Goal: Task Accomplishment & Management: Use online tool/utility

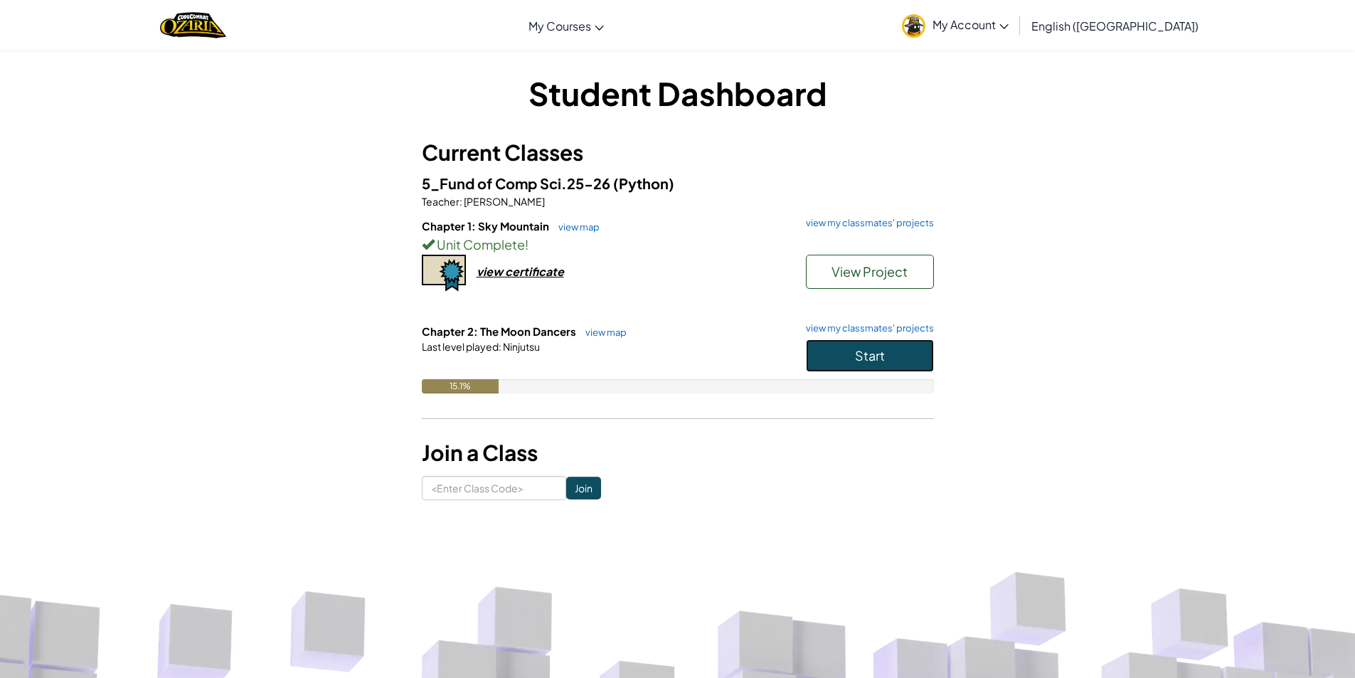
click at [835, 359] on button "Start" at bounding box center [870, 355] width 128 height 33
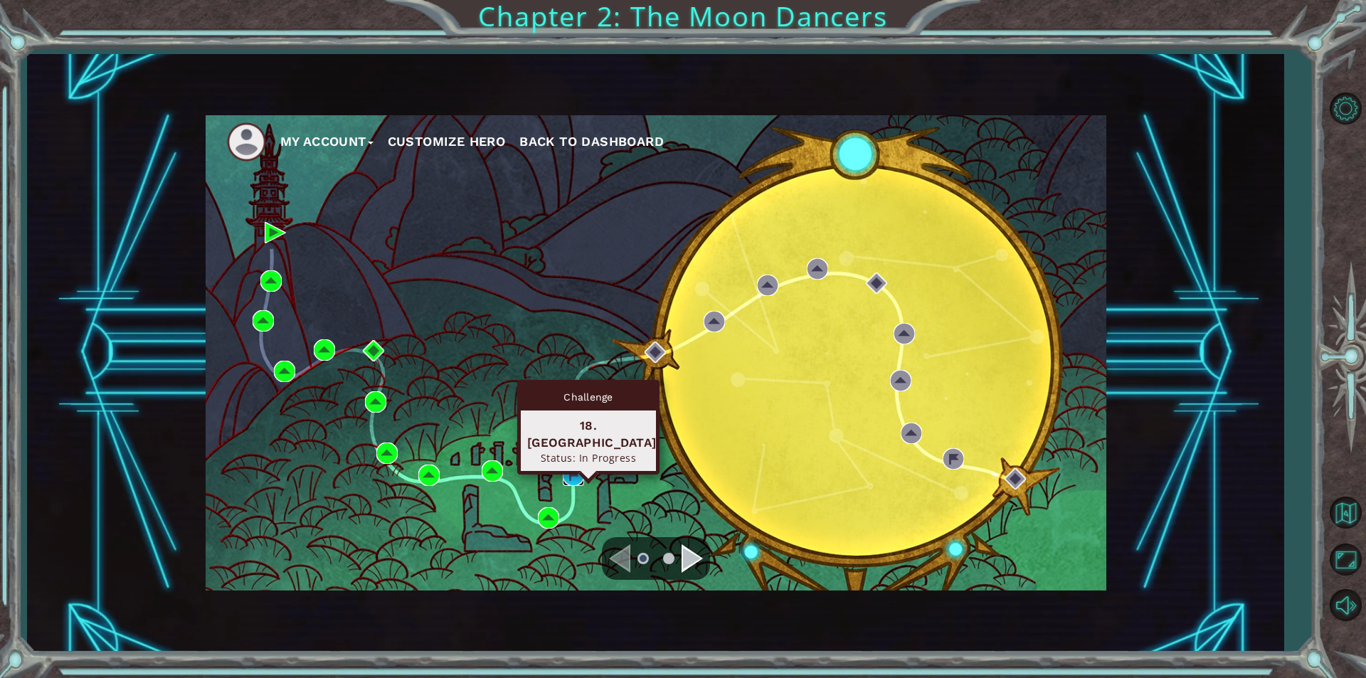
click at [575, 476] on img at bounding box center [573, 475] width 21 height 21
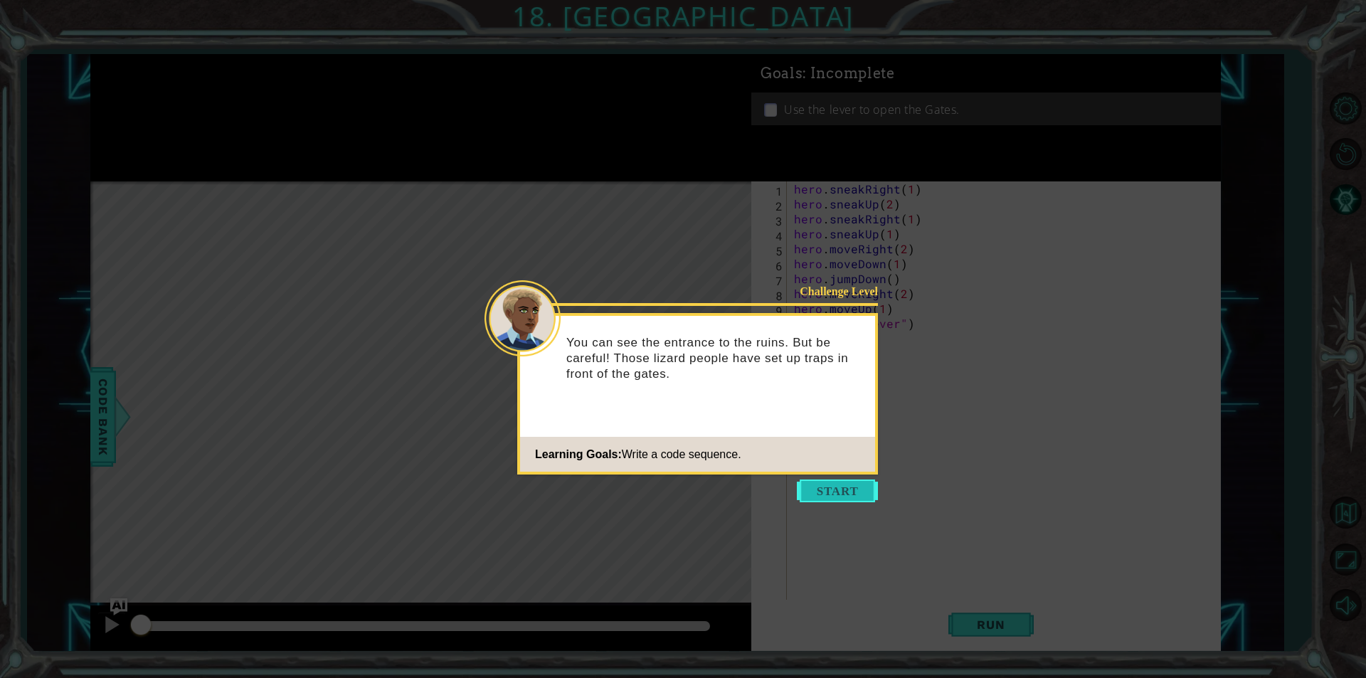
click at [824, 497] on button "Start" at bounding box center [837, 490] width 81 height 23
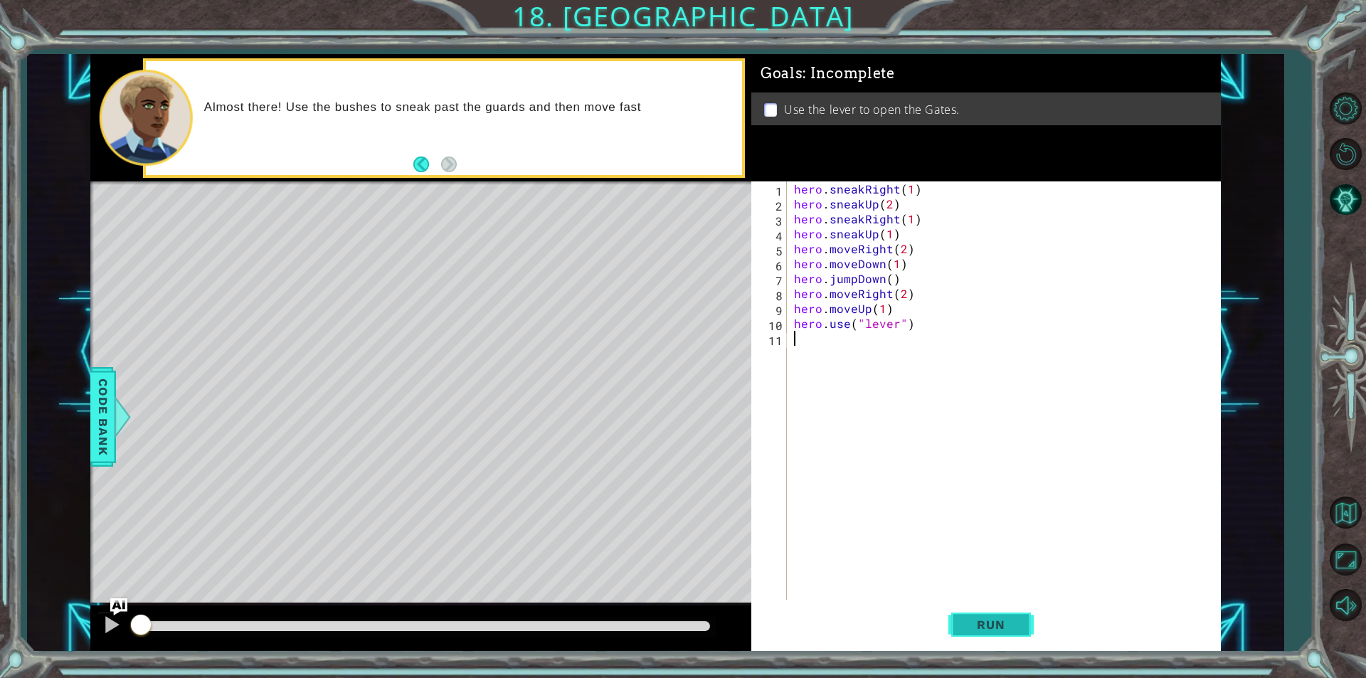
click at [1001, 610] on button "Run" at bounding box center [990, 624] width 85 height 47
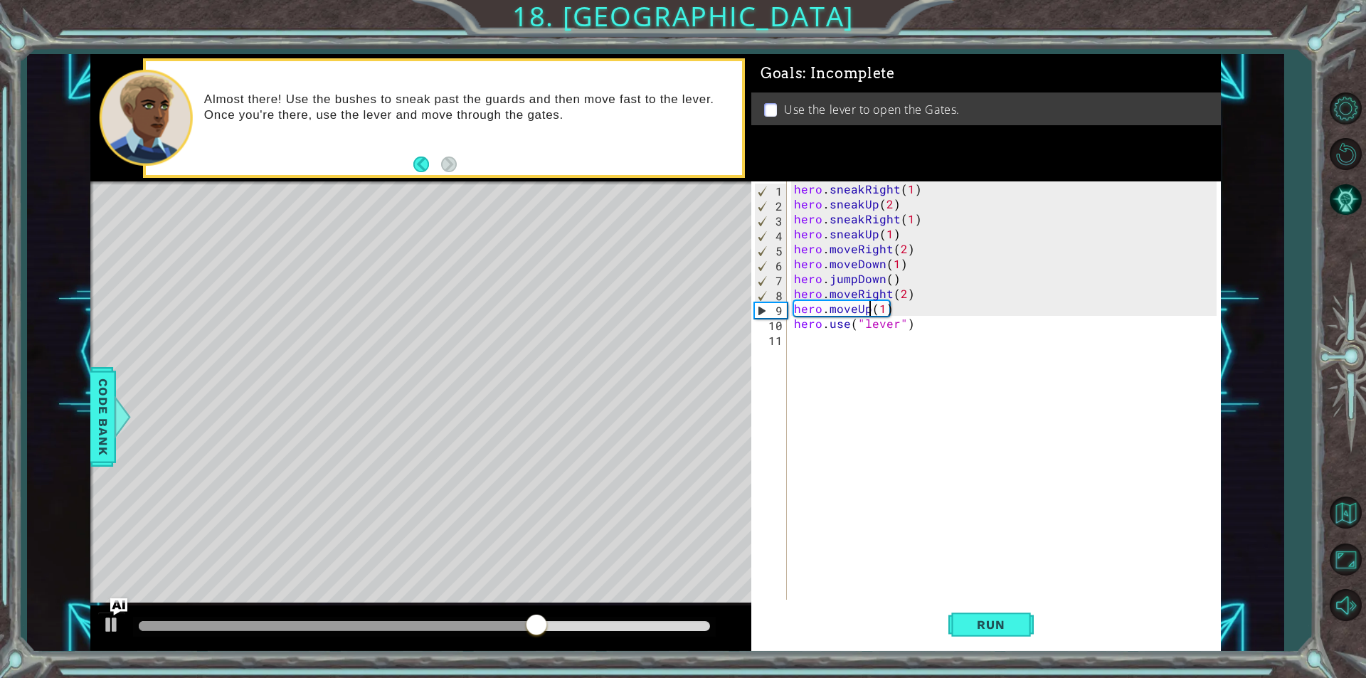
click at [866, 307] on div "hero . sneakRight ( 1 ) hero . sneakUp ( 2 ) hero . sneakRight ( 1 ) hero . sne…" at bounding box center [1007, 405] width 432 height 448
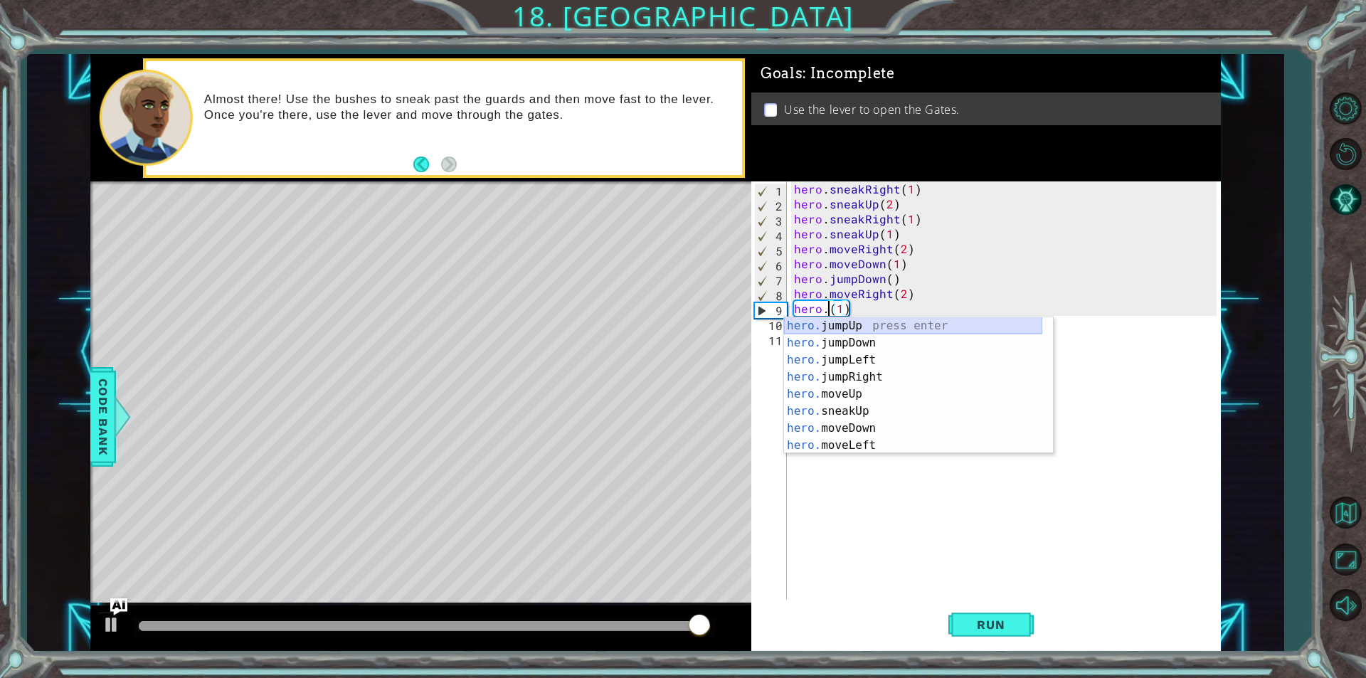
click at [952, 332] on div "hero. jumpUp press enter hero. jumpDown press enter hero. jumpLeft press enter …" at bounding box center [913, 402] width 258 height 171
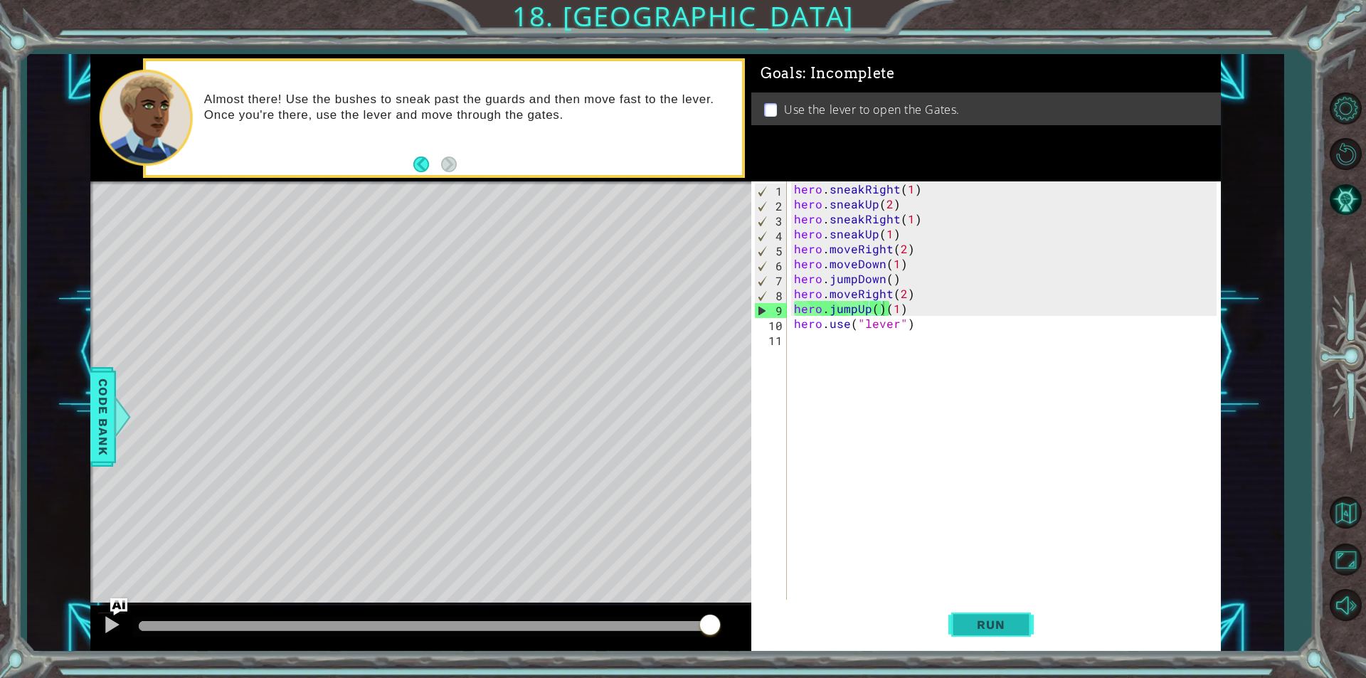
click at [976, 622] on span "Run" at bounding box center [990, 624] width 56 height 14
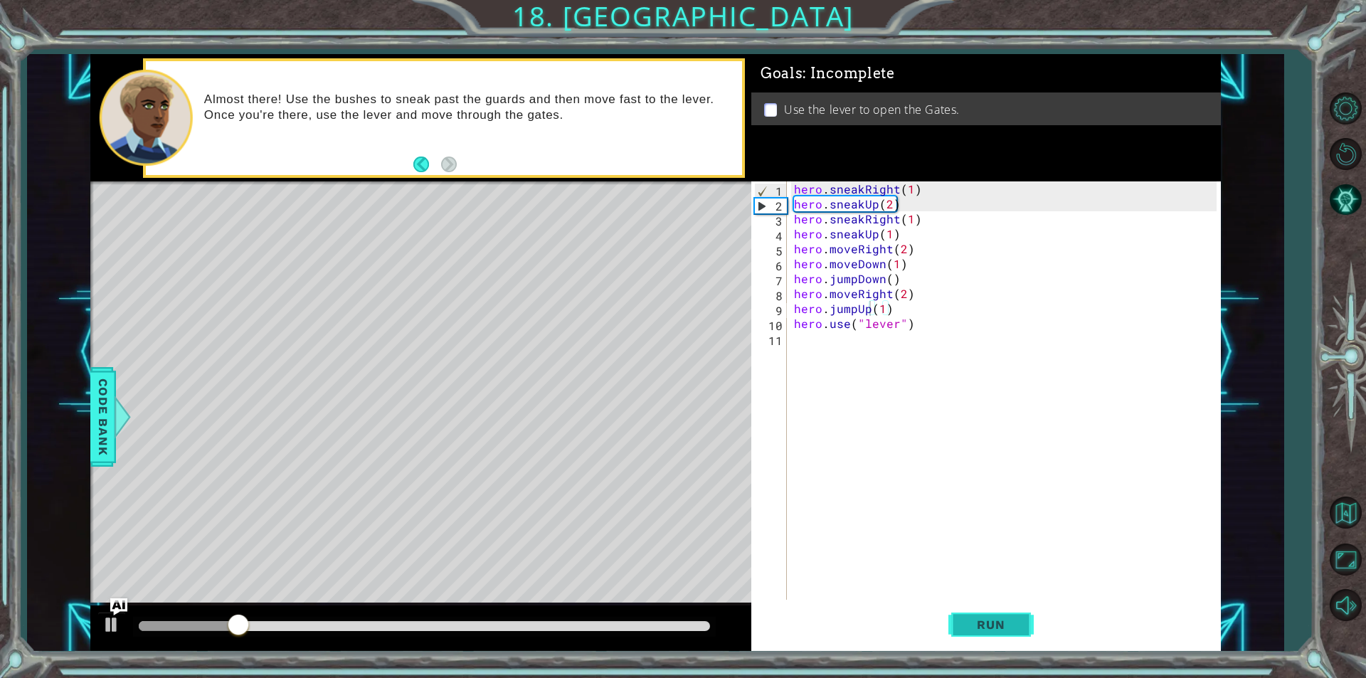
click at [1025, 621] on button "Run" at bounding box center [990, 624] width 85 height 47
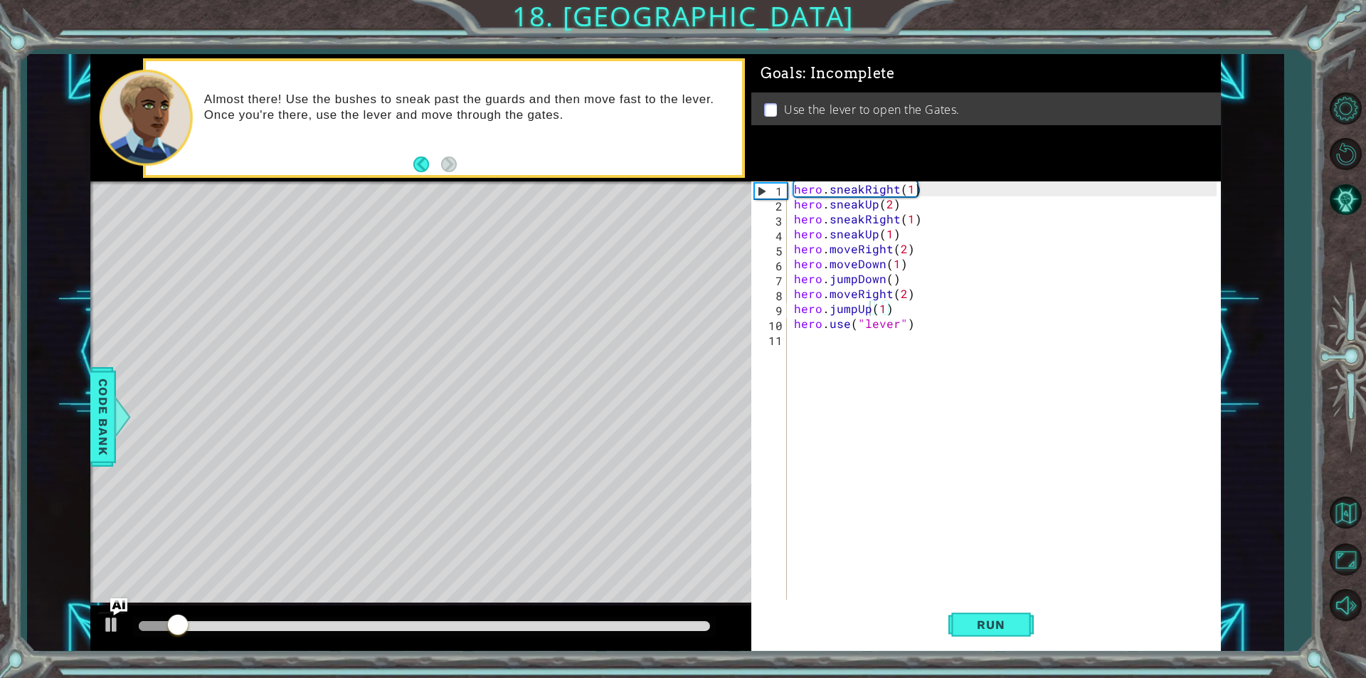
drag, startPoint x: 558, startPoint y: 631, endPoint x: 701, endPoint y: 626, distance: 143.8
click at [701, 626] on div at bounding box center [424, 627] width 583 height 20
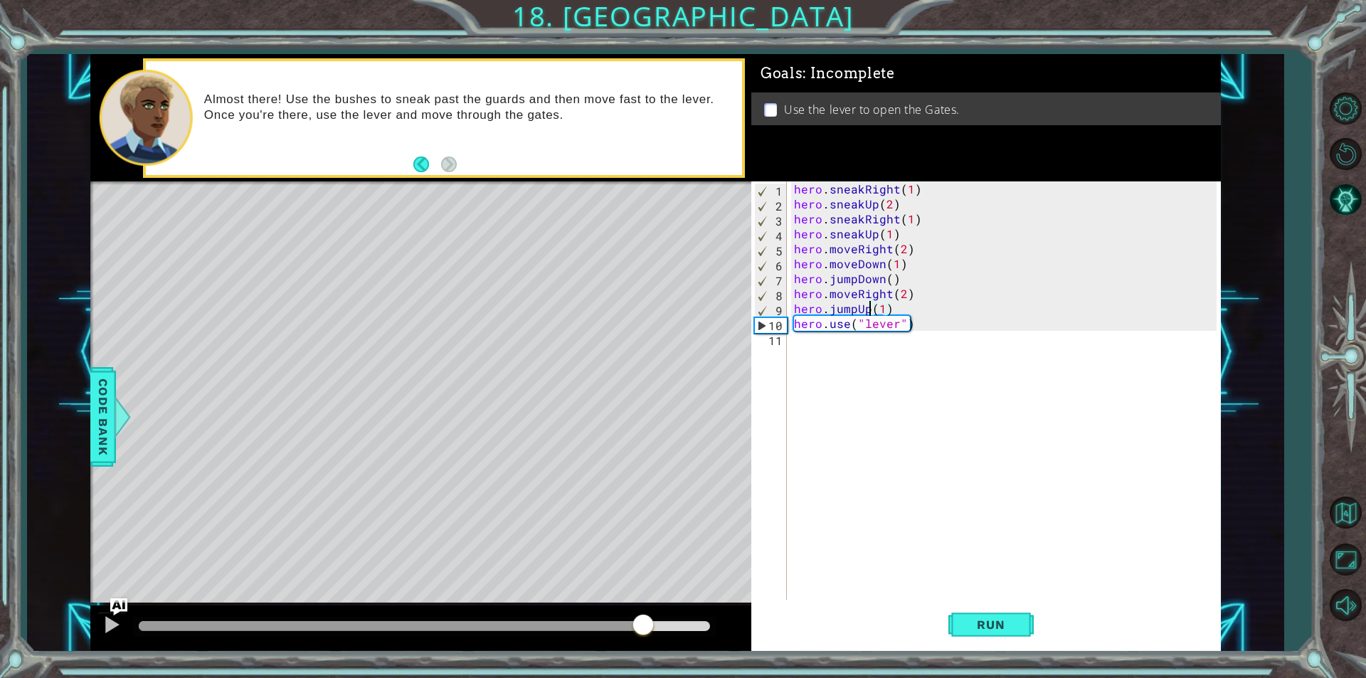
drag, startPoint x: 676, startPoint y: 626, endPoint x: 639, endPoint y: 635, distance: 38.0
click at [639, 631] on div at bounding box center [424, 626] width 571 height 10
drag, startPoint x: 890, startPoint y: 329, endPoint x: 796, endPoint y: 328, distance: 93.9
click at [796, 328] on div "hero . sneakRight ( 1 ) hero . sneakUp ( 2 ) hero . sneakRight ( 1 ) hero . sne…" at bounding box center [1007, 405] width 432 height 448
click at [920, 318] on div "hero . sneakRight ( 1 ) hero . sneakUp ( 2 ) hero . sneakRight ( 1 ) hero . sne…" at bounding box center [1007, 405] width 432 height 448
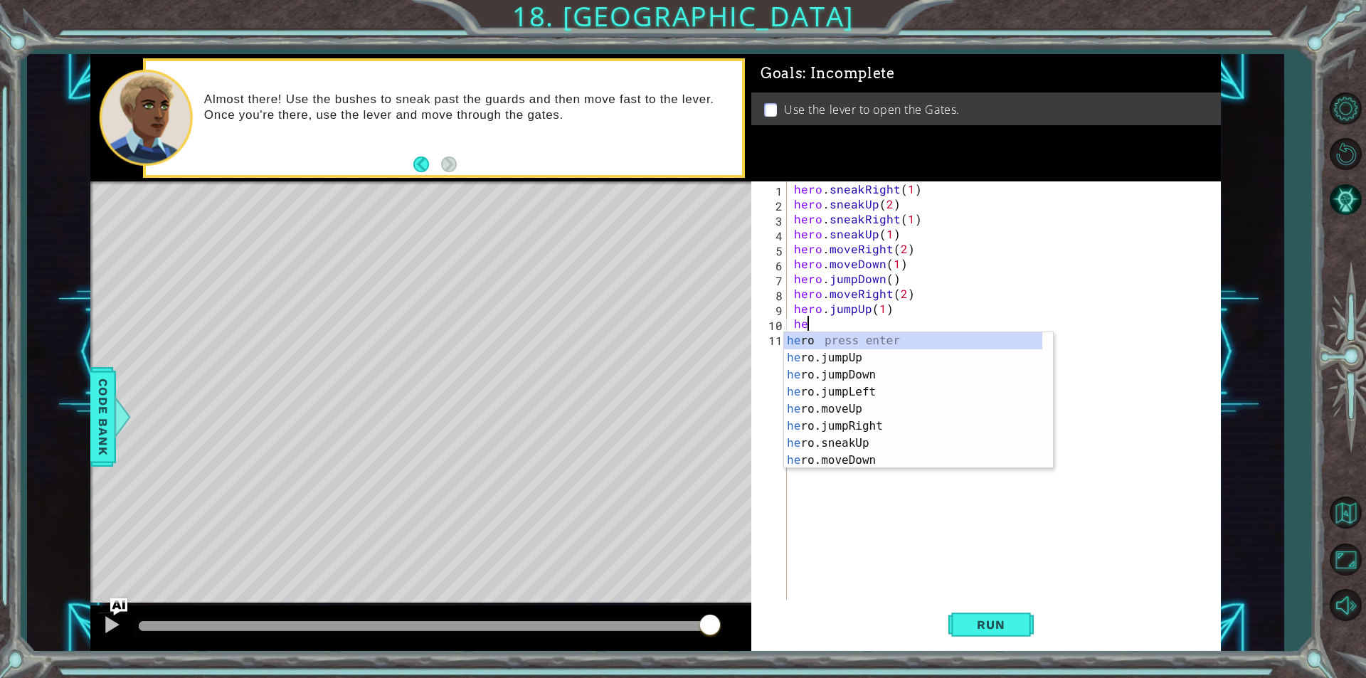
type textarea "h"
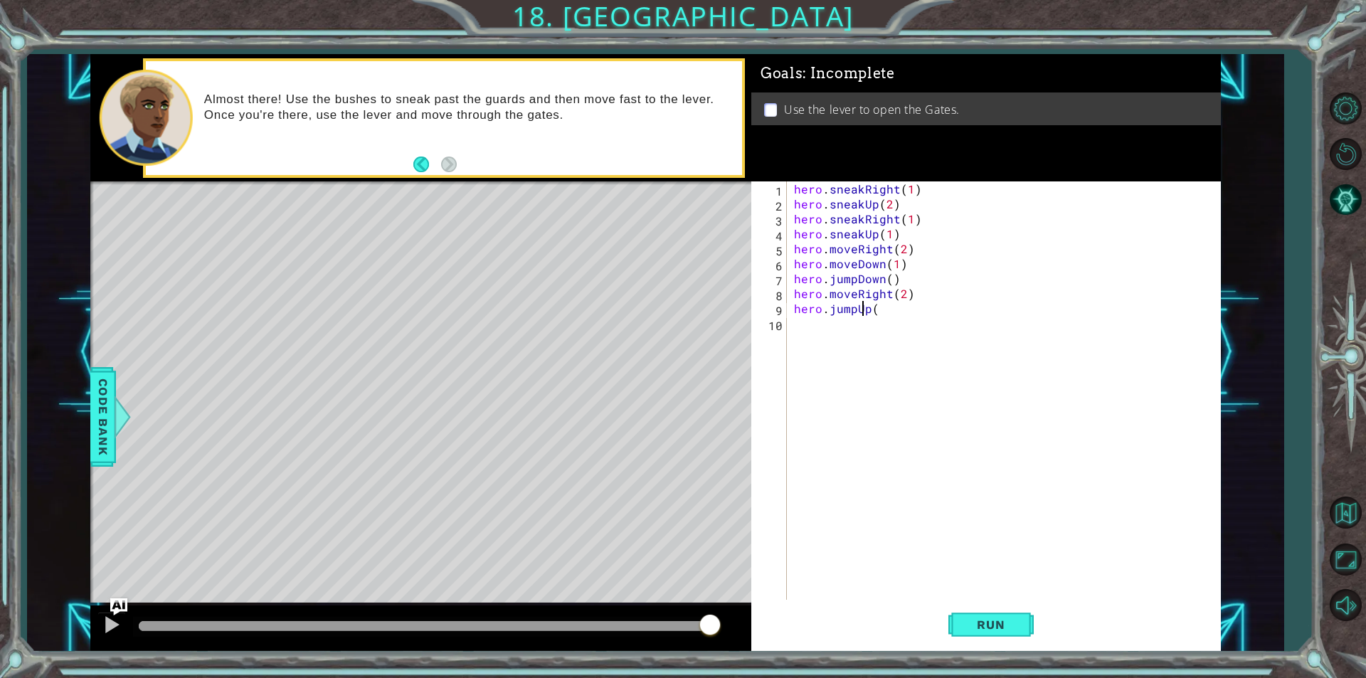
click at [864, 315] on div "hero . sneakRight ( 1 ) hero . sneakUp ( 2 ) hero . sneakRight ( 1 ) hero . sne…" at bounding box center [1007, 405] width 432 height 448
click at [883, 312] on div "hero . sneakRight ( 1 ) hero . sneakUp ( 2 ) hero . sneakRight ( 1 ) hero . sne…" at bounding box center [1007, 405] width 432 height 448
type textarea "hero.jumpUp(1)"
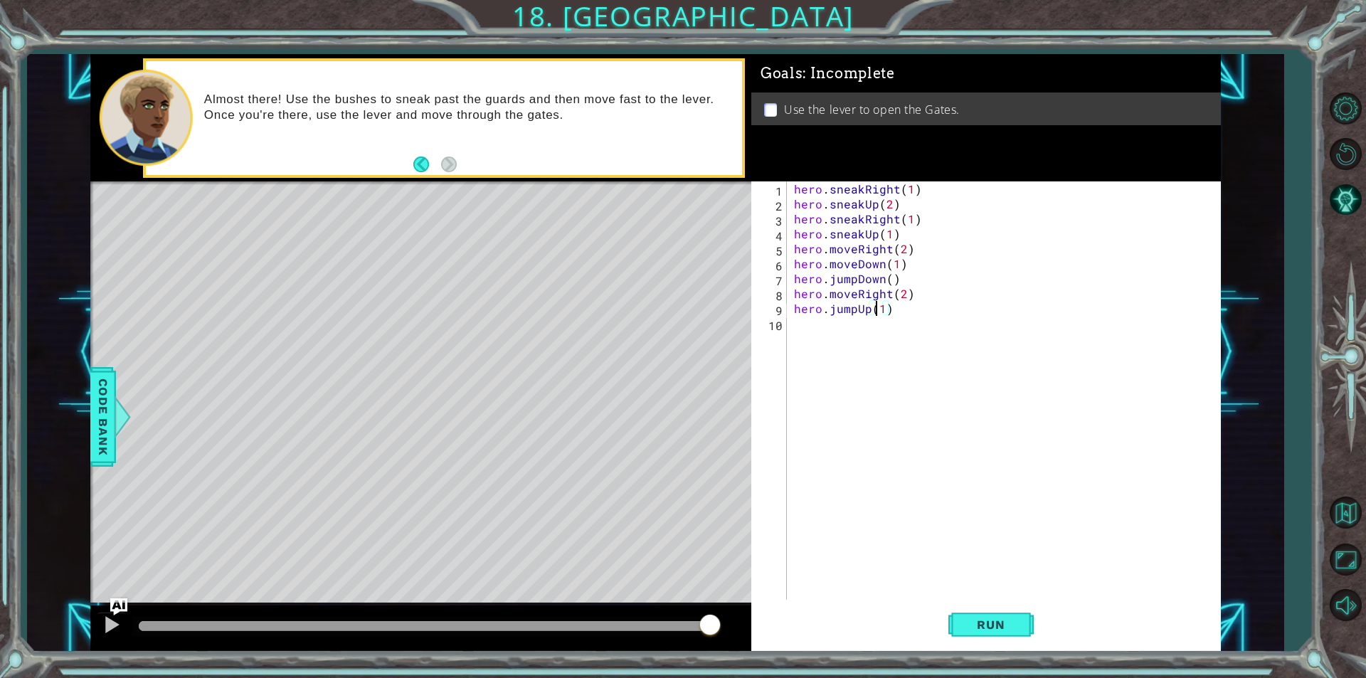
click at [876, 312] on div "hero . sneakRight ( 1 ) hero . sneakUp ( 2 ) hero . sneakRight ( 1 ) hero . sne…" at bounding box center [1007, 405] width 432 height 448
click at [855, 322] on div "hero . sneakRight ( 1 ) hero . sneakUp ( 2 ) hero . sneakRight ( 1 ) hero . sne…" at bounding box center [1007, 405] width 432 height 448
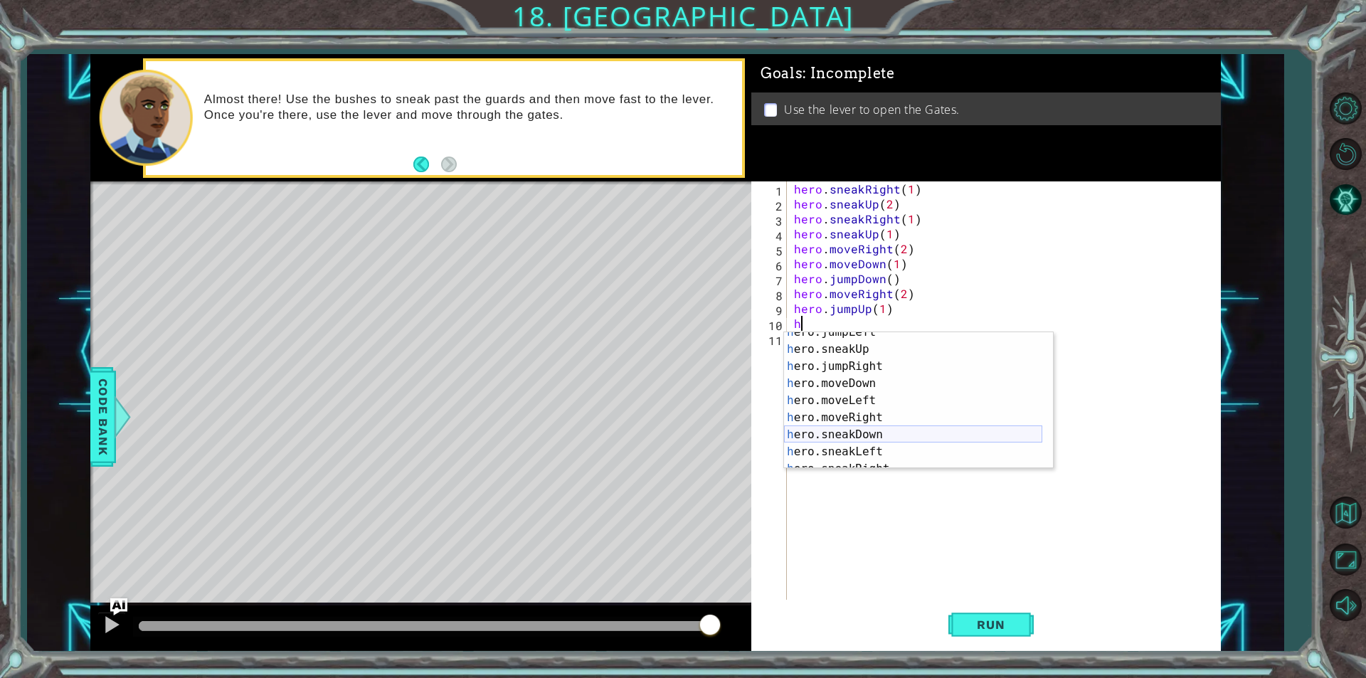
scroll to position [34, 0]
click at [903, 345] on div "h ero.moveUp press enter h ero.jumpDown press enter h ero.jumpLeft press enter …" at bounding box center [913, 417] width 258 height 171
type textarea "hero.moveUp(1)"
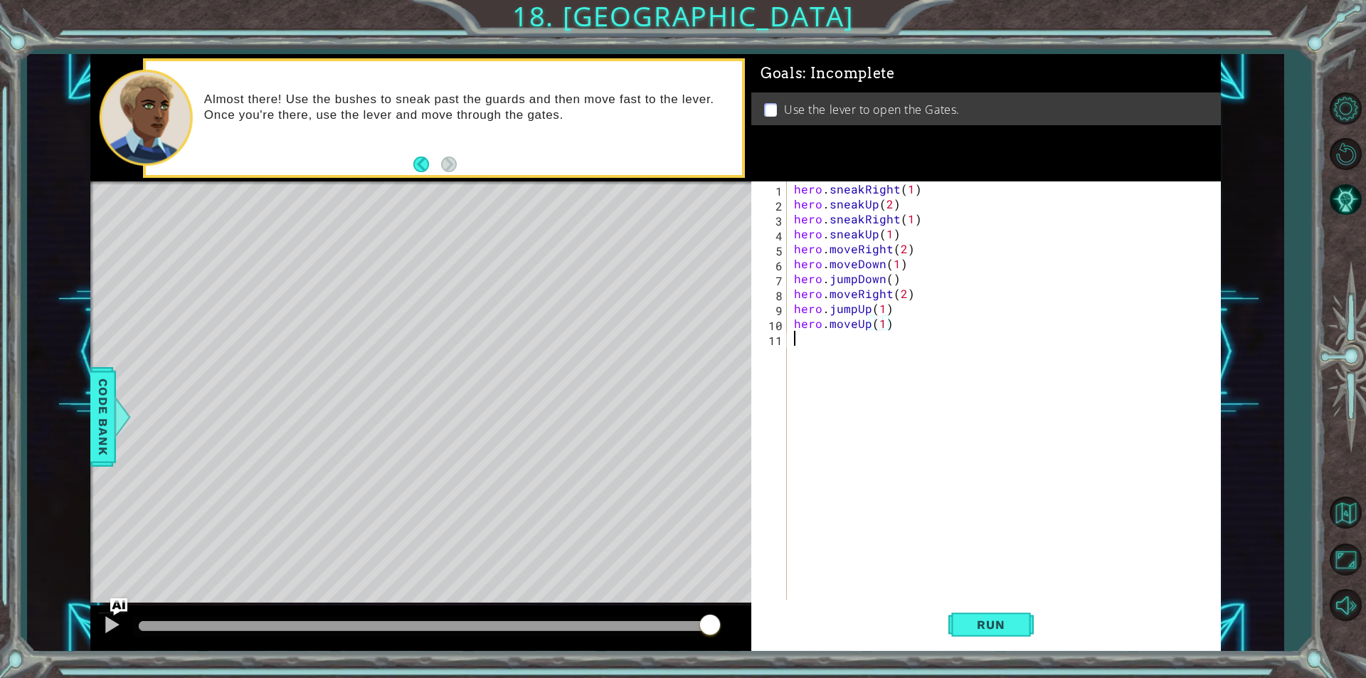
click at [859, 345] on div "hero . sneakRight ( 1 ) hero . sneakUp ( 2 ) hero . sneakRight ( 1 ) hero . sne…" at bounding box center [1007, 405] width 432 height 448
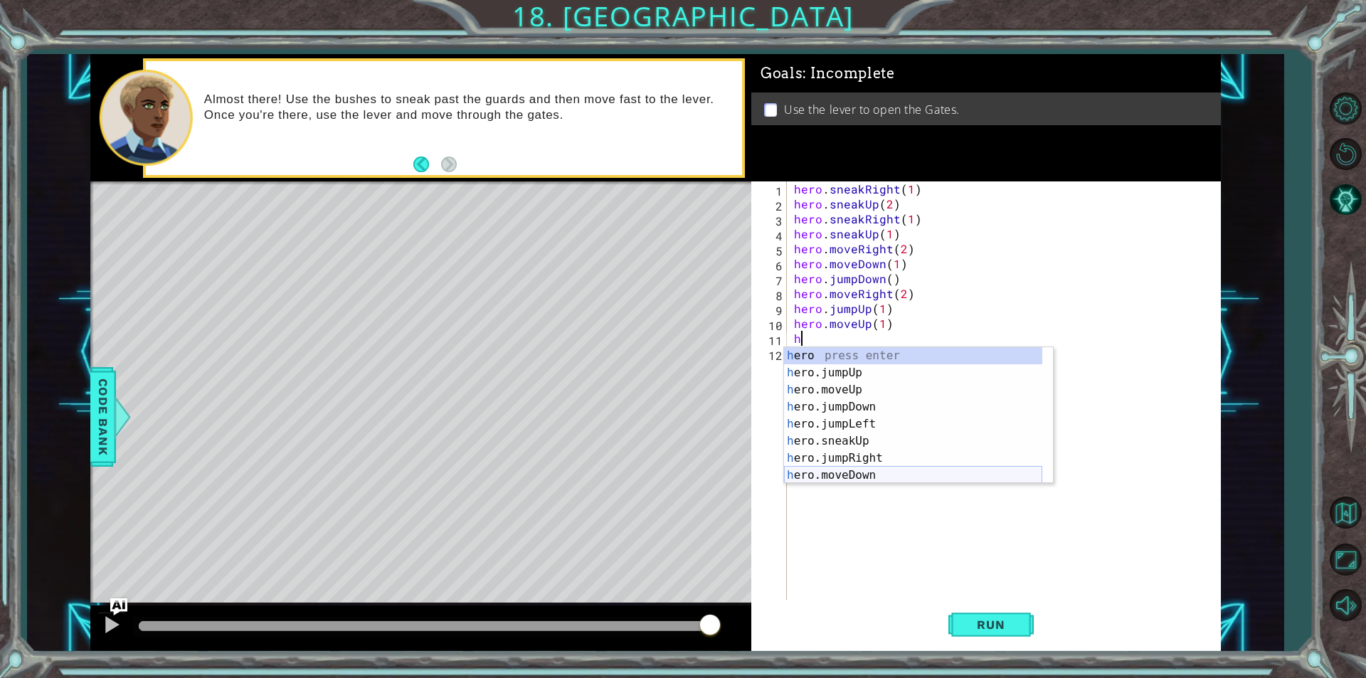
scroll to position [120, 0]
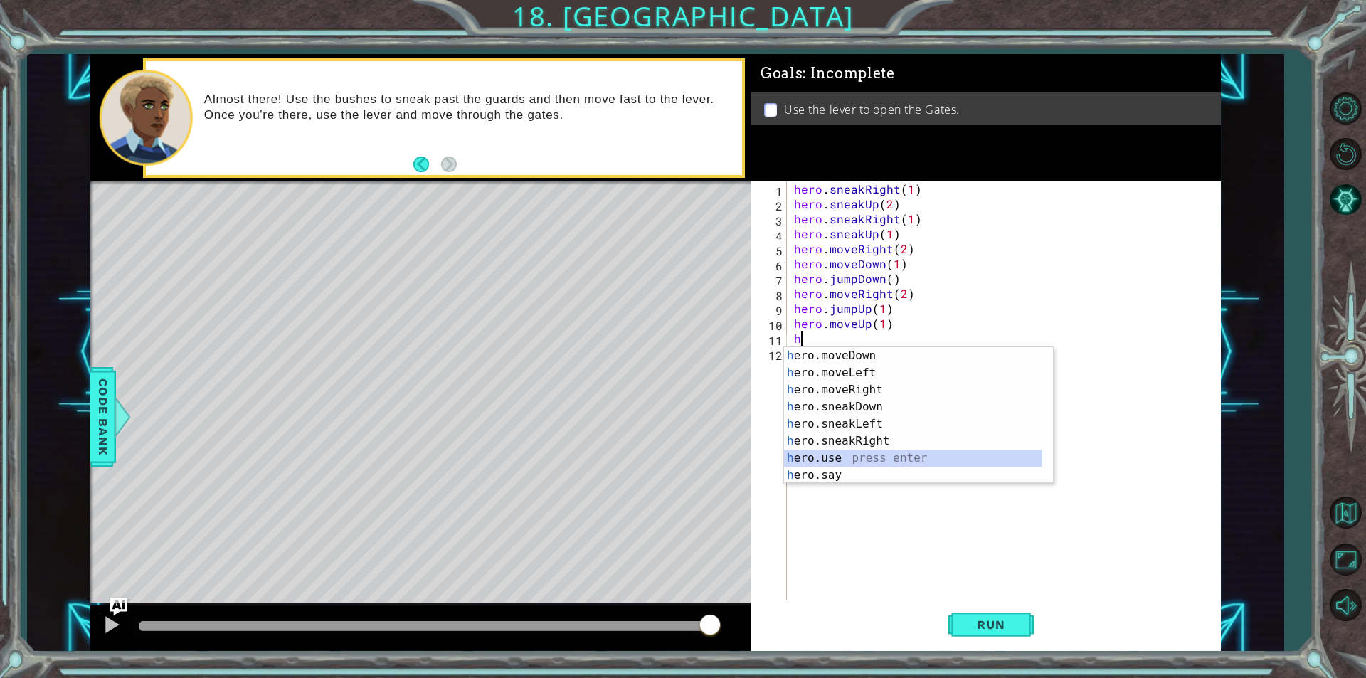
click at [875, 452] on div "h ero.moveDown press enter h ero.moveLeft press enter h ero.moveRight press ent…" at bounding box center [913, 432] width 258 height 171
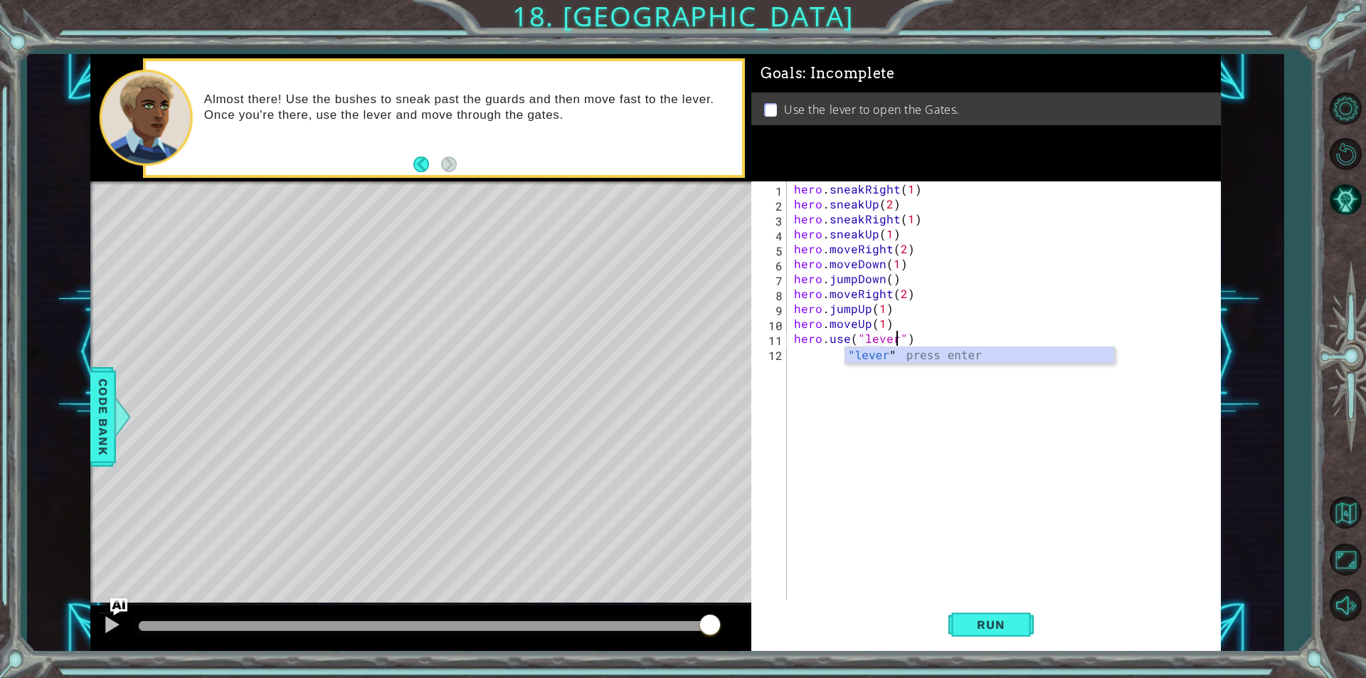
scroll to position [0, 6]
type textarea "hero.use("lever")"
click at [962, 632] on button "Run" at bounding box center [990, 624] width 85 height 47
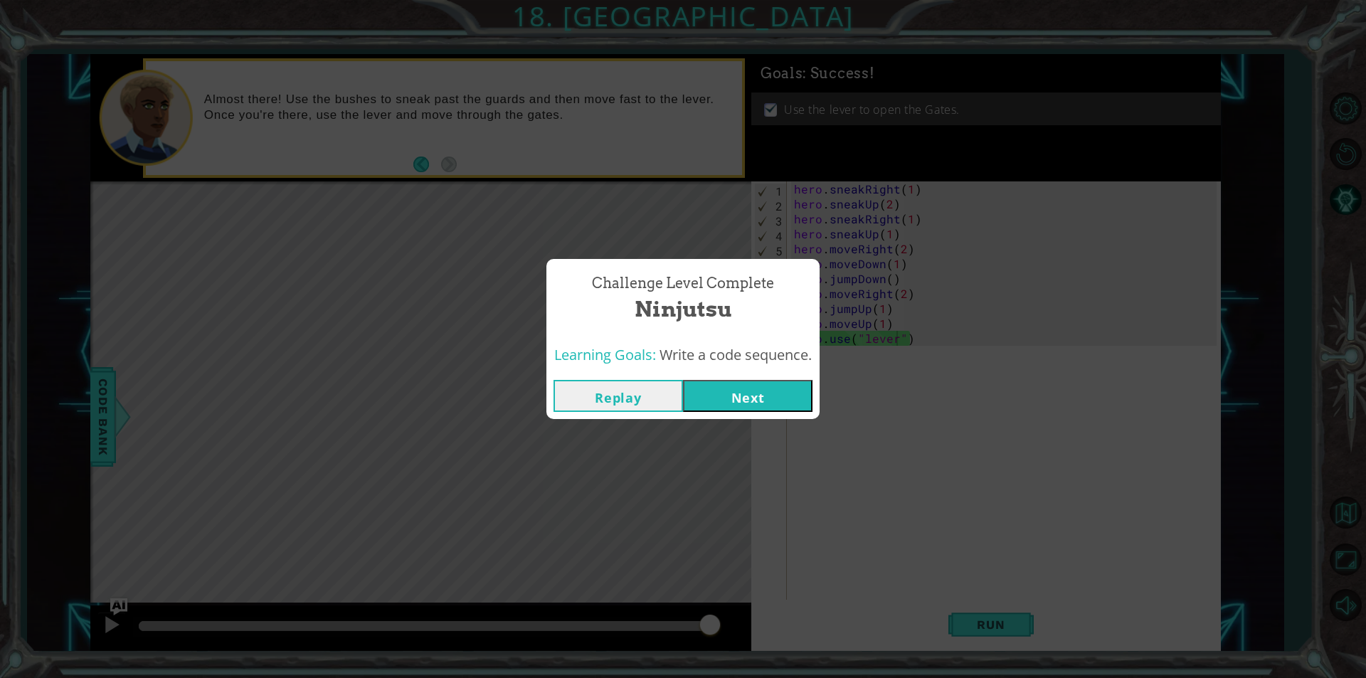
click at [746, 398] on button "Next" at bounding box center [747, 396] width 129 height 32
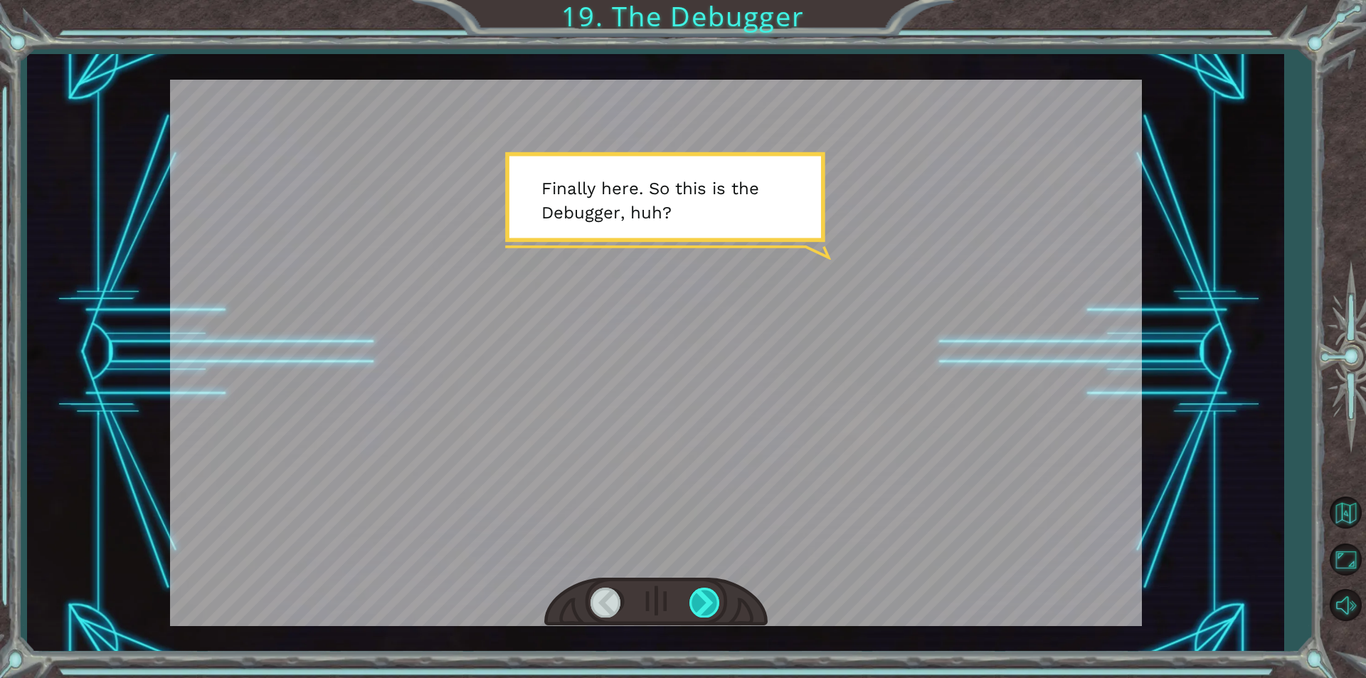
click at [716, 601] on div at bounding box center [705, 602] width 32 height 29
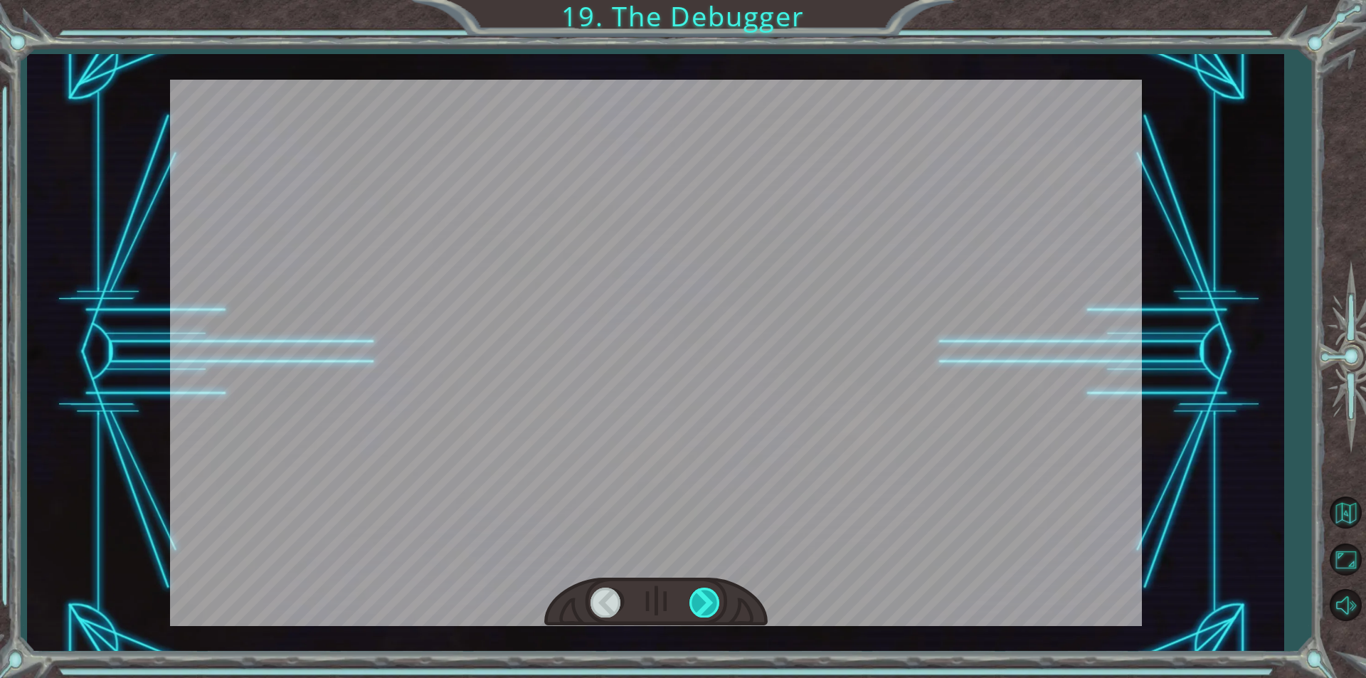
click at [716, 601] on div at bounding box center [705, 602] width 32 height 29
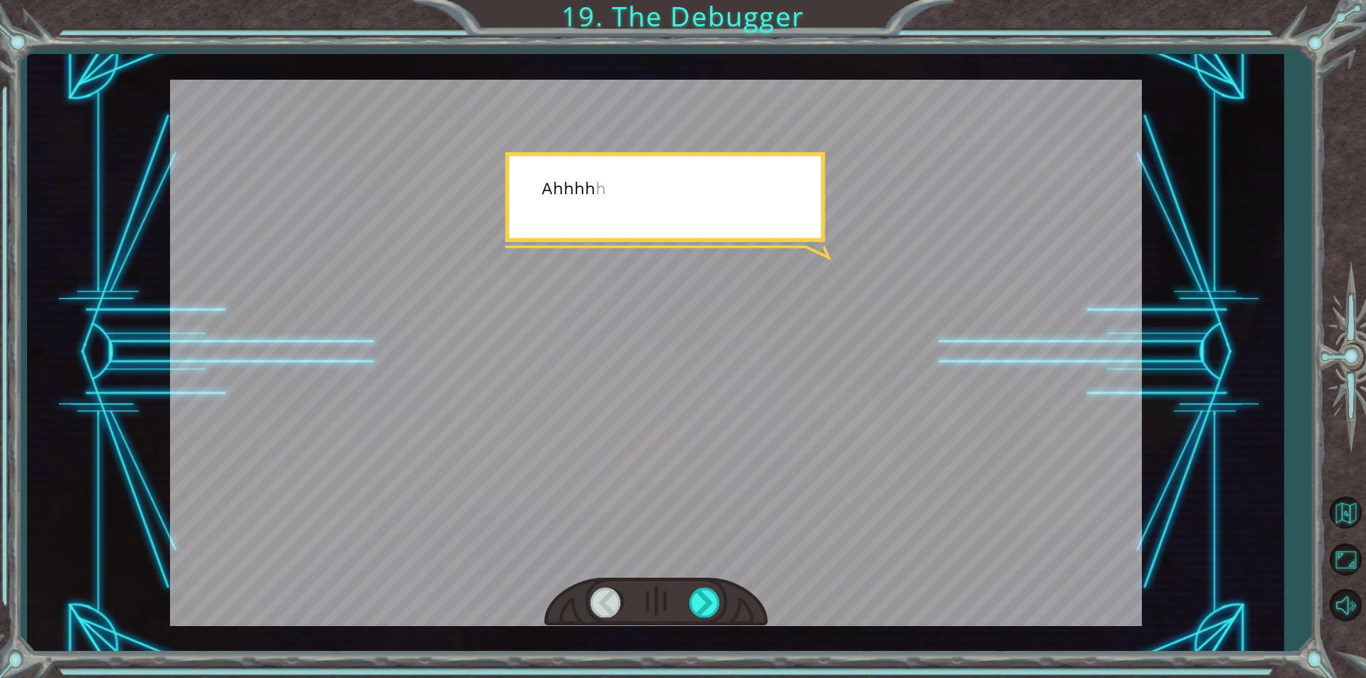
click at [662, 602] on div at bounding box center [655, 602] width 223 height 49
drag, startPoint x: 685, startPoint y: 599, endPoint x: 711, endPoint y: 594, distance: 26.1
click at [703, 595] on div at bounding box center [655, 602] width 223 height 49
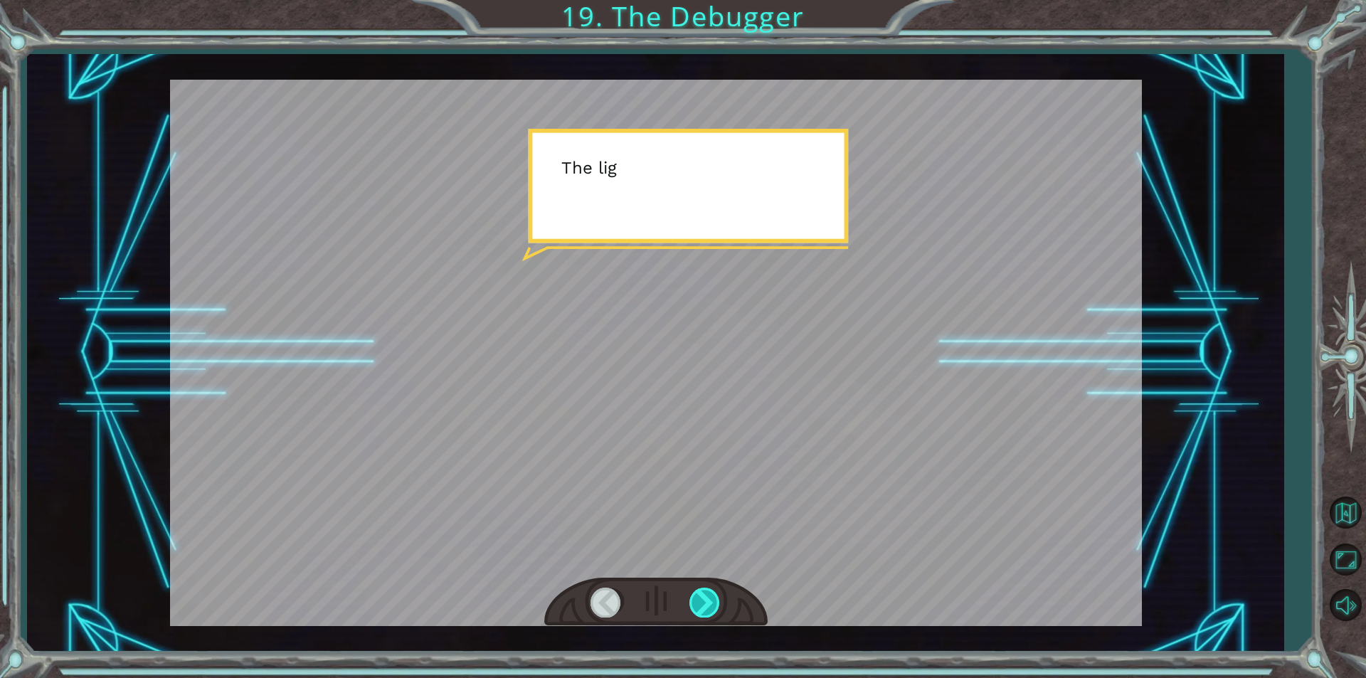
click at [715, 602] on div at bounding box center [705, 602] width 32 height 29
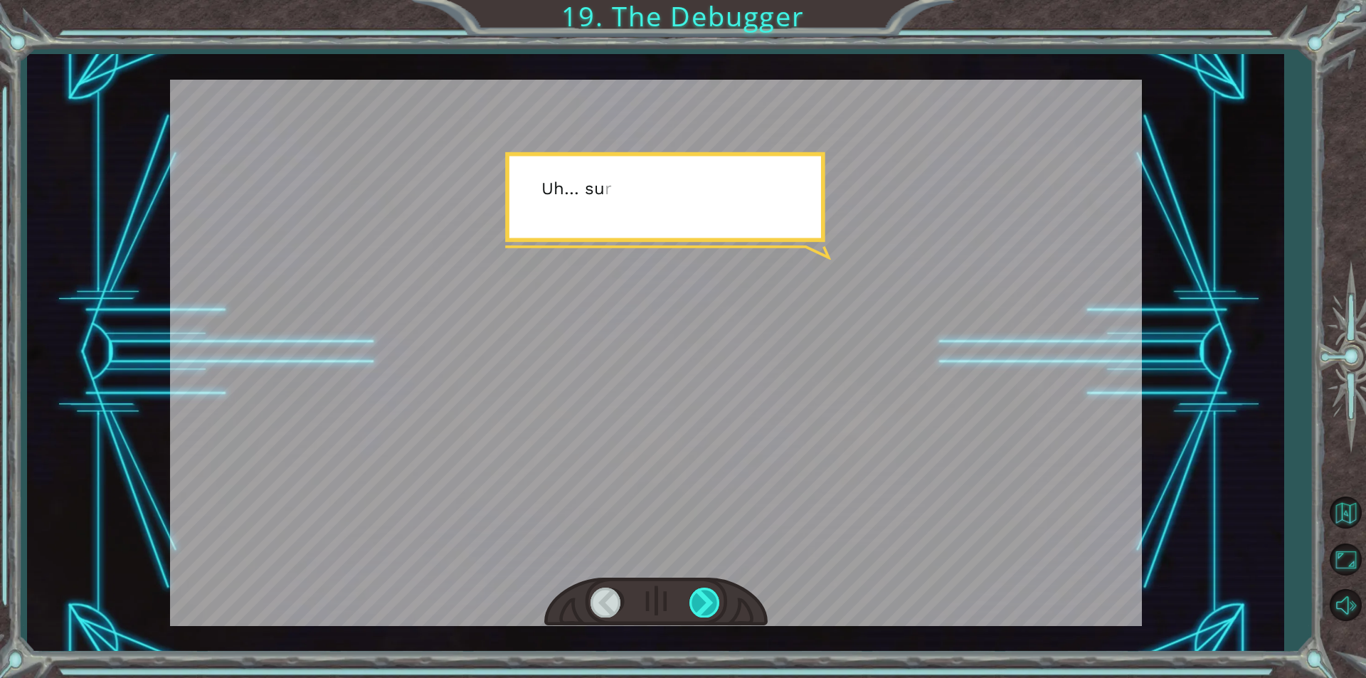
click at [715, 602] on div at bounding box center [705, 602] width 32 height 29
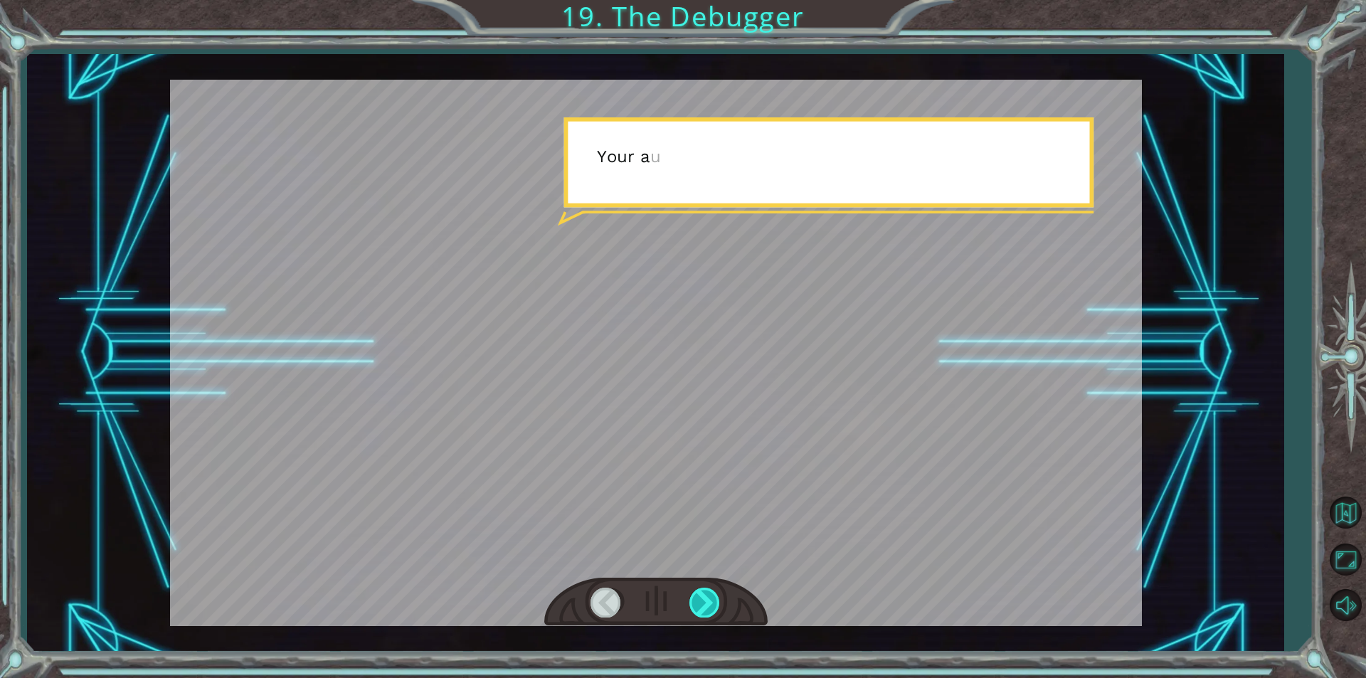
click at [715, 602] on div at bounding box center [705, 602] width 32 height 29
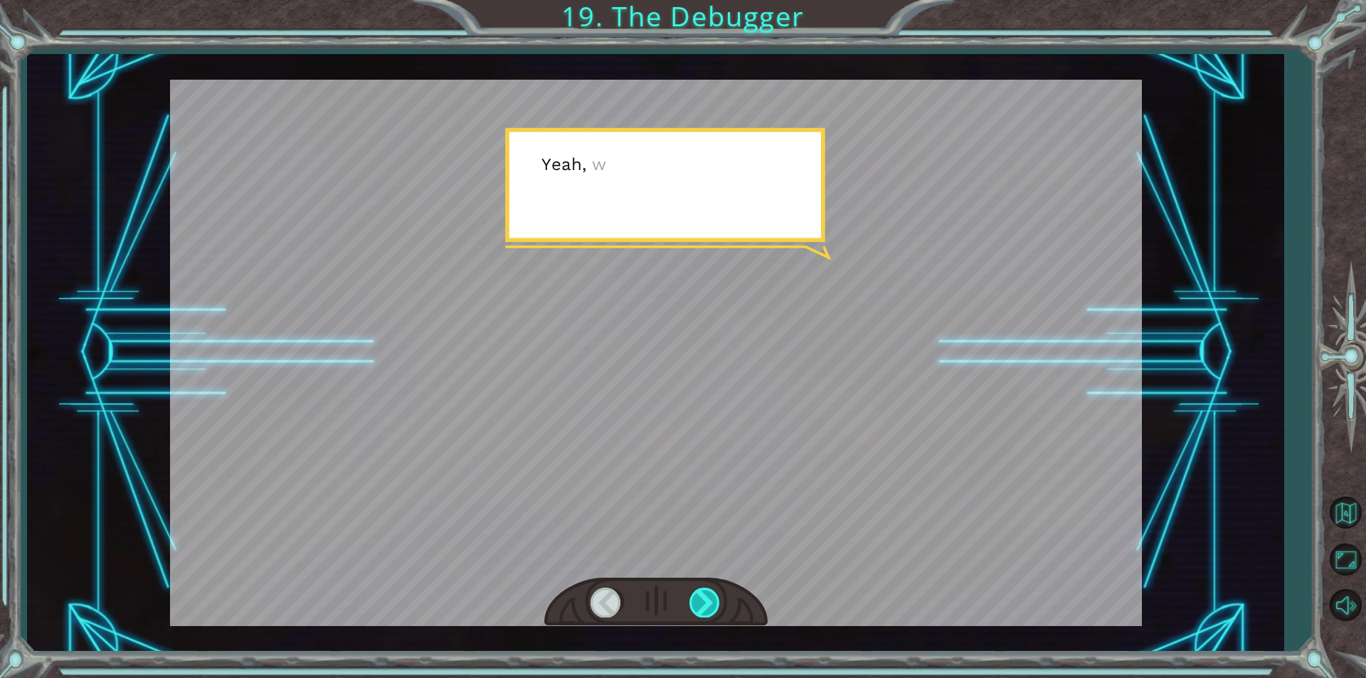
click at [711, 603] on div at bounding box center [705, 602] width 32 height 29
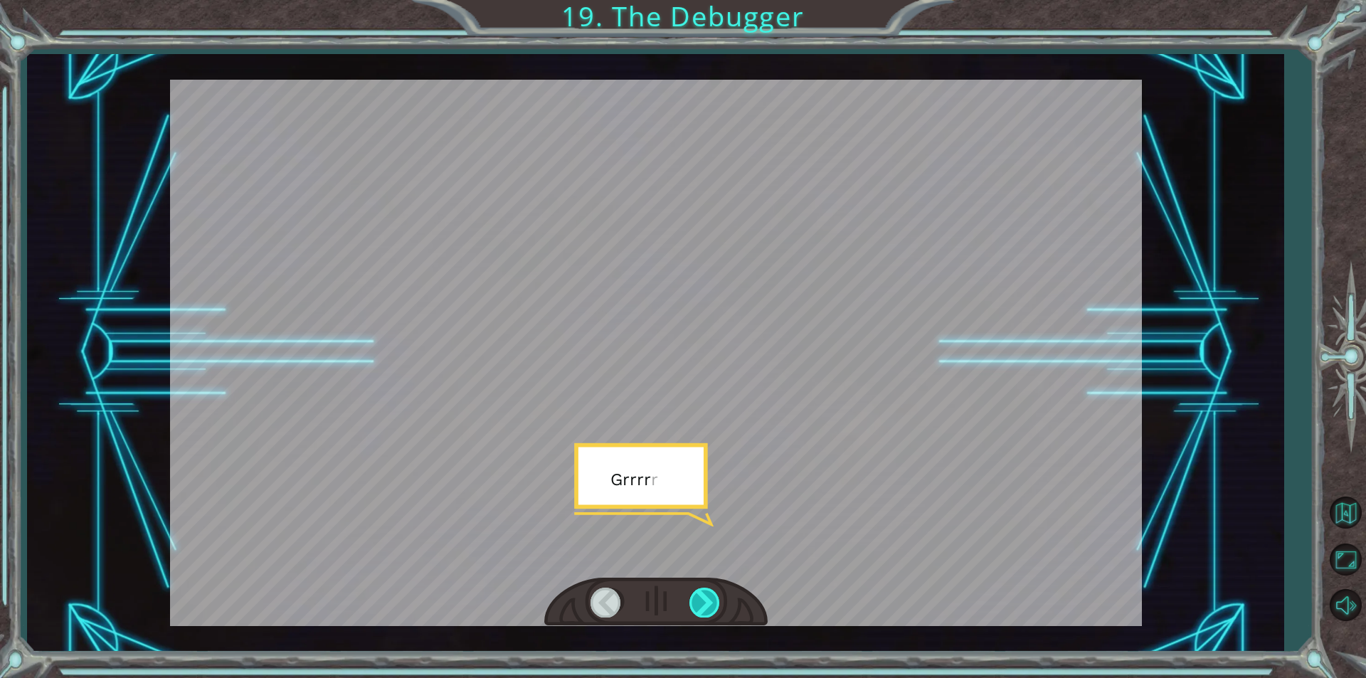
click at [713, 603] on div at bounding box center [705, 602] width 32 height 29
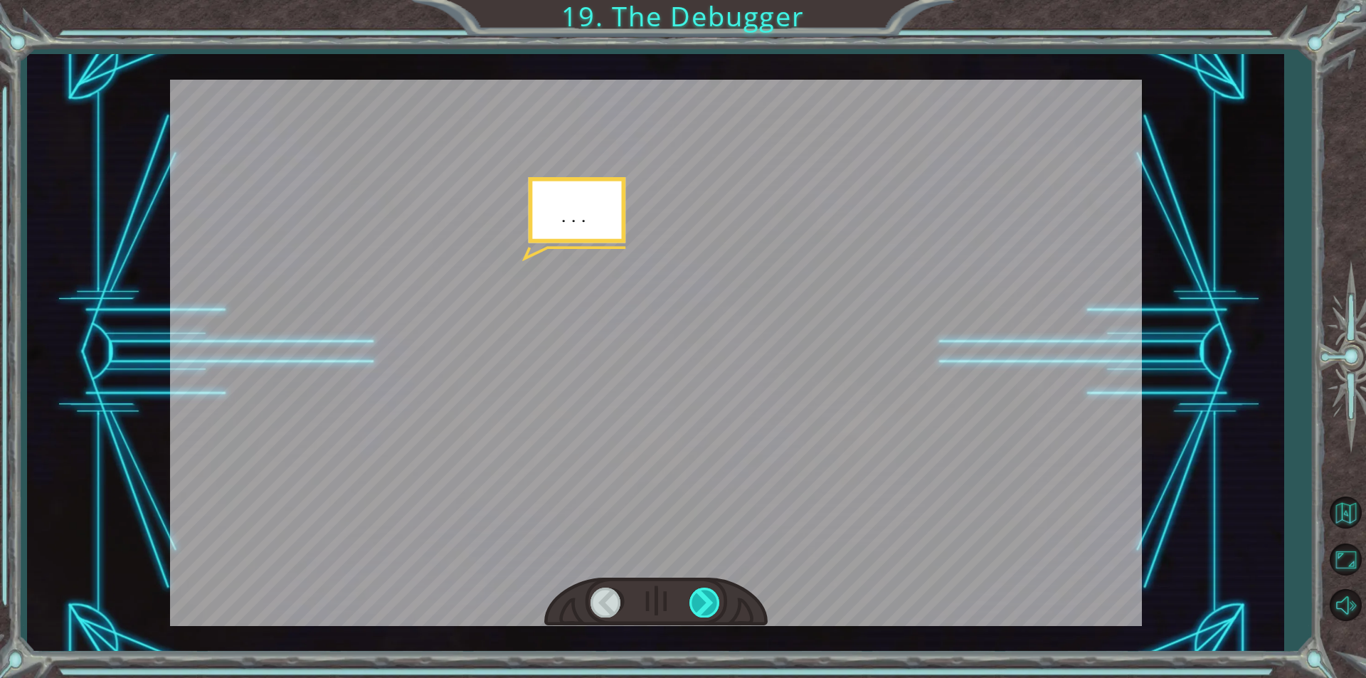
click at [713, 603] on div at bounding box center [705, 602] width 32 height 29
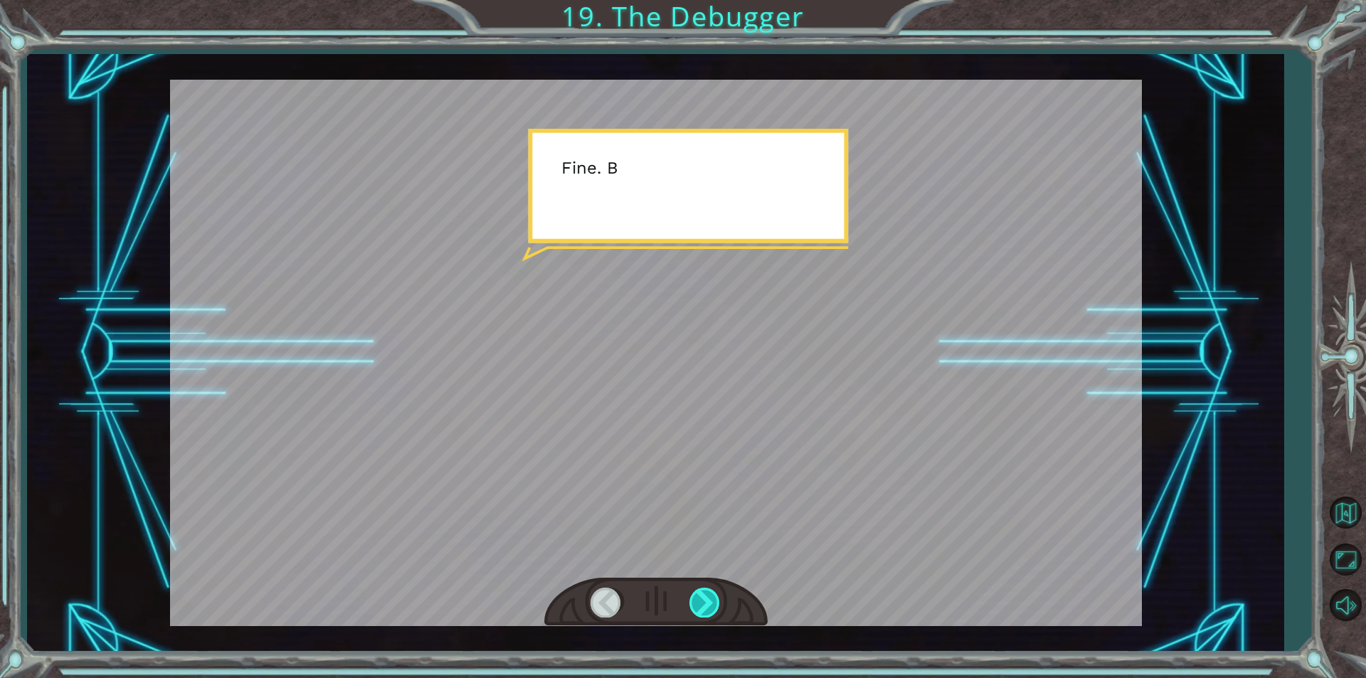
click at [713, 603] on div at bounding box center [705, 602] width 32 height 29
click at [705, 607] on div at bounding box center [705, 602] width 32 height 29
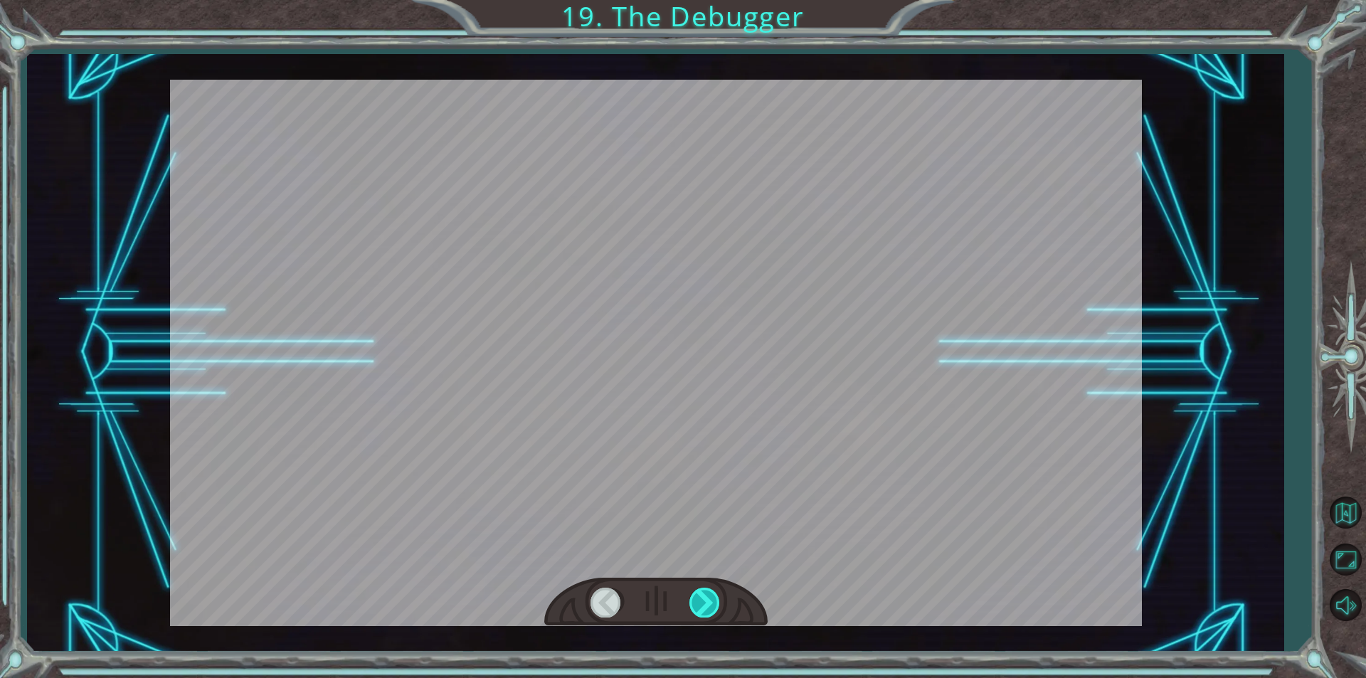
click at [705, 607] on div at bounding box center [705, 602] width 32 height 29
click at [701, 609] on div at bounding box center [705, 602] width 32 height 29
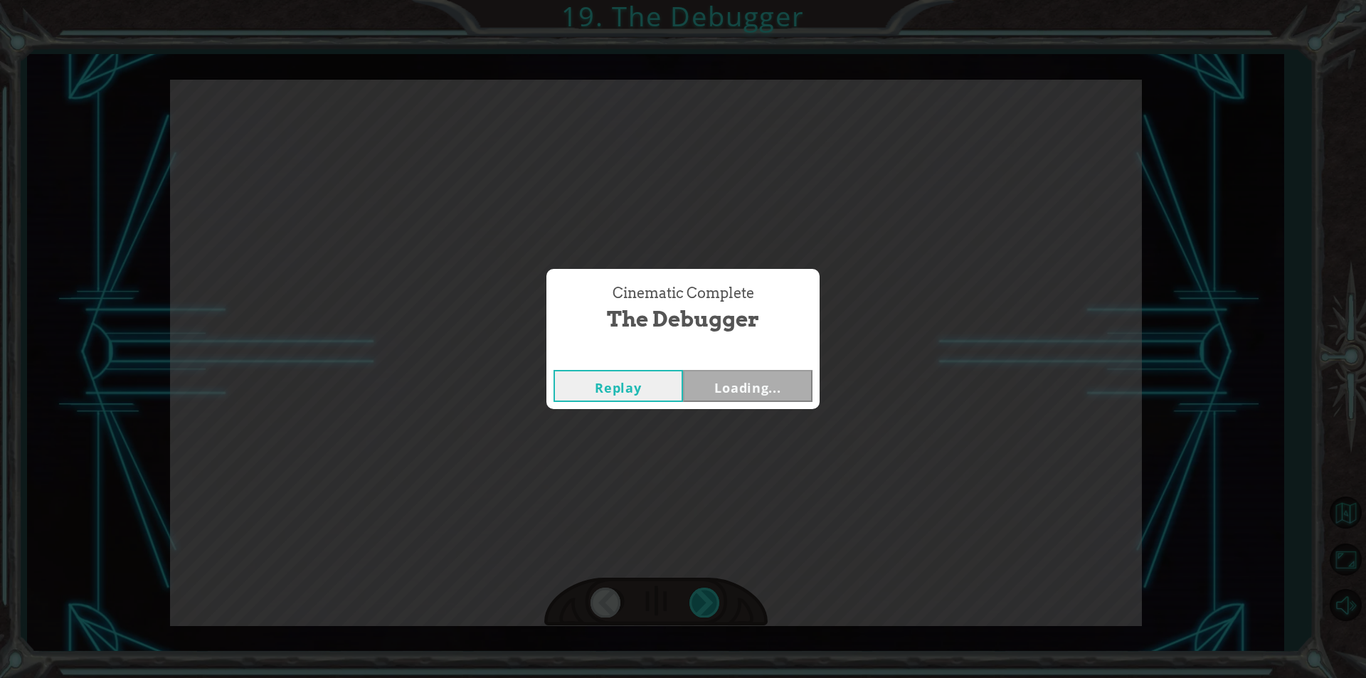
click at [701, 609] on div "Cinematic Complete The Debugger Replay Loading..." at bounding box center [683, 339] width 1366 height 678
click at [747, 383] on button "Next" at bounding box center [747, 386] width 129 height 32
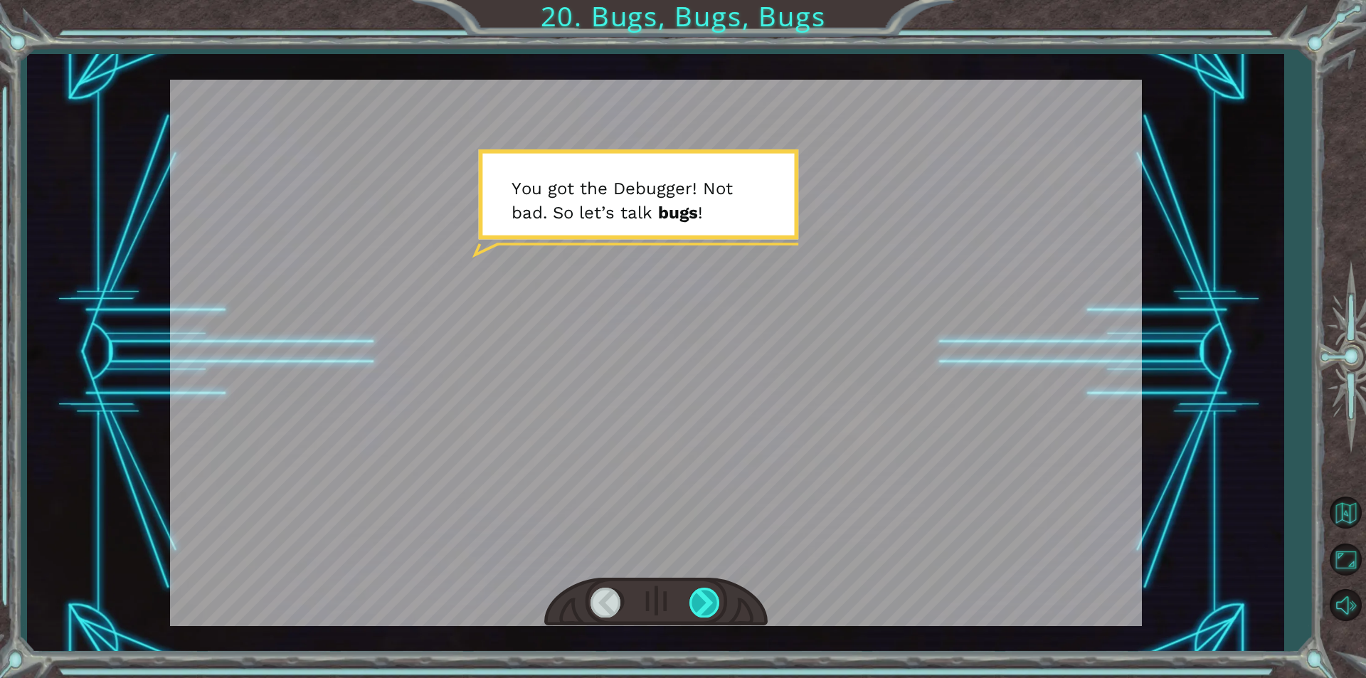
drag, startPoint x: 706, startPoint y: 580, endPoint x: 704, endPoint y: 595, distance: 14.4
click at [705, 580] on div at bounding box center [655, 602] width 223 height 49
click at [704, 596] on div at bounding box center [705, 602] width 32 height 29
click at [705, 596] on div at bounding box center [705, 602] width 32 height 29
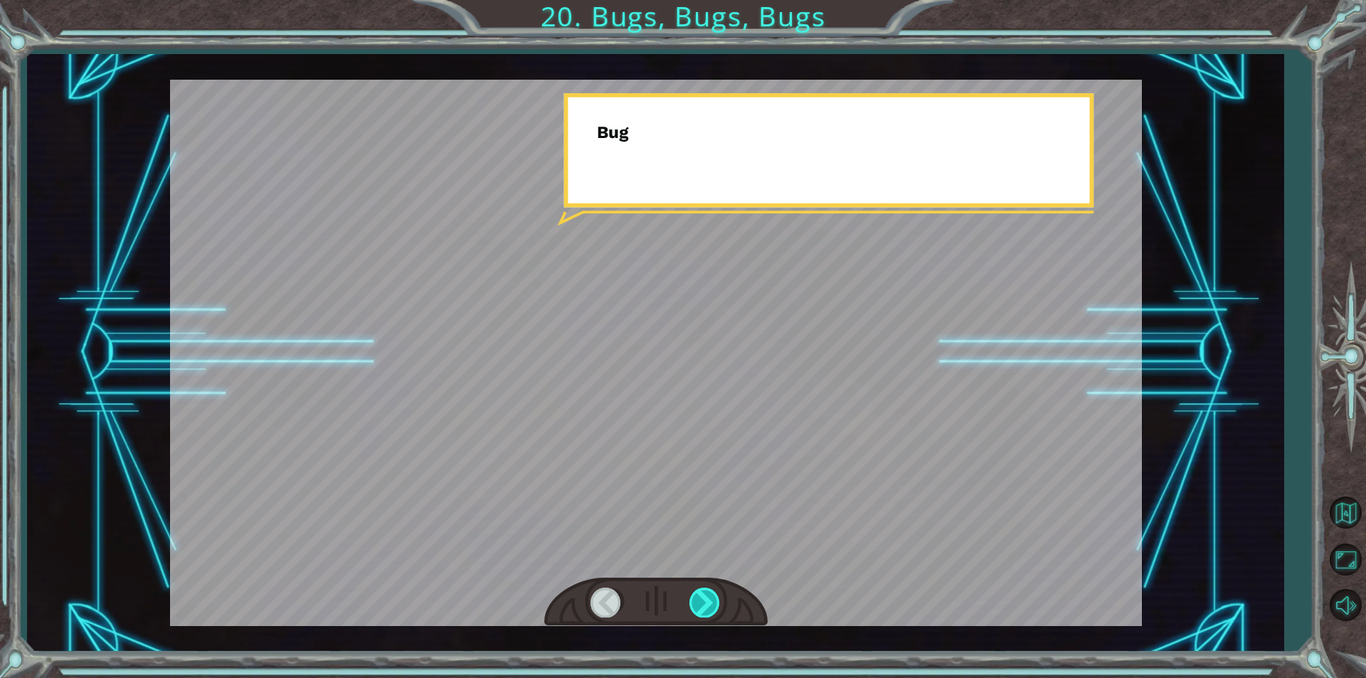
click at [704, 596] on div at bounding box center [705, 602] width 32 height 29
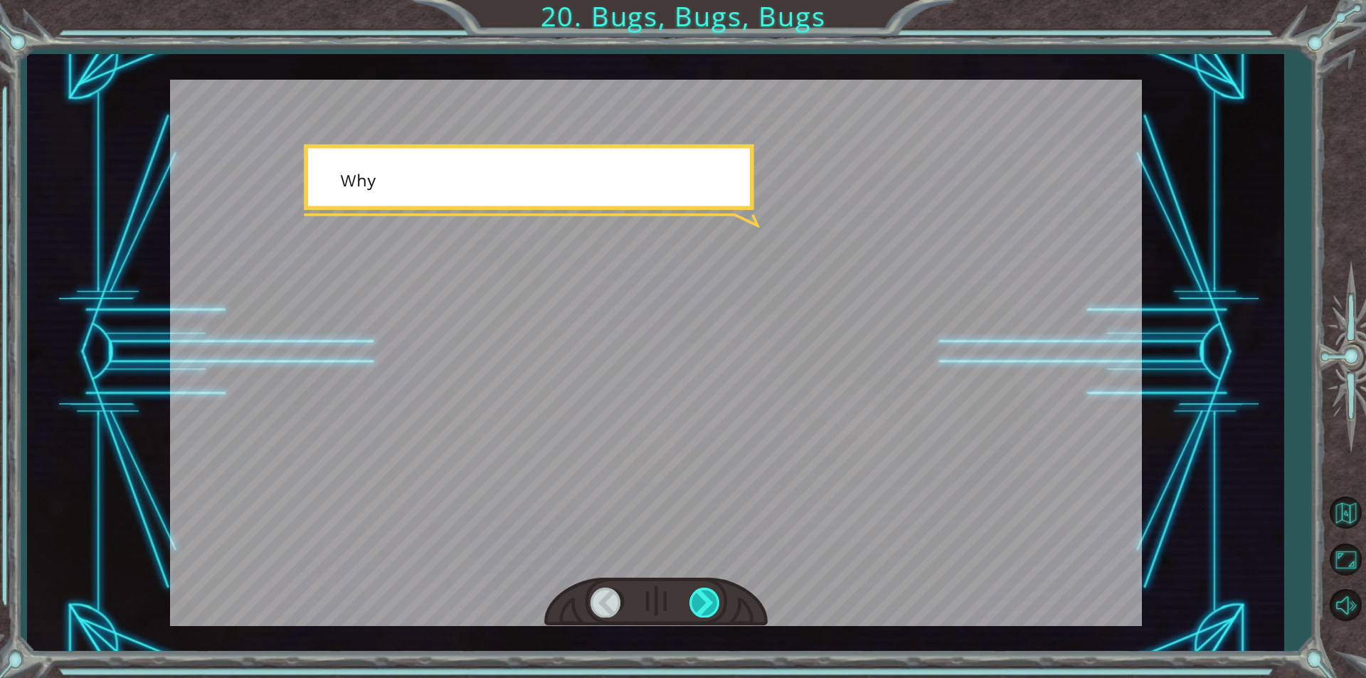
click at [712, 595] on div at bounding box center [705, 602] width 32 height 29
drag, startPoint x: 712, startPoint y: 595, endPoint x: 671, endPoint y: 600, distance: 40.9
click at [710, 595] on div at bounding box center [705, 602] width 32 height 29
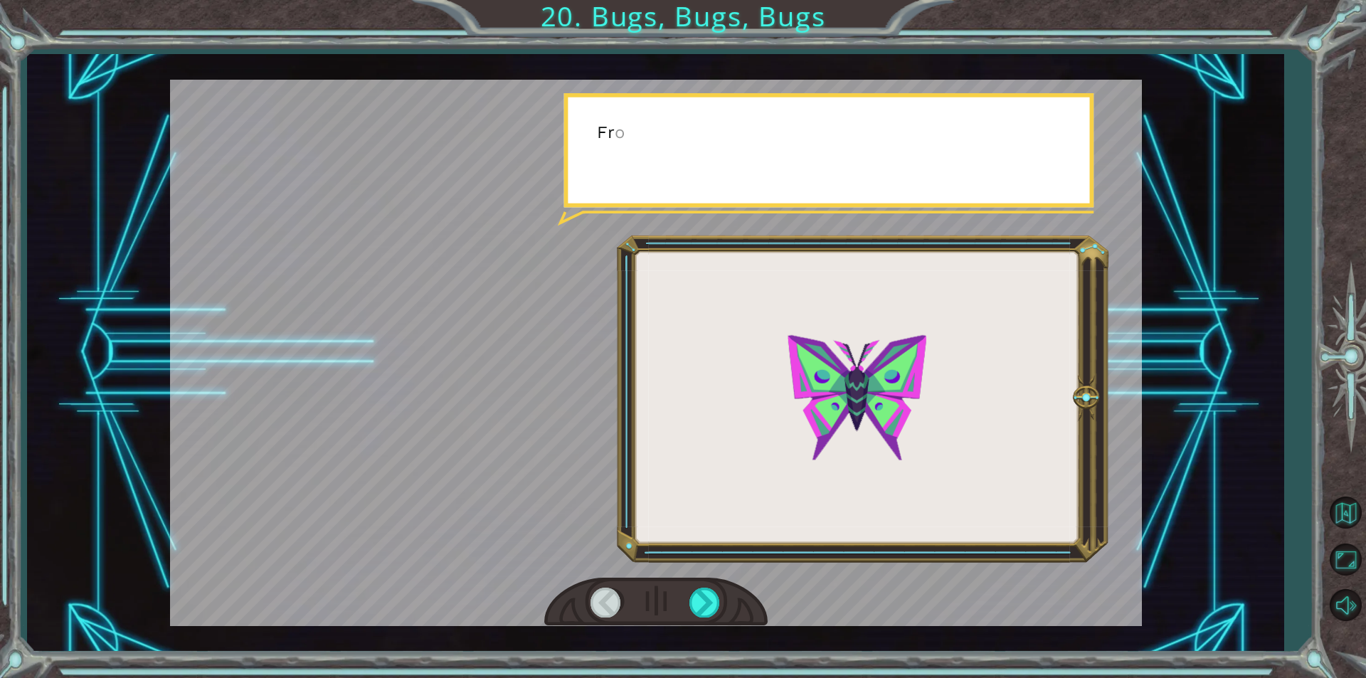
click at [671, 600] on div at bounding box center [655, 602] width 223 height 49
click at [686, 598] on div at bounding box center [655, 602] width 223 height 49
click at [688, 599] on div at bounding box center [655, 602] width 223 height 49
click at [696, 600] on div at bounding box center [705, 602] width 32 height 29
click at [703, 600] on div at bounding box center [705, 602] width 32 height 29
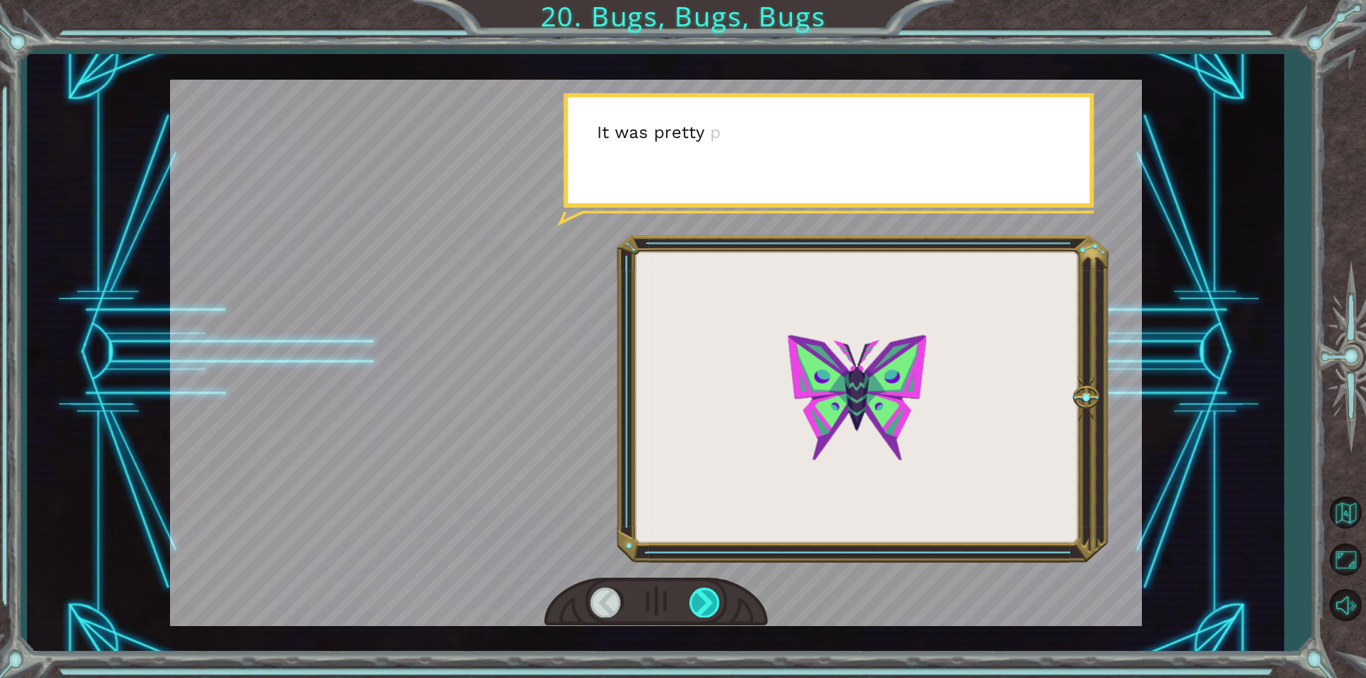
click at [715, 596] on div at bounding box center [705, 602] width 32 height 29
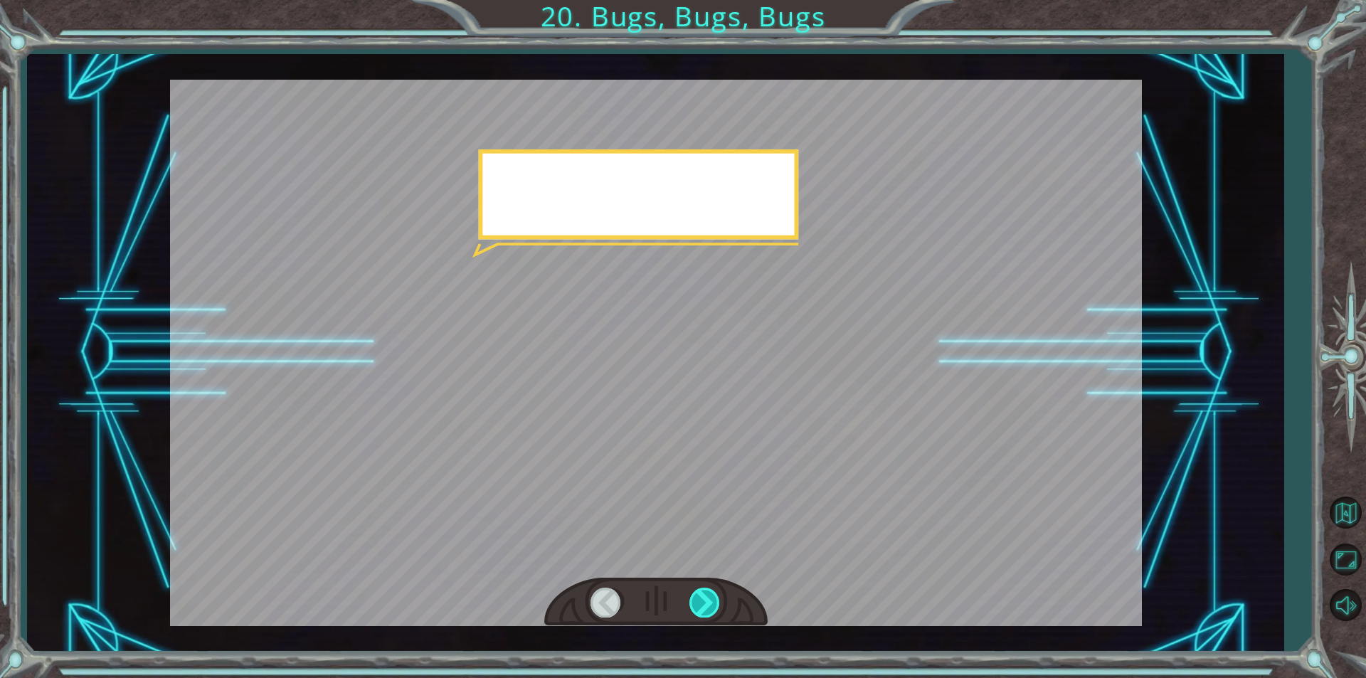
click at [713, 597] on div at bounding box center [705, 602] width 32 height 29
click at [707, 598] on div at bounding box center [705, 602] width 32 height 29
click at [708, 598] on div at bounding box center [705, 602] width 32 height 29
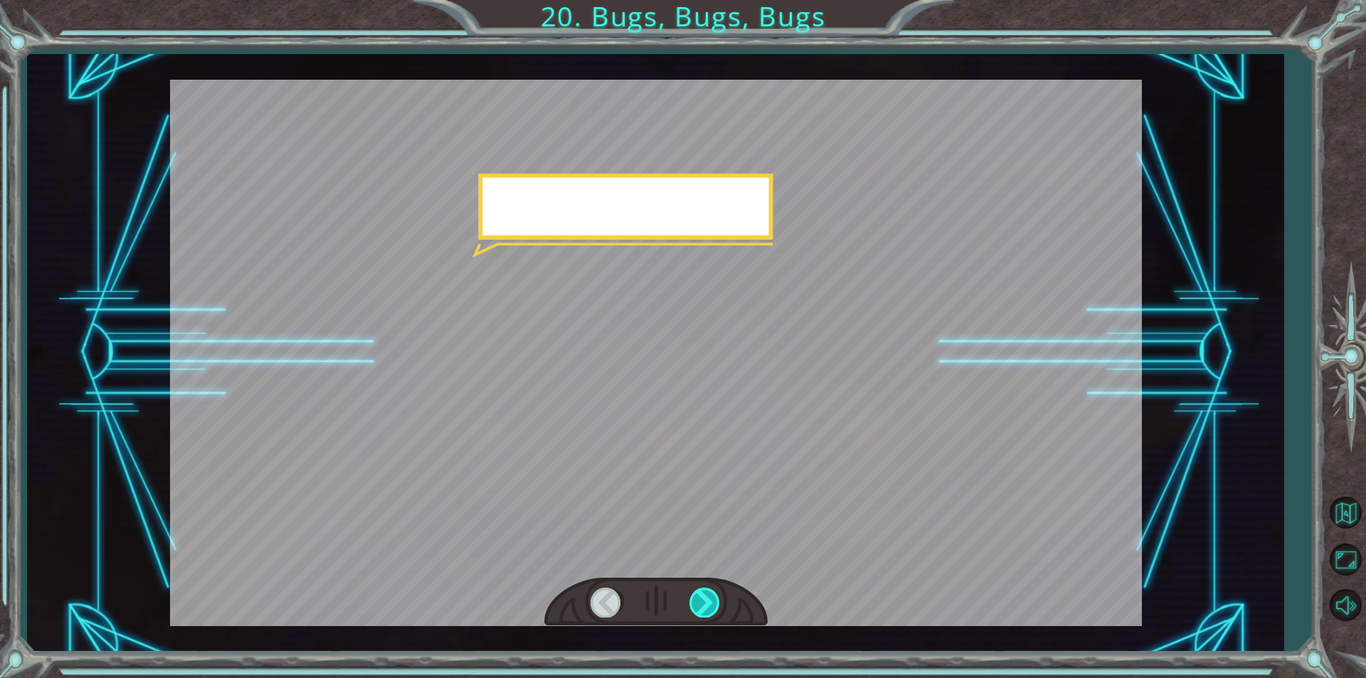
click at [708, 598] on div at bounding box center [705, 602] width 32 height 29
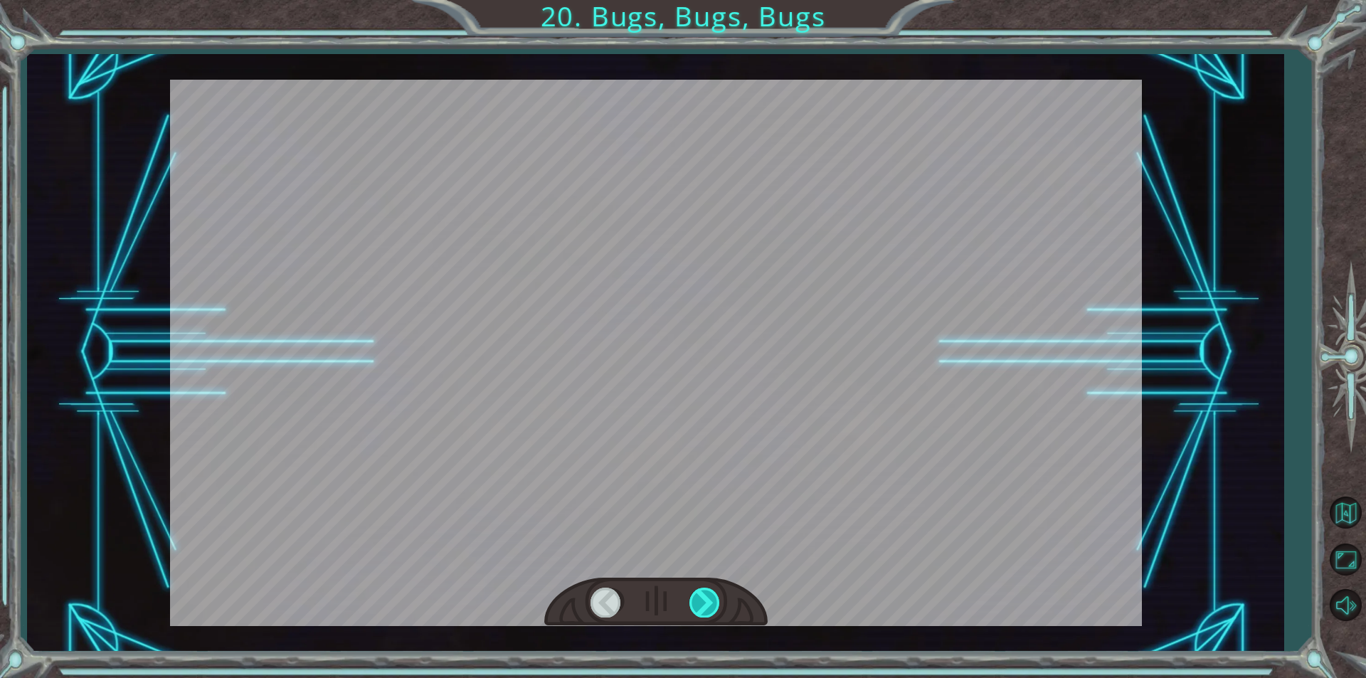
click at [709, 598] on div at bounding box center [705, 602] width 32 height 29
click at [708, 598] on div at bounding box center [705, 602] width 32 height 29
click at [709, 598] on div at bounding box center [705, 602] width 32 height 29
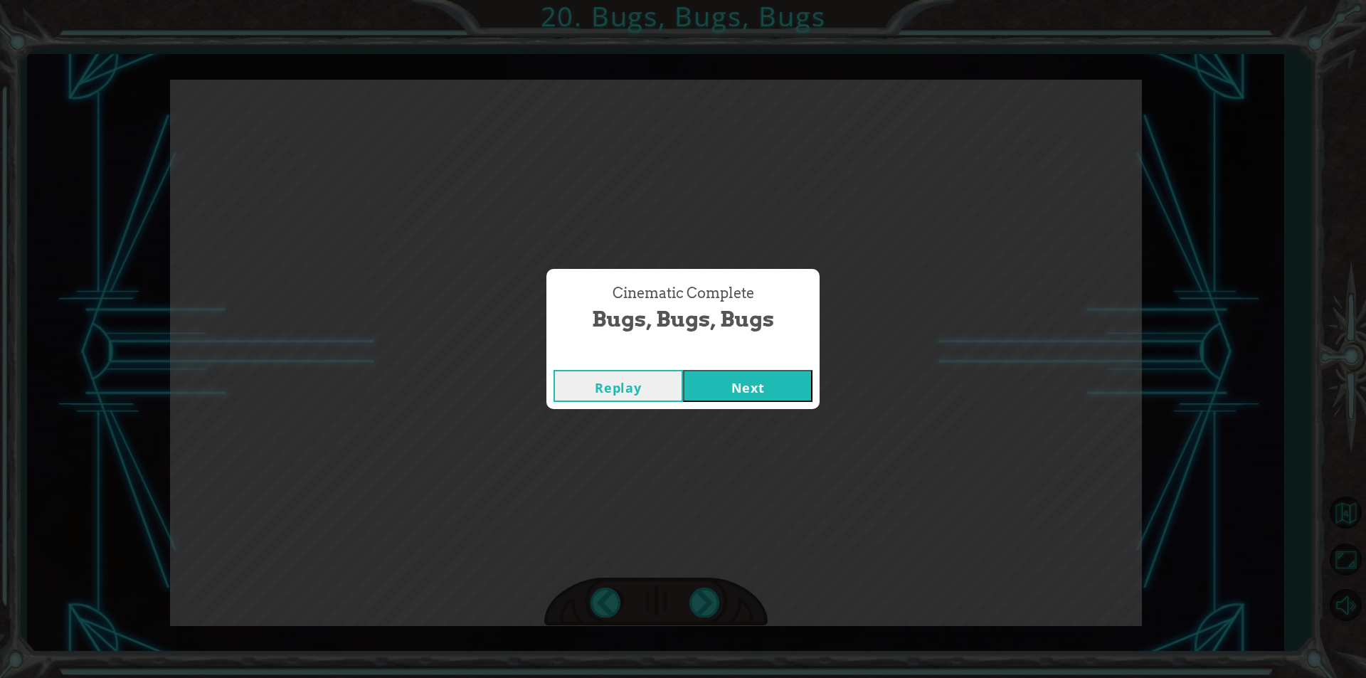
click at [708, 598] on div "Cinematic Complete Bugs, Bugs, Bugs Replay Next" at bounding box center [683, 339] width 1366 height 678
click at [798, 381] on button "Next" at bounding box center [747, 386] width 129 height 32
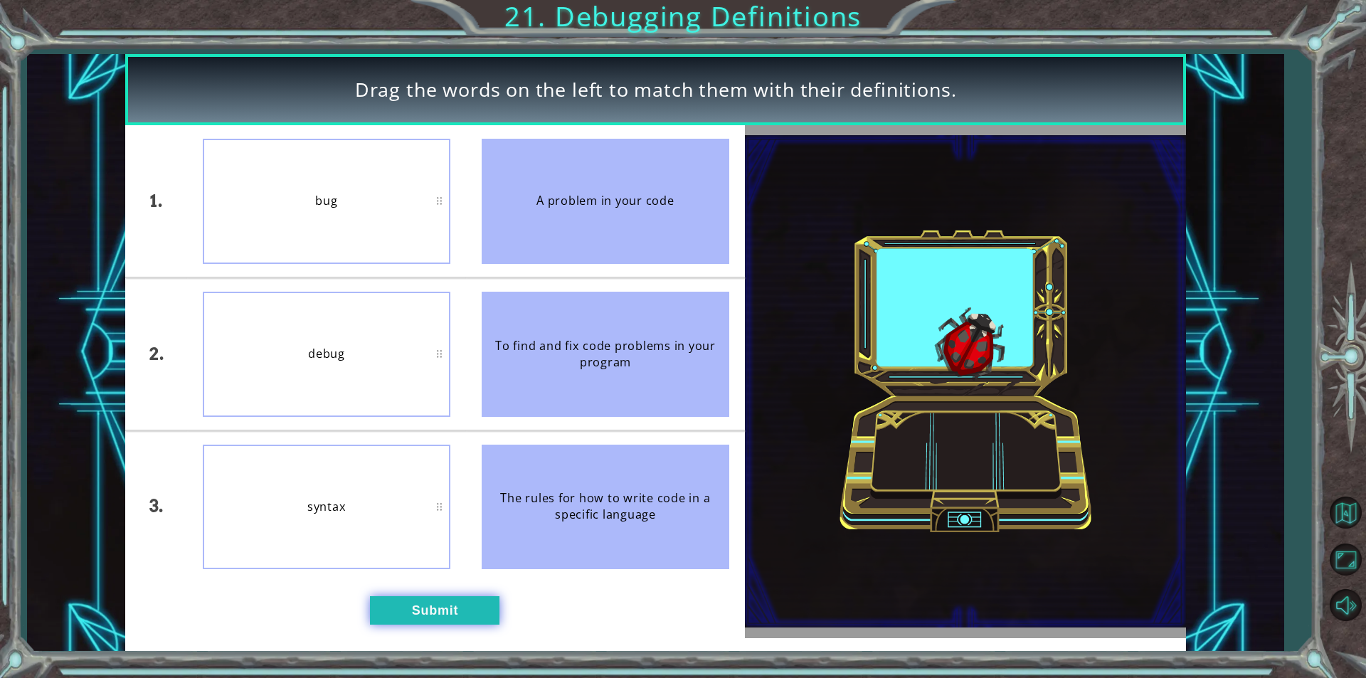
click at [472, 611] on button "Submit" at bounding box center [434, 610] width 129 height 28
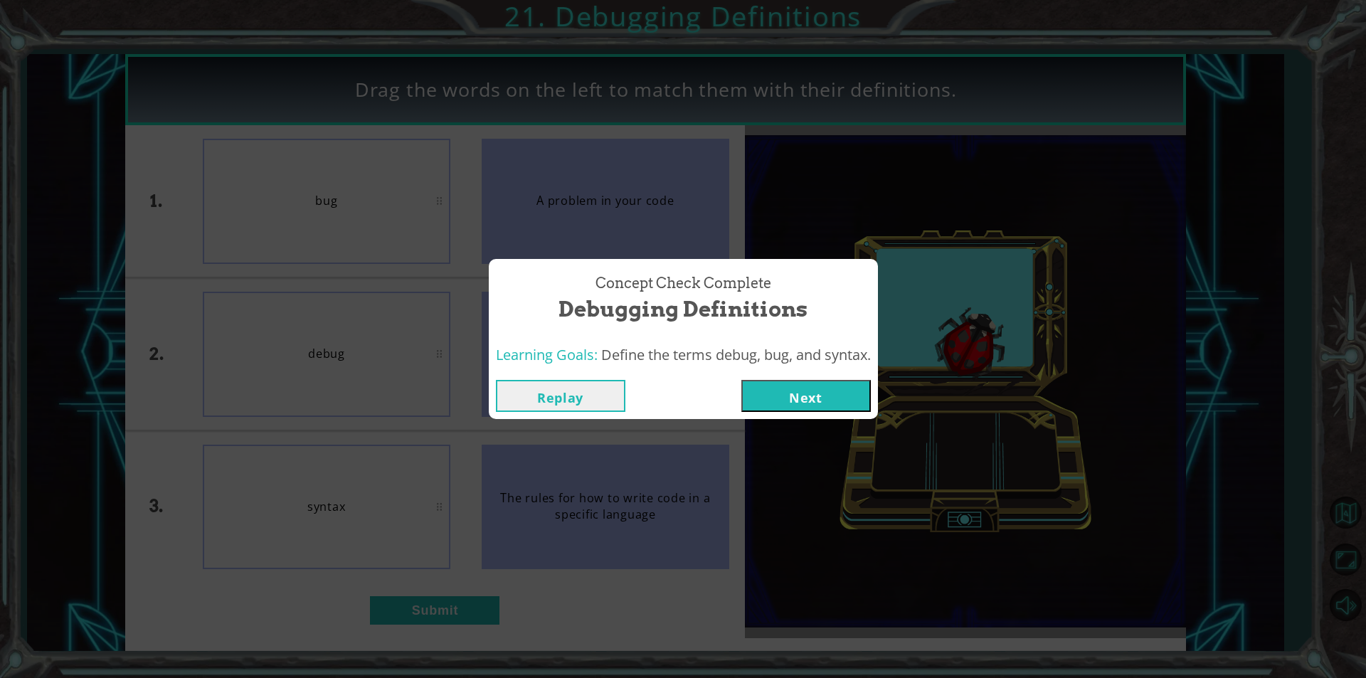
click at [763, 389] on button "Next" at bounding box center [805, 396] width 129 height 32
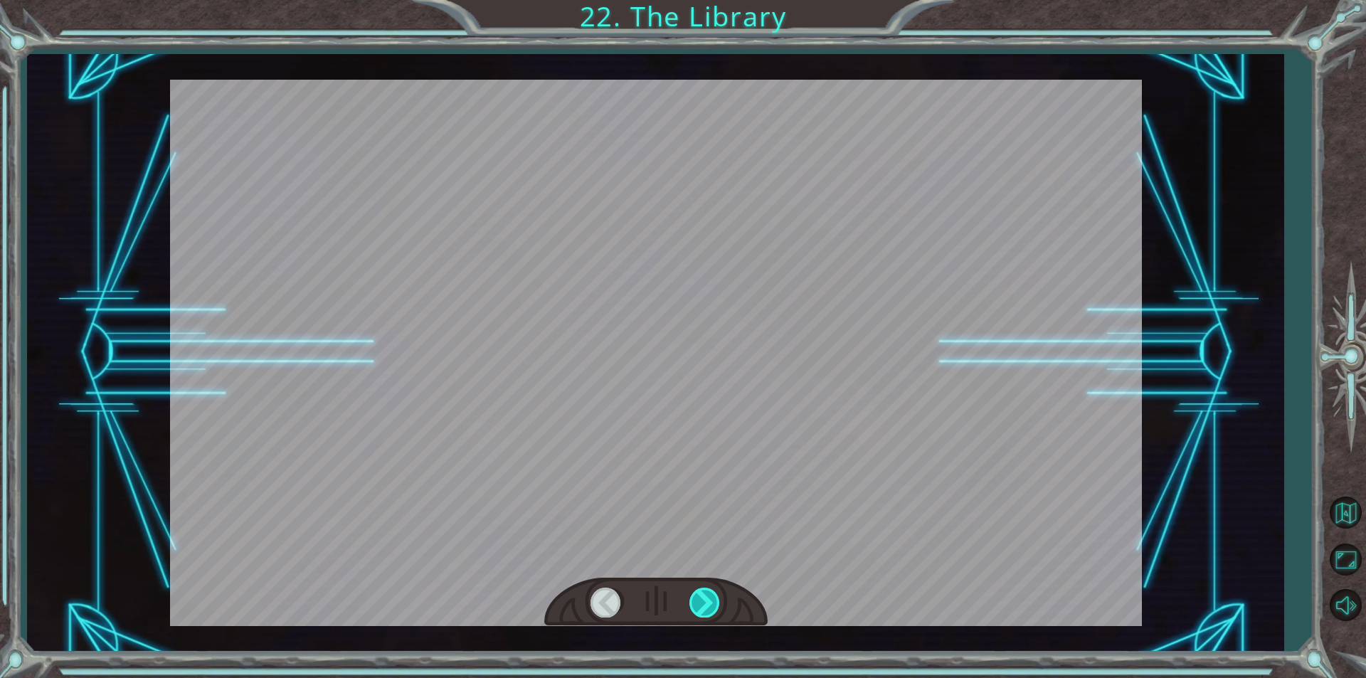
drag, startPoint x: 694, startPoint y: 621, endPoint x: 706, endPoint y: 615, distance: 13.4
click at [703, 617] on div at bounding box center [655, 602] width 223 height 49
click at [711, 608] on div at bounding box center [705, 602] width 32 height 29
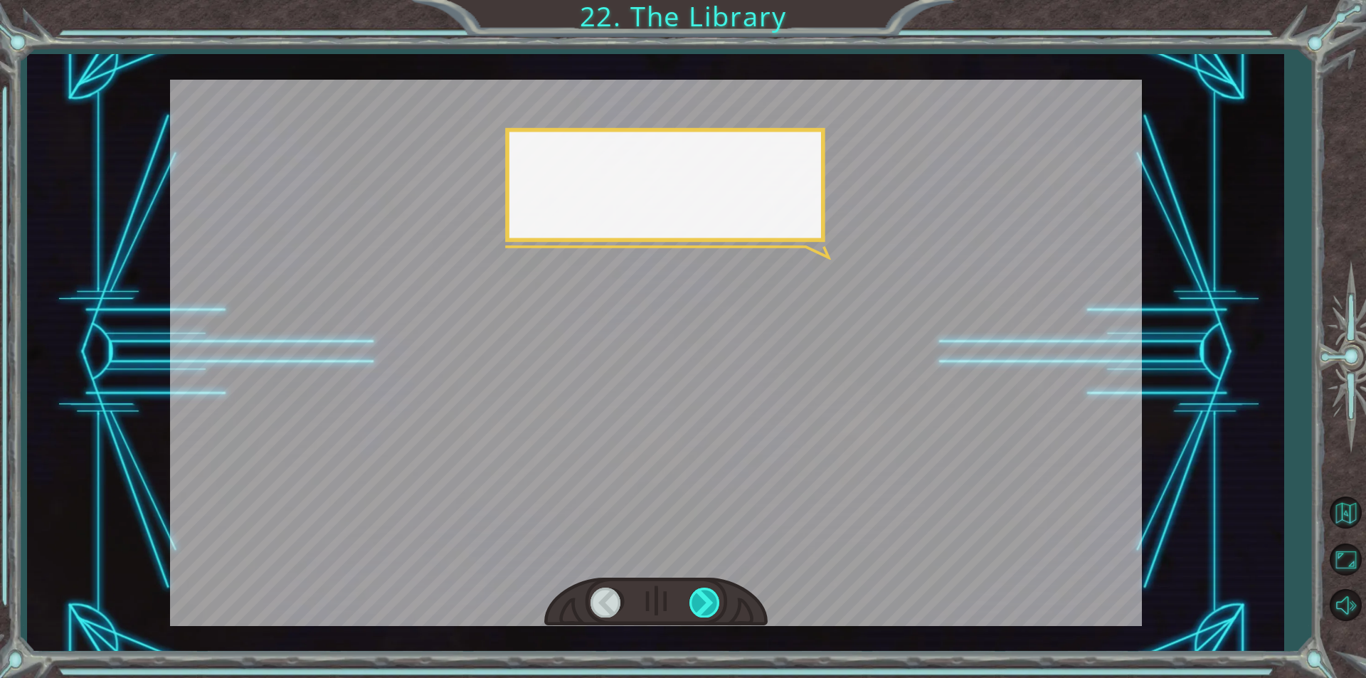
click at [711, 608] on div at bounding box center [705, 602] width 32 height 29
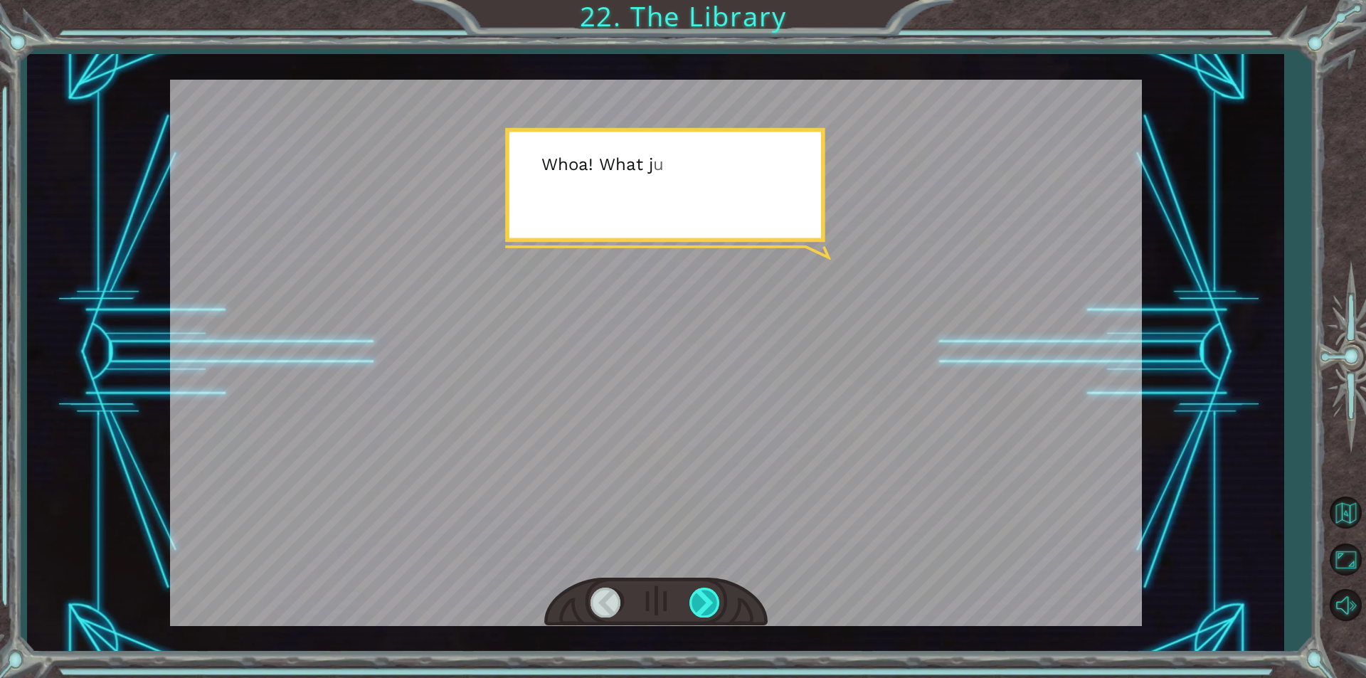
click at [702, 596] on div at bounding box center [705, 602] width 32 height 29
click at [703, 596] on div at bounding box center [705, 602] width 32 height 29
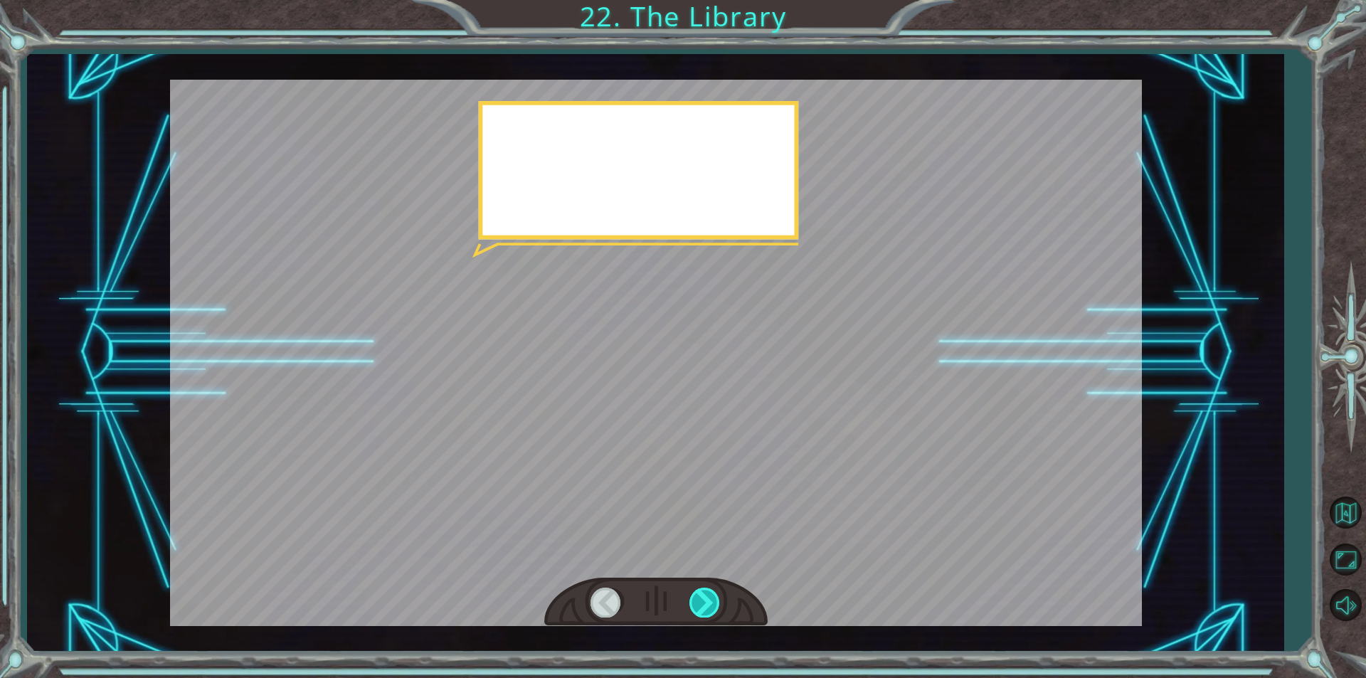
click at [699, 596] on div at bounding box center [705, 602] width 32 height 29
click at [697, 597] on div at bounding box center [705, 602] width 32 height 29
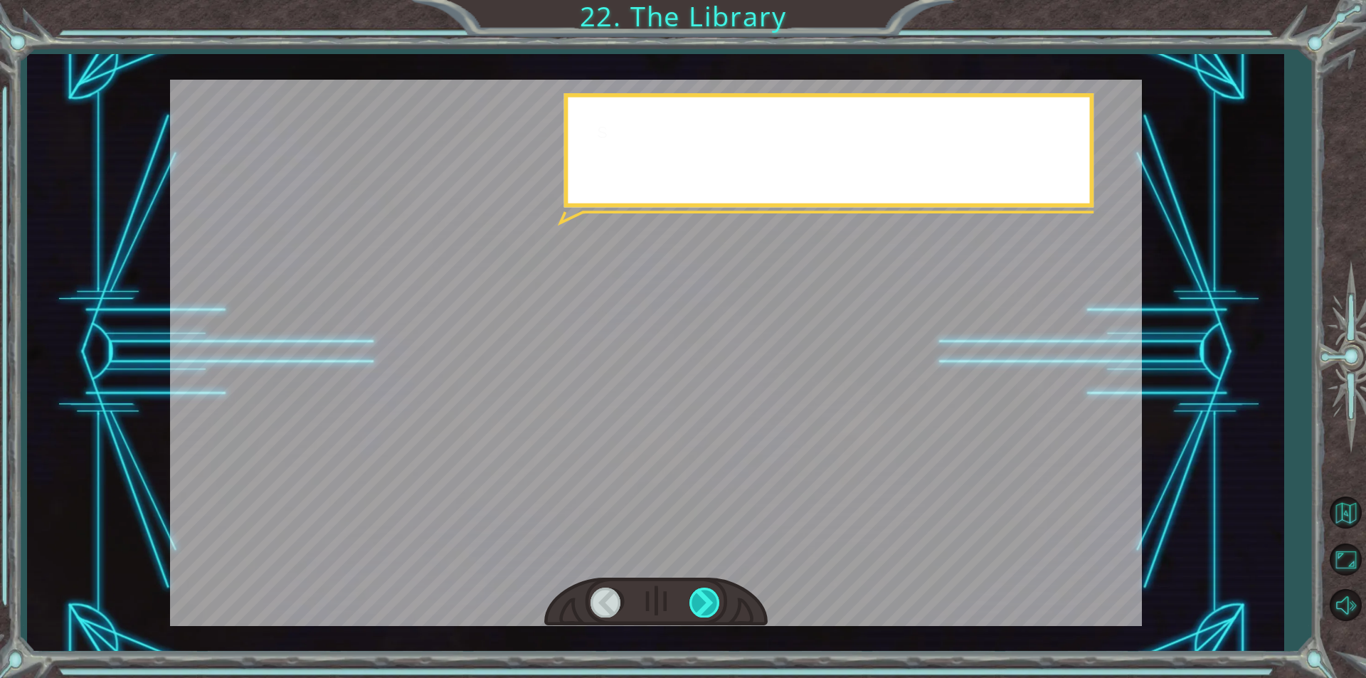
click at [690, 595] on div at bounding box center [705, 602] width 32 height 29
click at [694, 595] on div at bounding box center [705, 602] width 32 height 29
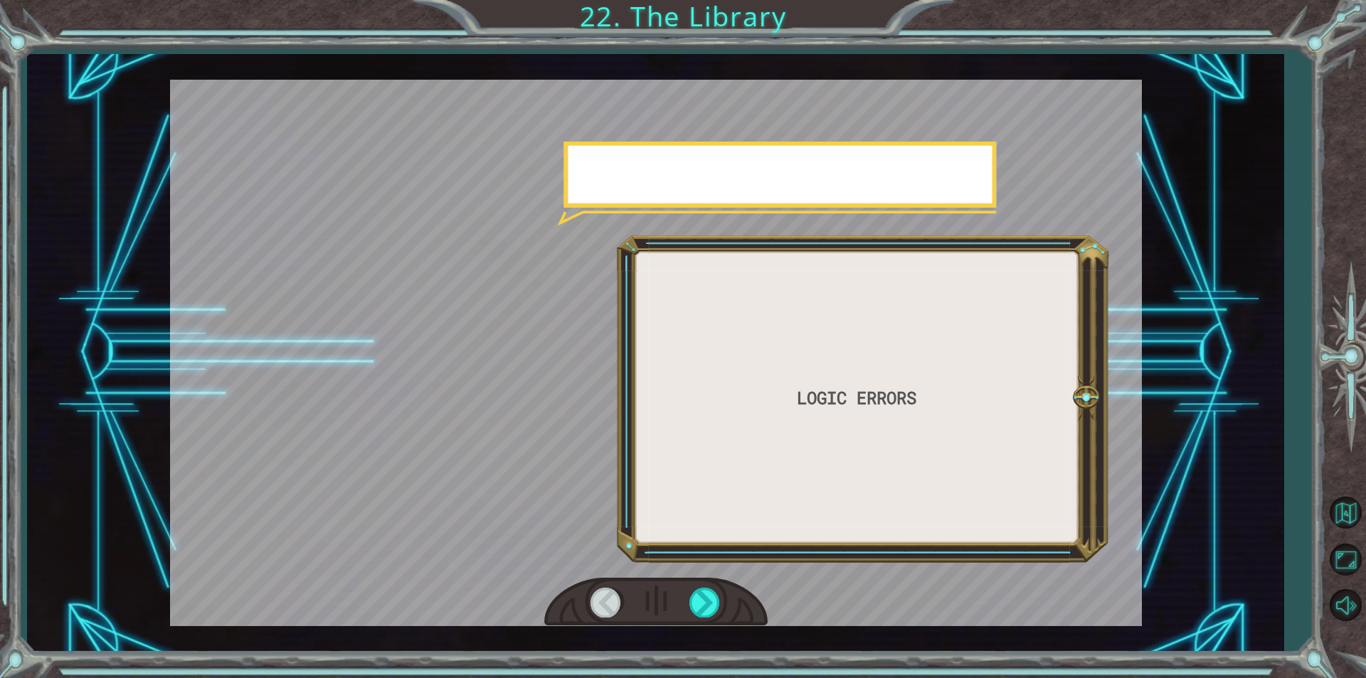
click at [676, 593] on div at bounding box center [655, 602] width 223 height 49
click at [690, 600] on div at bounding box center [705, 602] width 32 height 29
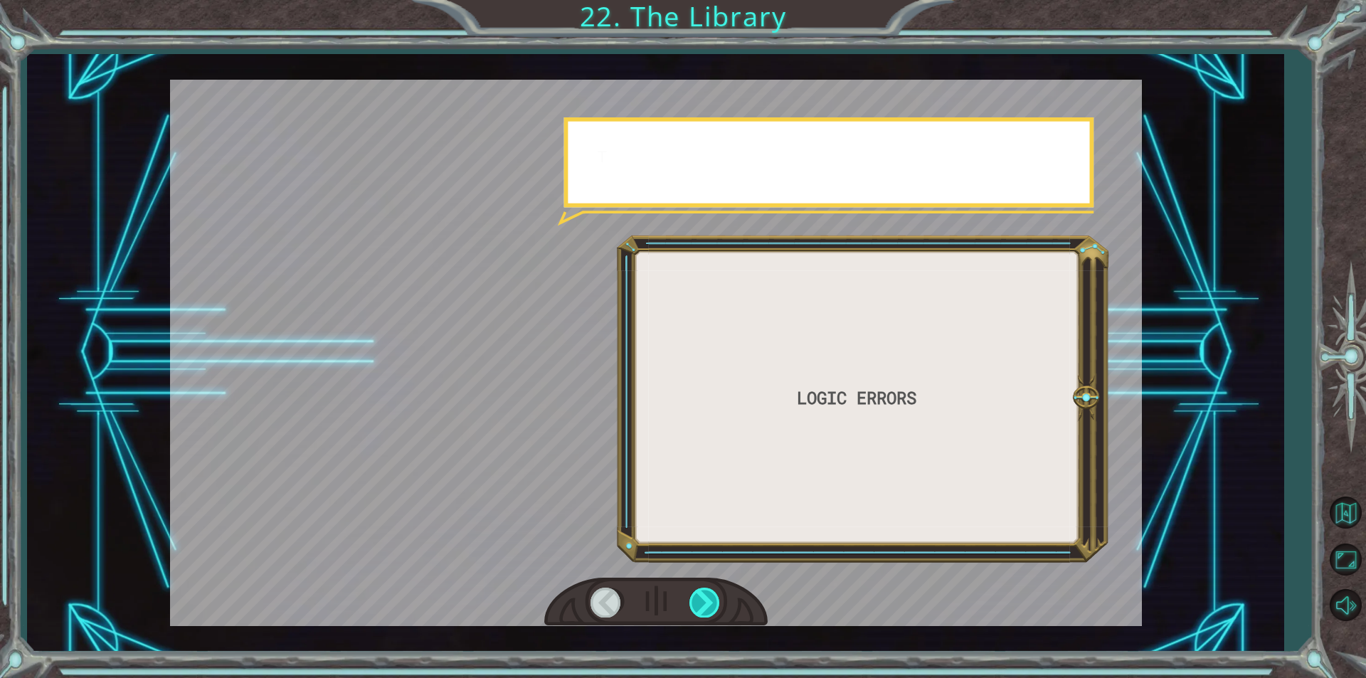
click at [690, 600] on div at bounding box center [705, 602] width 32 height 29
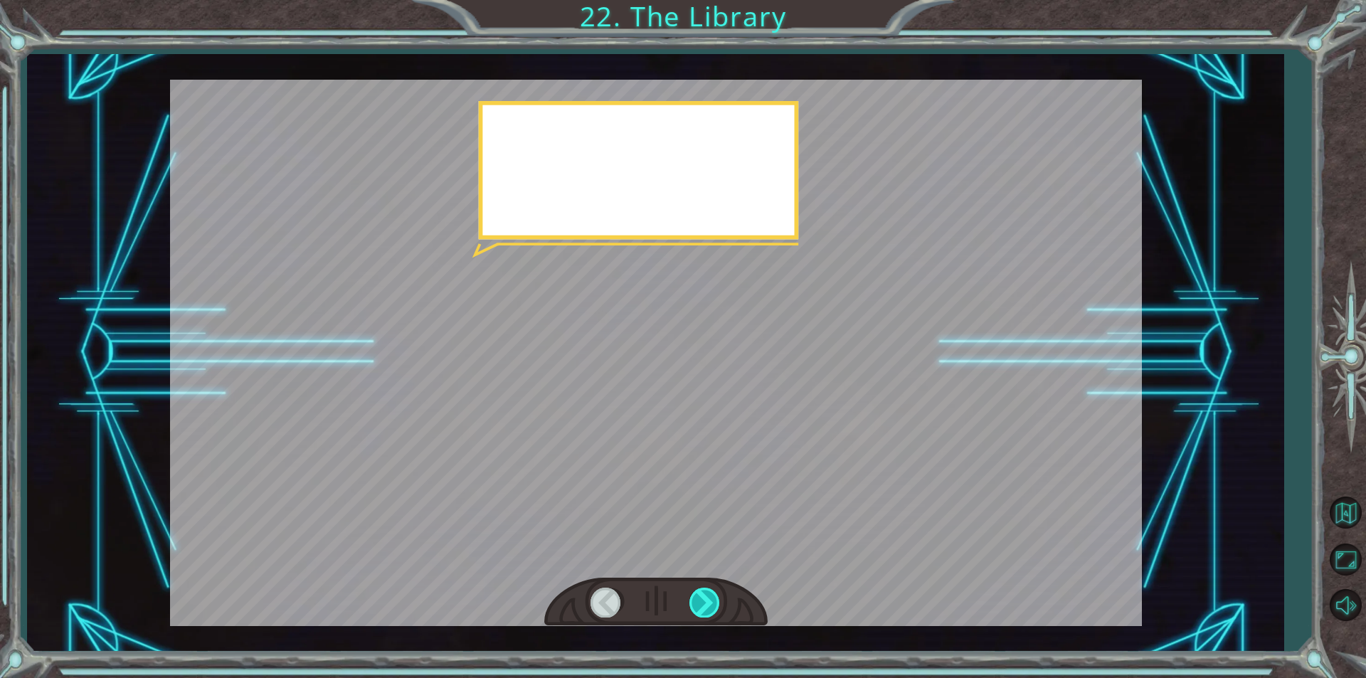
click at [716, 594] on div at bounding box center [705, 602] width 32 height 29
click at [715, 594] on div at bounding box center [705, 602] width 32 height 29
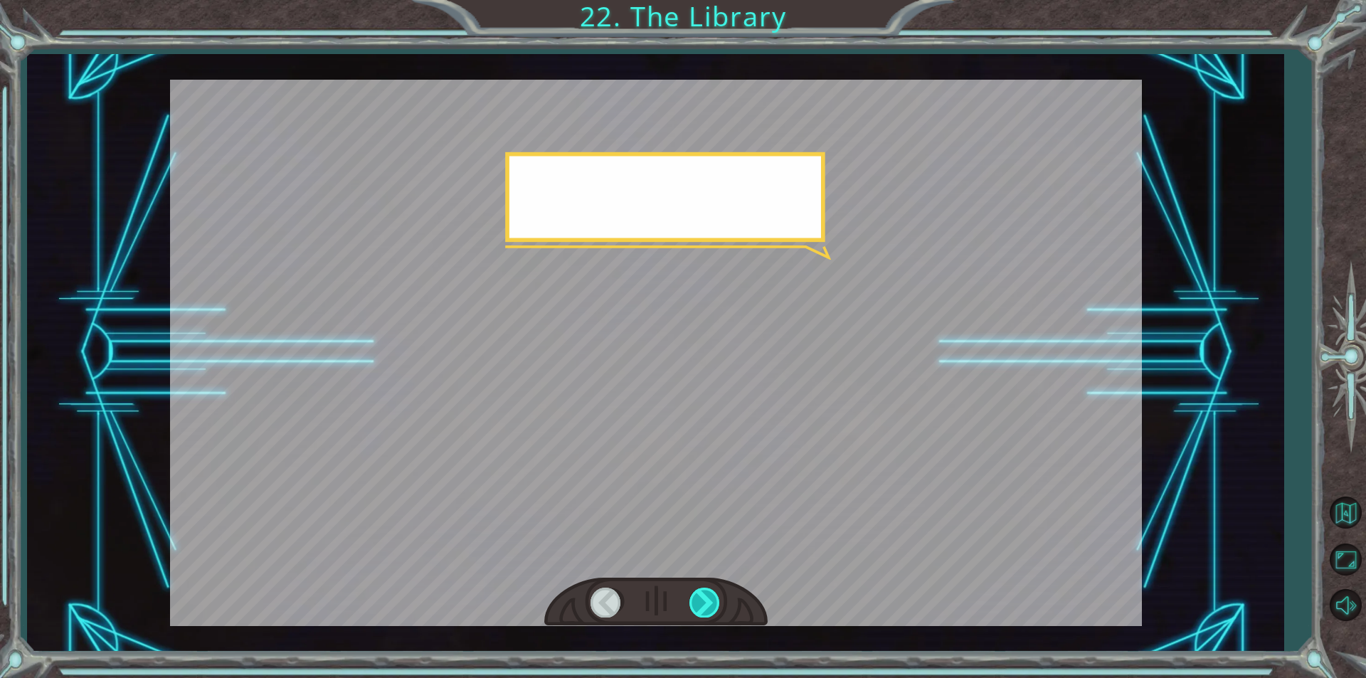
click at [714, 594] on div at bounding box center [705, 602] width 32 height 29
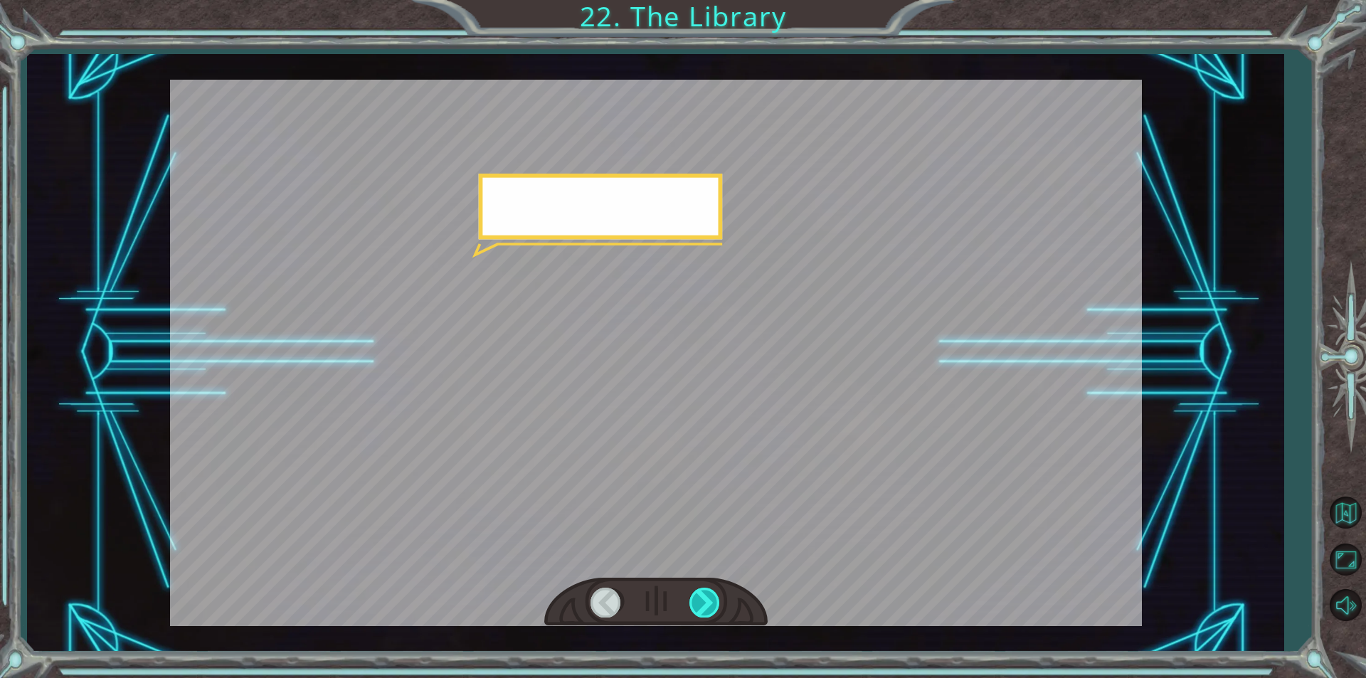
click at [714, 594] on div at bounding box center [705, 602] width 32 height 29
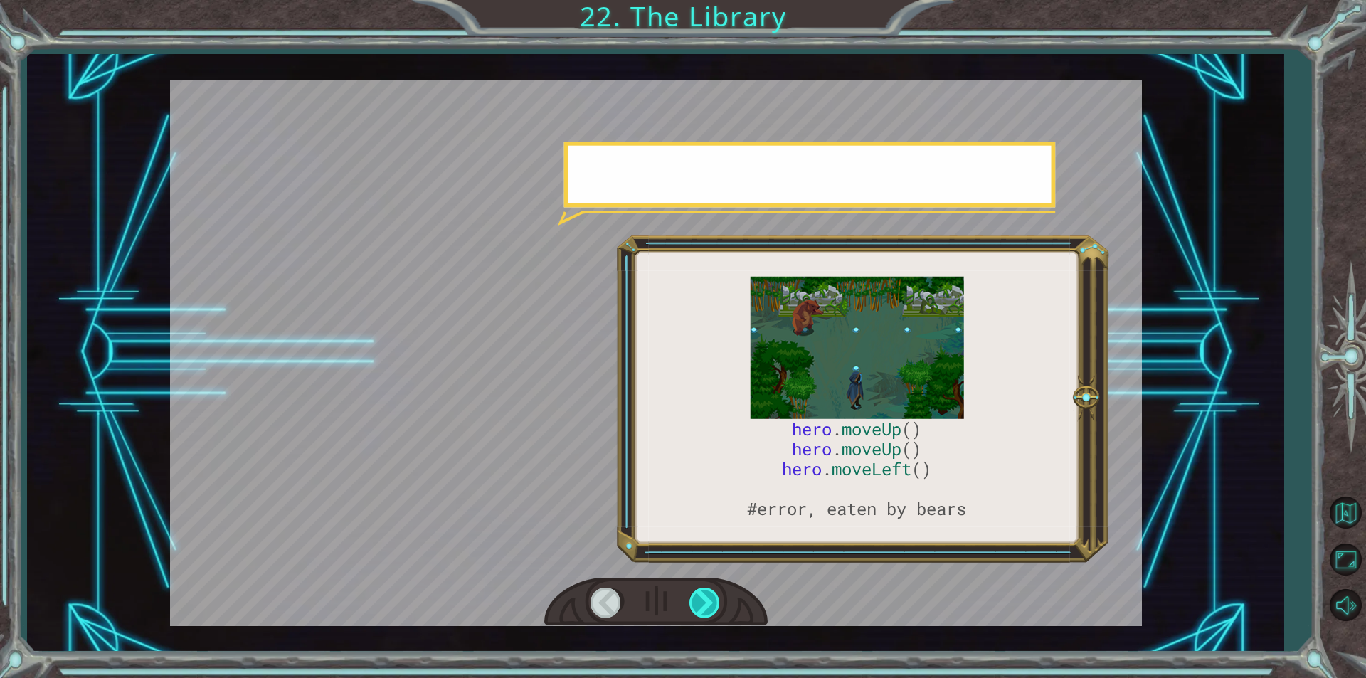
click at [716, 593] on div at bounding box center [705, 602] width 32 height 29
click at [716, 590] on div at bounding box center [705, 602] width 32 height 29
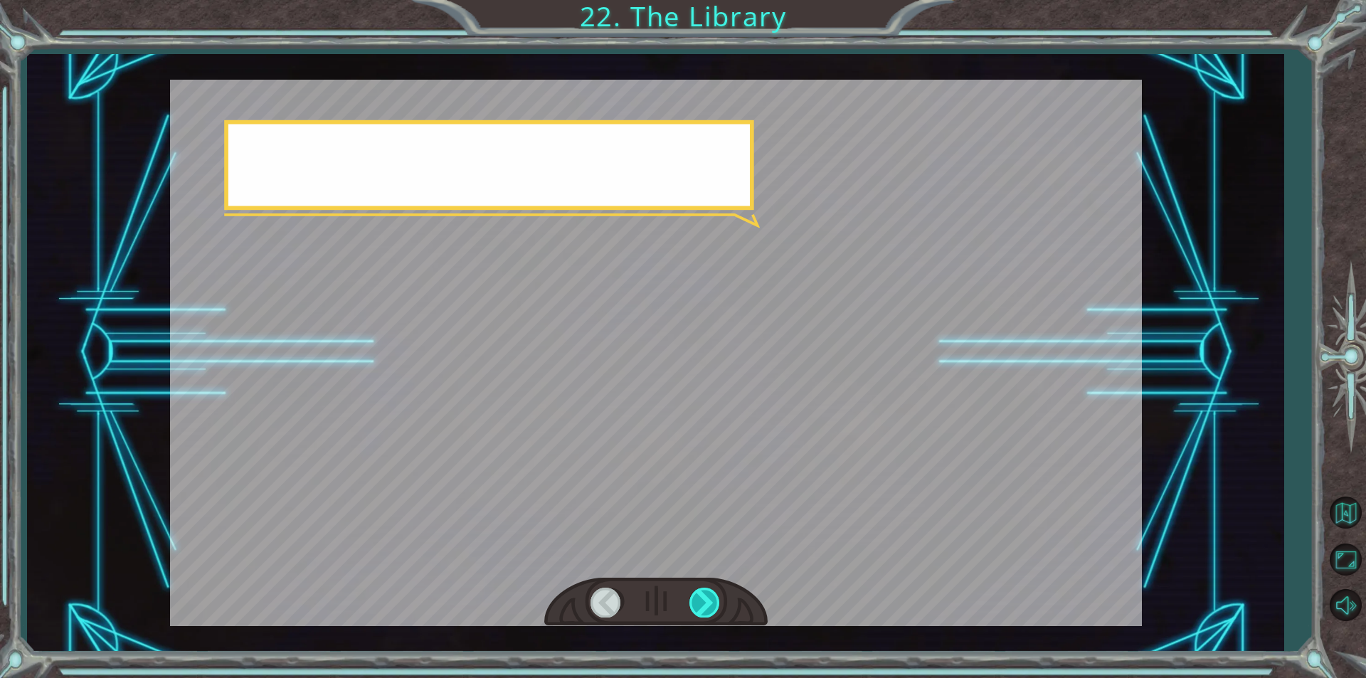
click at [716, 590] on div at bounding box center [705, 602] width 32 height 29
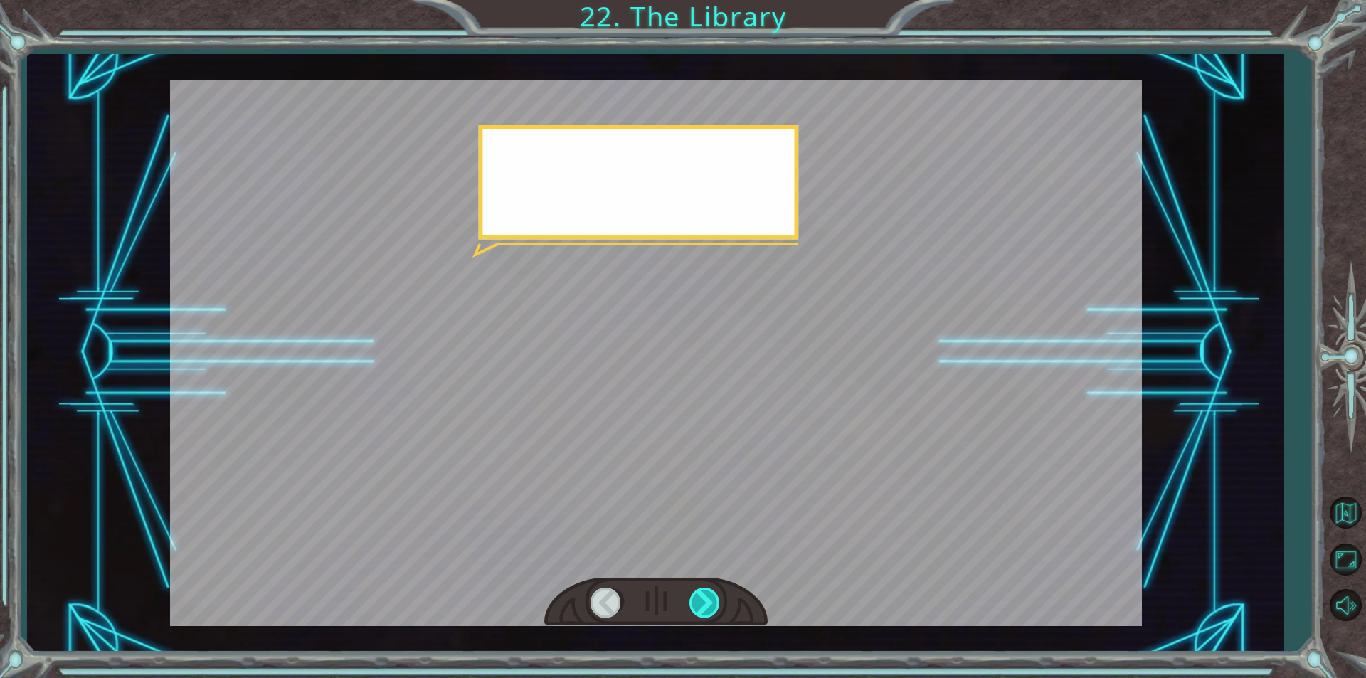
click at [716, 590] on div at bounding box center [705, 602] width 32 height 29
click at [717, 590] on div at bounding box center [705, 602] width 32 height 29
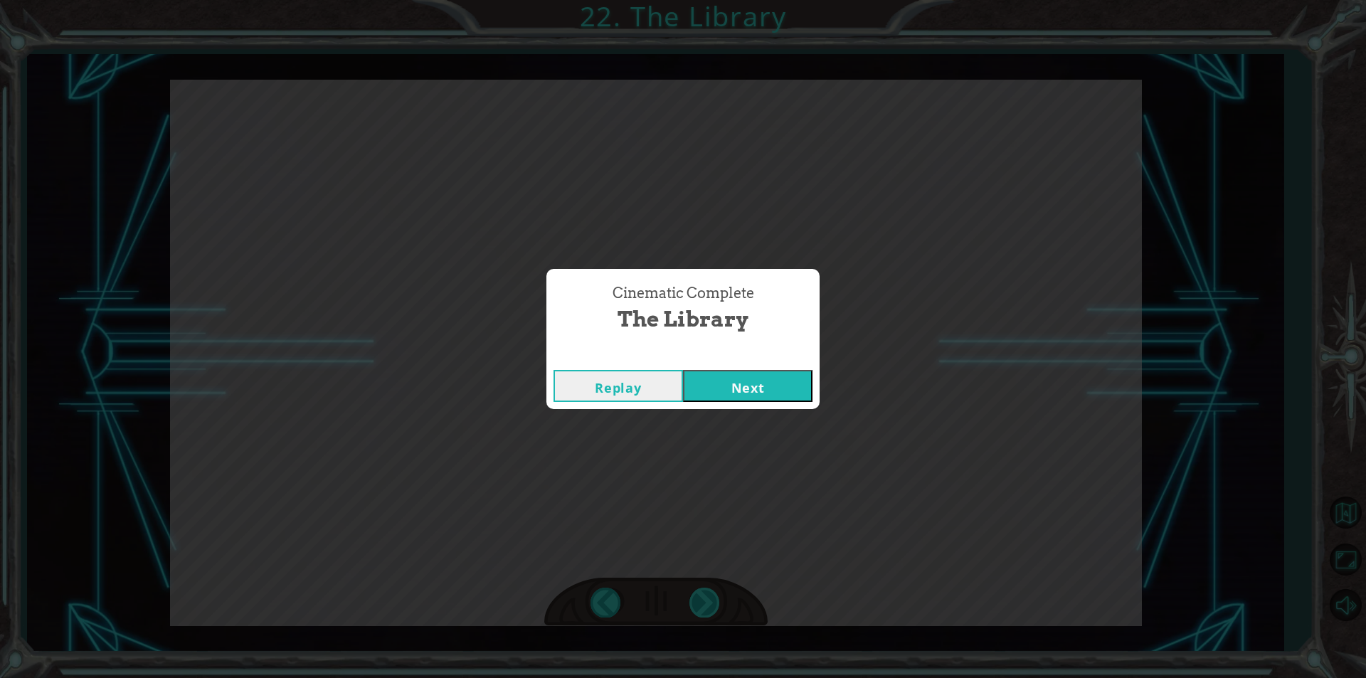
click at [718, 0] on div "hero . moveUp () hero . moveUp () hero . moveRight () #fixed, not eaten by bear…" at bounding box center [683, 0] width 1366 height 0
click at [720, 590] on div "Cinematic Complete The Library Replay Next" at bounding box center [683, 339] width 1366 height 678
click at [777, 384] on button "Next" at bounding box center [747, 386] width 129 height 32
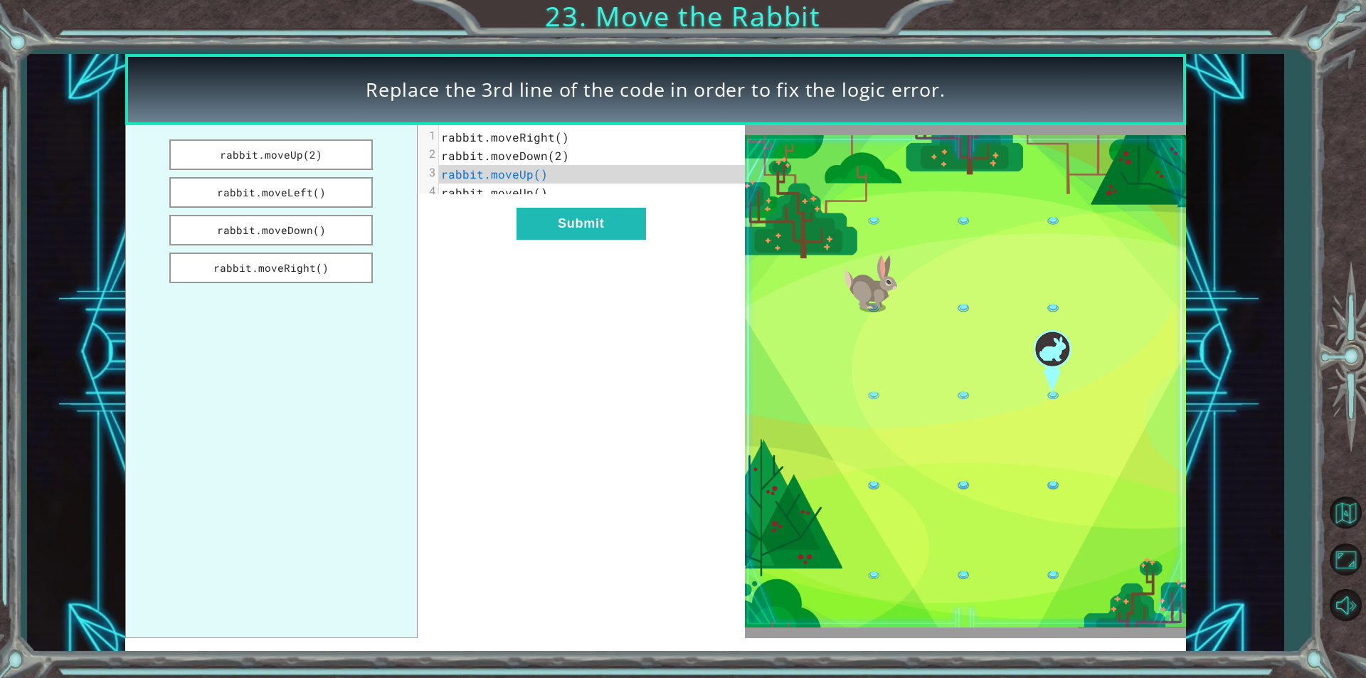
click at [592, 196] on pre "rabbit.moveUp()" at bounding box center [597, 193] width 317 height 18
click at [555, 253] on div "xxxxxxxxxx 4 1 rabbit.moveRight() 2 rabbit.moveDown(2) 3 rabbit.moveUp() 4 rabb…" at bounding box center [581, 381] width 327 height 512
click at [563, 135] on span "rabbit.moveRight()" at bounding box center [505, 136] width 128 height 15
click at [554, 138] on span "rabbit.moveRight()" at bounding box center [505, 136] width 128 height 15
click at [357, 267] on button "rabbit.moveRight()" at bounding box center [270, 268] width 203 height 31
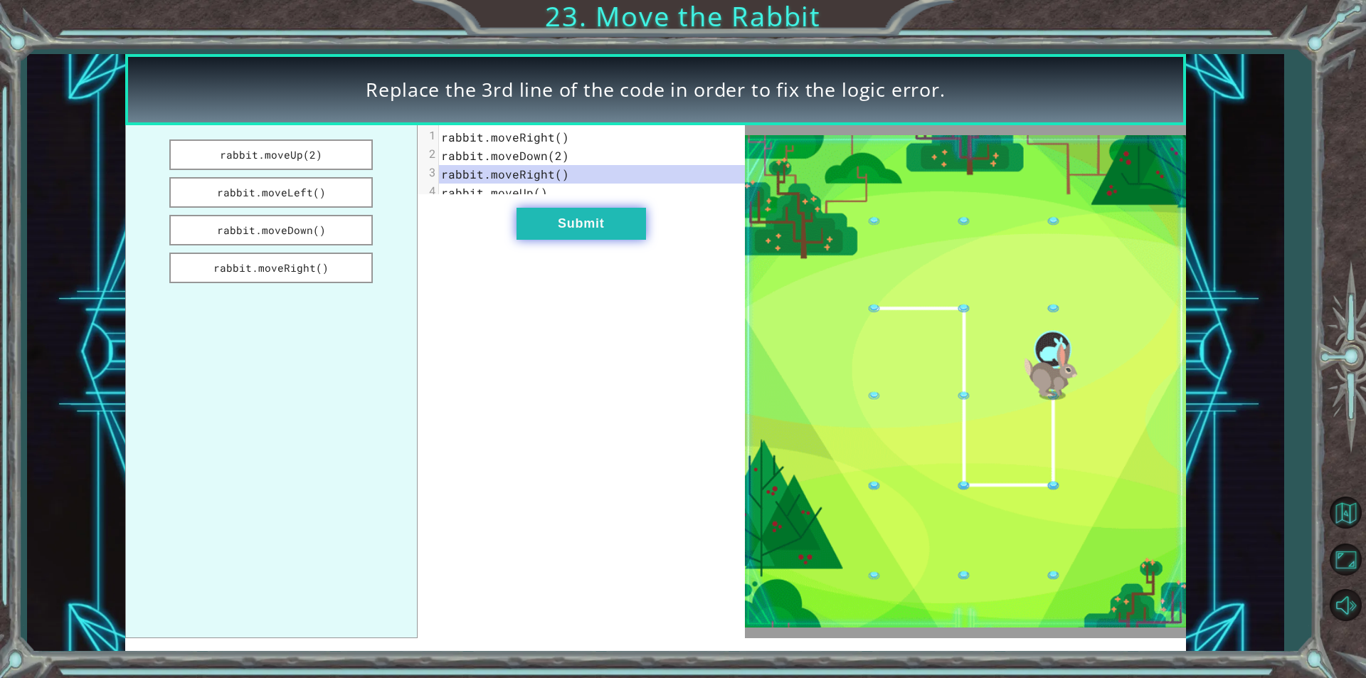
click at [601, 235] on button "Submit" at bounding box center [580, 224] width 129 height 32
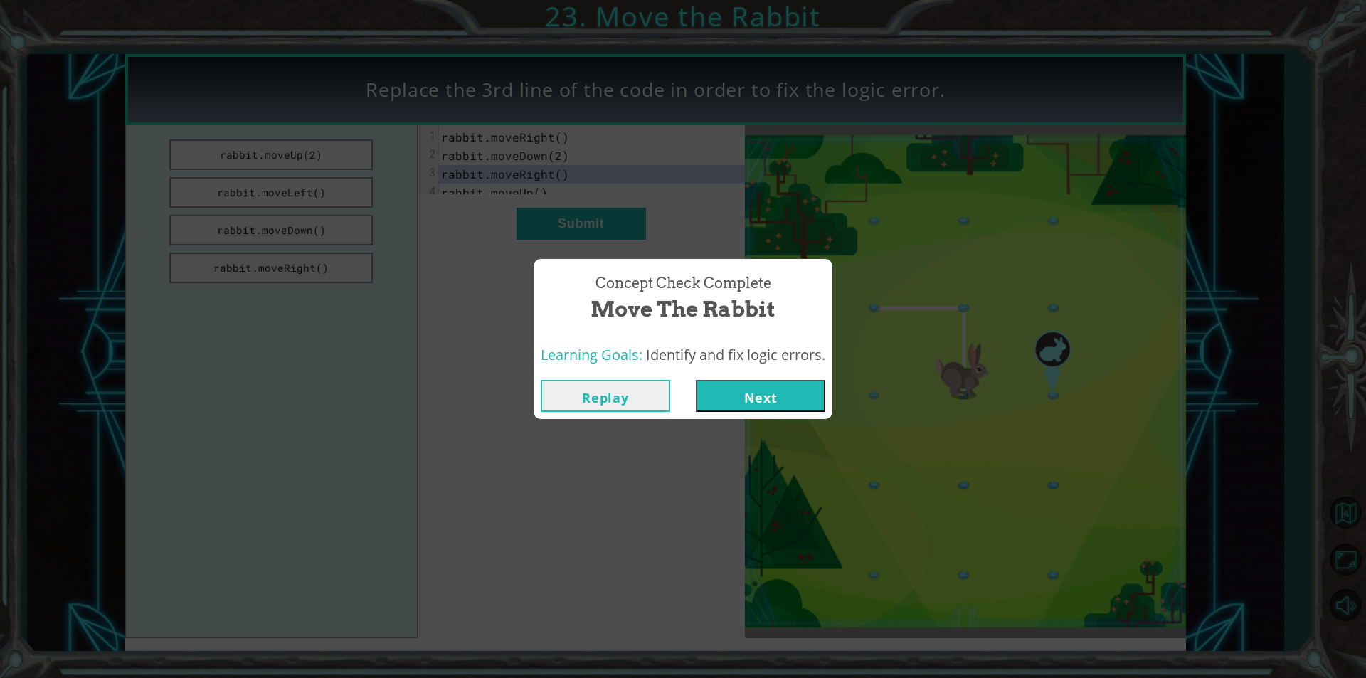
click at [738, 401] on button "Next" at bounding box center [760, 396] width 129 height 32
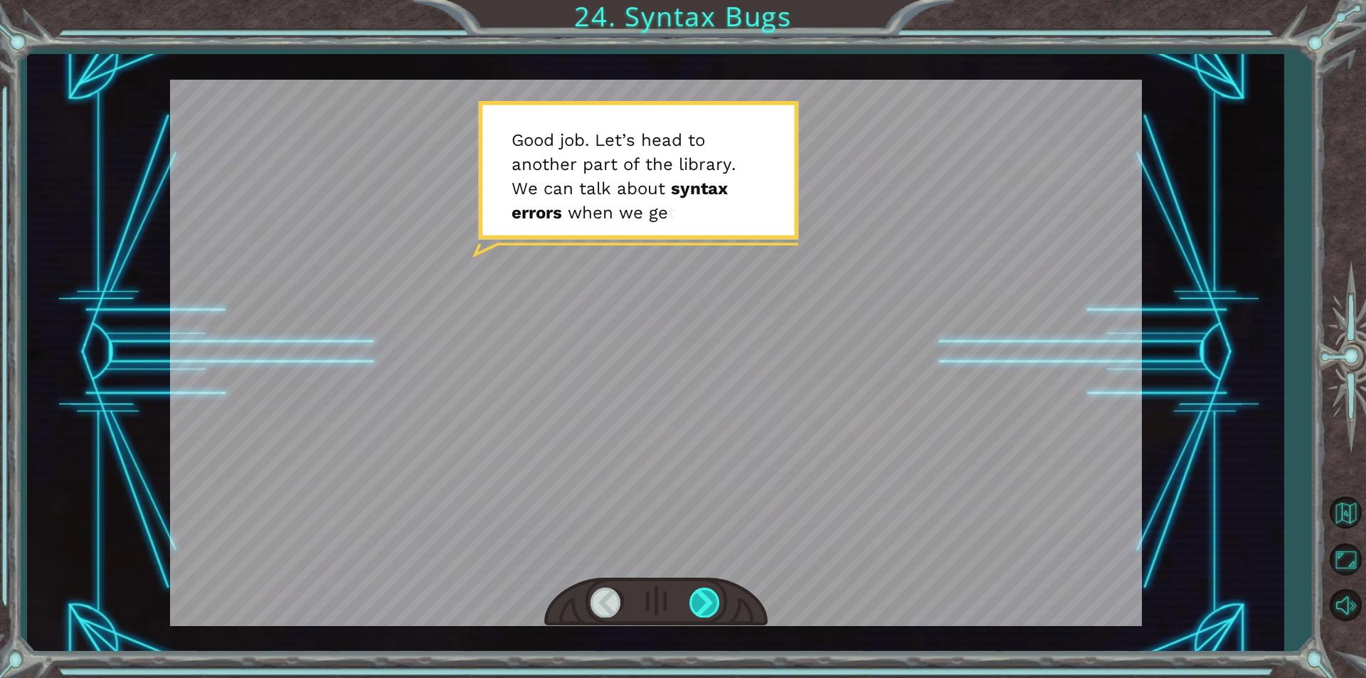
drag, startPoint x: 693, startPoint y: 593, endPoint x: 702, endPoint y: 596, distance: 9.7
click at [702, 596] on div at bounding box center [705, 602] width 32 height 29
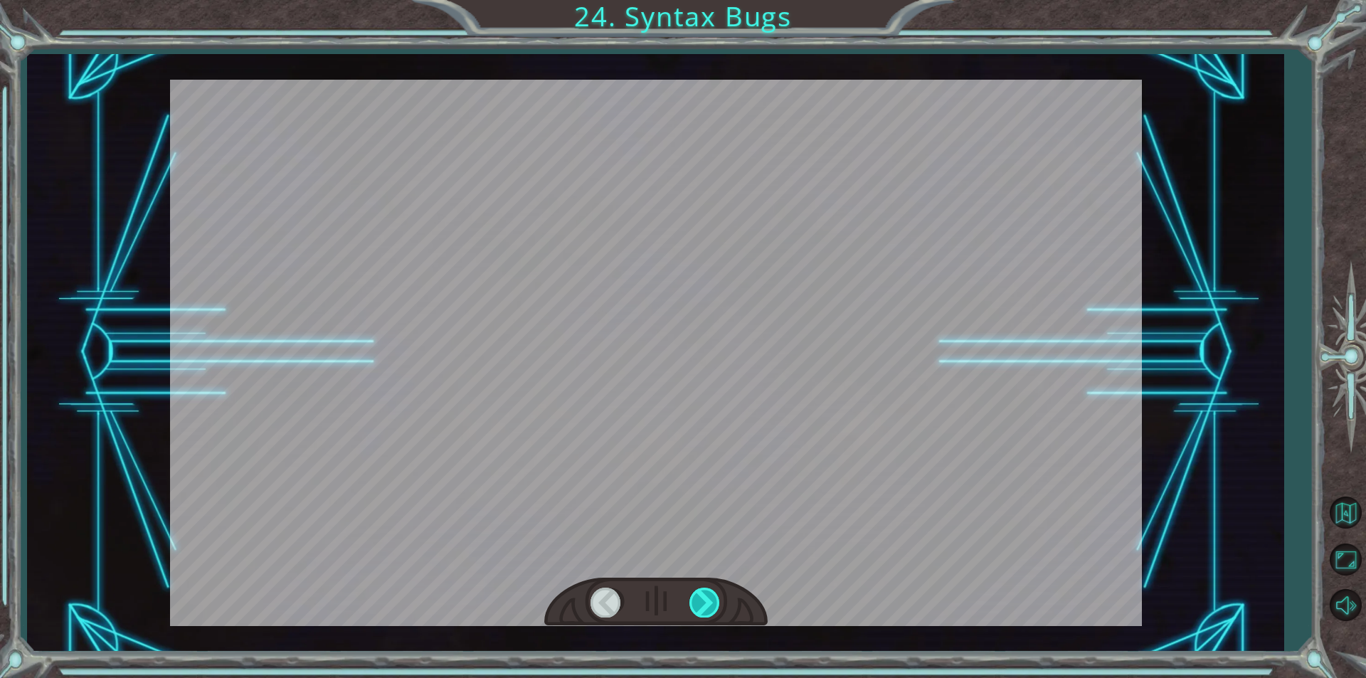
click at [694, 595] on div at bounding box center [705, 602] width 32 height 29
click at [696, 595] on div at bounding box center [705, 602] width 32 height 29
click at [699, 597] on div at bounding box center [705, 602] width 32 height 29
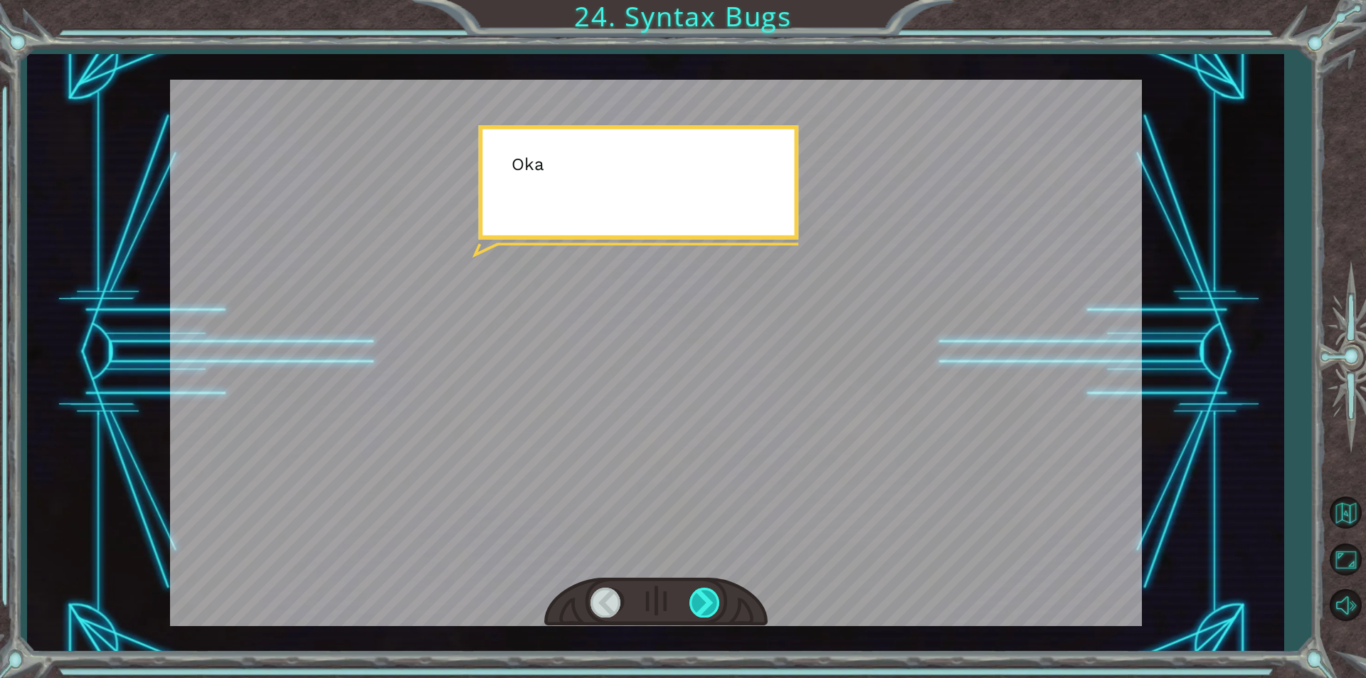
click at [699, 598] on div at bounding box center [705, 602] width 32 height 29
click at [700, 599] on div at bounding box center [705, 602] width 32 height 29
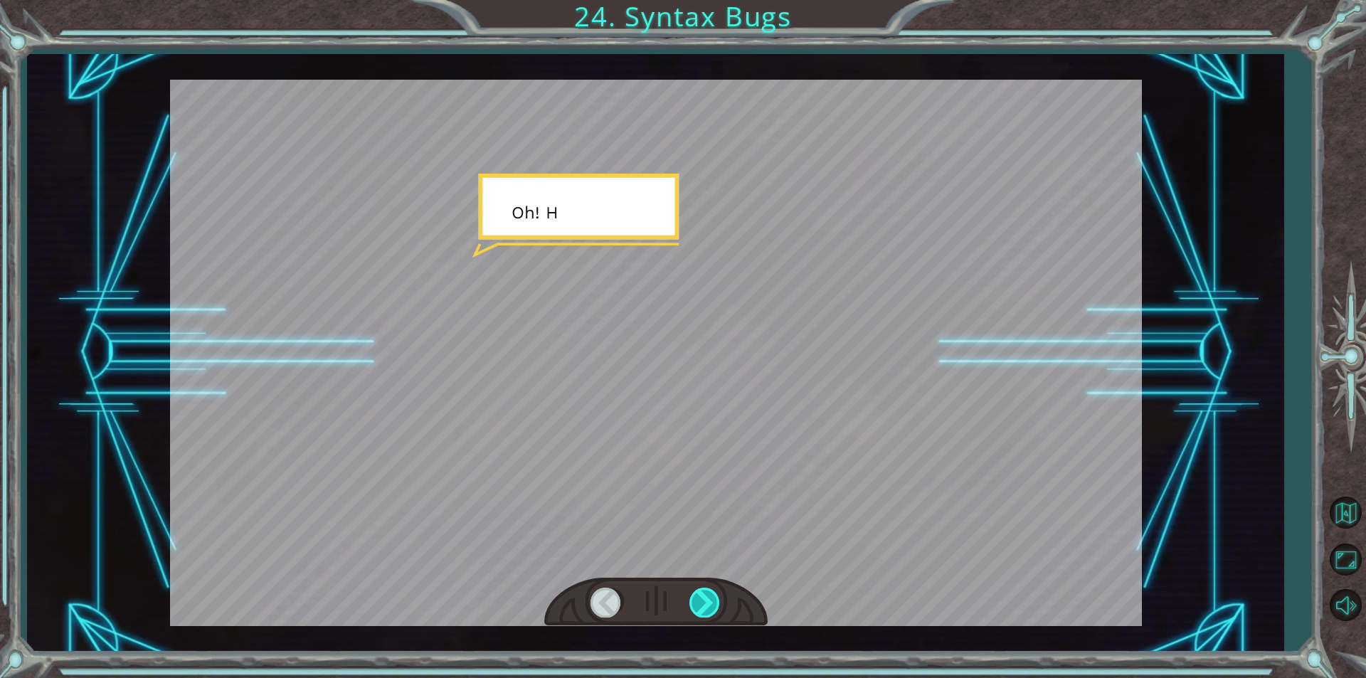
click at [701, 600] on div at bounding box center [705, 602] width 32 height 29
click at [704, 602] on div at bounding box center [705, 602] width 32 height 29
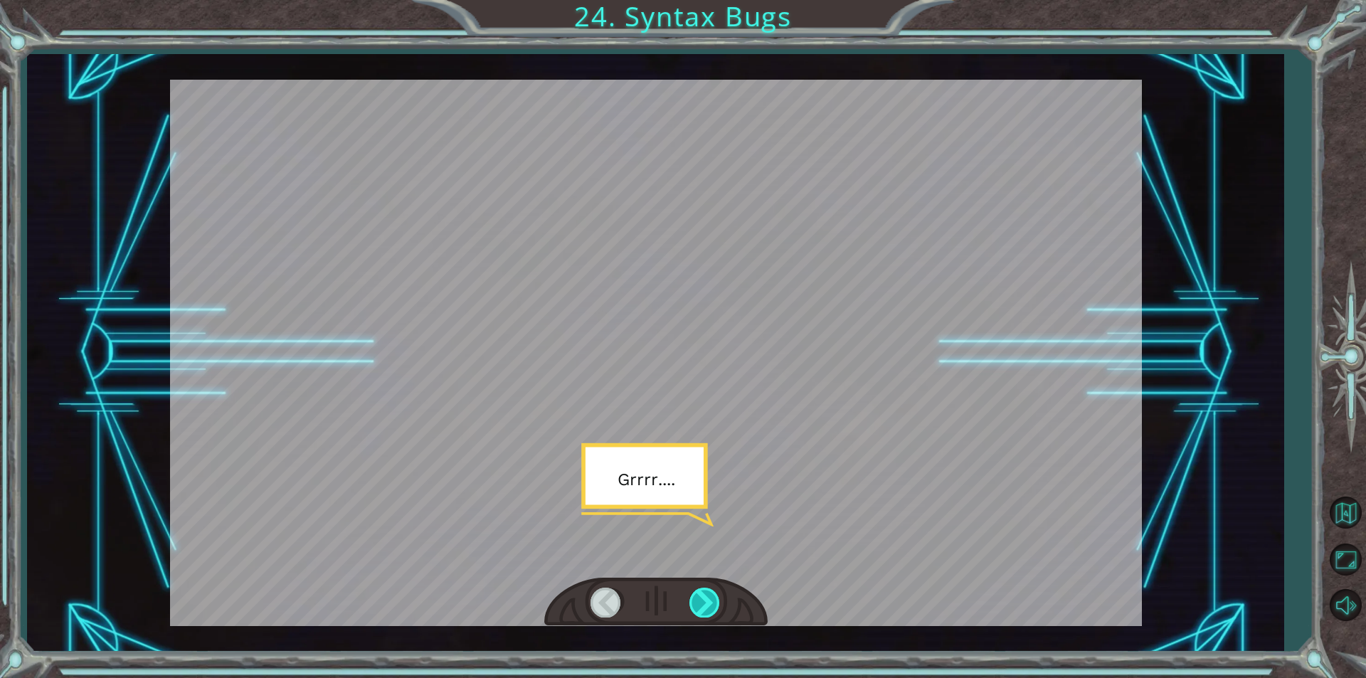
click at [705, 602] on div at bounding box center [705, 602] width 32 height 29
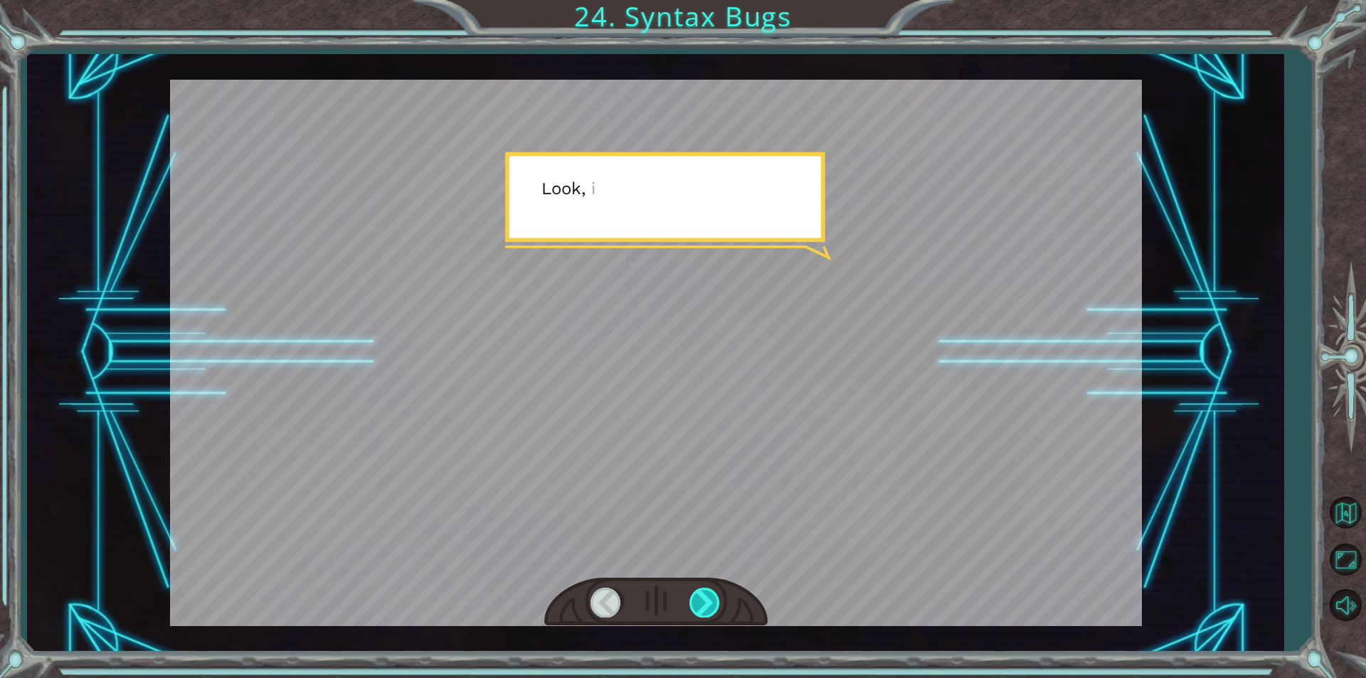
click at [707, 602] on div at bounding box center [705, 602] width 32 height 29
click at [707, 604] on div at bounding box center [705, 602] width 32 height 29
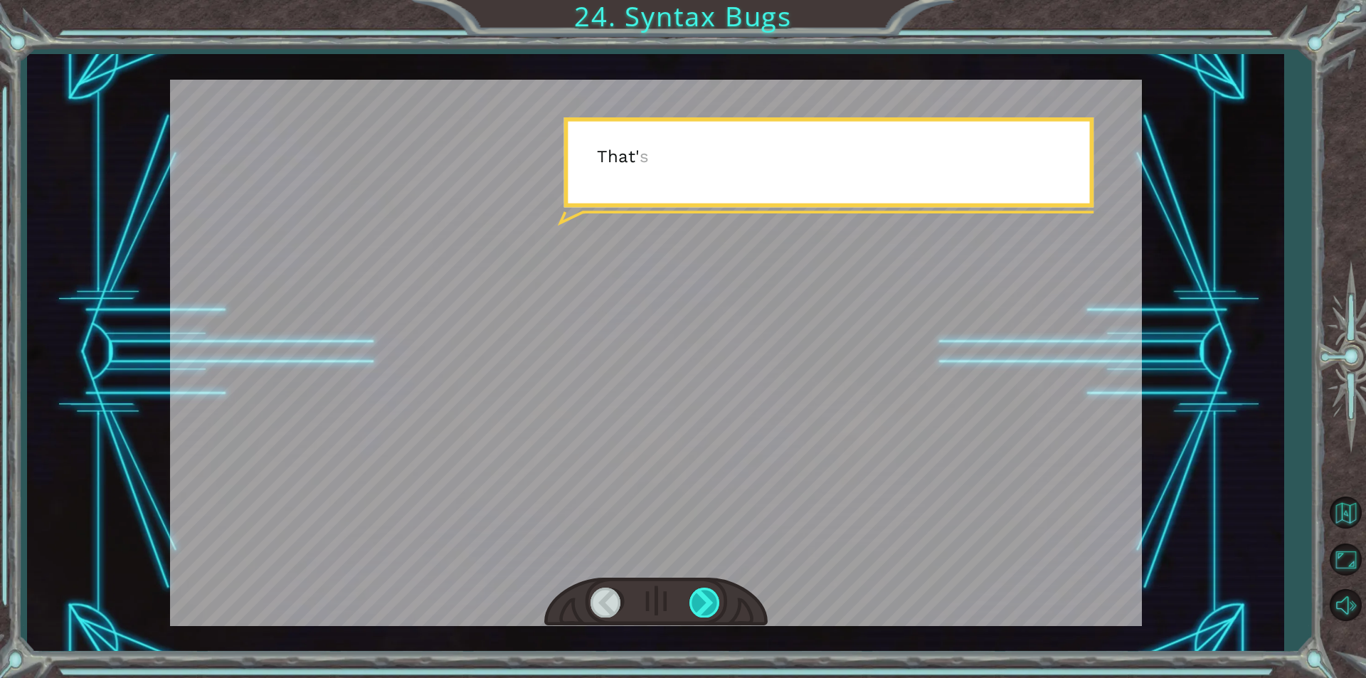
click at [707, 601] on div at bounding box center [705, 602] width 32 height 29
click at [705, 601] on div at bounding box center [705, 602] width 32 height 29
click at [704, 601] on div at bounding box center [705, 602] width 32 height 29
click at [703, 601] on div at bounding box center [705, 602] width 32 height 29
click at [704, 601] on div at bounding box center [705, 602] width 32 height 29
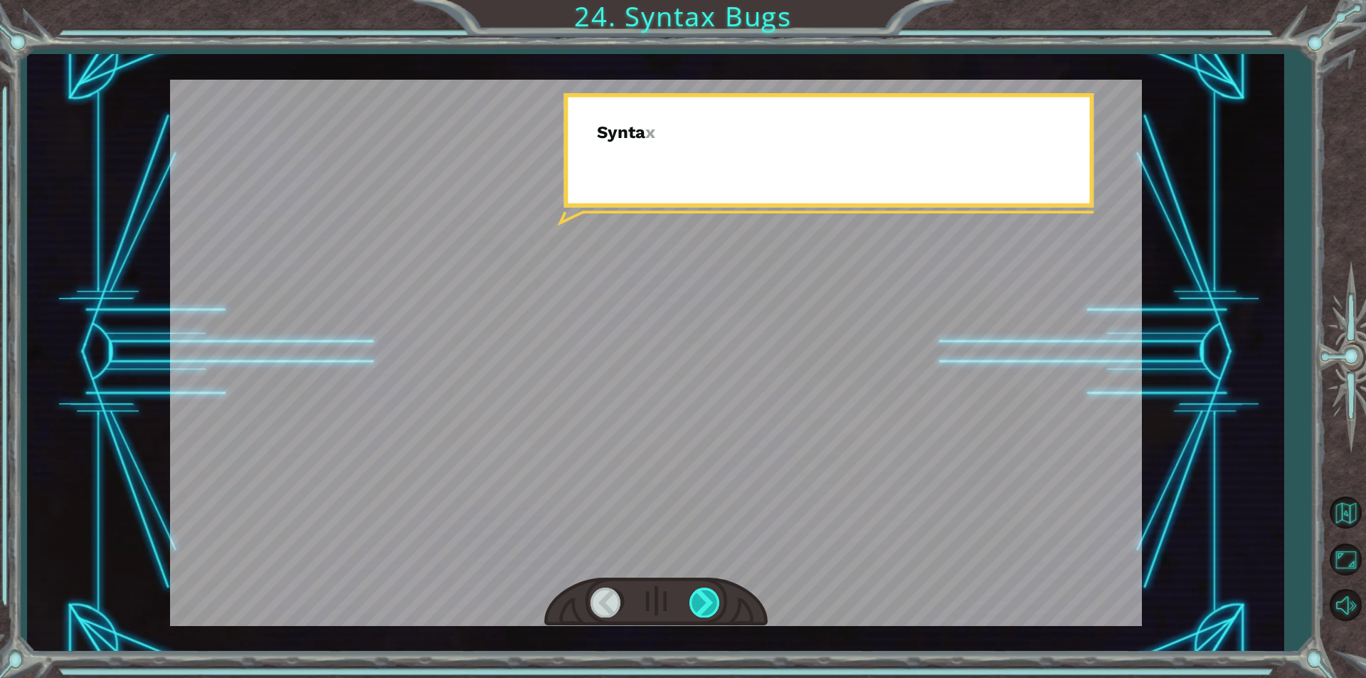
click at [704, 601] on div at bounding box center [705, 602] width 32 height 29
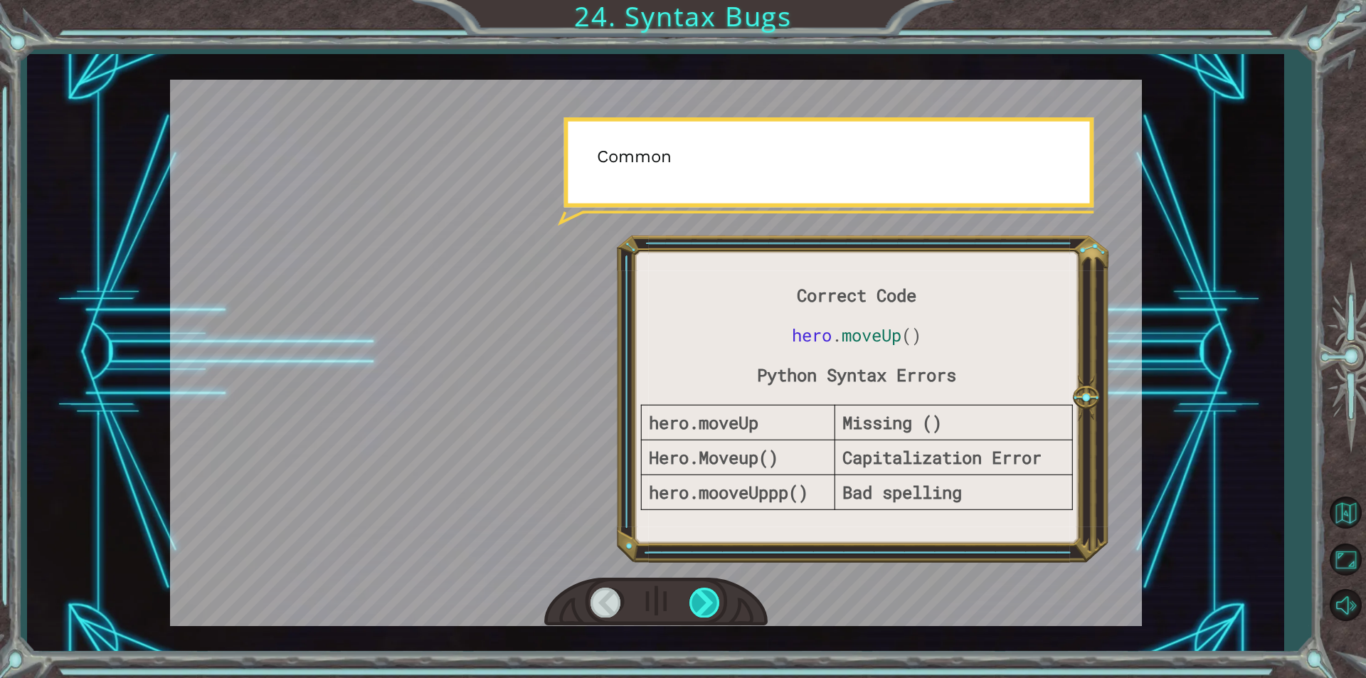
drag, startPoint x: 704, startPoint y: 601, endPoint x: 699, endPoint y: 592, distance: 10.5
click at [701, 595] on div at bounding box center [705, 602] width 32 height 29
click at [698, 590] on div at bounding box center [705, 602] width 32 height 29
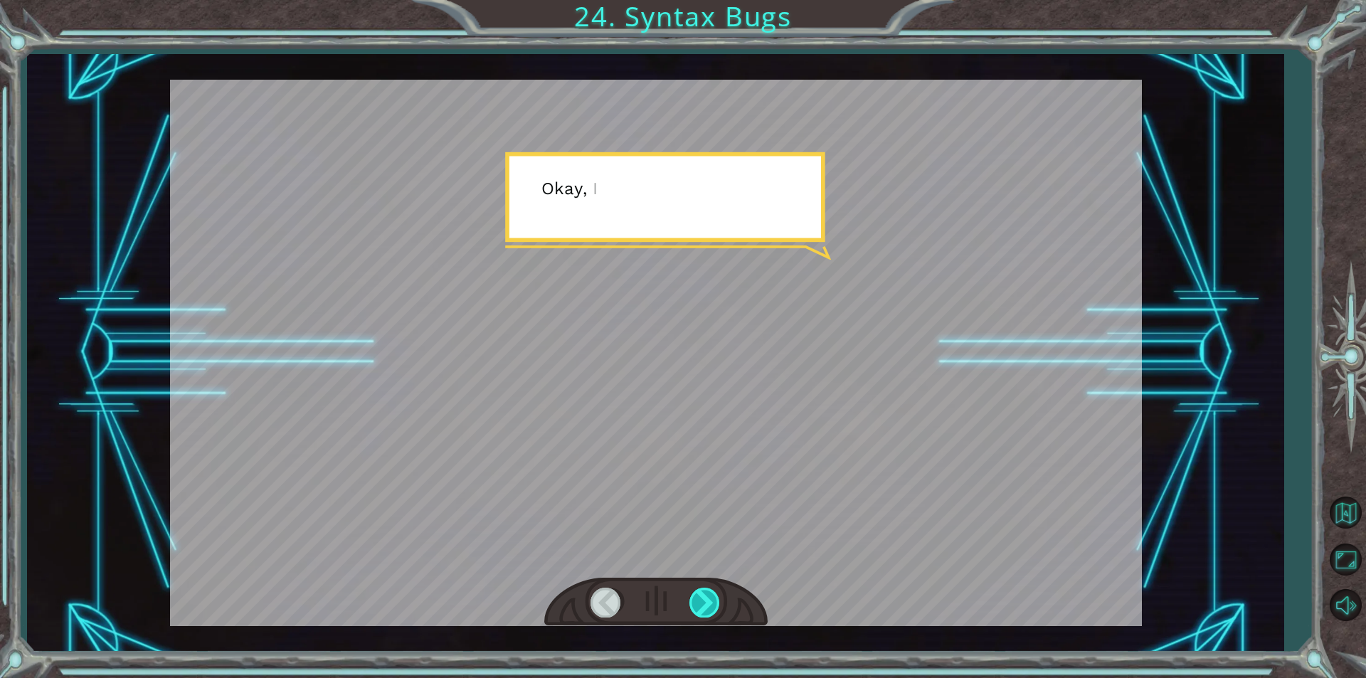
click at [698, 590] on div at bounding box center [705, 602] width 32 height 29
click at [699, 593] on div at bounding box center [705, 602] width 32 height 29
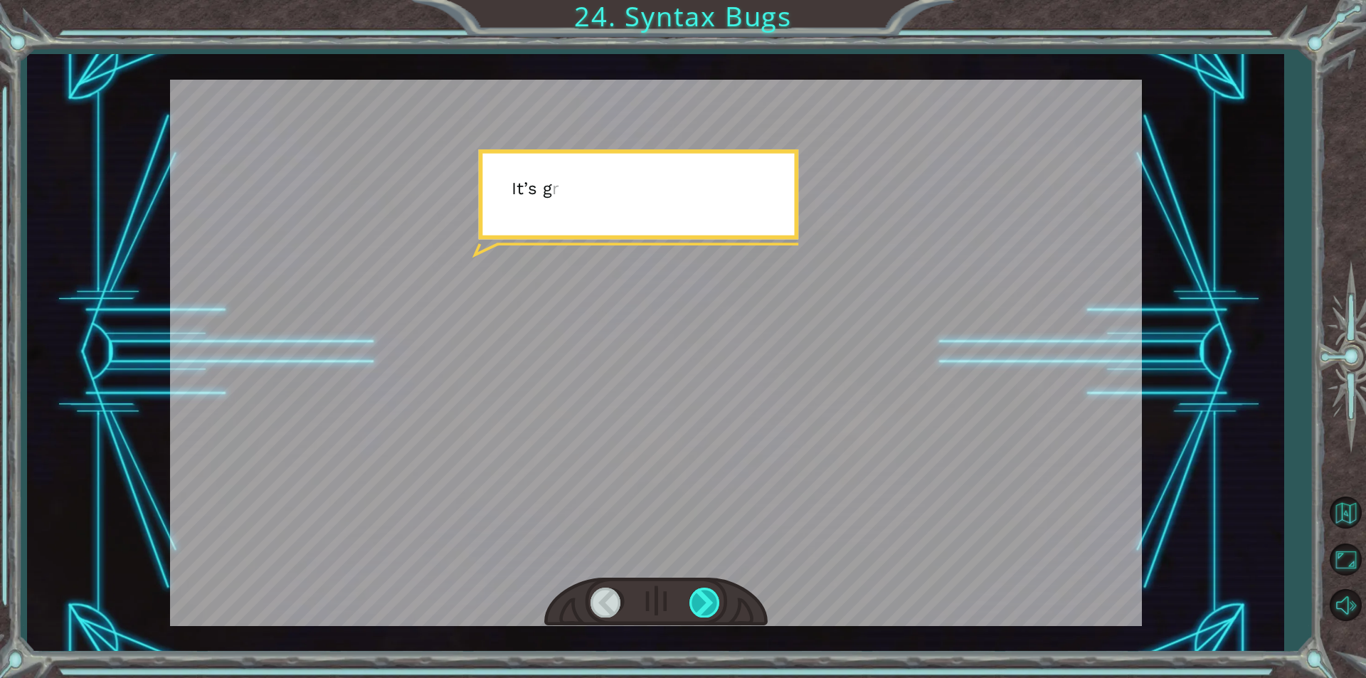
click at [699, 592] on div at bounding box center [705, 602] width 32 height 29
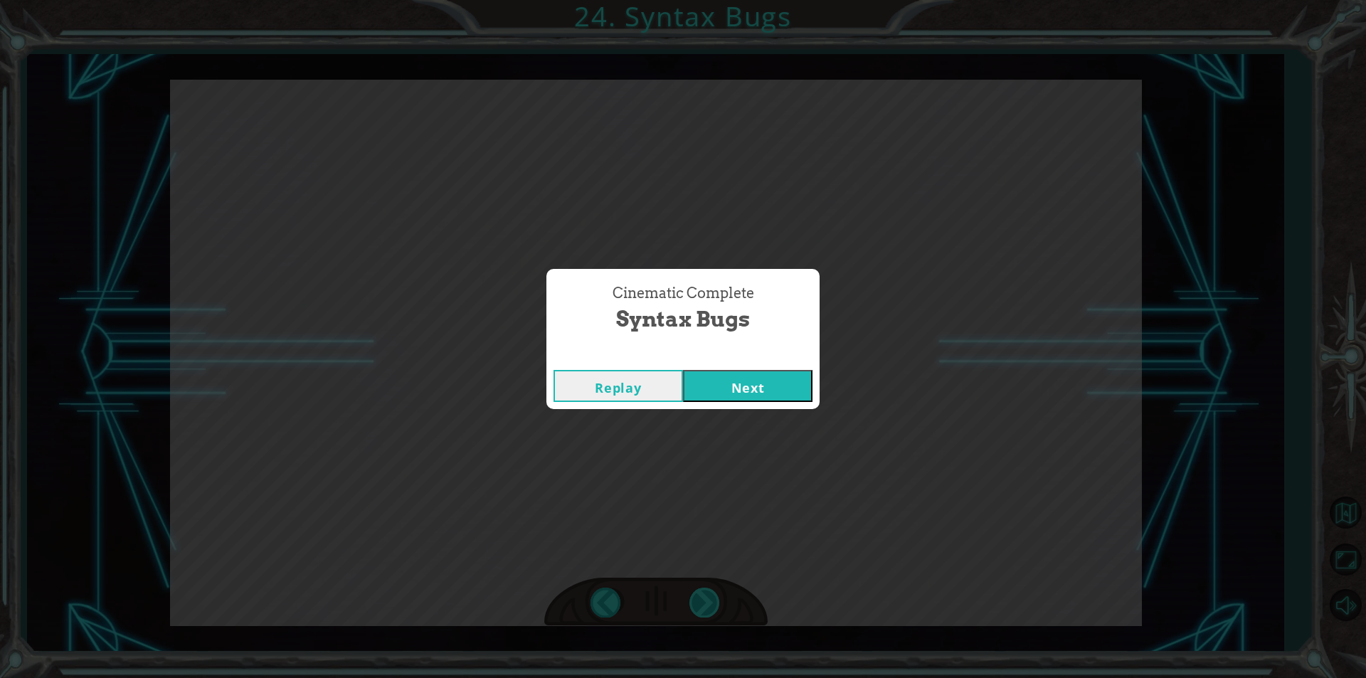
click at [702, 595] on div "Cinematic Complete Syntax Bugs Replay Next" at bounding box center [683, 339] width 1366 height 678
drag, startPoint x: 703, startPoint y: 595, endPoint x: 715, endPoint y: 454, distance: 142.1
click at [701, 583] on div "Cinematic Complete Syntax Bugs Replay Next" at bounding box center [683, 339] width 1366 height 678
click at [743, 371] on button "Next" at bounding box center [747, 386] width 129 height 32
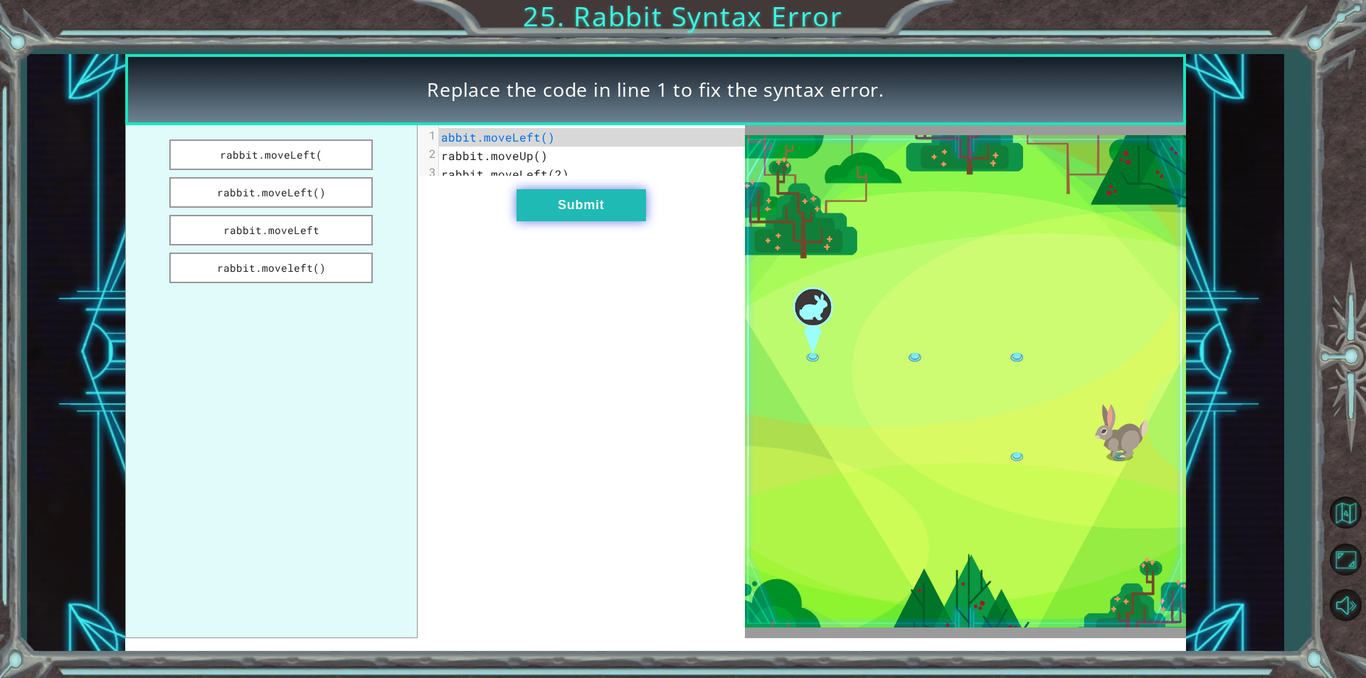
click at [573, 207] on button "Submit" at bounding box center [580, 205] width 129 height 32
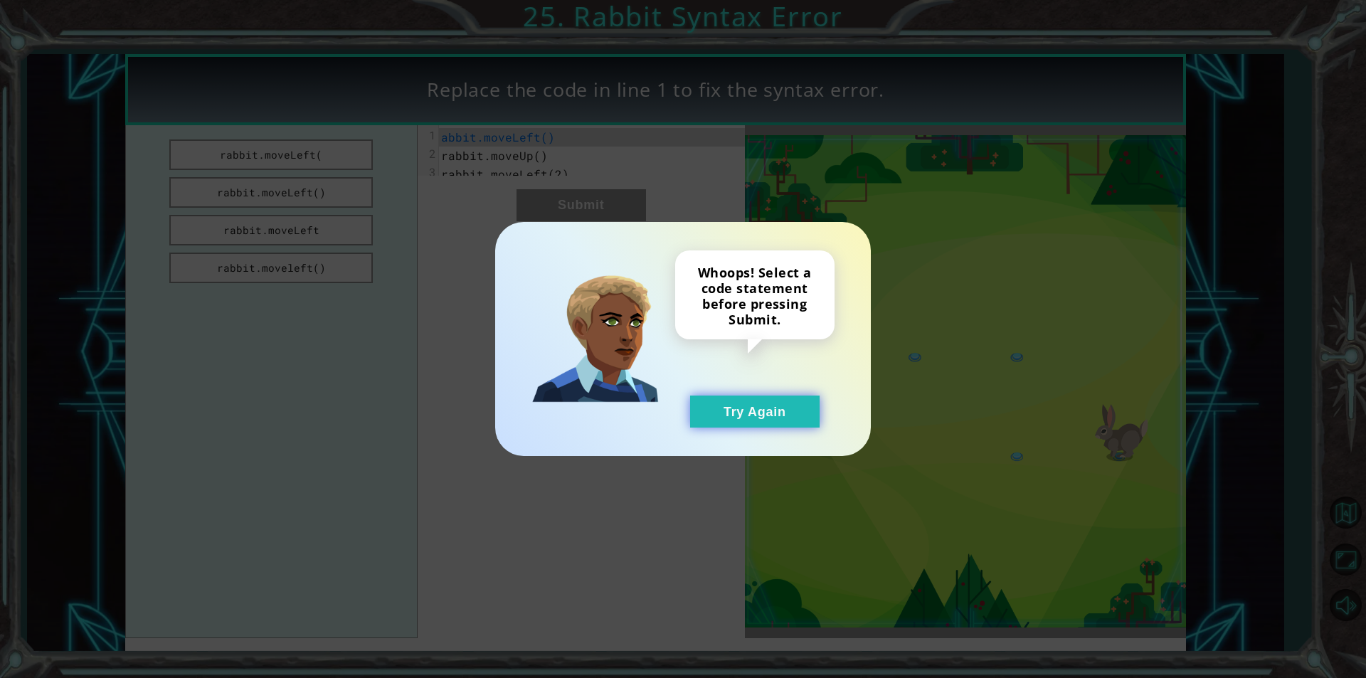
click at [802, 404] on button "Try Again" at bounding box center [754, 412] width 129 height 32
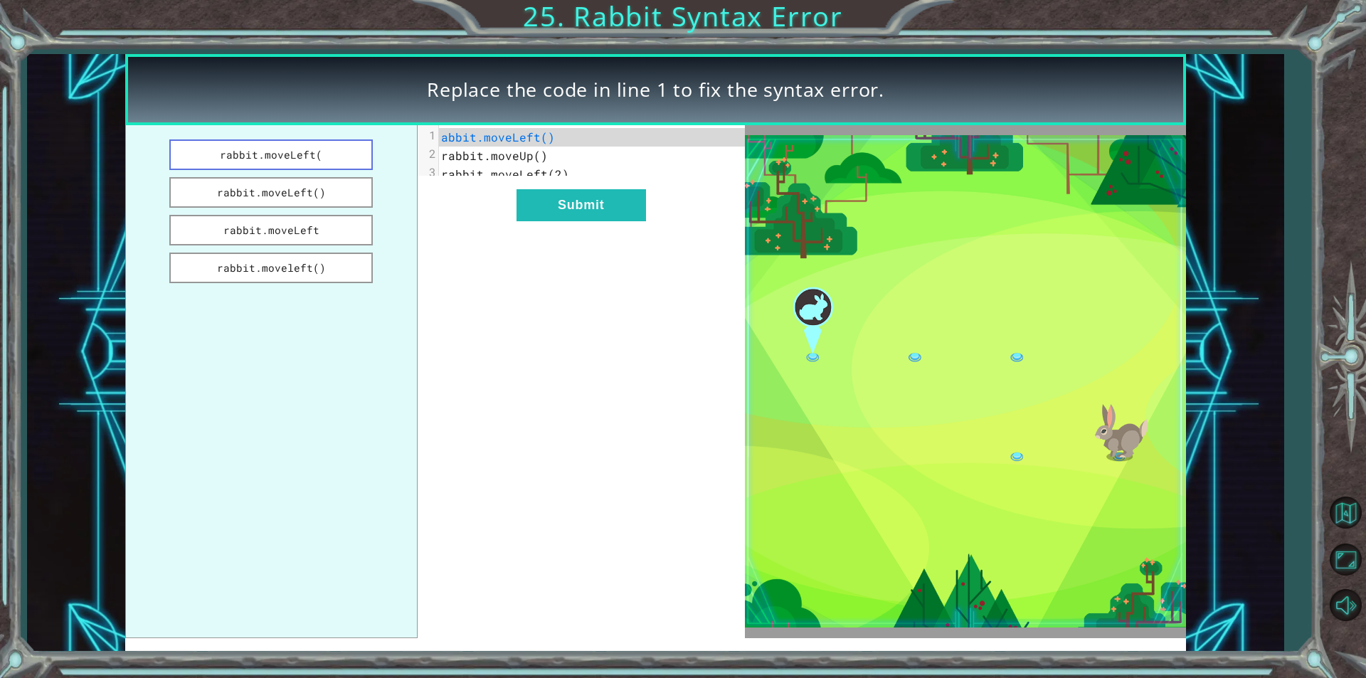
click at [335, 142] on button "rabbit.moveLeft(" at bounding box center [270, 154] width 203 height 31
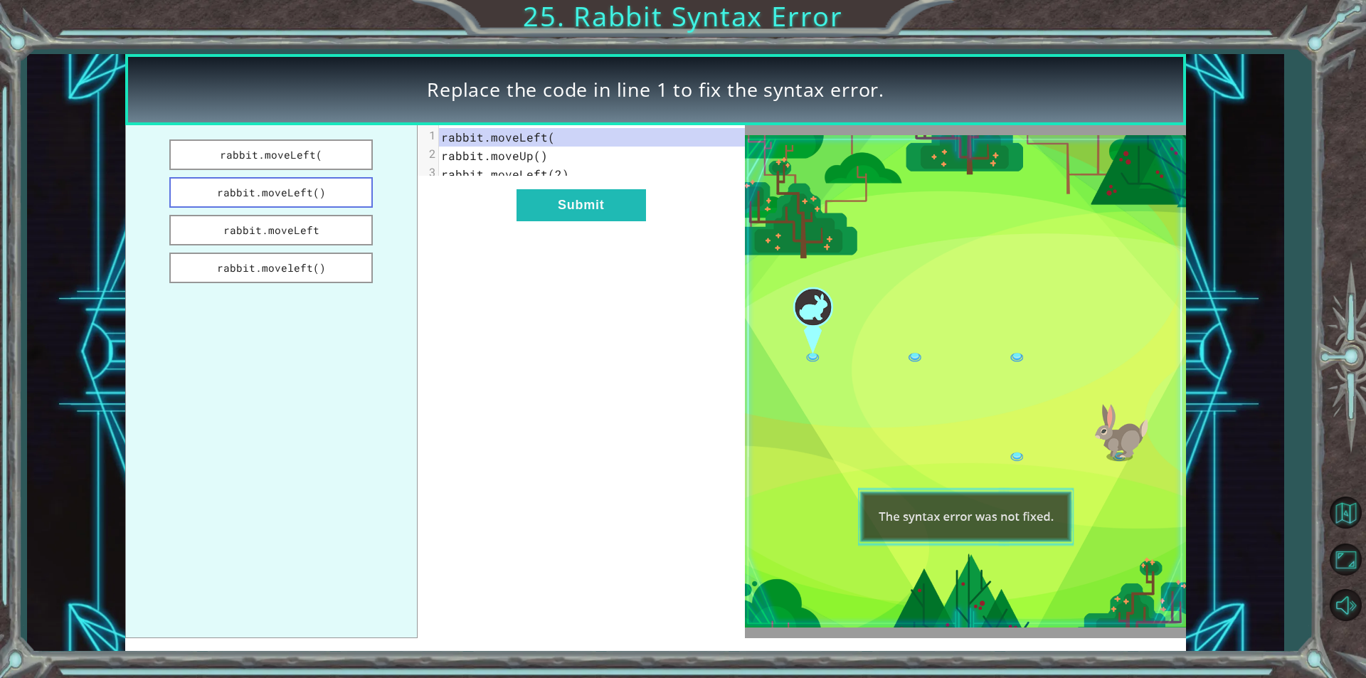
click at [338, 197] on button "rabbit.moveLeft()" at bounding box center [270, 192] width 203 height 31
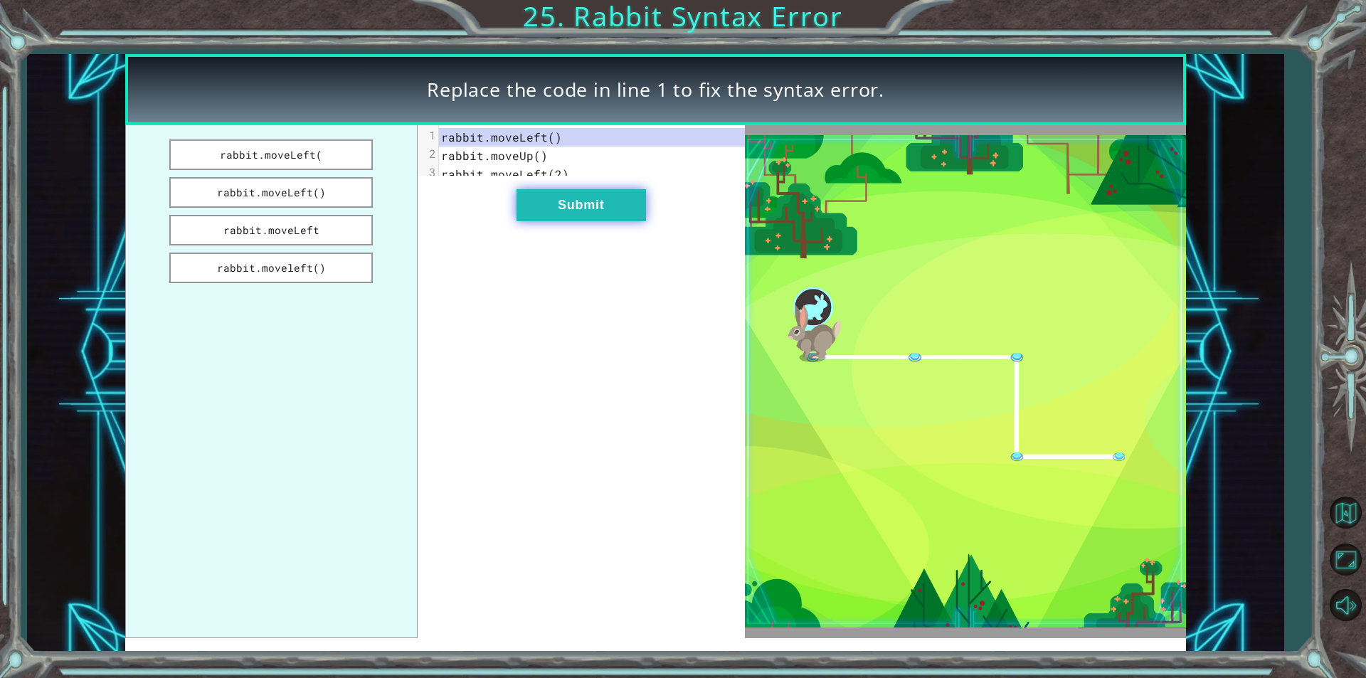
click at [571, 209] on button "Submit" at bounding box center [580, 205] width 129 height 32
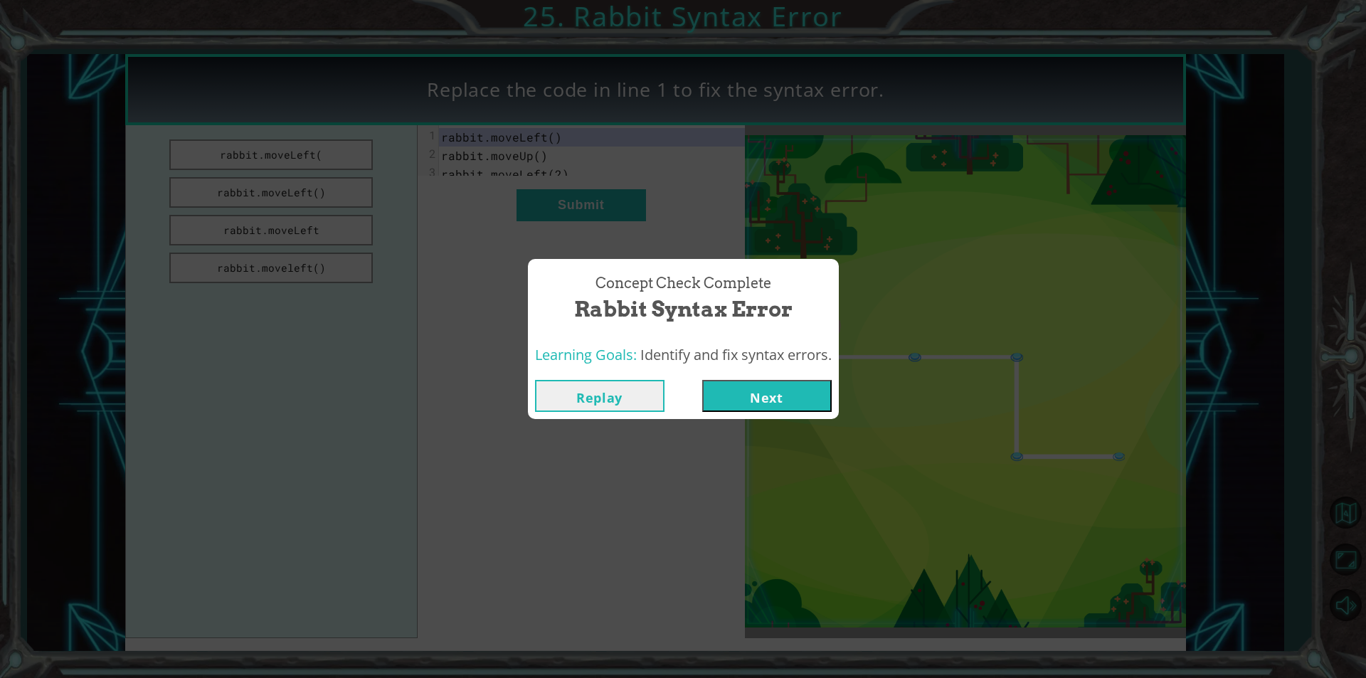
click at [773, 380] on button "Next" at bounding box center [766, 396] width 129 height 32
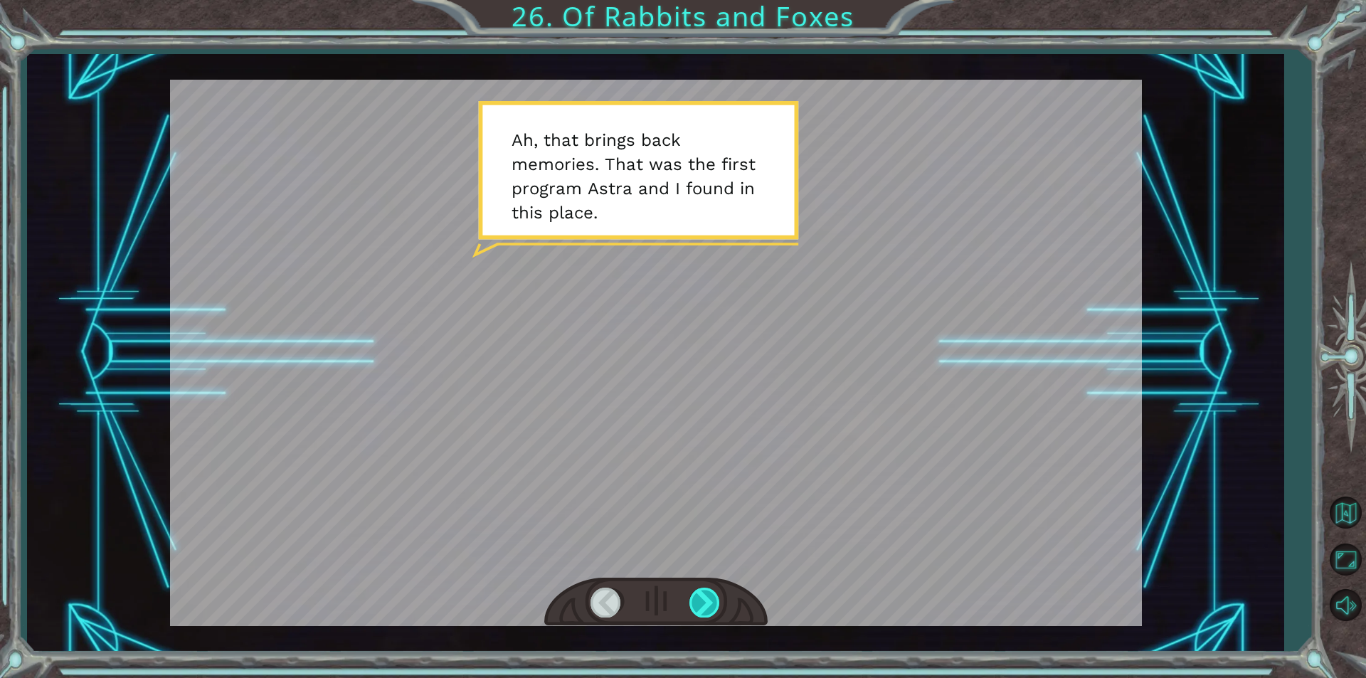
click at [699, 598] on div at bounding box center [705, 602] width 32 height 29
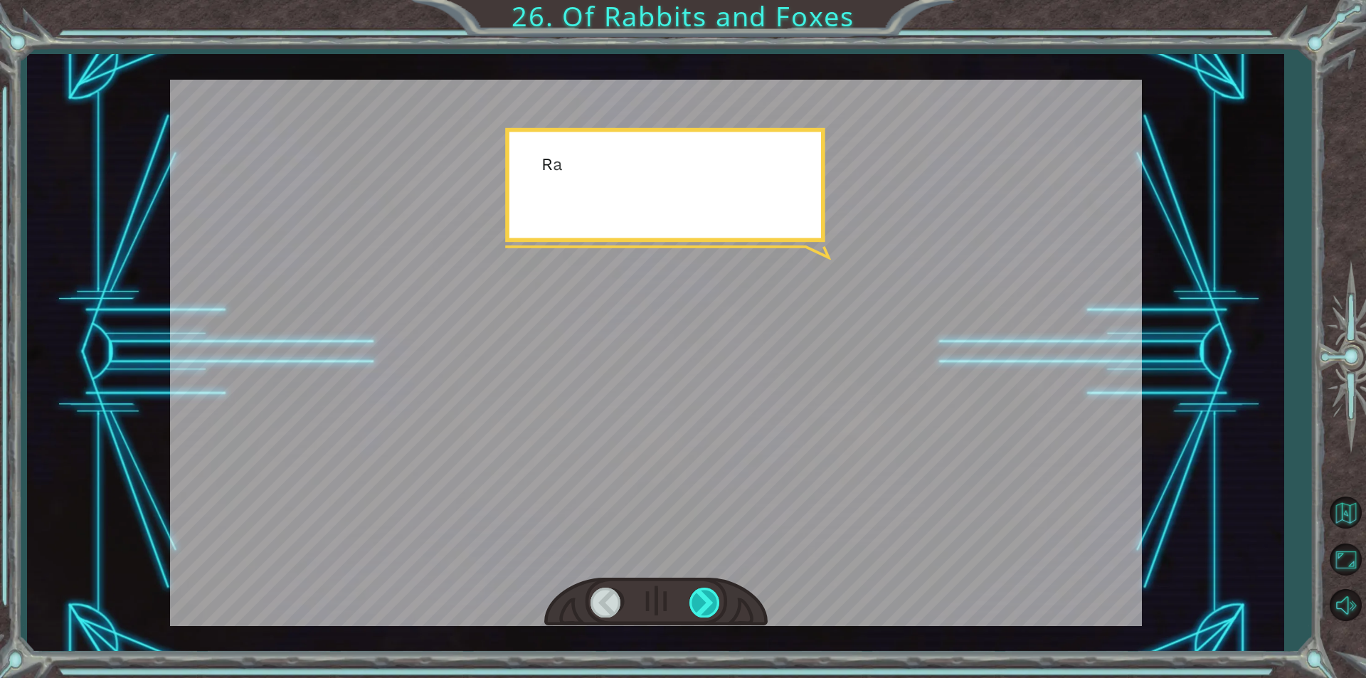
click at [699, 598] on div at bounding box center [705, 602] width 32 height 29
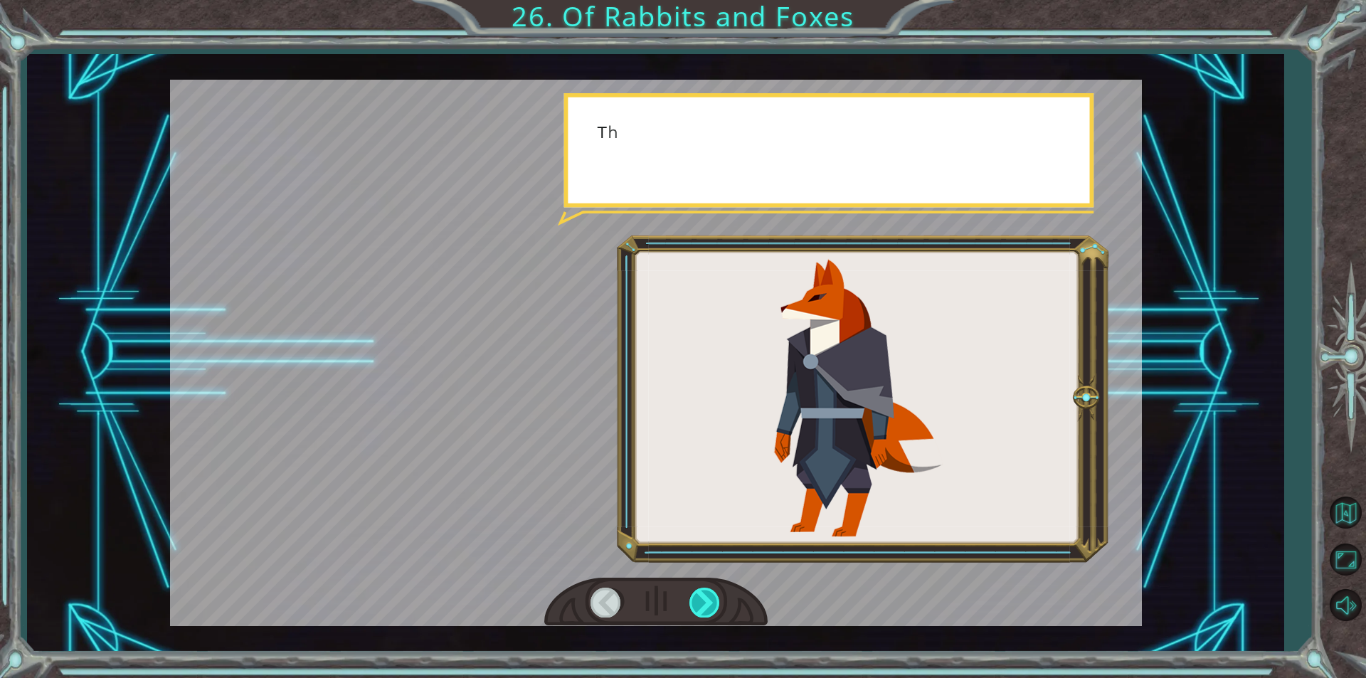
click at [699, 598] on div at bounding box center [705, 602] width 32 height 29
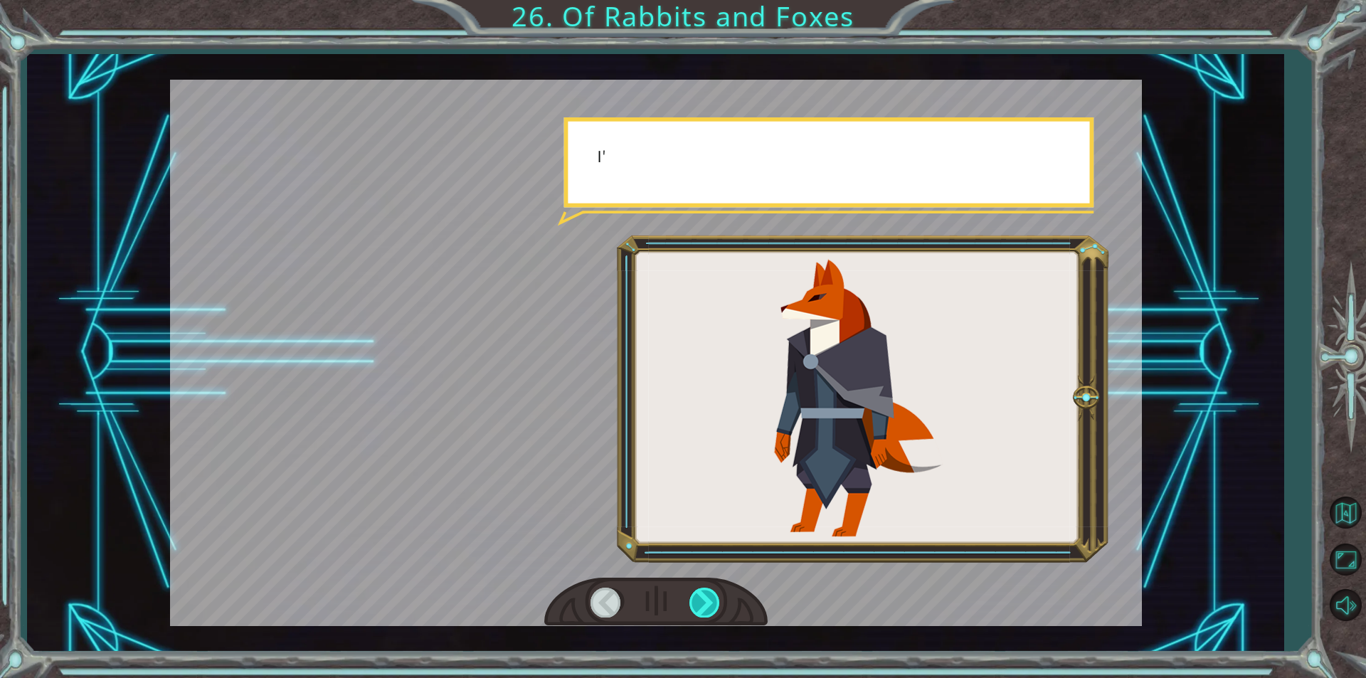
click at [699, 598] on div at bounding box center [705, 602] width 32 height 29
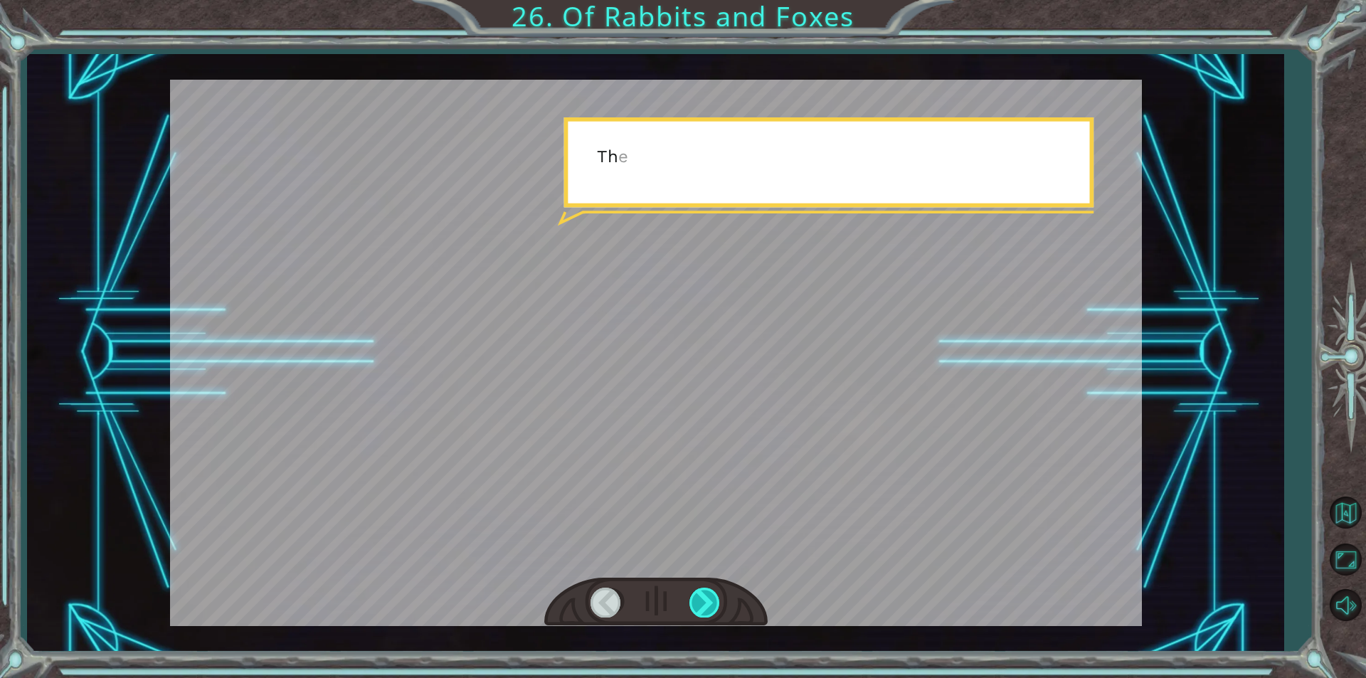
click at [699, 598] on div at bounding box center [705, 602] width 32 height 29
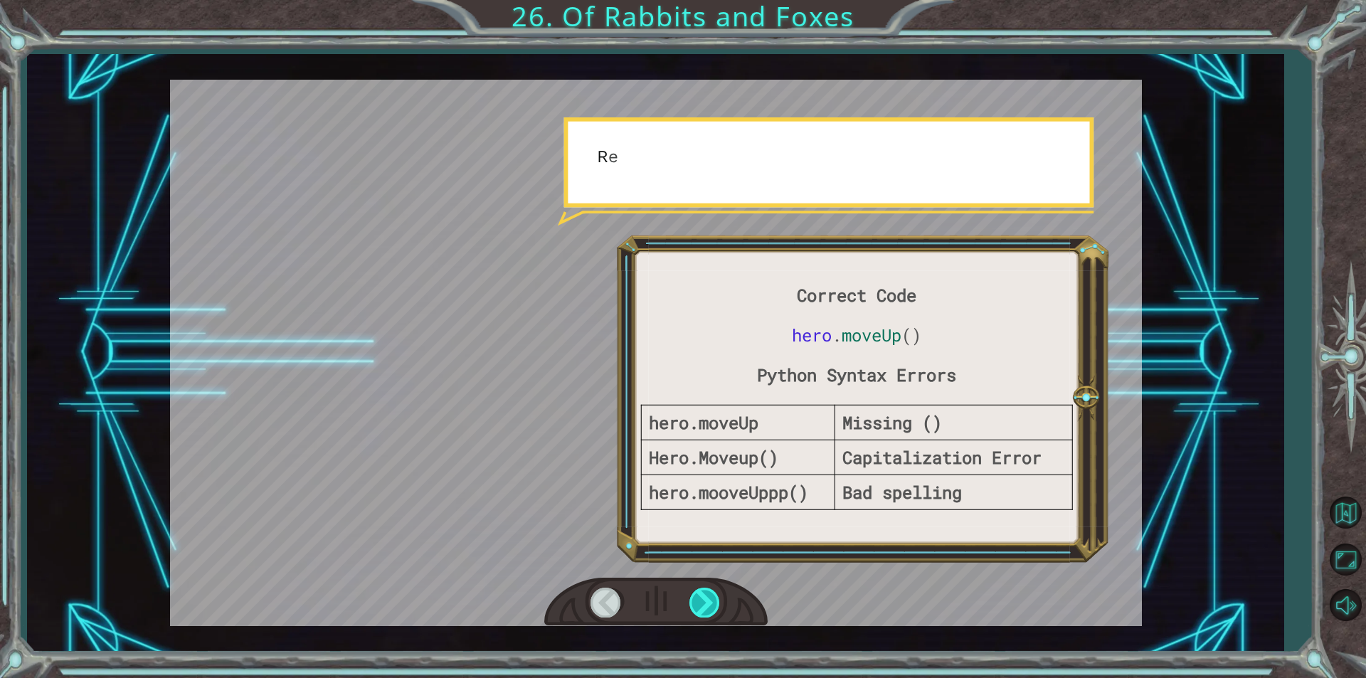
click at [699, 598] on div at bounding box center [705, 602] width 32 height 29
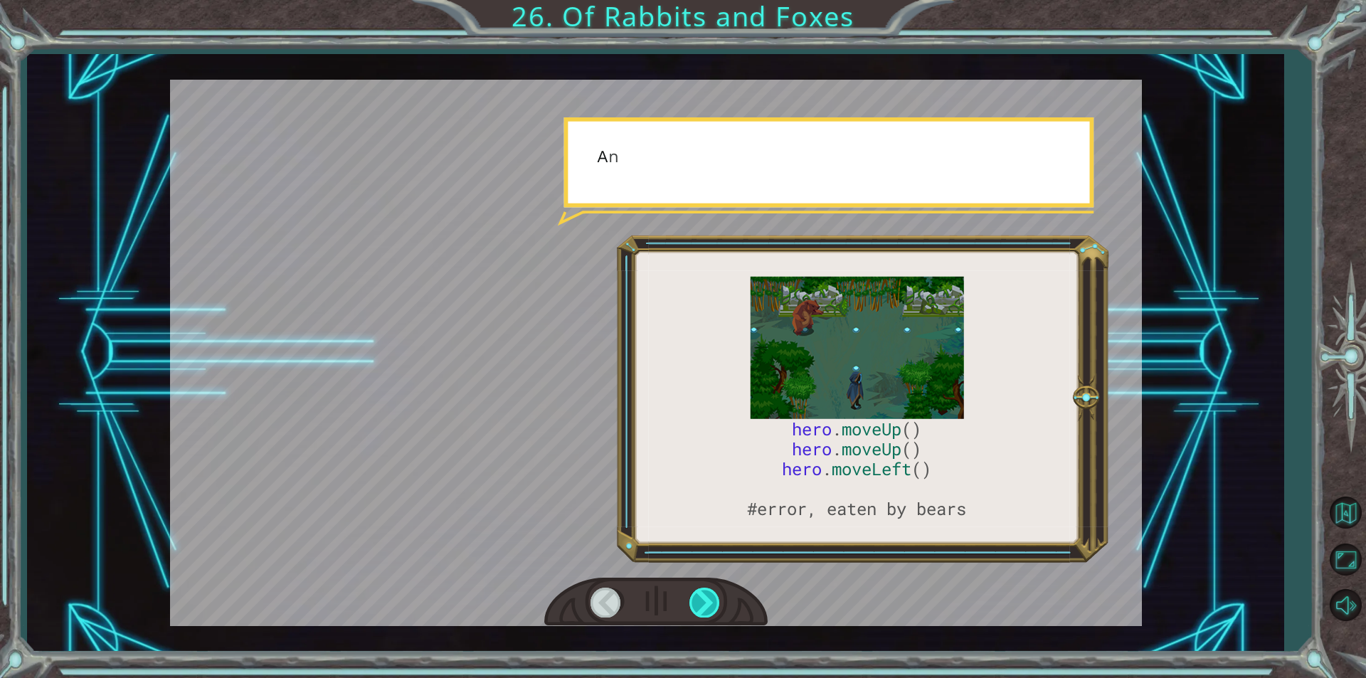
click at [699, 598] on div at bounding box center [705, 602] width 32 height 29
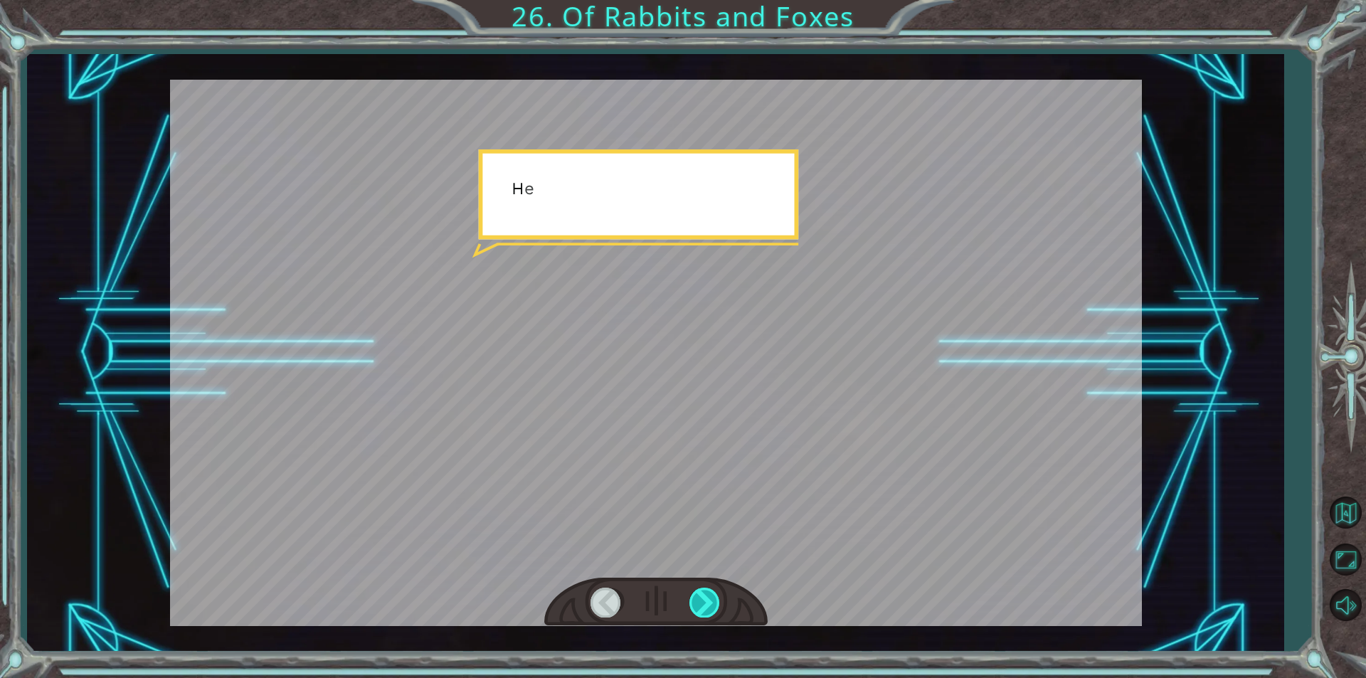
click at [699, 598] on div at bounding box center [705, 602] width 32 height 29
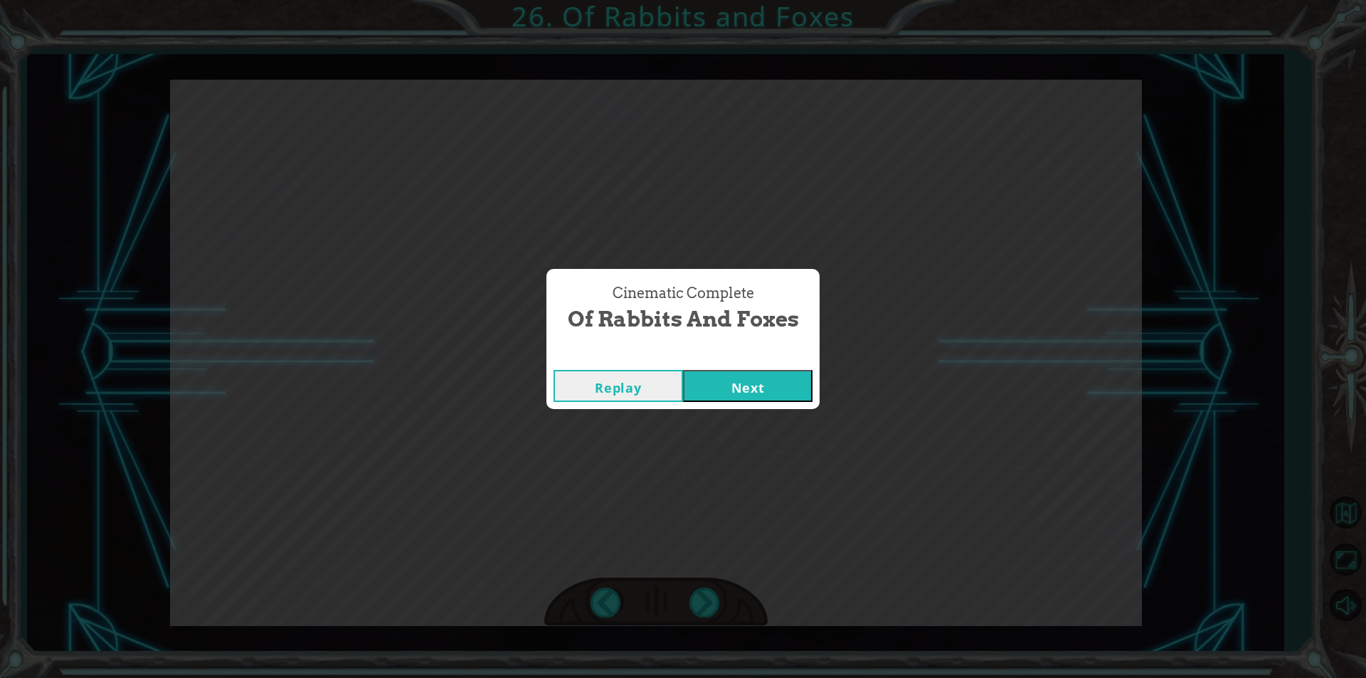
click at [721, 385] on button "Next" at bounding box center [747, 386] width 129 height 32
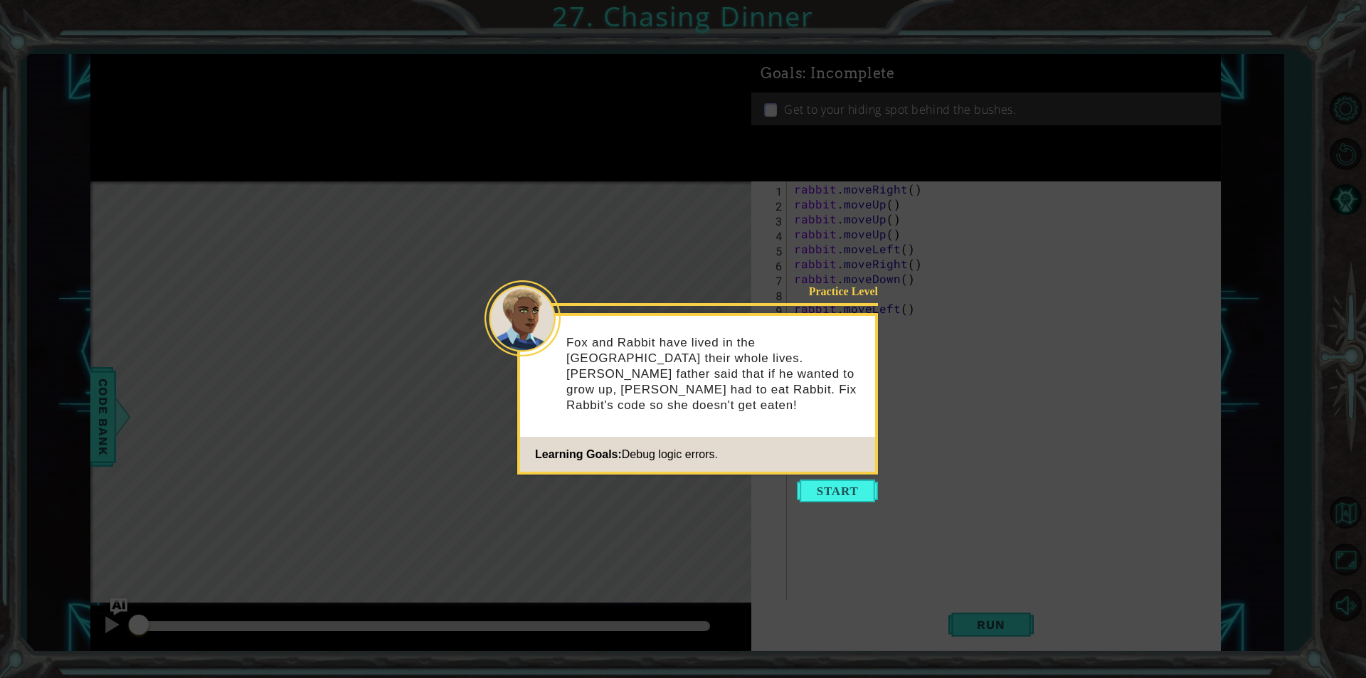
drag, startPoint x: 854, startPoint y: 471, endPoint x: 863, endPoint y: 531, distance: 61.2
click at [851, 504] on body "1 ההההההההההההההההההההההההההההההההההההההההההההההההההההההההההההההההההההההההההההה…" at bounding box center [683, 339] width 1366 height 678
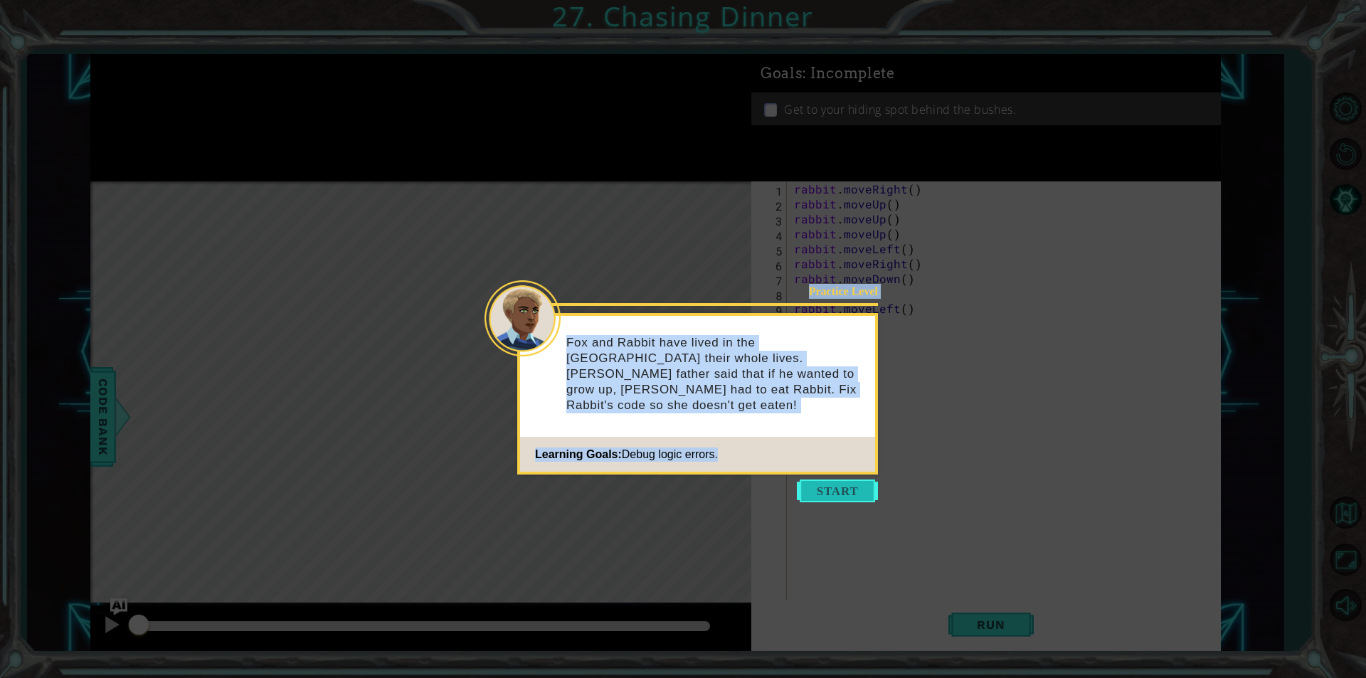
click at [849, 485] on button "Start" at bounding box center [837, 490] width 81 height 23
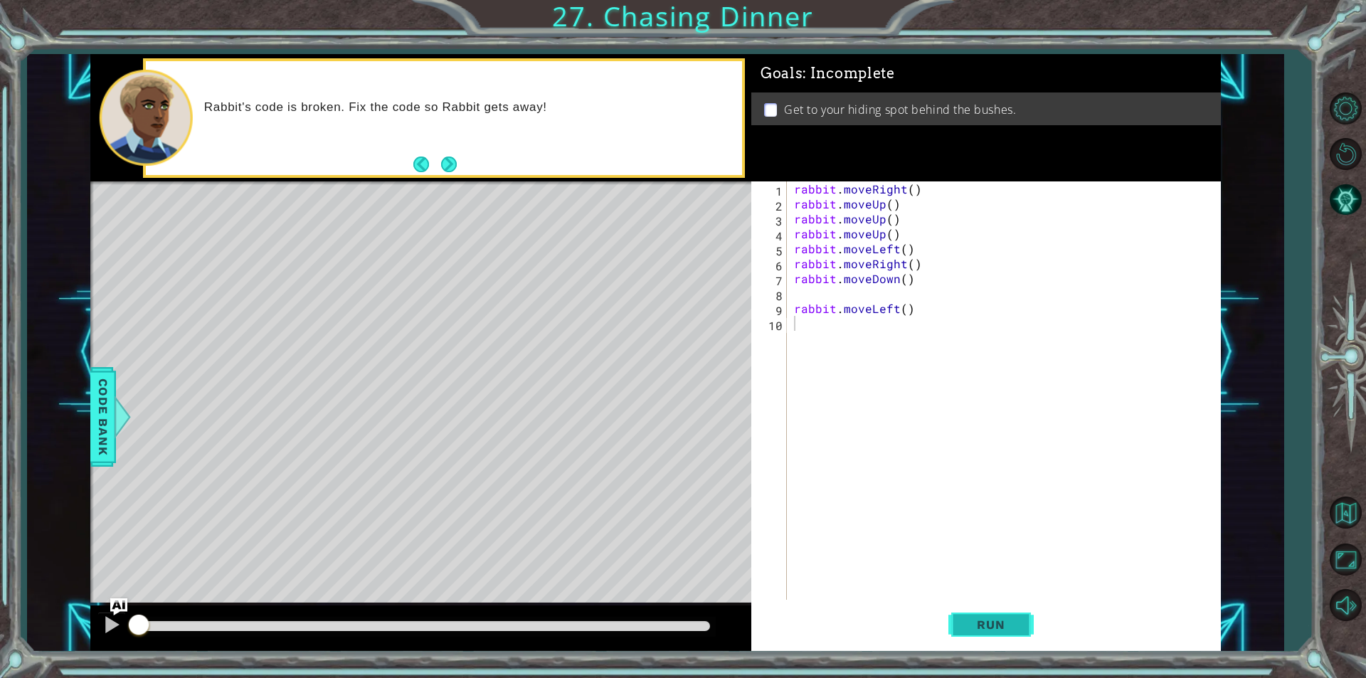
click at [1016, 615] on button "Run" at bounding box center [990, 624] width 85 height 47
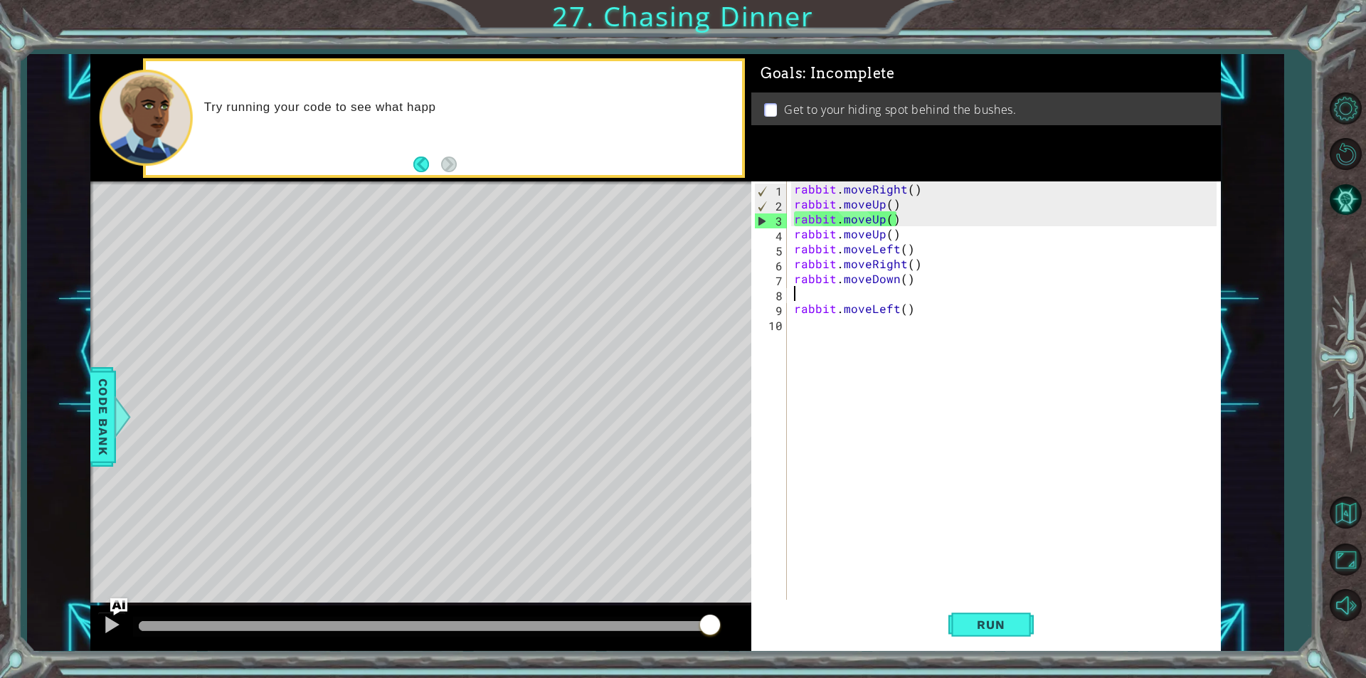
click at [842, 297] on div "rabbit . moveRight ( ) rabbit . moveUp ( ) rabbit . moveUp ( ) rabbit . moveUp …" at bounding box center [1007, 405] width 432 height 448
click at [1024, 628] on button "Run" at bounding box center [990, 624] width 85 height 47
click at [898, 240] on div "rabbit . moveRight ( ) rabbit . moveUp ( ) rabbit . moveUp ( ) rabbit . moveUp …" at bounding box center [1007, 405] width 432 height 448
type textarea "rabbit.moveUp()"
drag, startPoint x: 898, startPoint y: 240, endPoint x: 793, endPoint y: 240, distance: 104.6
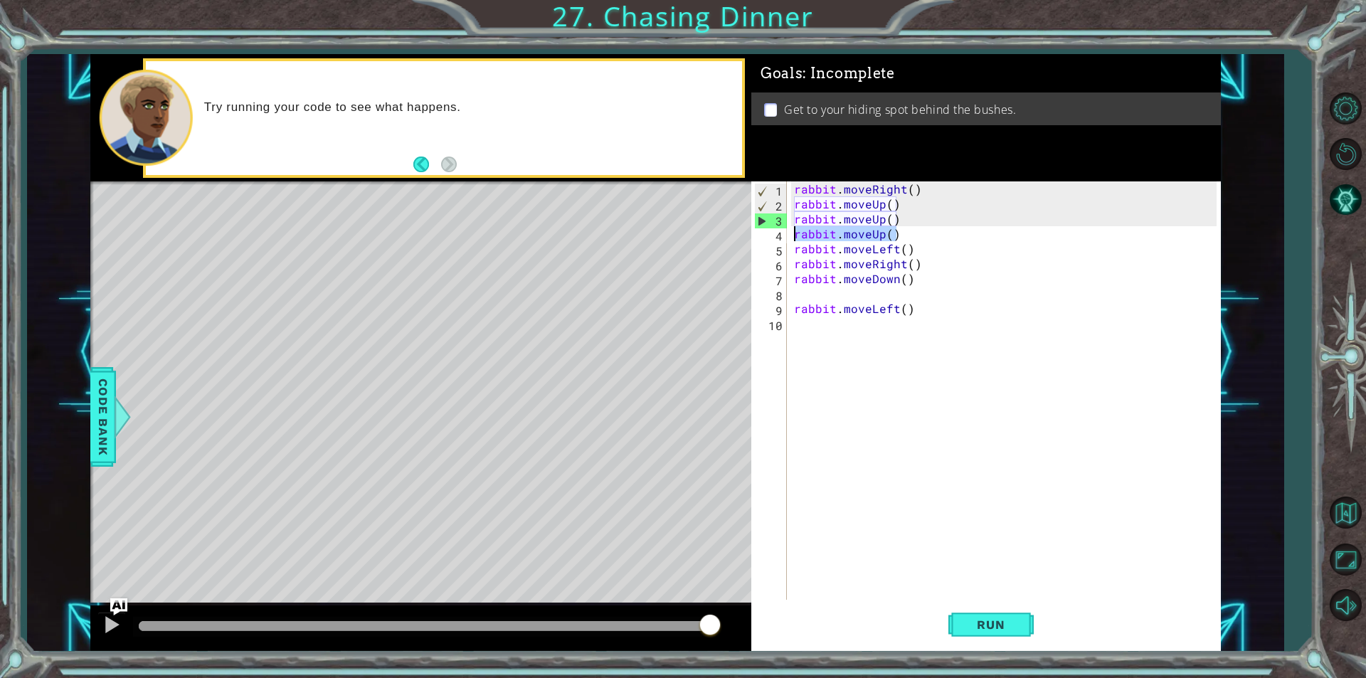
click at [793, 240] on div "rabbit . moveRight ( ) rabbit . moveUp ( ) rabbit . moveUp ( ) rabbit . moveUp …" at bounding box center [1007, 405] width 432 height 448
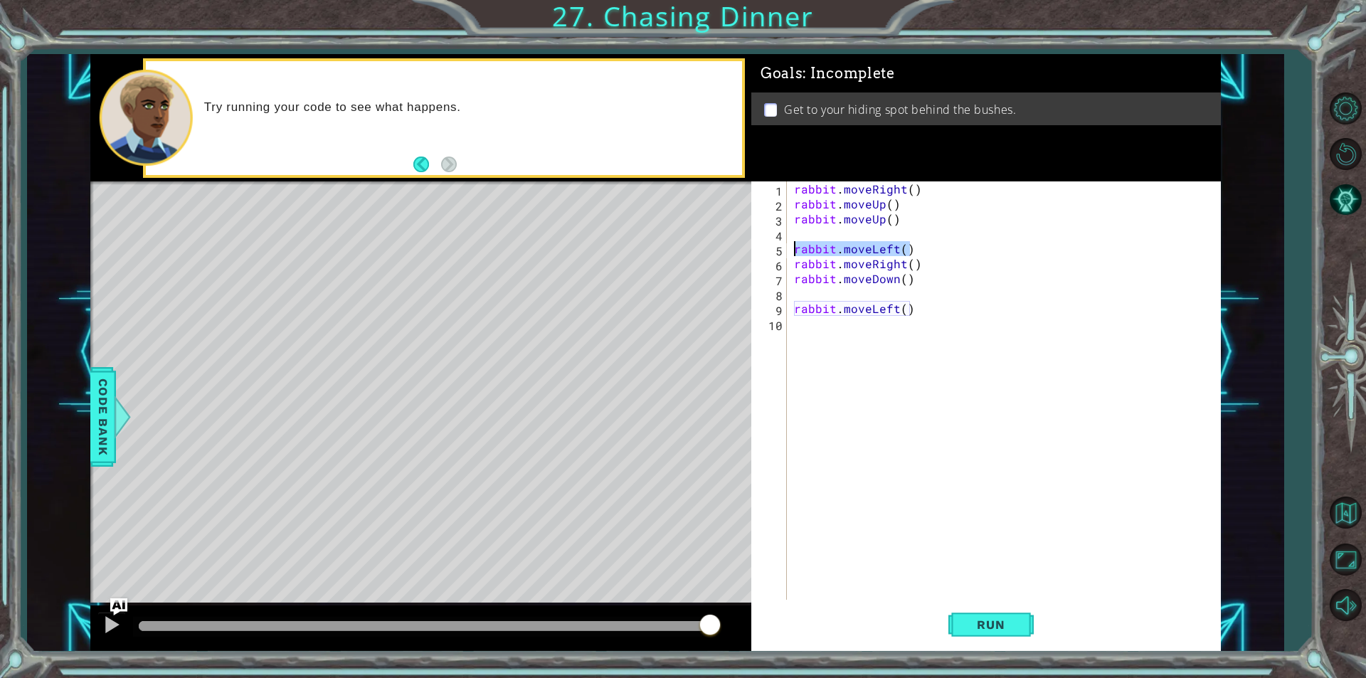
drag, startPoint x: 897, startPoint y: 251, endPoint x: 779, endPoint y: 247, distance: 118.2
click at [779, 247] on div "1 2 3 4 5 6 7 8 9 10 rabbit . moveRight ( ) rabbit . moveUp ( ) rabbit . moveUp…" at bounding box center [983, 390] width 465 height 418
type textarea "rabbit.moveLeft()"
click at [818, 238] on div "rabbit . moveRight ( ) rabbit . moveUp ( ) rabbit . moveUp ( ) rabbit . moveRig…" at bounding box center [1007, 405] width 432 height 448
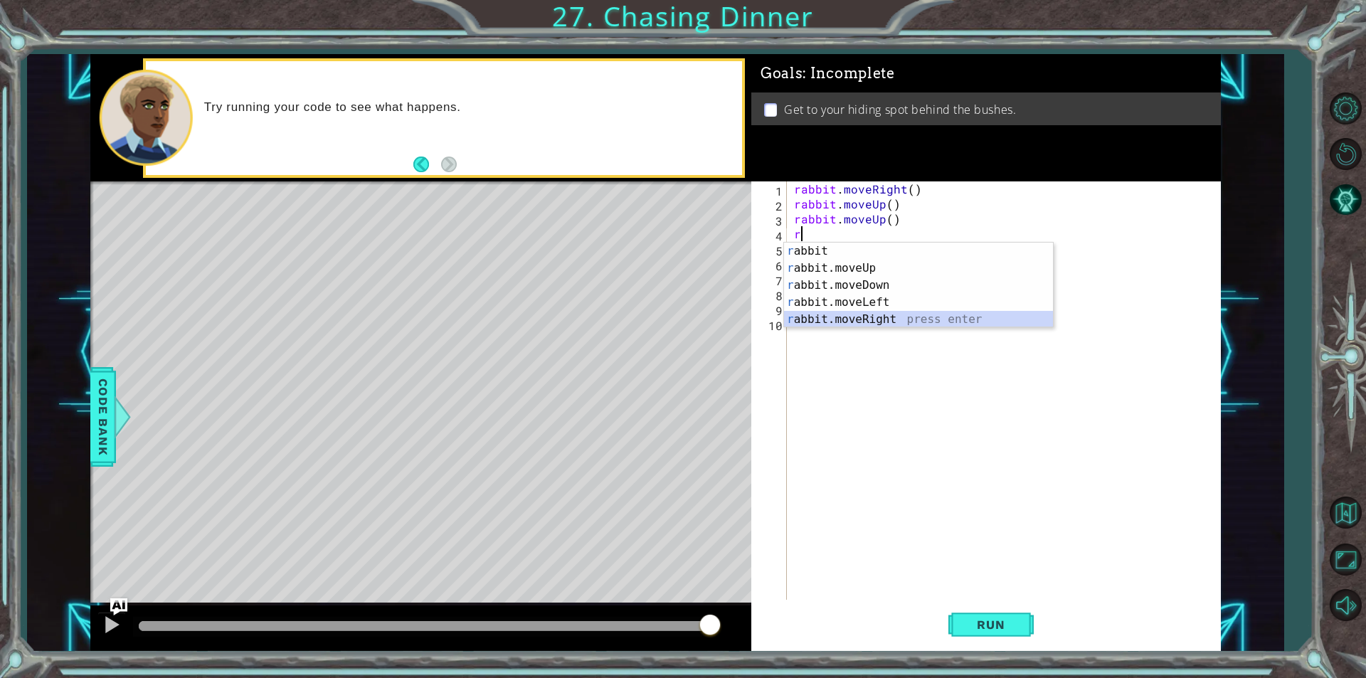
click at [867, 319] on div "r abbit press enter r abbit.moveUp press enter r abbit.moveDown press enter r a…" at bounding box center [918, 303] width 269 height 120
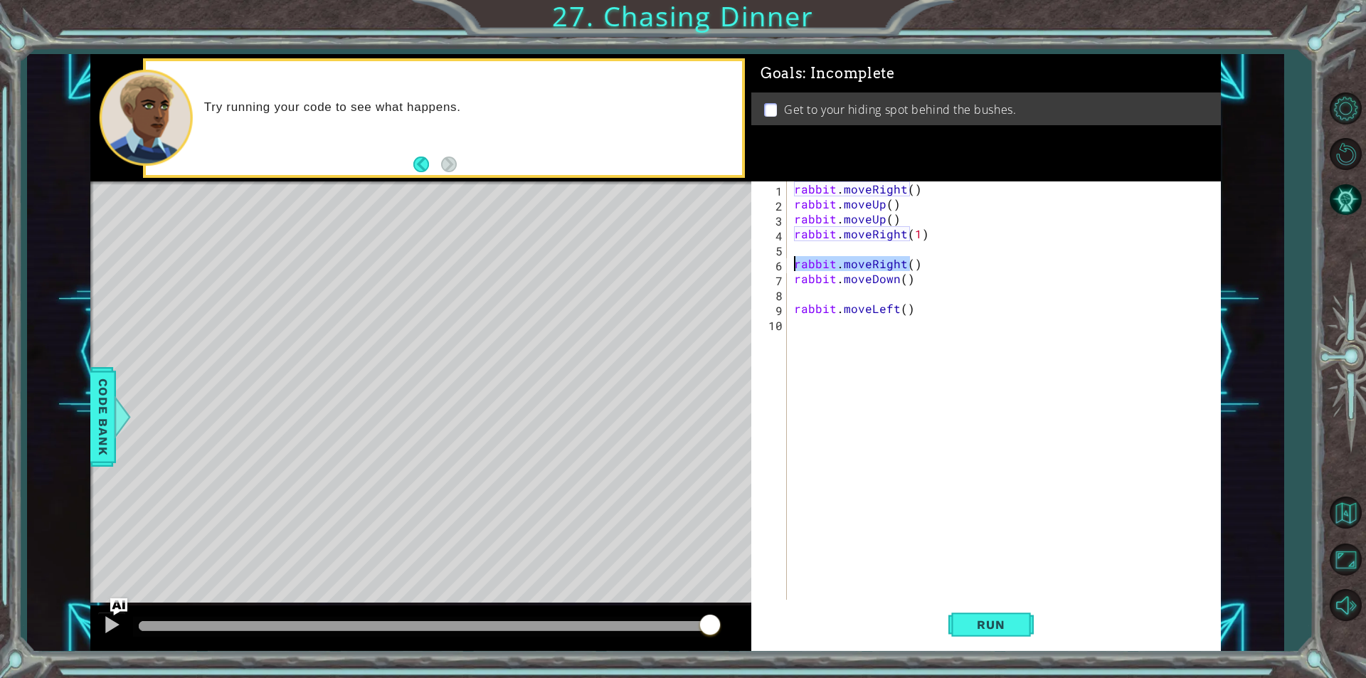
drag, startPoint x: 910, startPoint y: 267, endPoint x: 791, endPoint y: 265, distance: 118.8
click at [791, 265] on div "rabbit . moveRight ( ) rabbit . moveUp ( ) rabbit . moveUp ( ) rabbit . moveRig…" at bounding box center [1007, 405] width 432 height 448
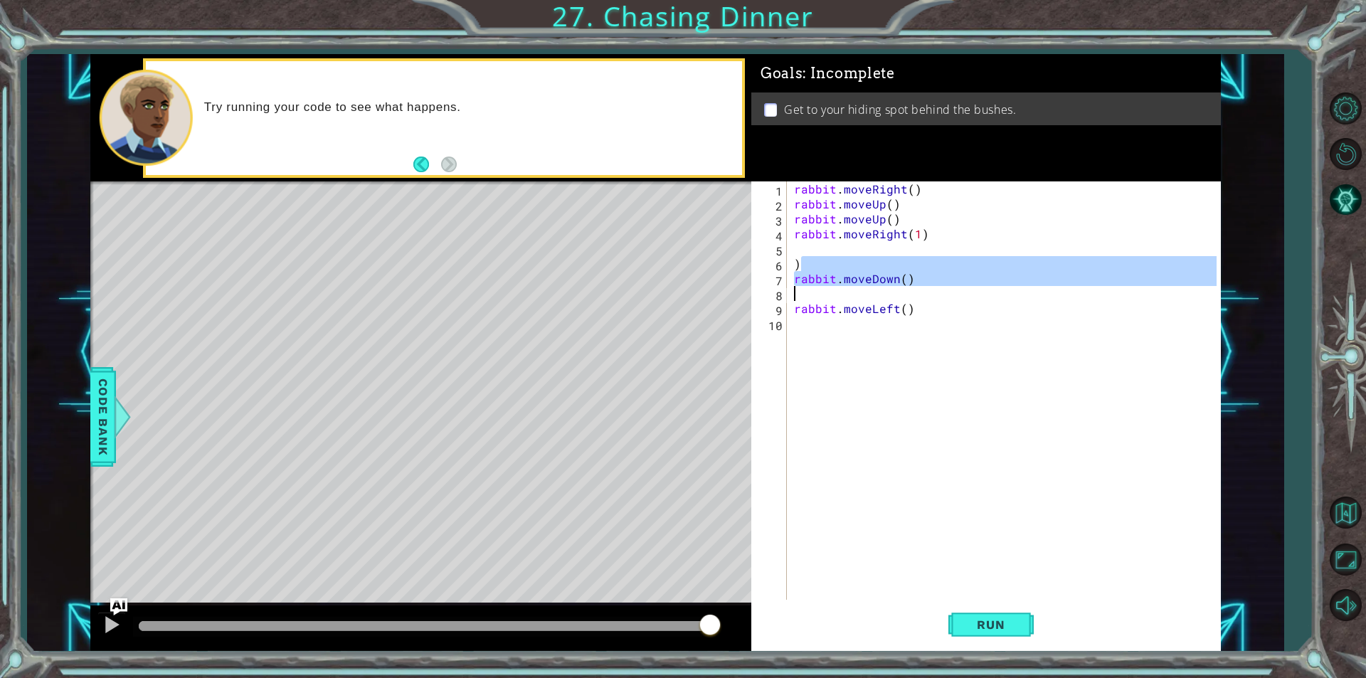
drag, startPoint x: 938, startPoint y: 270, endPoint x: 860, endPoint y: 298, distance: 83.0
click at [860, 298] on div "rabbit . moveRight ( ) rabbit . moveUp ( ) rabbit . moveUp ( ) rabbit . moveRig…" at bounding box center [1007, 405] width 432 height 448
type textarea ")"
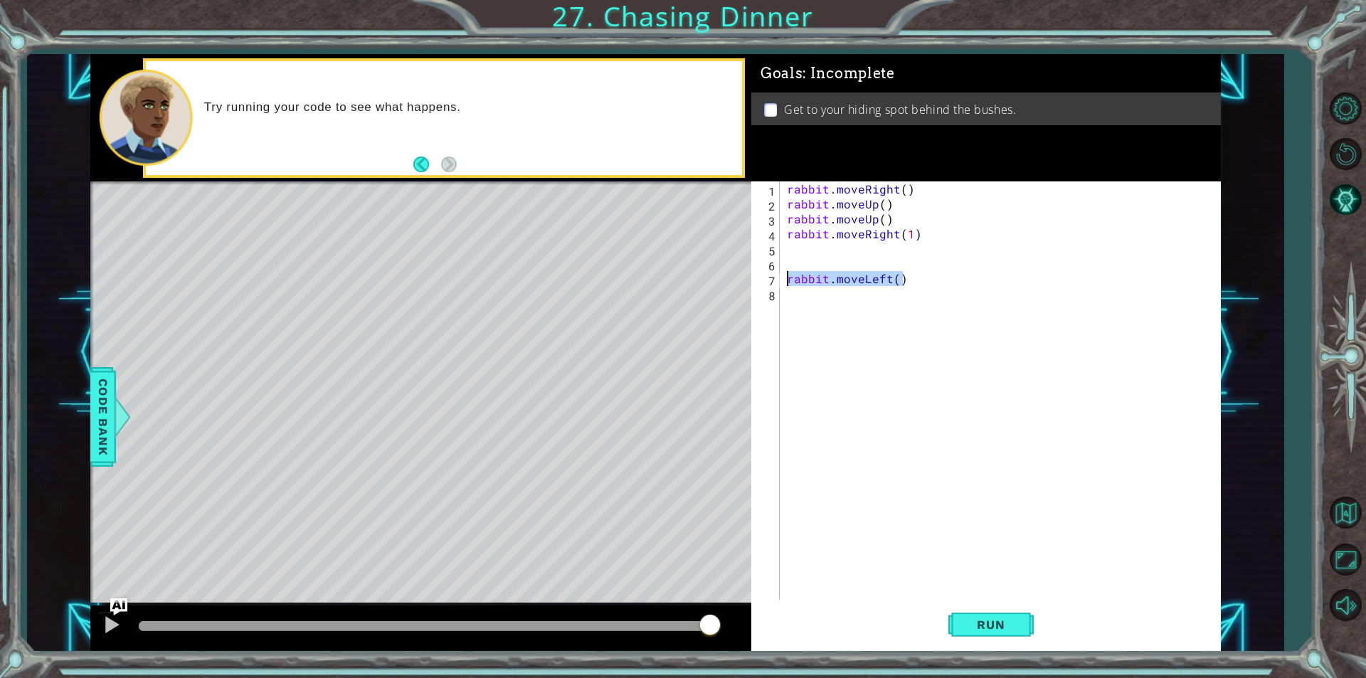
drag, startPoint x: 917, startPoint y: 272, endPoint x: 790, endPoint y: 280, distance: 127.5
click at [790, 280] on div "rabbit . moveRight ( ) rabbit . moveUp ( ) rabbit . moveUp ( ) rabbit . moveRig…" at bounding box center [1004, 405] width 440 height 448
type textarea "rabbit.moveLeft()"
click at [994, 631] on button "Run" at bounding box center [990, 624] width 85 height 47
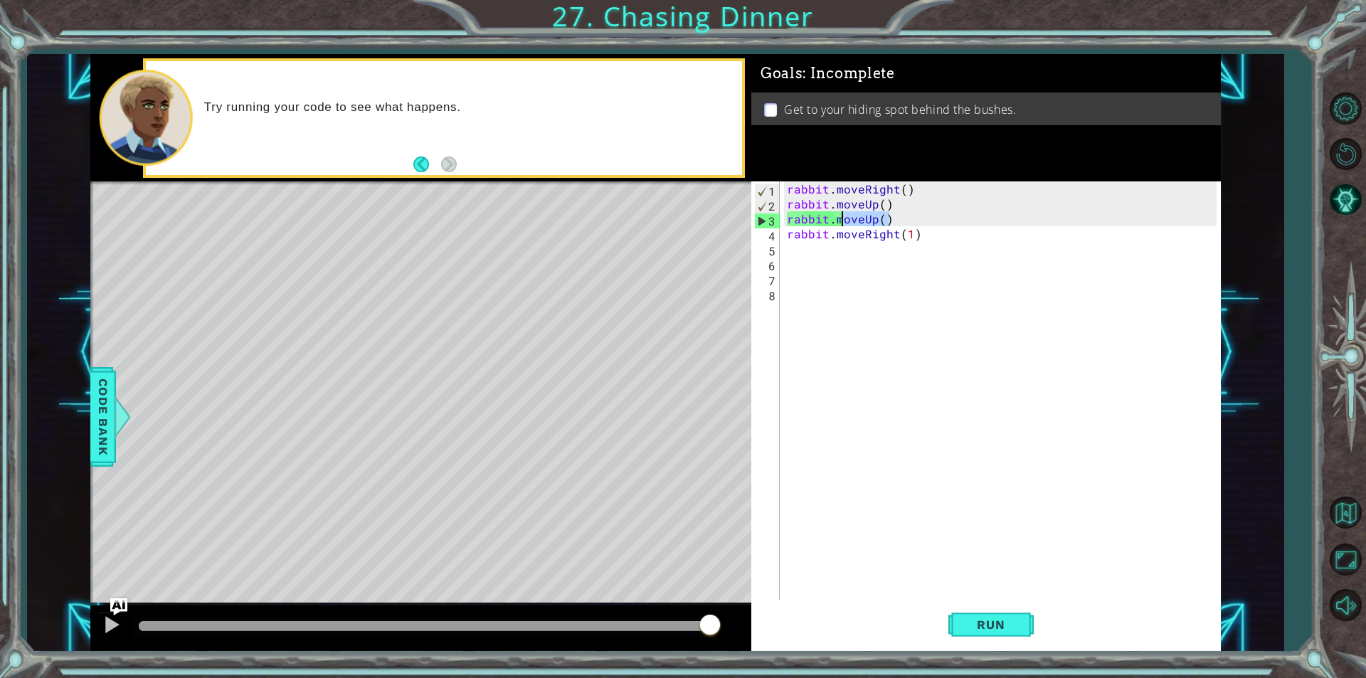
drag, startPoint x: 896, startPoint y: 211, endPoint x: 837, endPoint y: 211, distance: 59.0
click at [837, 211] on div "rabbit . moveRight ( ) rabbit . moveUp ( ) rabbit . moveUp ( ) rabbit . moveRig…" at bounding box center [1004, 405] width 440 height 448
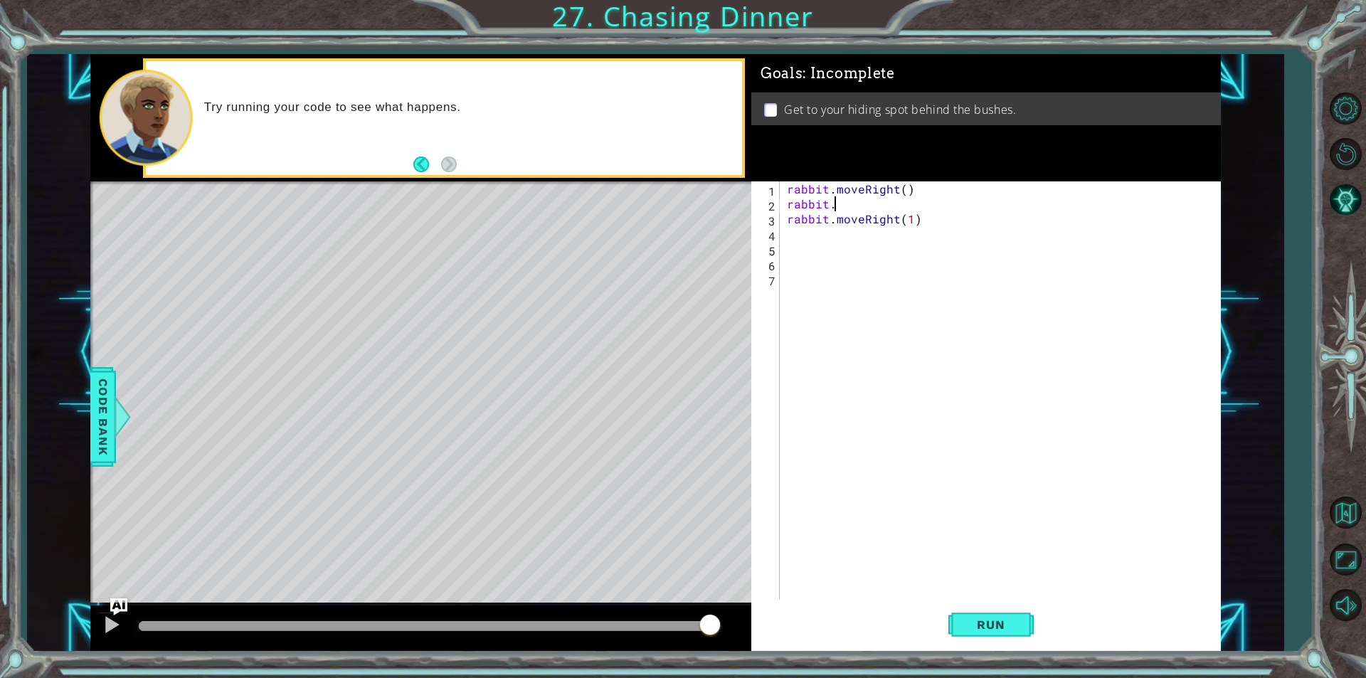
click at [906, 201] on div "rabbit . moveRight ( ) rabbit . rabbit . moveRight ( 1 )" at bounding box center [1004, 405] width 440 height 448
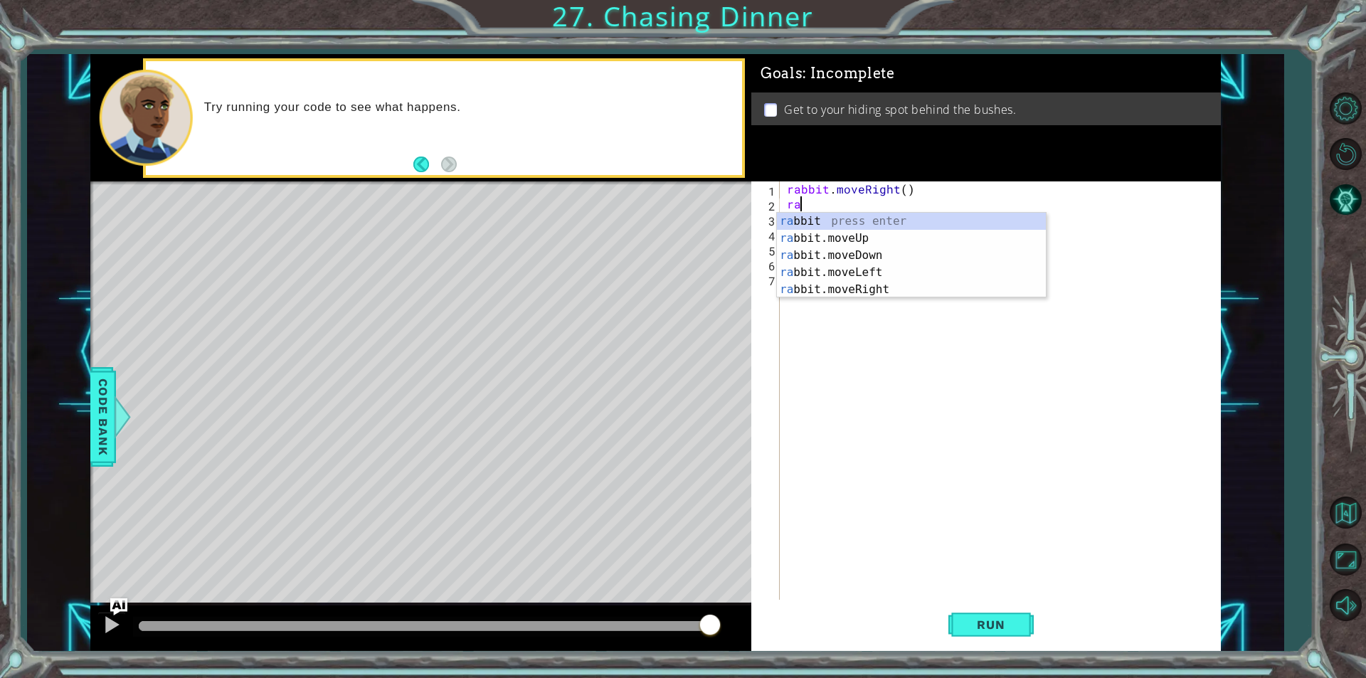
type textarea "r"
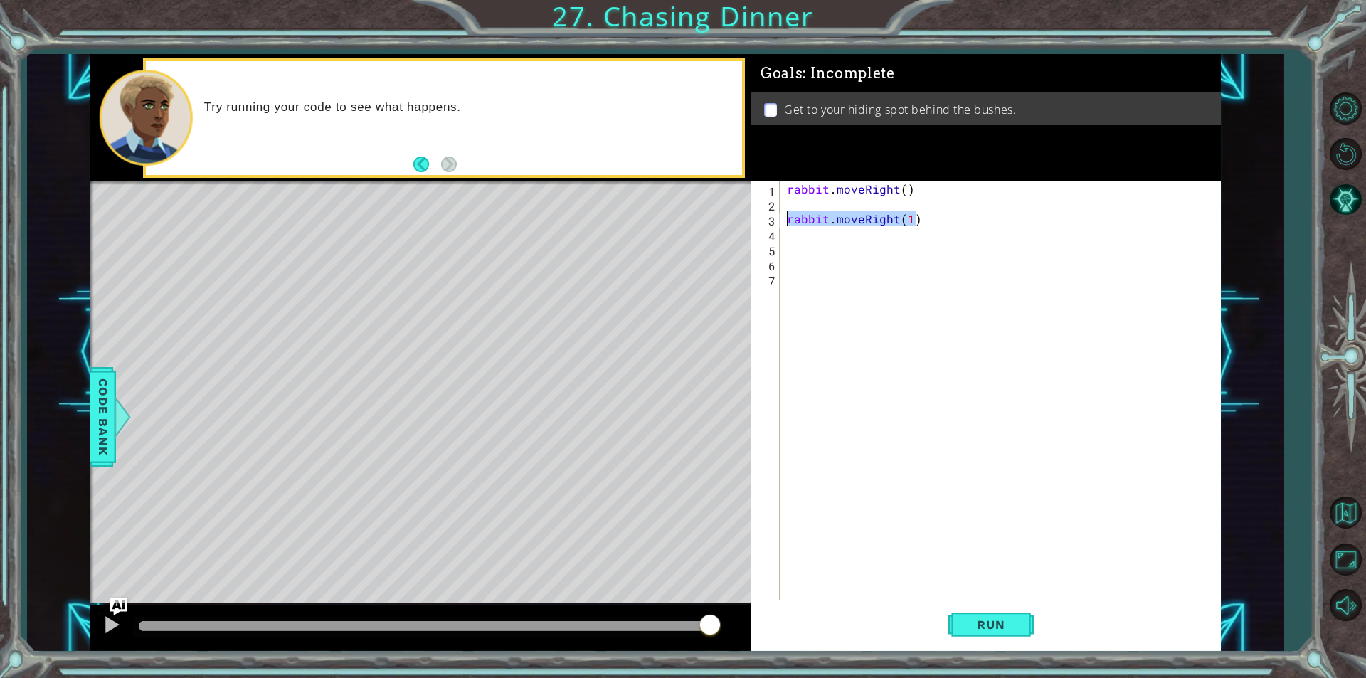
drag, startPoint x: 927, startPoint y: 218, endPoint x: 786, endPoint y: 220, distance: 140.9
click at [787, 218] on div "rabbit . moveRight ( ) rabbit . moveRight ( 1 )" at bounding box center [1004, 405] width 440 height 448
type textarea "rabbit.moveRight(1)"
click at [881, 211] on div "rabbit . moveRight ( )" at bounding box center [1004, 405] width 440 height 448
click at [832, 196] on div "rabbit . moveRight ( )" at bounding box center [1004, 405] width 440 height 448
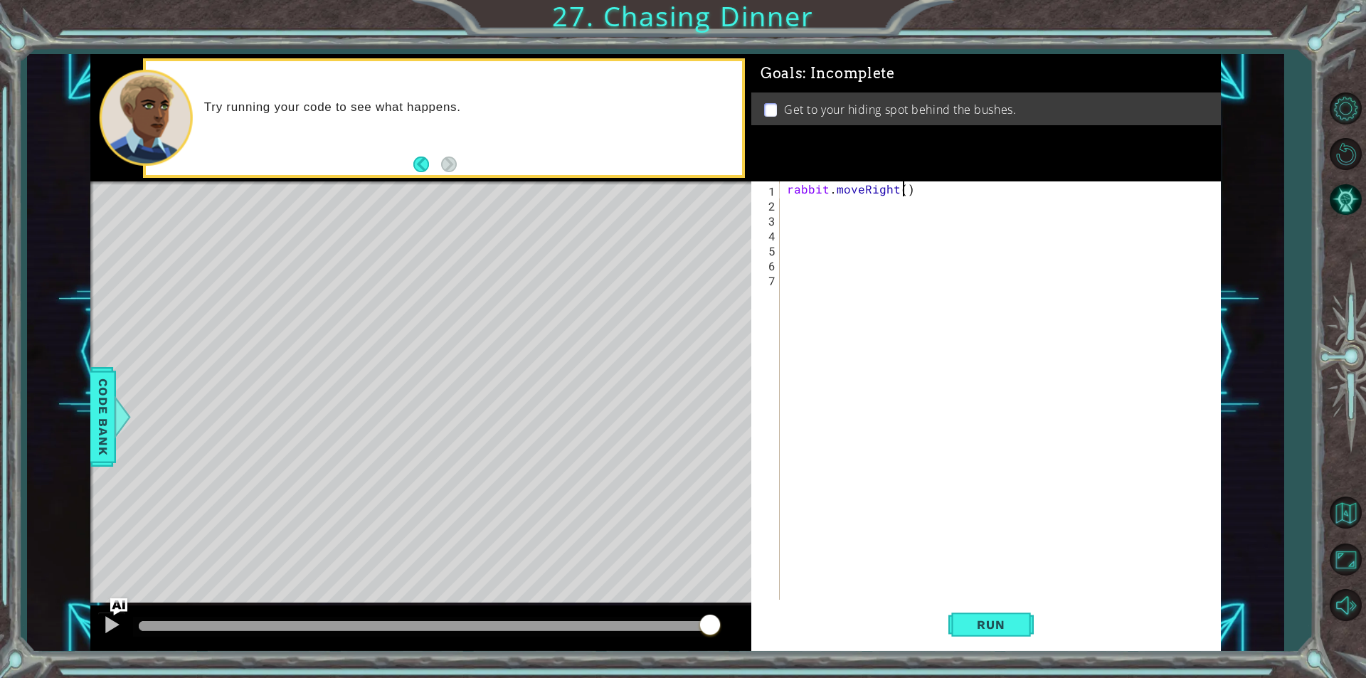
click at [903, 190] on div "rabbit . moveRight ( )" at bounding box center [1004, 405] width 440 height 448
type textarea "rabbit.moveRight(2)"
click at [971, 630] on span "Run" at bounding box center [990, 624] width 56 height 14
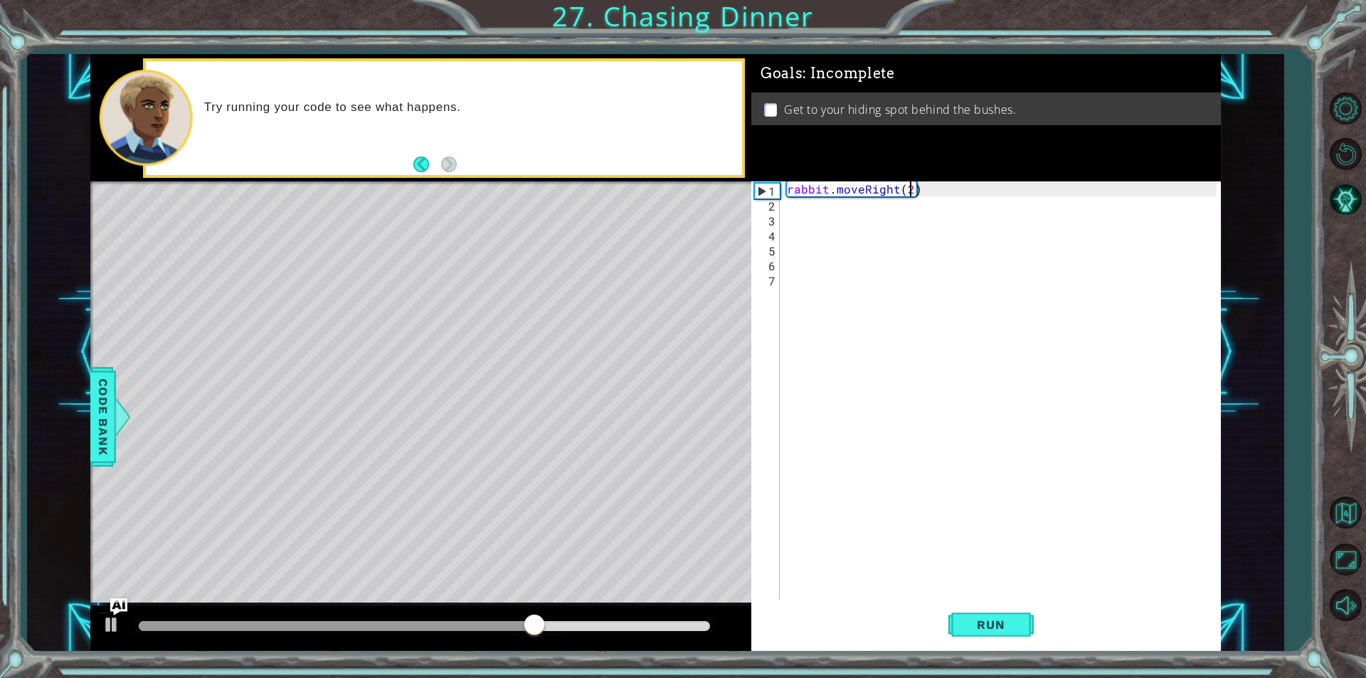
click at [820, 198] on div "rabbit . moveRight ( 2 )" at bounding box center [1004, 405] width 440 height 448
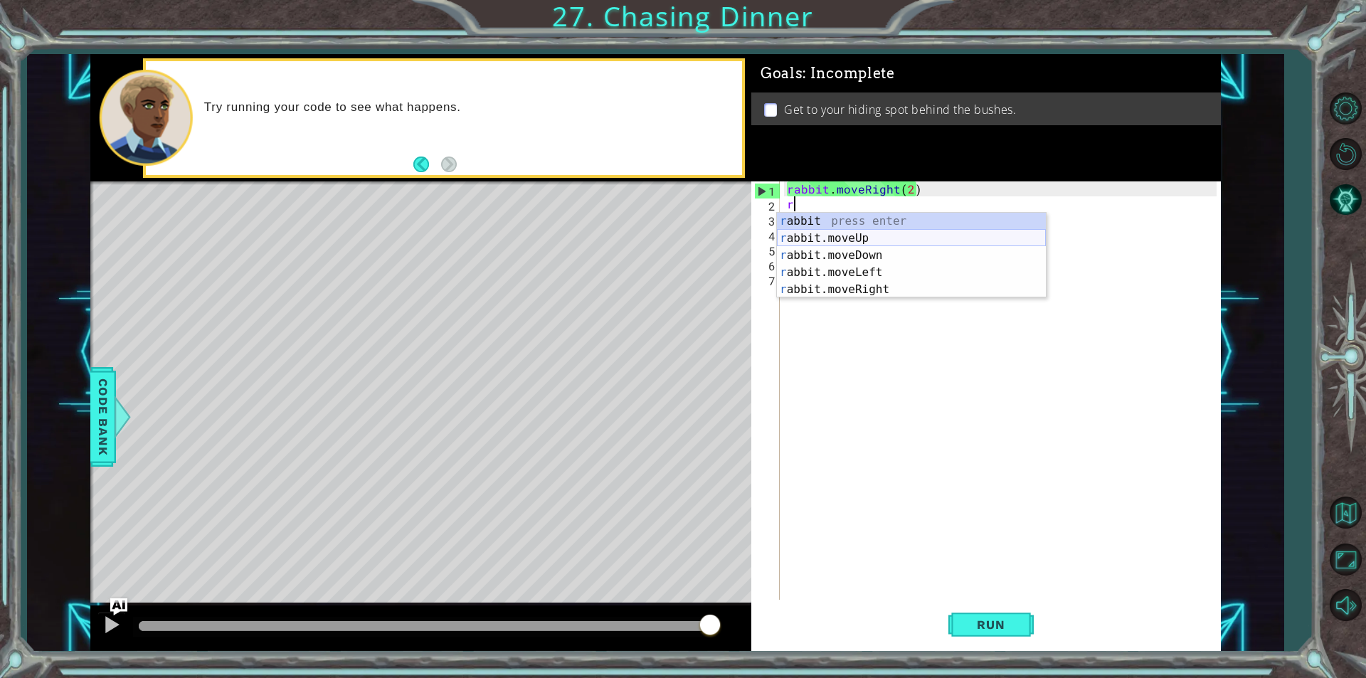
click at [904, 238] on div "r abbit press enter r abbit.moveUp press enter r abbit.moveDown press enter r a…" at bounding box center [911, 273] width 269 height 120
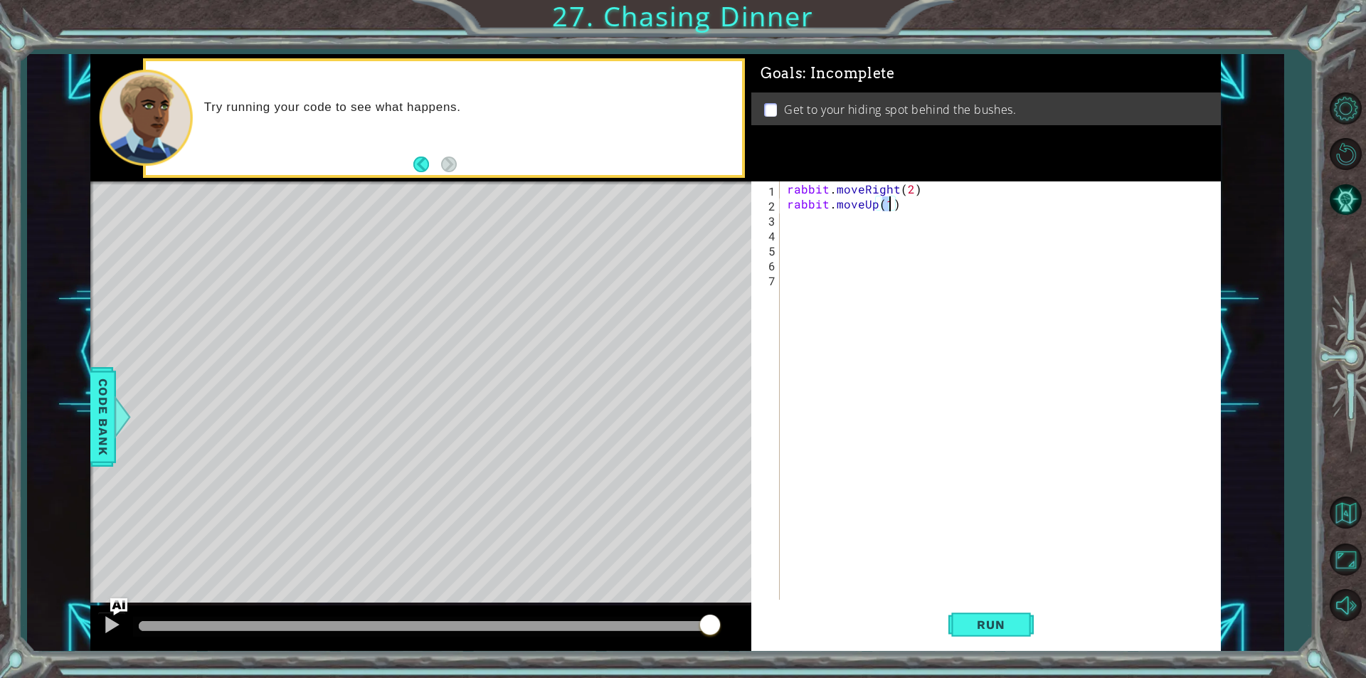
type textarea "rabbit.moveUp(2)"
click at [785, 216] on div "rabbit . moveRight ( 2 ) rabbit . moveUp ( 2 )" at bounding box center [1004, 405] width 440 height 448
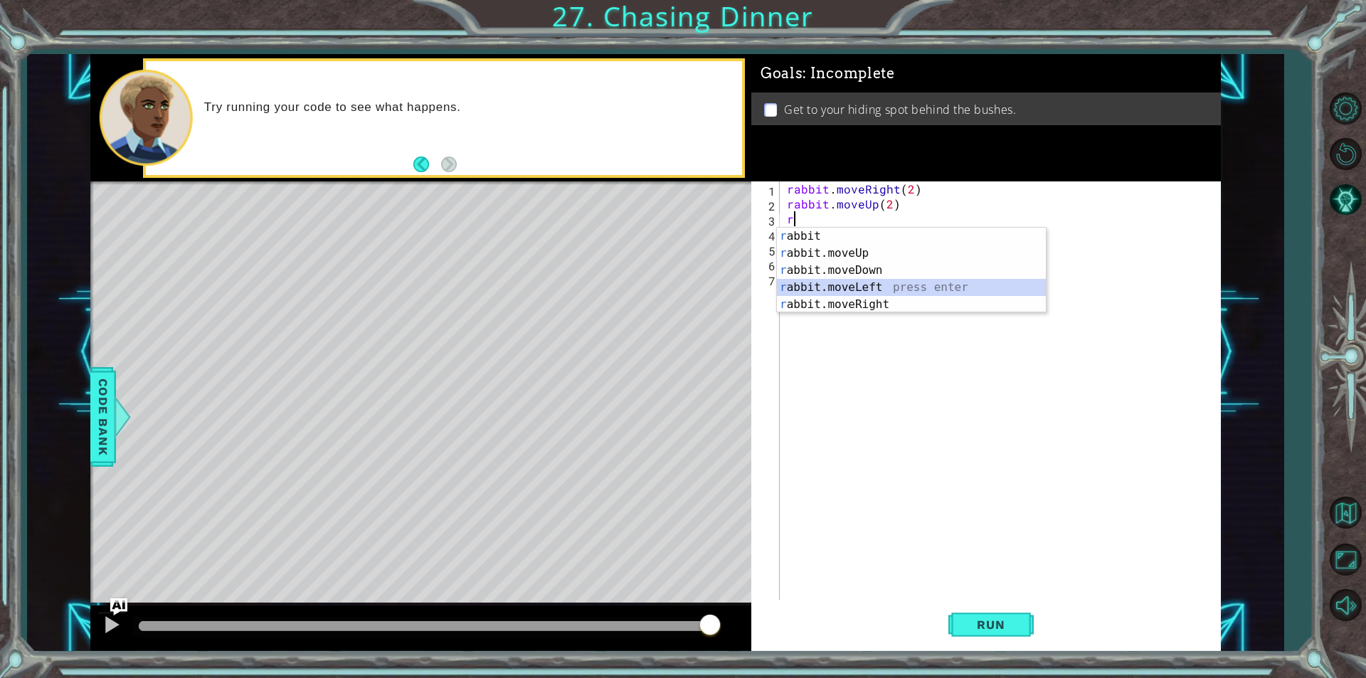
click at [866, 285] on div "r abbit press enter r abbit.moveUp press enter r abbit.moveDown press enter r a…" at bounding box center [911, 288] width 269 height 120
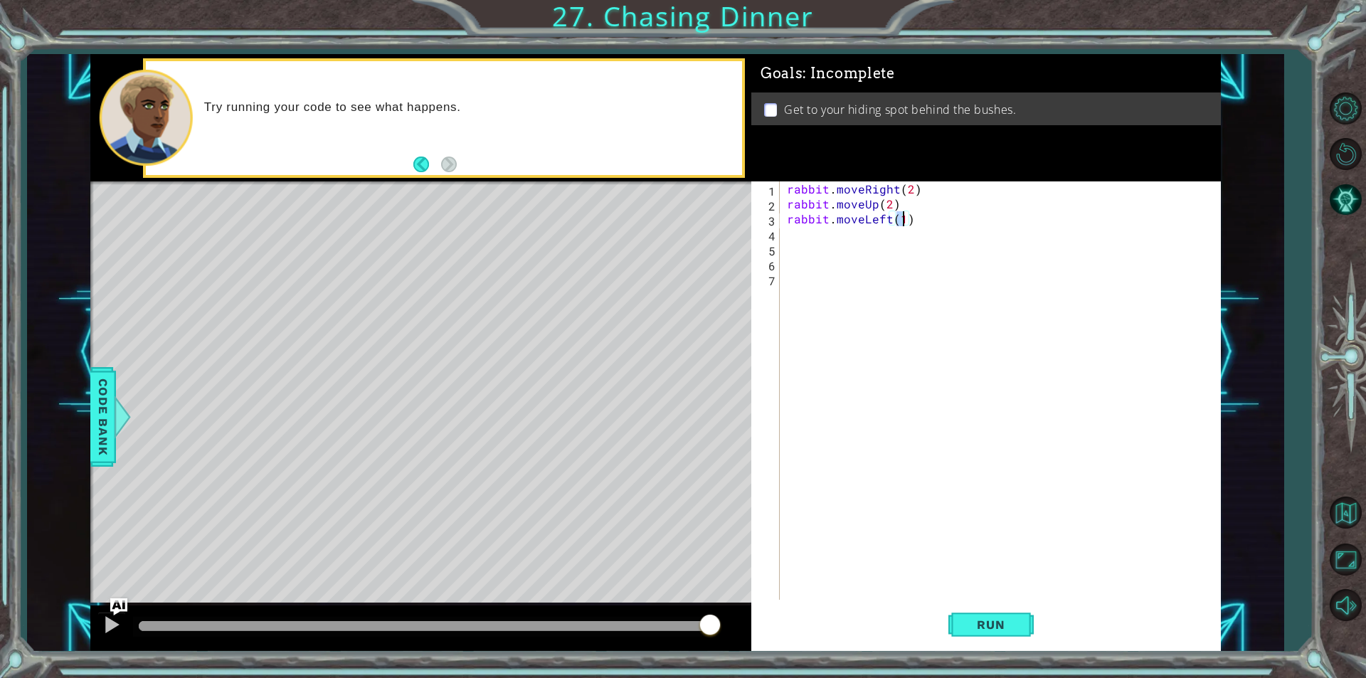
type textarea "rabbit.moveLeft(2)"
click at [854, 254] on div "rabbit . moveRight ( 2 ) rabbit . moveUp ( 2 ) rabbit . moveLeft ( 2 )" at bounding box center [1004, 405] width 440 height 448
click at [854, 235] on div "rabbit . moveRight ( 2 ) rabbit . moveUp ( 2 ) rabbit . moveLeft ( 2 )" at bounding box center [1004, 405] width 440 height 448
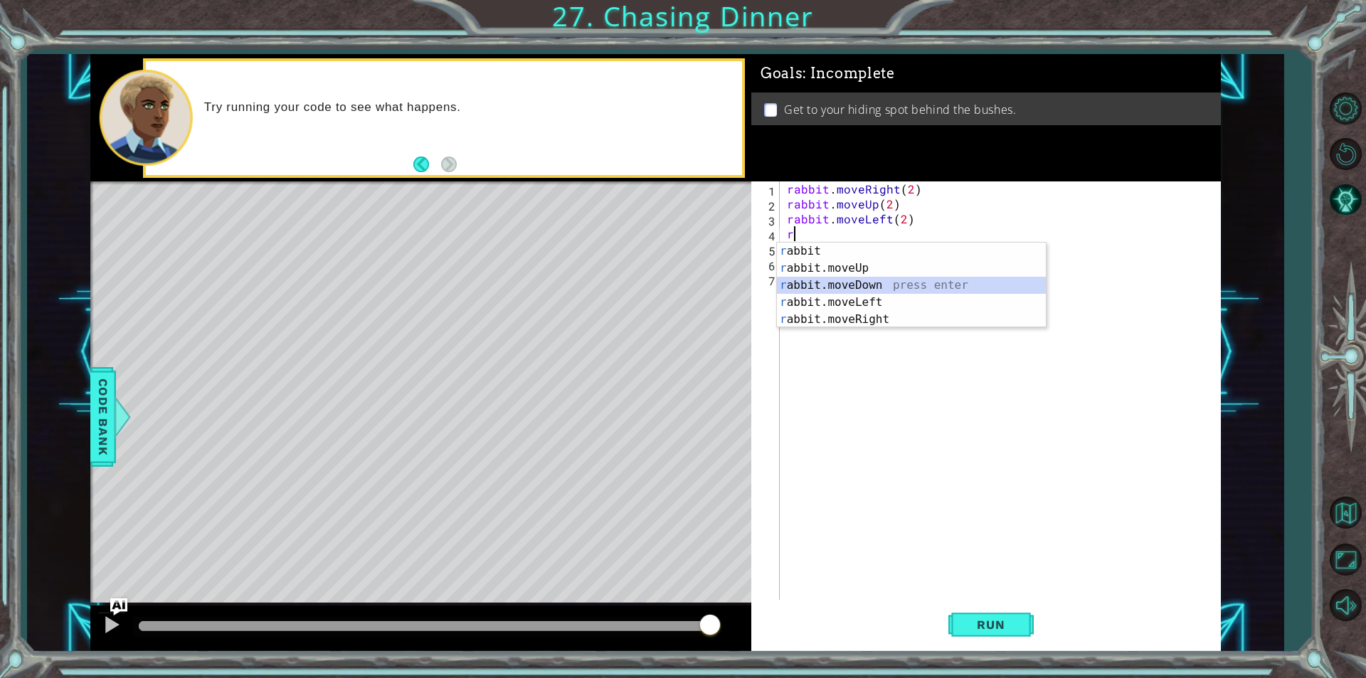
click at [893, 282] on div "r abbit press enter r abbit.moveUp press enter r abbit.moveDown press enter r a…" at bounding box center [911, 303] width 269 height 120
type textarea "rabbit.moveDown(1)"
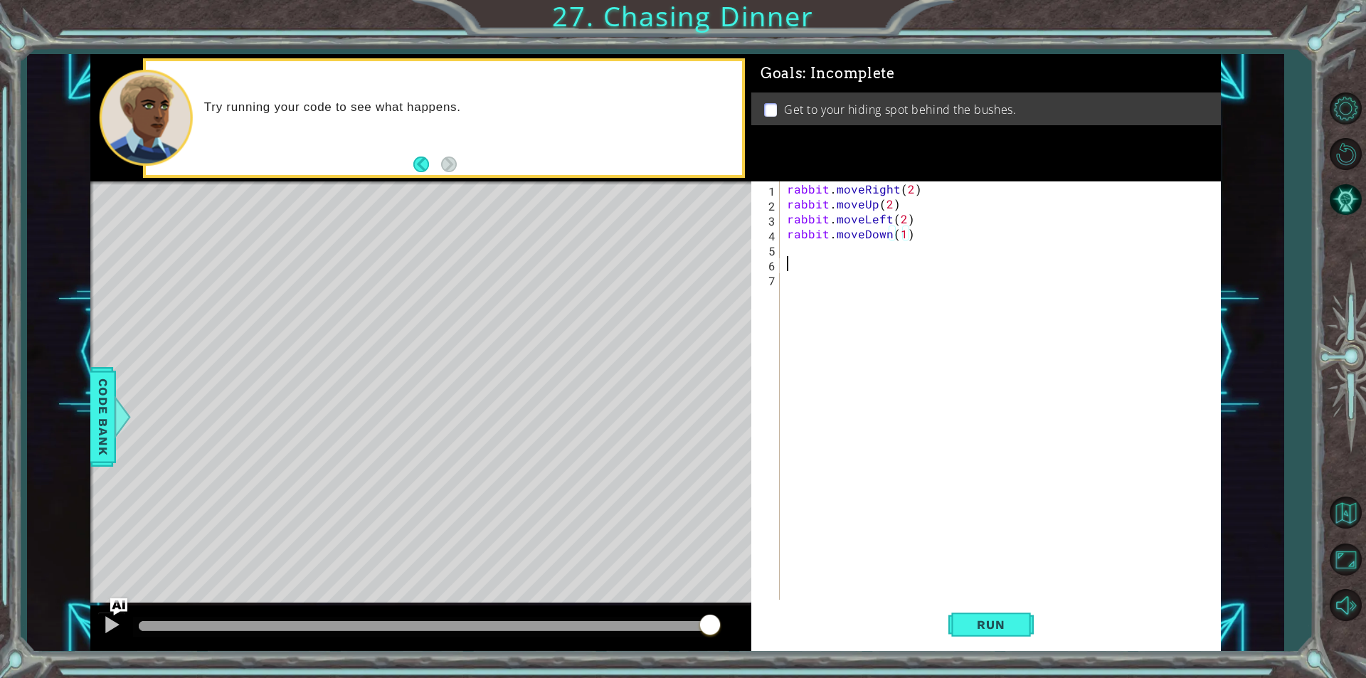
click at [906, 265] on div "rabbit . moveRight ( 2 ) rabbit . moveUp ( 2 ) rabbit . moveLeft ( 2 ) rabbit .…" at bounding box center [1004, 405] width 440 height 448
click at [787, 243] on div "rabbit . moveRight ( 2 ) rabbit . moveUp ( 2 ) rabbit . moveLeft ( 2 ) rabbit .…" at bounding box center [1004, 405] width 440 height 448
type textarea "r"
click at [954, 599] on div "rabbit . moveRight ( 2 ) rabbit . moveUp ( 2 ) rabbit . moveLeft ( 2 ) rabbit .…" at bounding box center [1004, 405] width 440 height 448
click at [966, 626] on span "Run" at bounding box center [990, 624] width 56 height 14
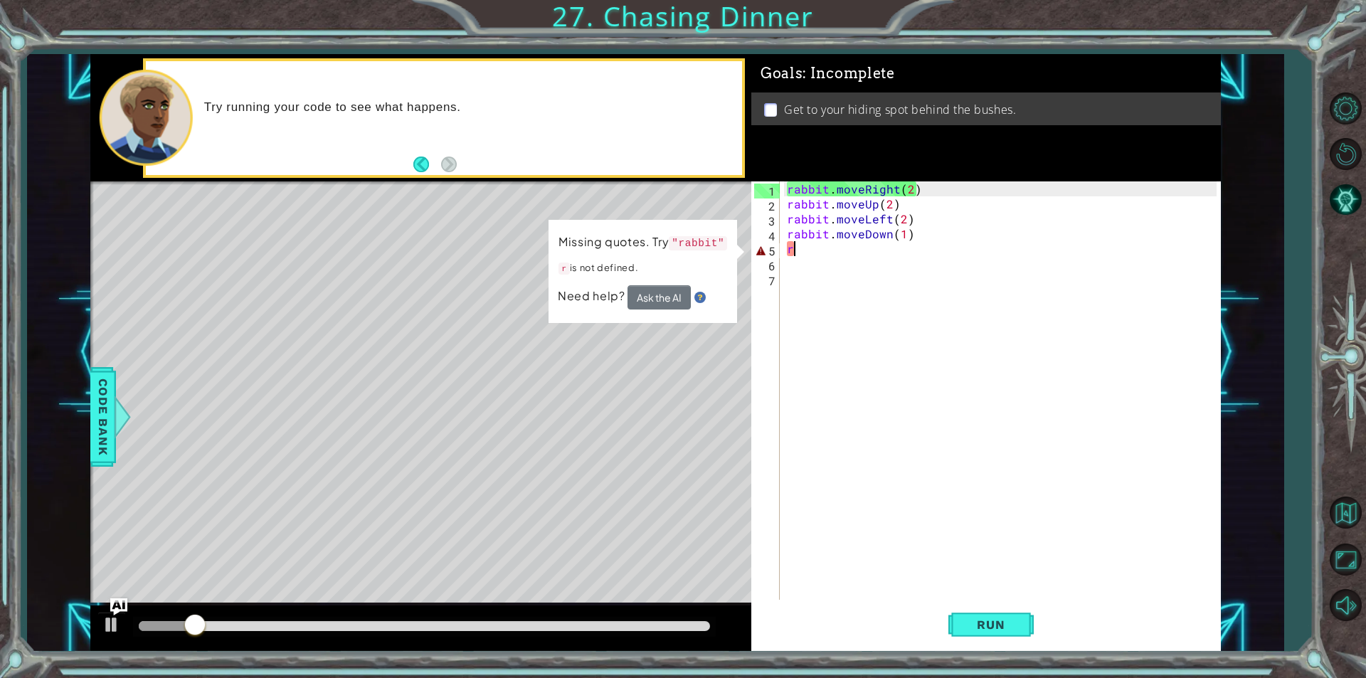
click at [810, 248] on div "rabbit . moveRight ( 2 ) rabbit . moveUp ( 2 ) rabbit . moveLeft ( 2 ) rabbit .…" at bounding box center [1004, 405] width 440 height 448
type textarea "r"
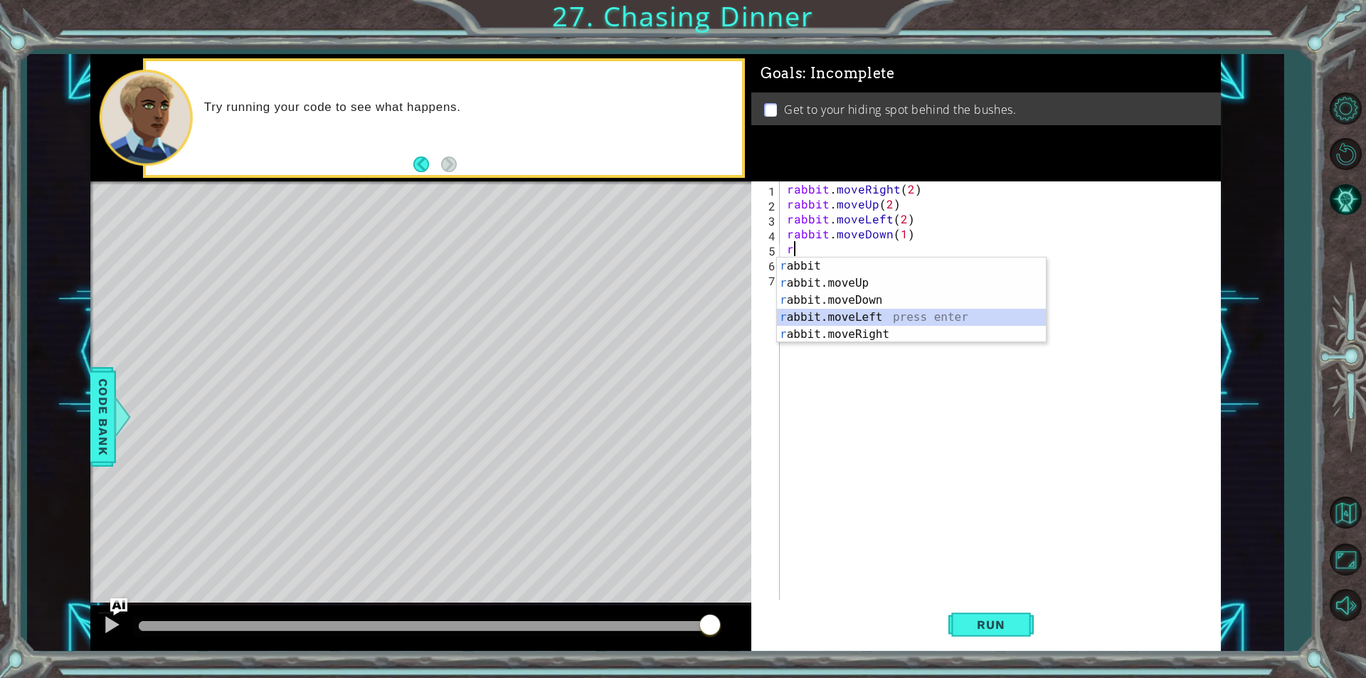
click at [837, 323] on div "r abbit press enter r abbit.moveUp press enter r abbit.moveDown press enter r a…" at bounding box center [911, 318] width 269 height 120
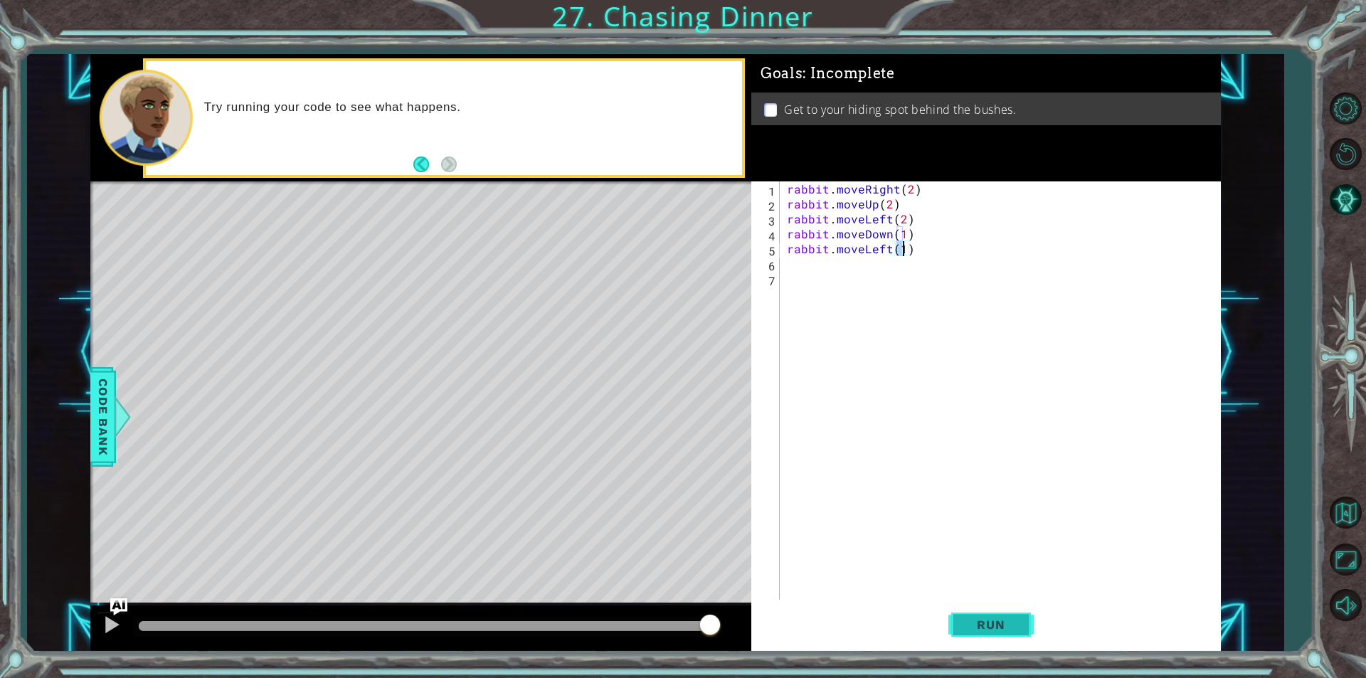
type textarea "rabbit.moveLeft(1)"
click at [955, 625] on button "Run" at bounding box center [990, 624] width 85 height 47
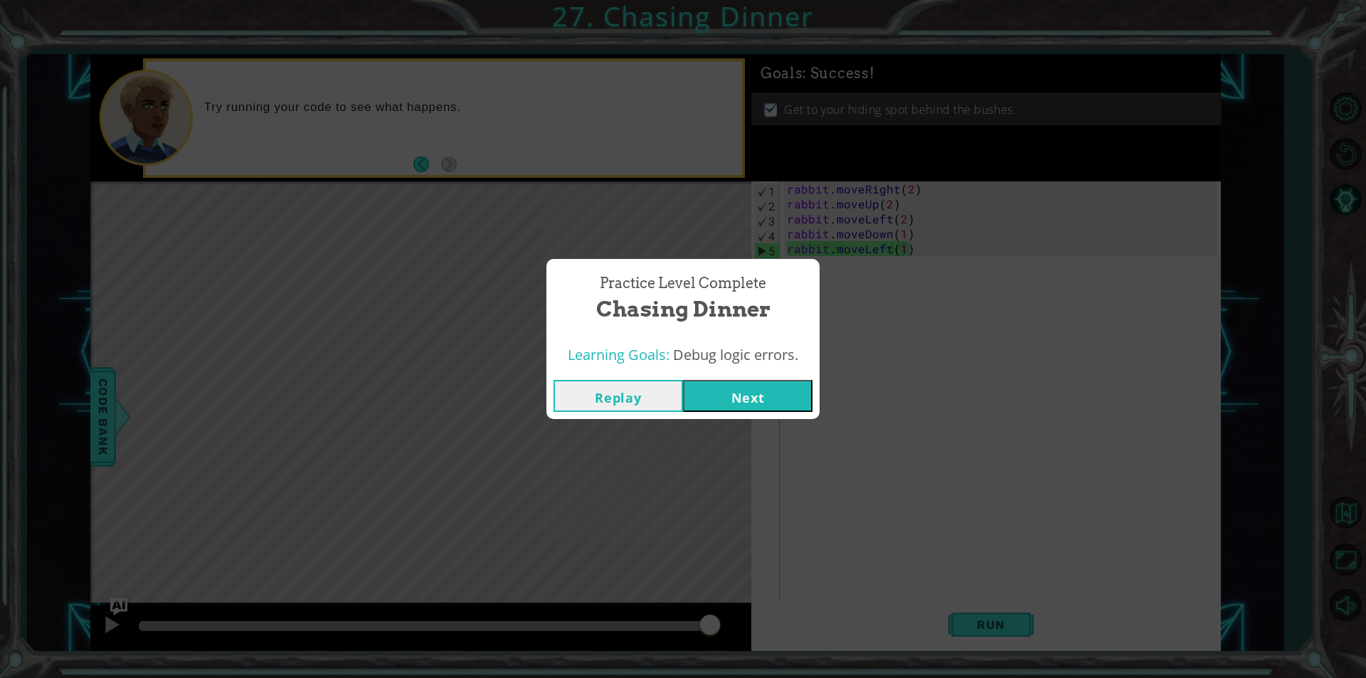
click at [783, 393] on button "Next" at bounding box center [747, 396] width 129 height 32
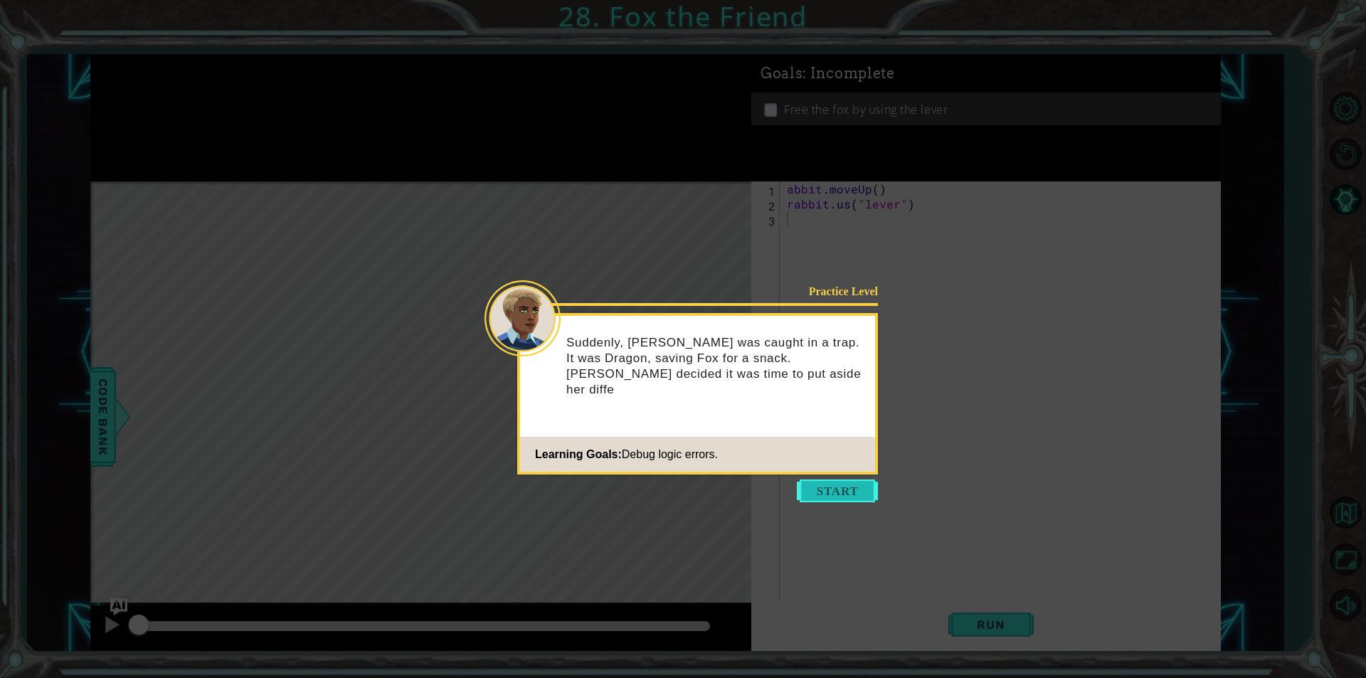
click at [853, 480] on button "Start" at bounding box center [837, 490] width 81 height 23
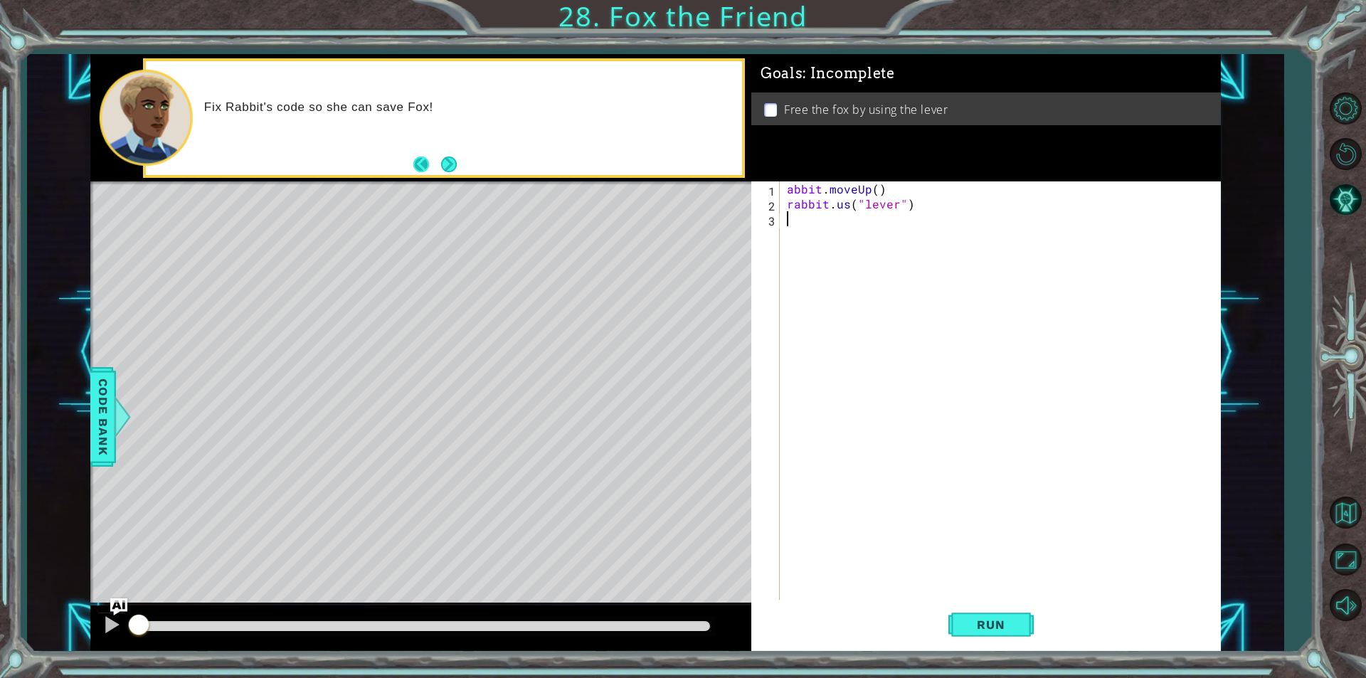
click at [439, 166] on button "Back" at bounding box center [427, 164] width 28 height 16
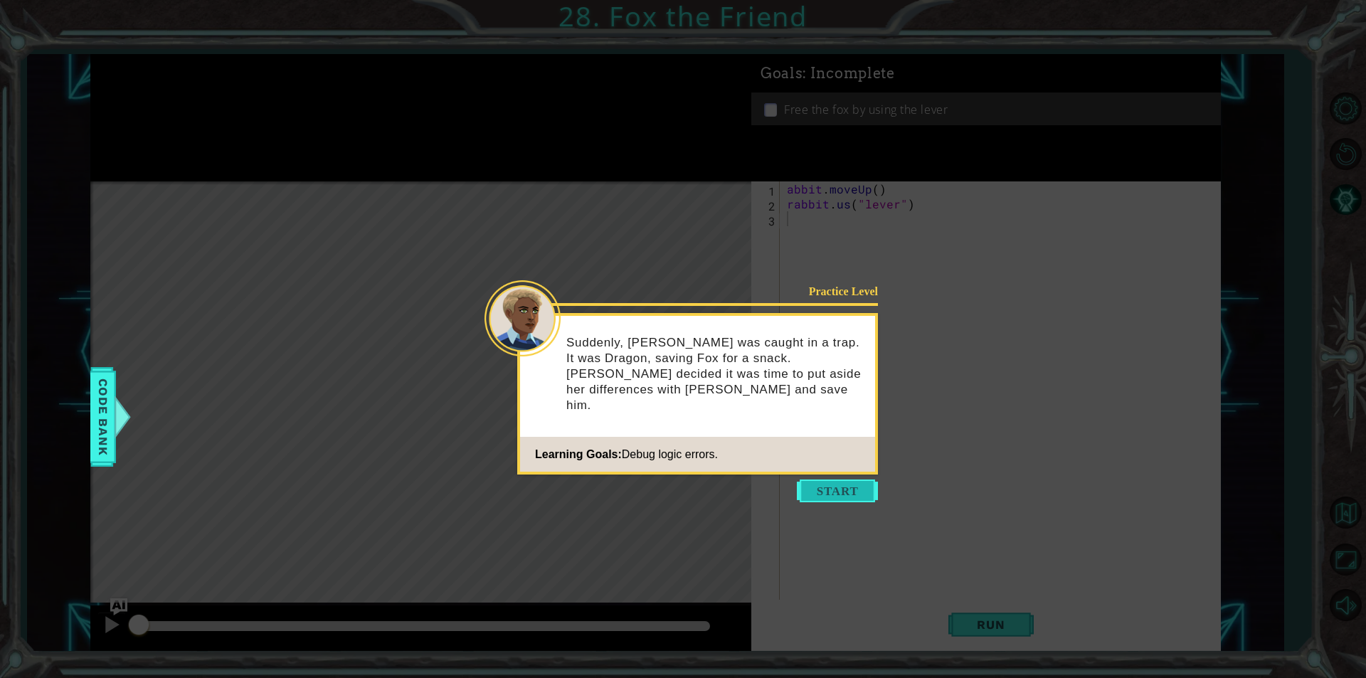
click at [869, 493] on button "Start" at bounding box center [837, 490] width 81 height 23
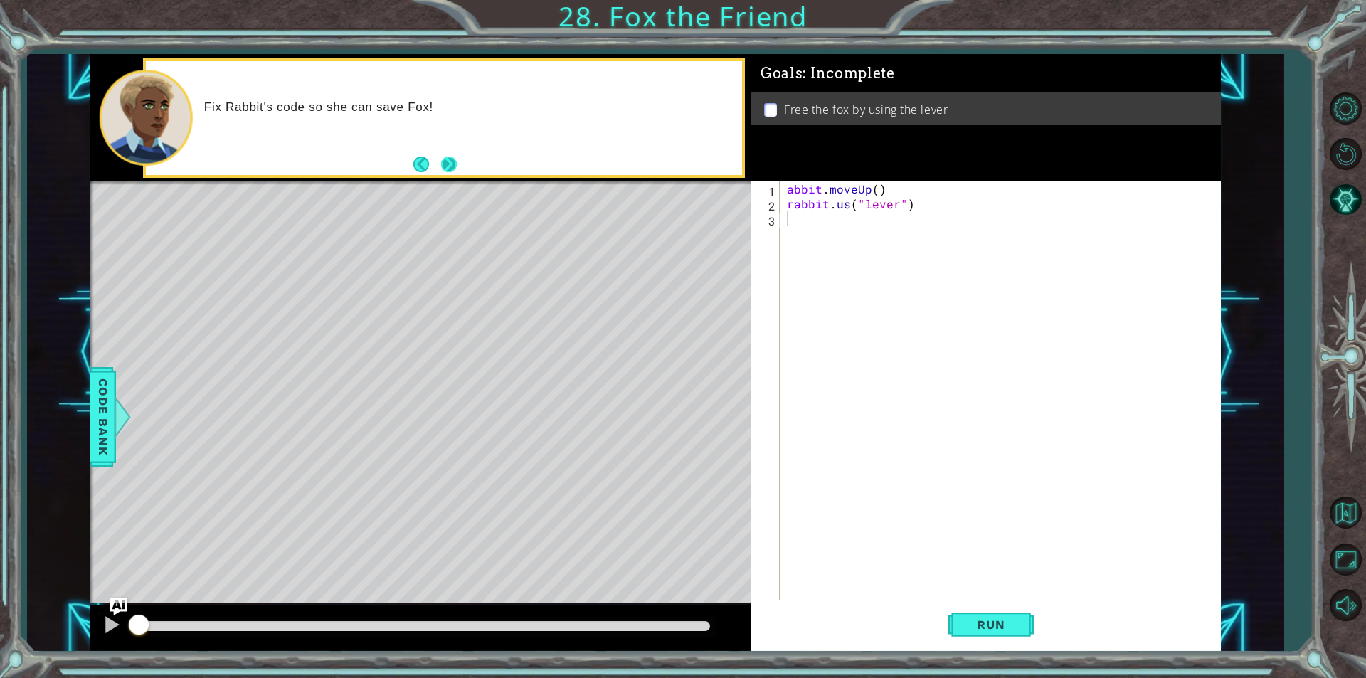
click at [459, 156] on div "Fix Rabbit's code so she can save Fox!" at bounding box center [443, 118] width 595 height 114
click at [453, 153] on button "Next" at bounding box center [449, 164] width 26 height 26
click at [452, 164] on button "Next" at bounding box center [449, 164] width 21 height 21
click at [1016, 620] on span "Run" at bounding box center [990, 624] width 56 height 14
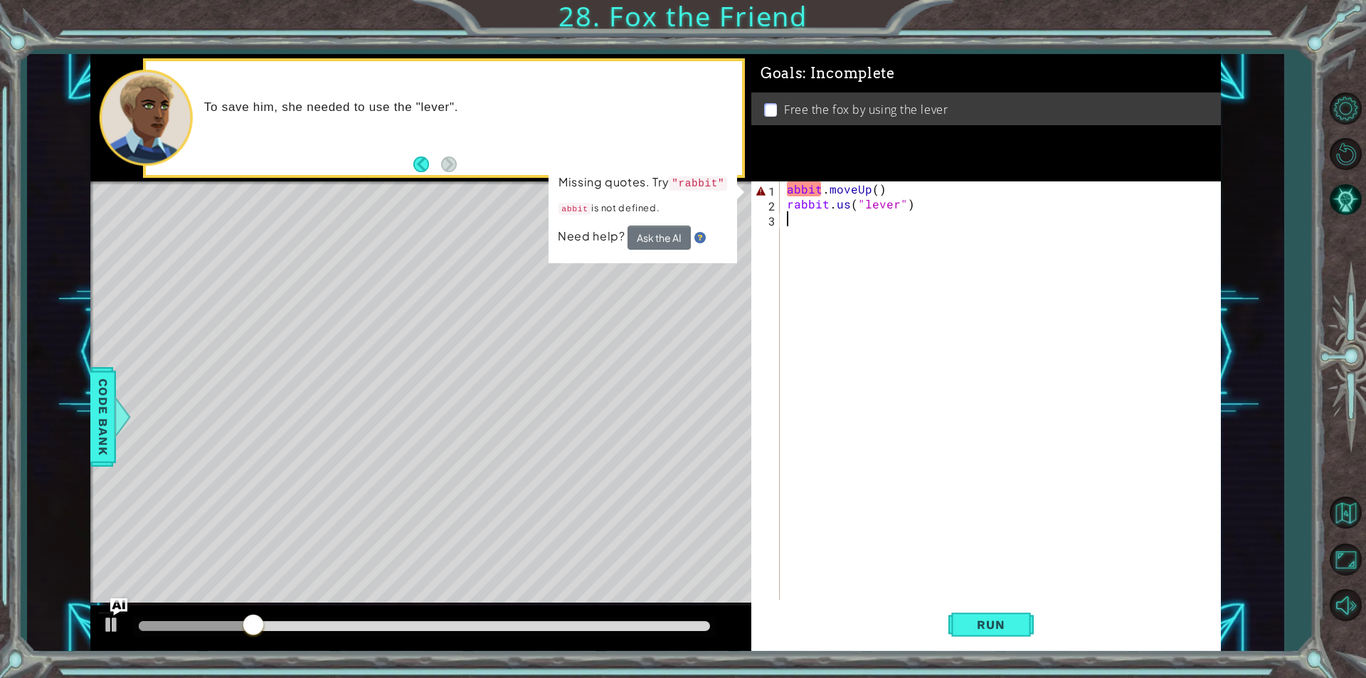
click at [785, 195] on div "abbit . moveUp ( ) rabbit . us ( "lever" )" at bounding box center [1004, 405] width 440 height 448
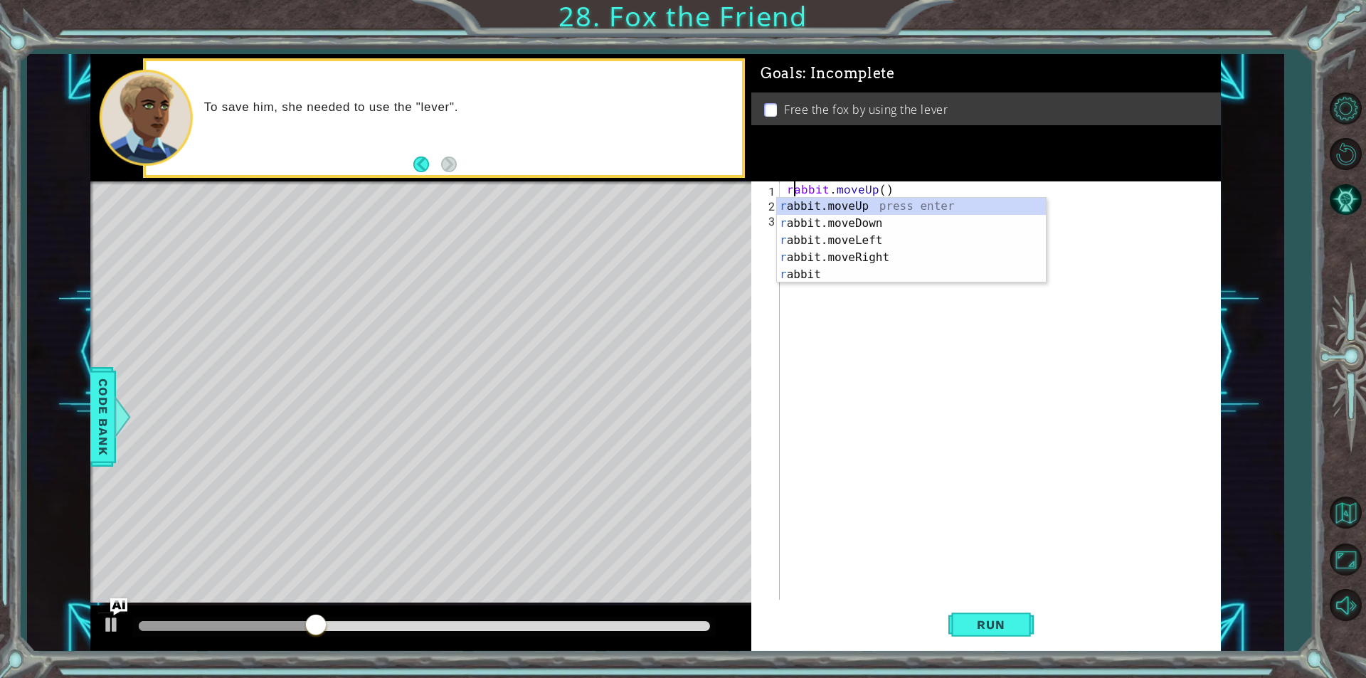
type textarea "rabbit.moveUp()"
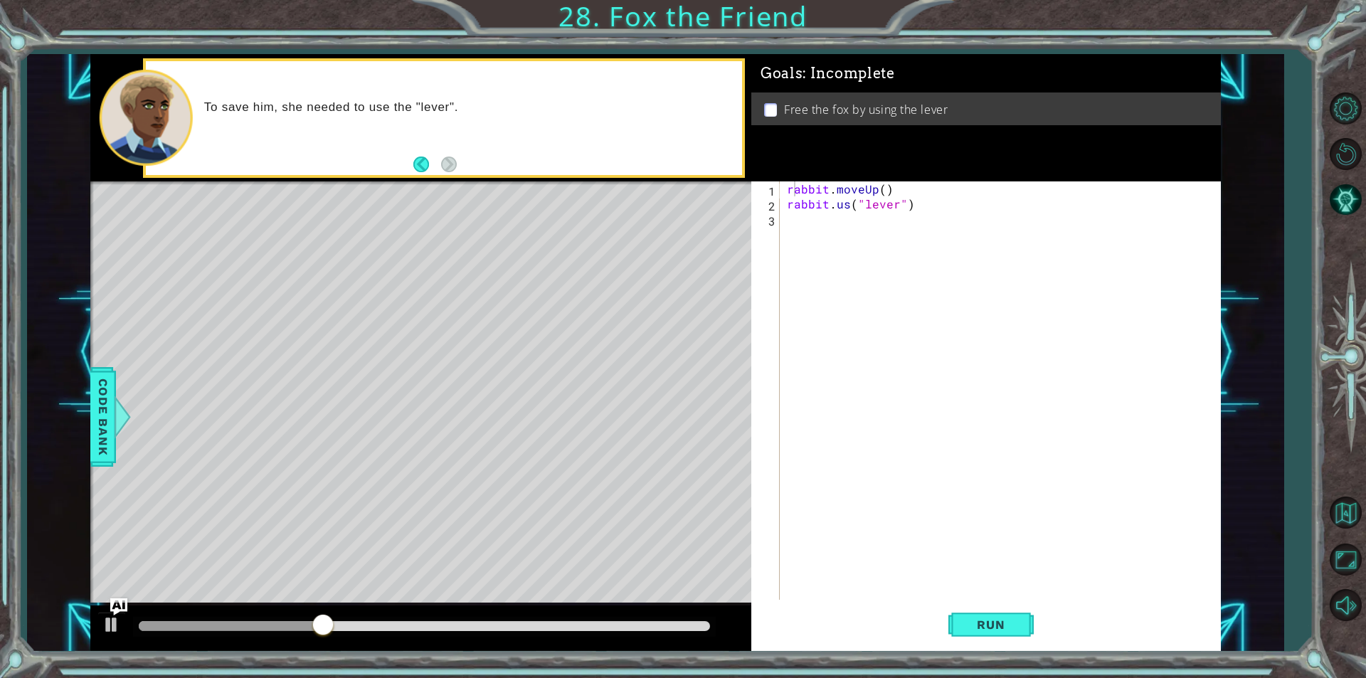
drag, startPoint x: 1179, startPoint y: 163, endPoint x: 1110, endPoint y: 214, distance: 85.9
click at [1164, 172] on div "Goals : Incomplete Free the fox by using the lever" at bounding box center [985, 117] width 469 height 127
click at [799, 219] on div "rabbit . moveUp ( ) rabbit . us ( "lever" )" at bounding box center [1004, 405] width 440 height 448
click at [982, 626] on span "Run" at bounding box center [990, 624] width 56 height 14
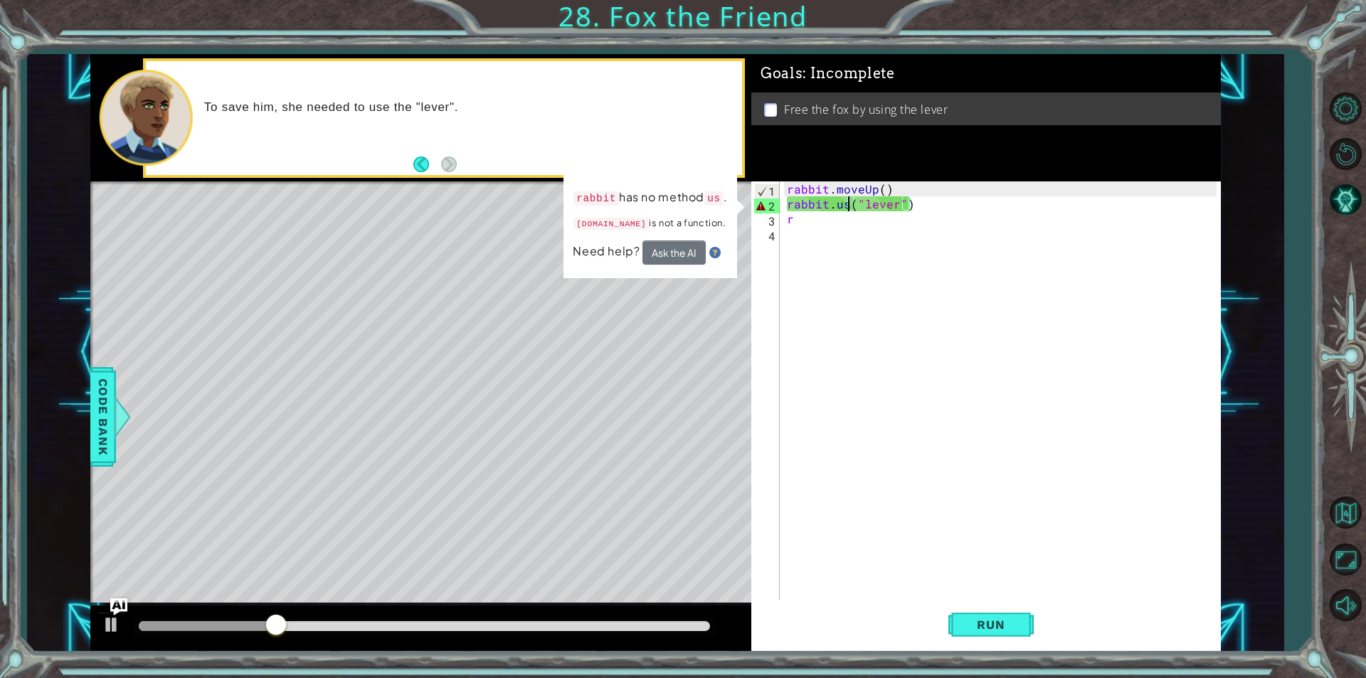
click at [846, 204] on div "rabbit . moveUp ( ) rabbit . us ( "lever" ) r" at bounding box center [1004, 405] width 440 height 448
type textarea "rabbit.use("lever")"
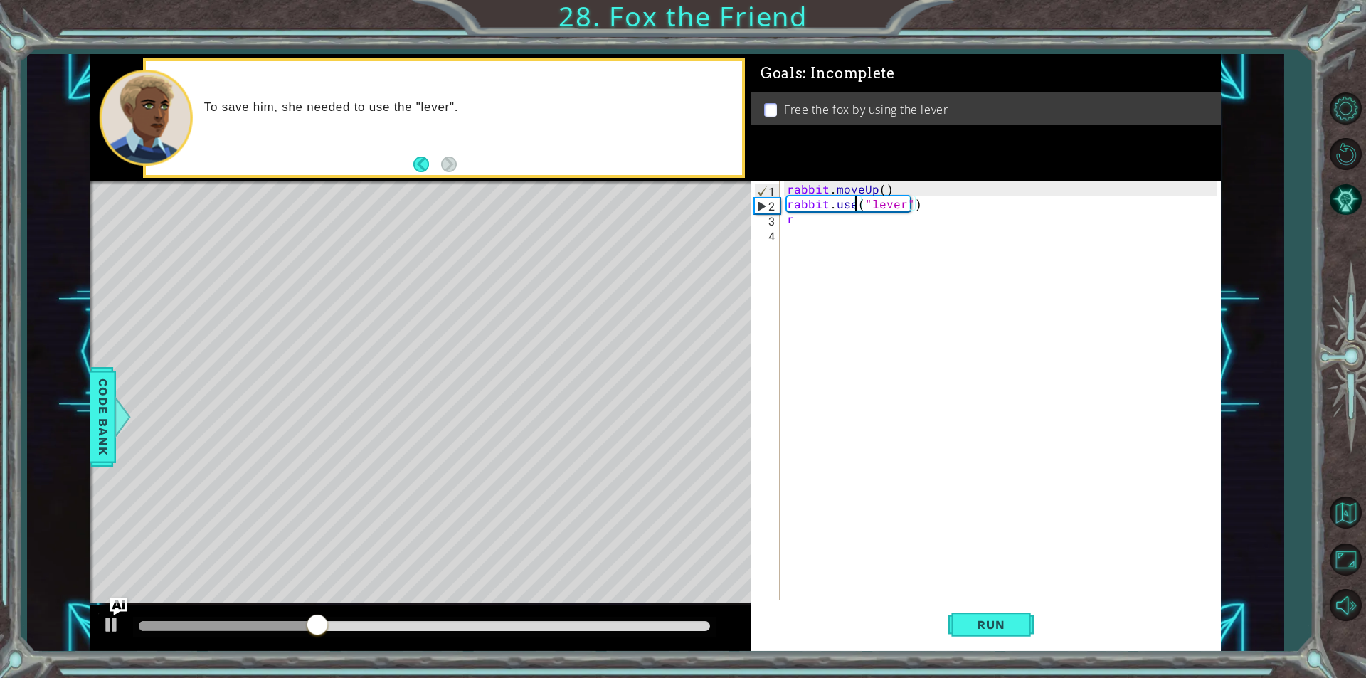
click at [846, 244] on div "rabbit . moveUp ( ) rabbit . use ( "lever" ) r" at bounding box center [1004, 405] width 440 height 448
click at [844, 225] on div "rabbit . moveUp ( ) rabbit . use ( "lever" ) r" at bounding box center [1004, 405] width 440 height 448
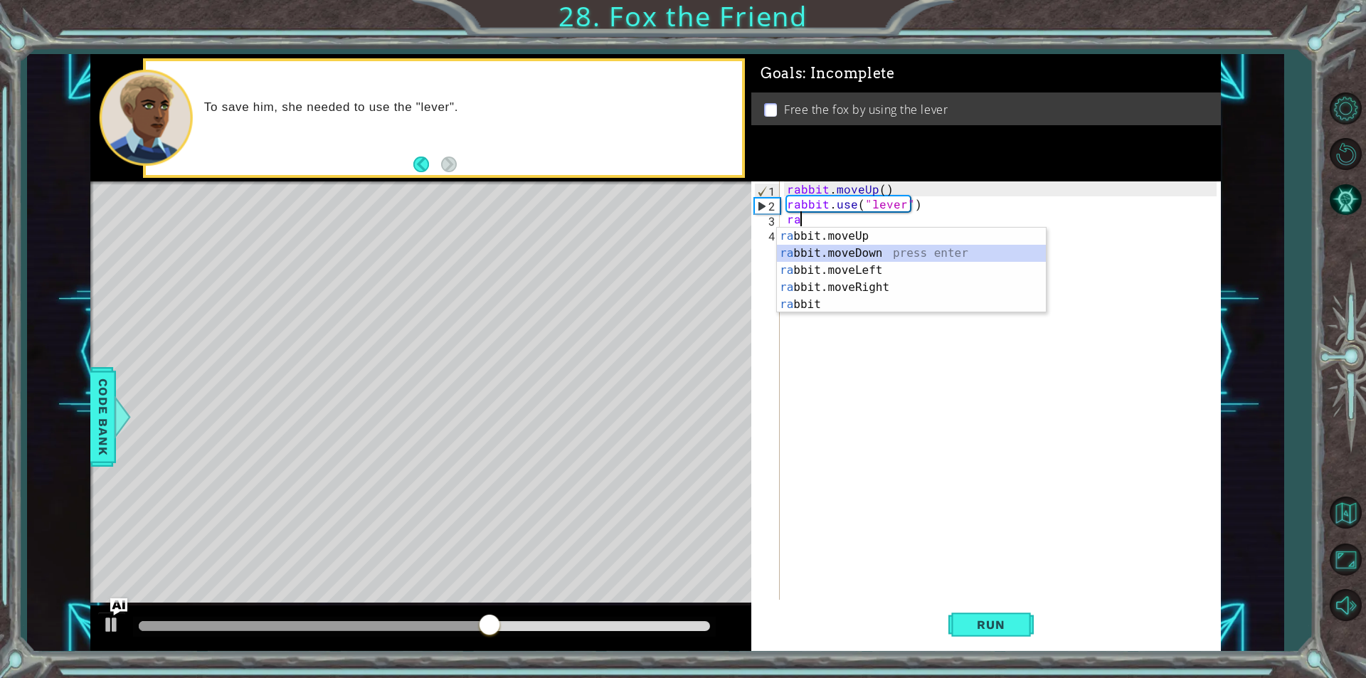
click at [886, 255] on div "ra bbit.moveUp press enter ra bbit.moveDown press enter ra bbit.moveLeft press …" at bounding box center [911, 288] width 269 height 120
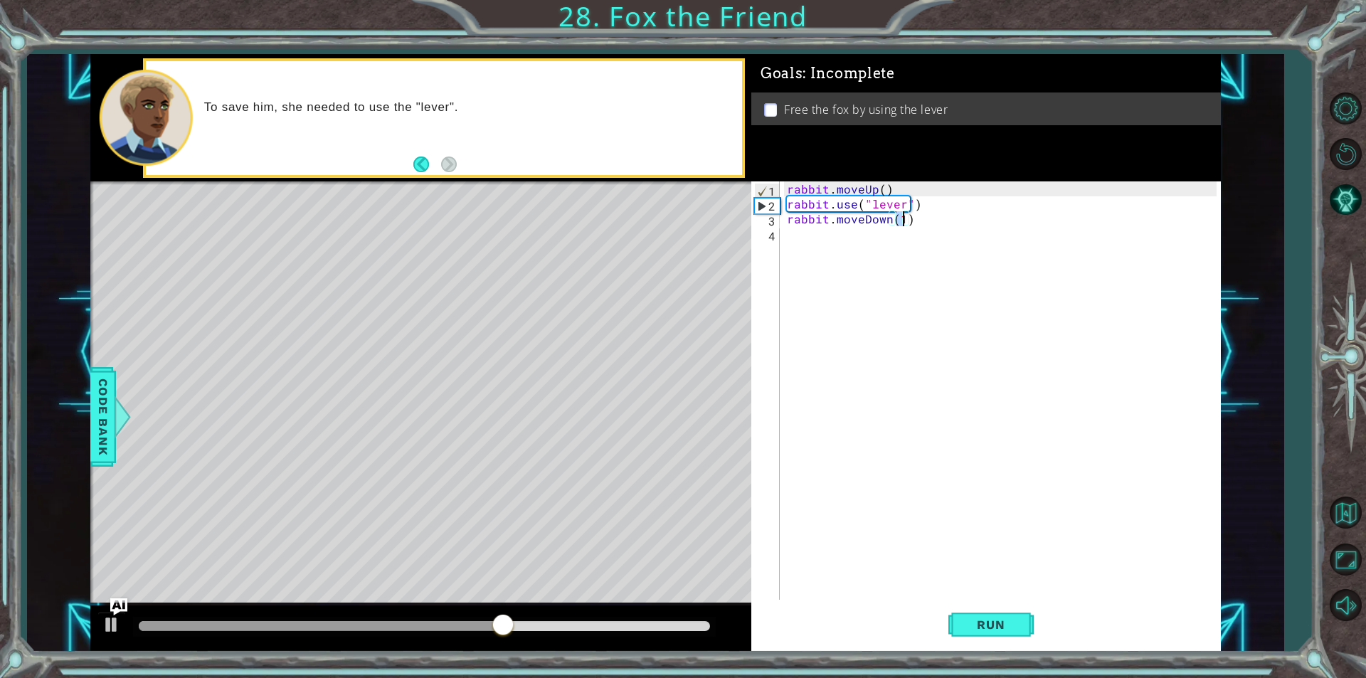
click at [808, 245] on div "rabbit . moveUp ( ) rabbit . use ( "lever" ) rabbit . moveDown ( 1 )" at bounding box center [1004, 405] width 440 height 448
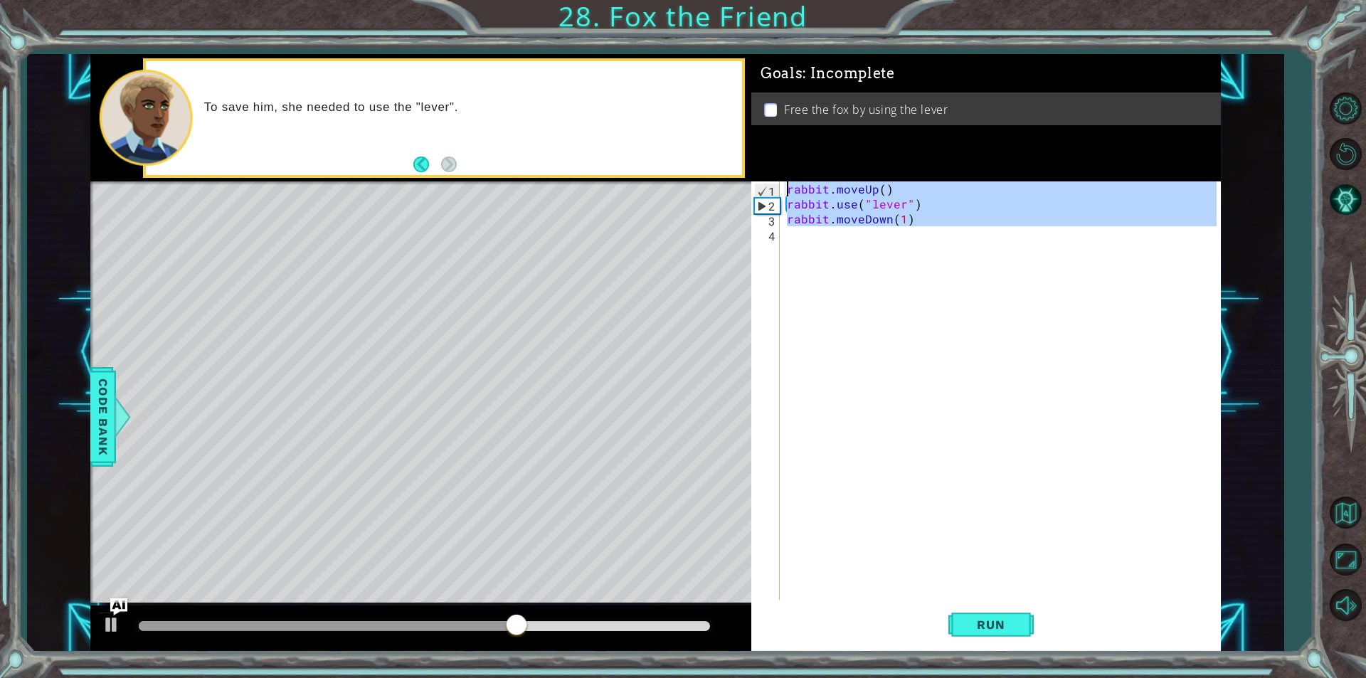
type textarea "rabbit.moveUp() rabbit.use("lever")"
click at [825, 237] on div "rabbit . moveUp ( ) rabbit . use ( "lever" ) rabbit . moveDown ( 1 )" at bounding box center [1000, 390] width 432 height 418
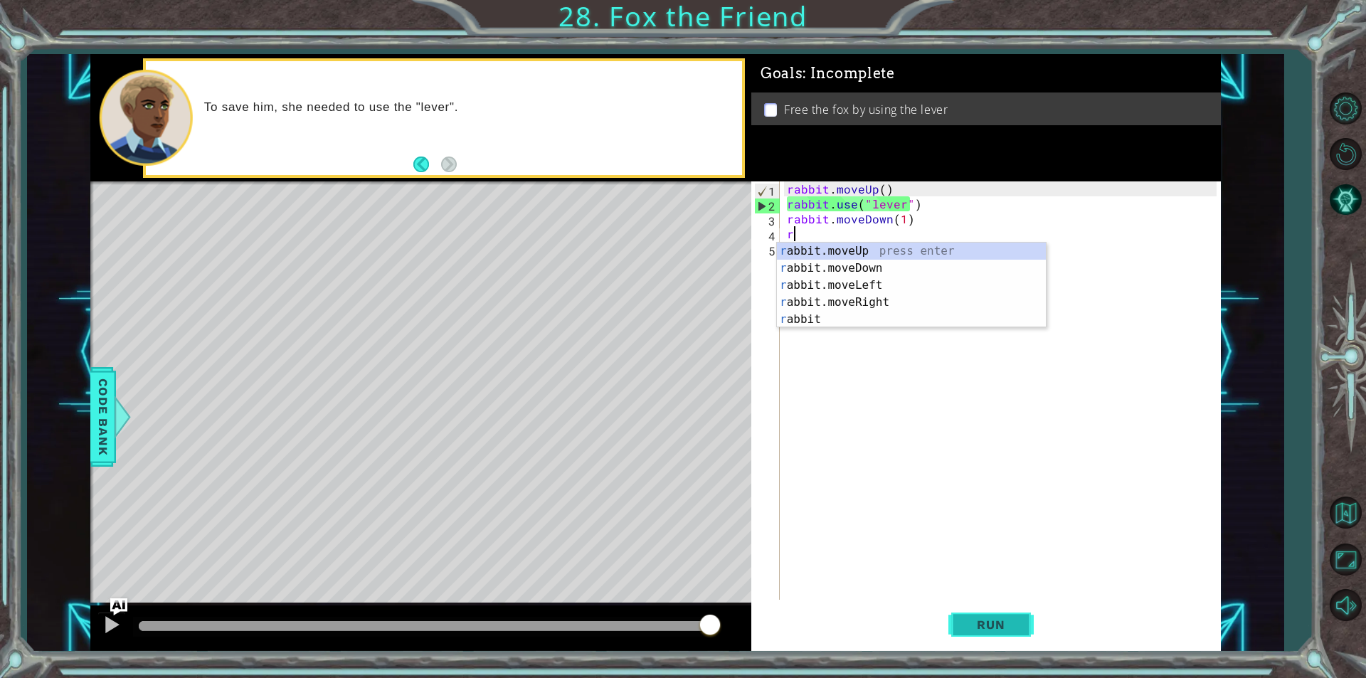
type textarea "r"
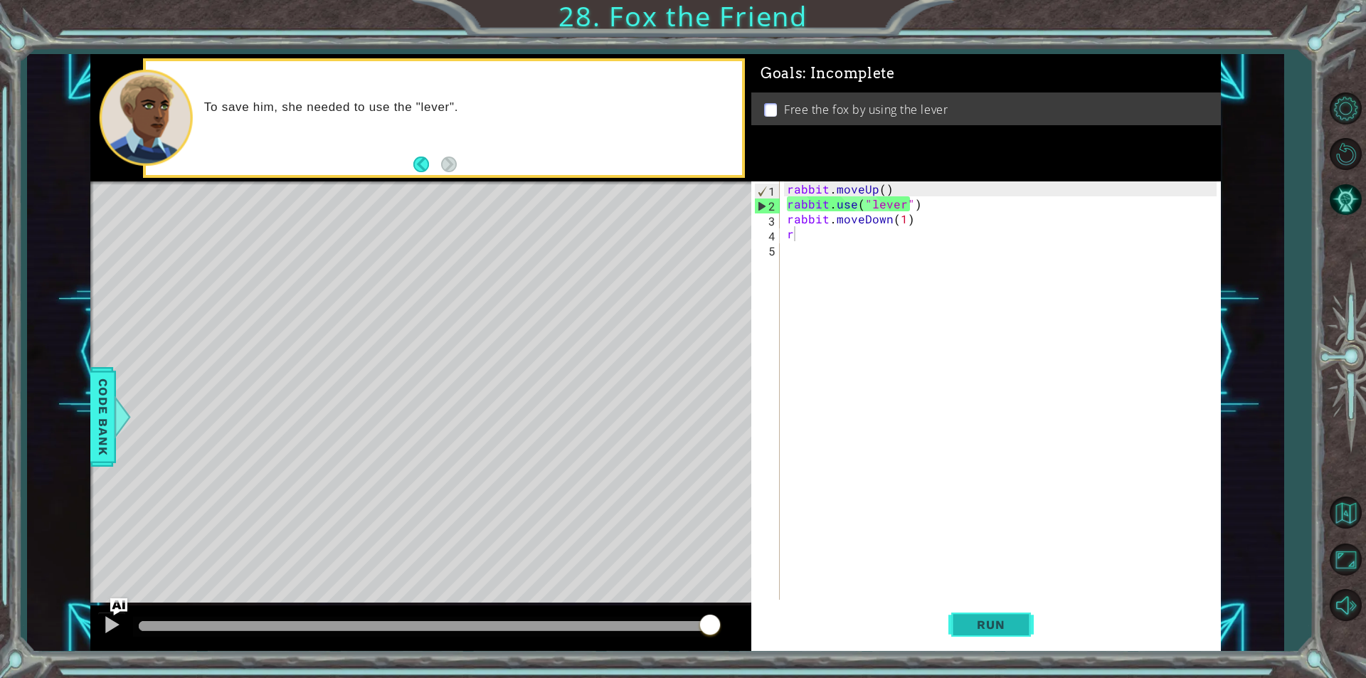
click at [978, 618] on span "Run" at bounding box center [990, 624] width 56 height 14
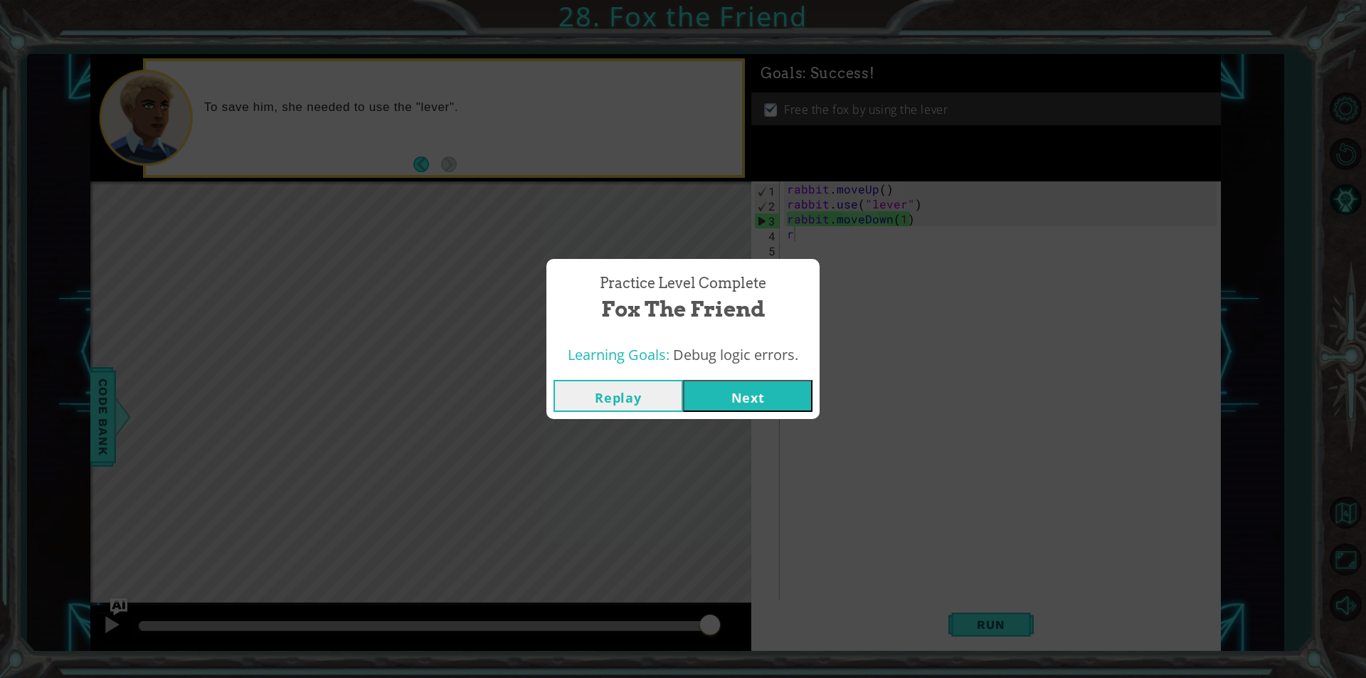
click at [788, 394] on button "Next" at bounding box center [747, 396] width 129 height 32
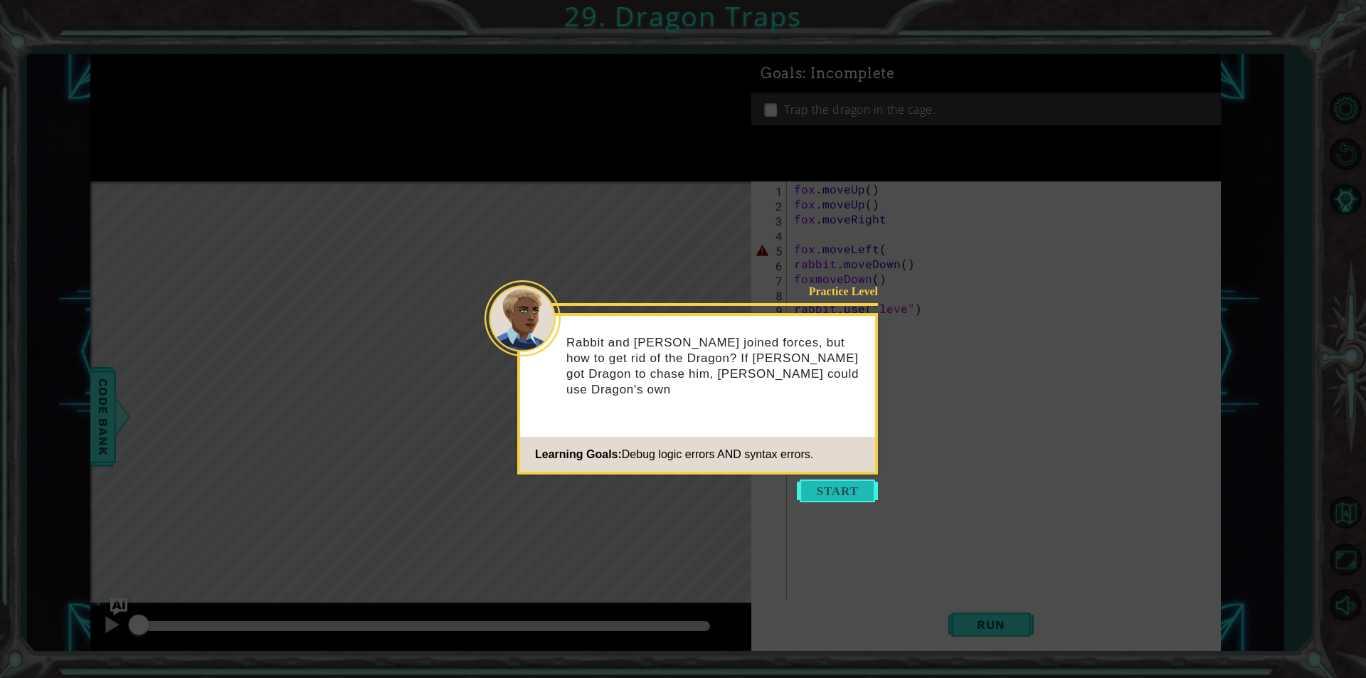
drag, startPoint x: 837, startPoint y: 478, endPoint x: 829, endPoint y: 491, distance: 14.6
click at [835, 482] on body "1 ההההההההההההההההההההההההההההההההההההההההההההההההההההההההההההההההההההההההההההה…" at bounding box center [683, 339] width 1366 height 678
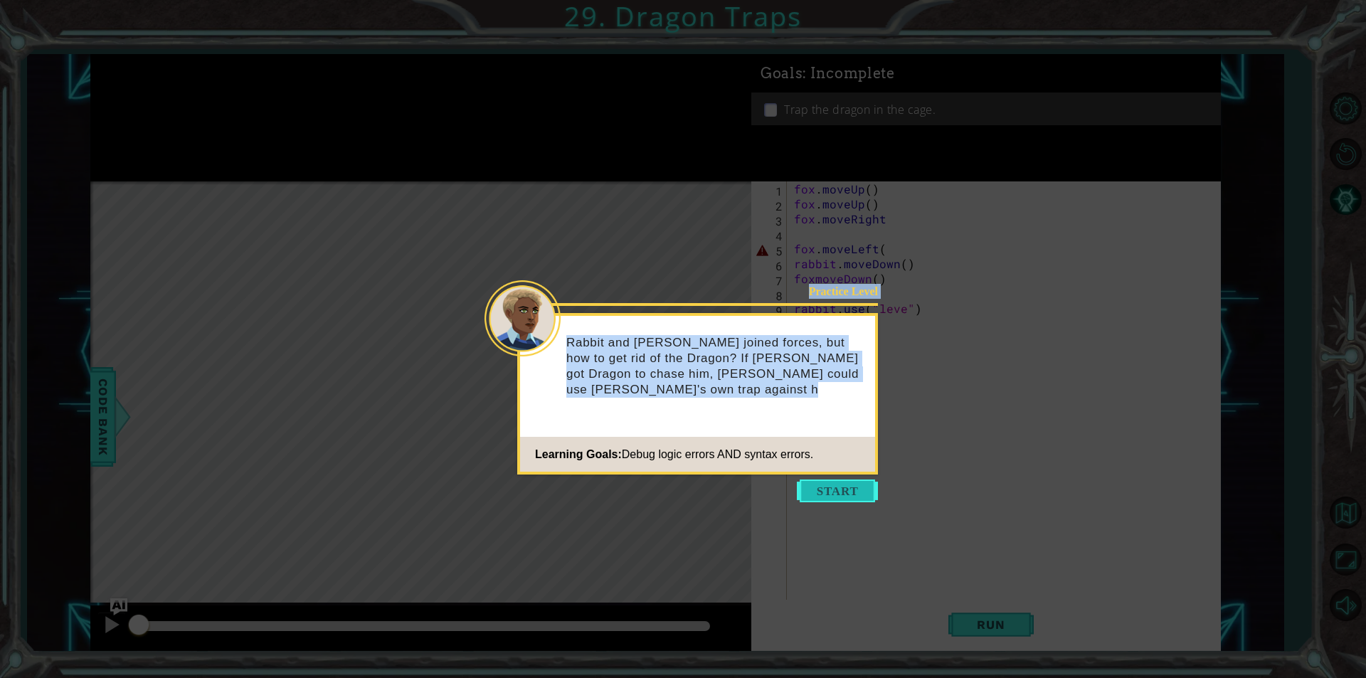
click at [829, 492] on button "Start" at bounding box center [837, 490] width 81 height 23
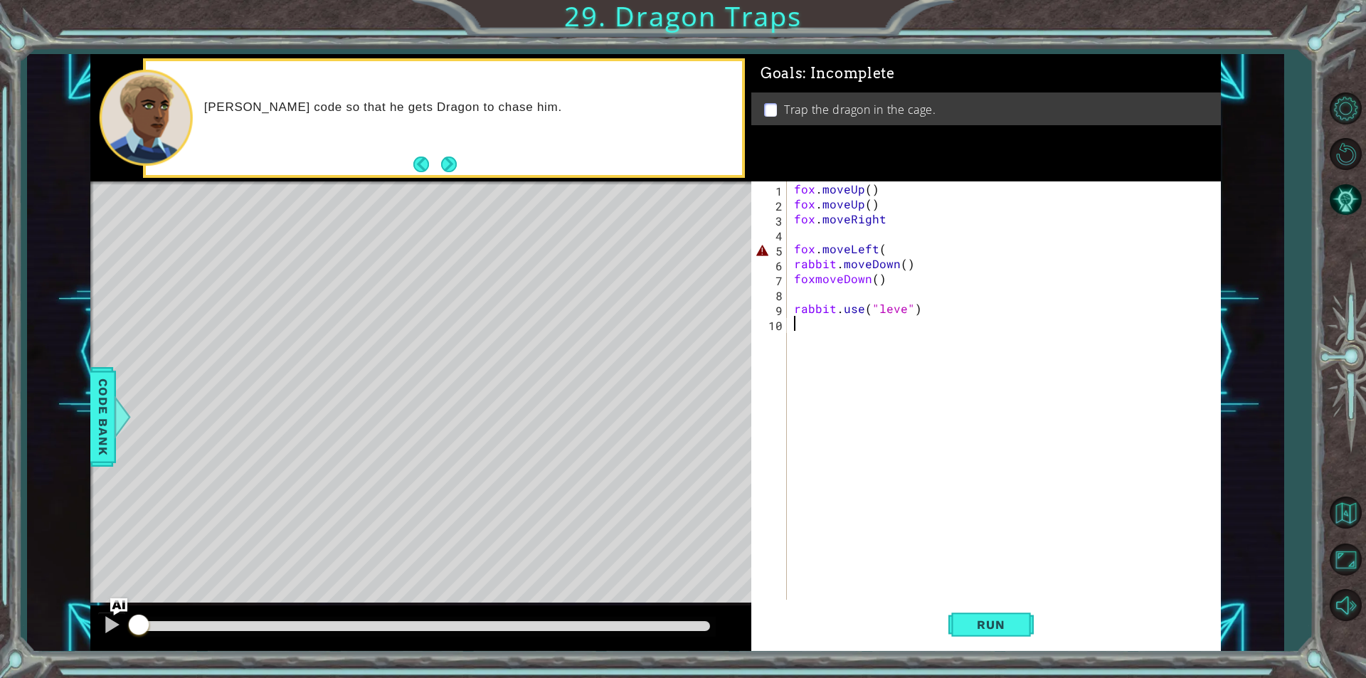
click at [884, 250] on div "fox . moveUp ( ) fox . moveUp ( ) fox . moveRight fox . moveLeft ( rabbit . mov…" at bounding box center [1007, 405] width 432 height 448
click at [960, 620] on button "Run" at bounding box center [990, 624] width 85 height 47
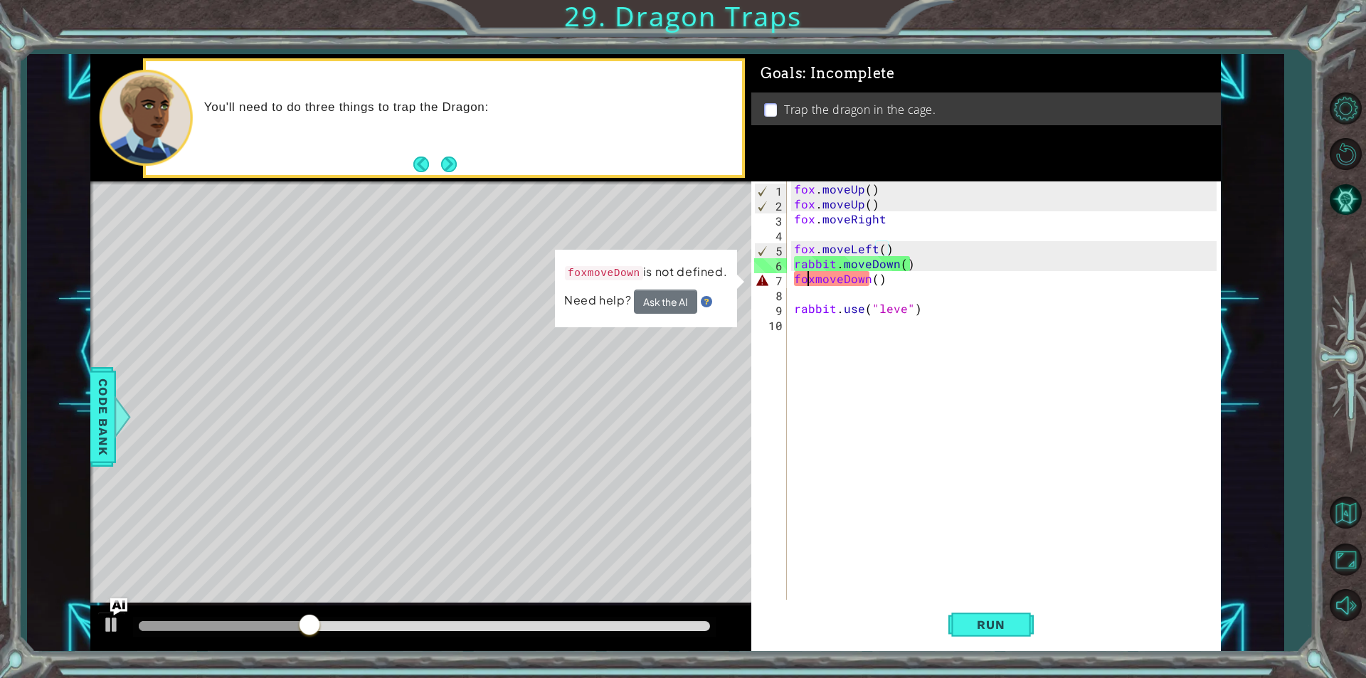
click at [809, 278] on div "fox . moveUp ( ) fox . moveUp ( ) fox . moveRight fox . moveLeft ( ) rabbit . m…" at bounding box center [1007, 405] width 432 height 448
click at [812, 278] on div "fox . moveUp ( ) fox . moveUp ( ) fox . moveRight fox . moveLeft ( ) rabbit . m…" at bounding box center [1007, 405] width 432 height 448
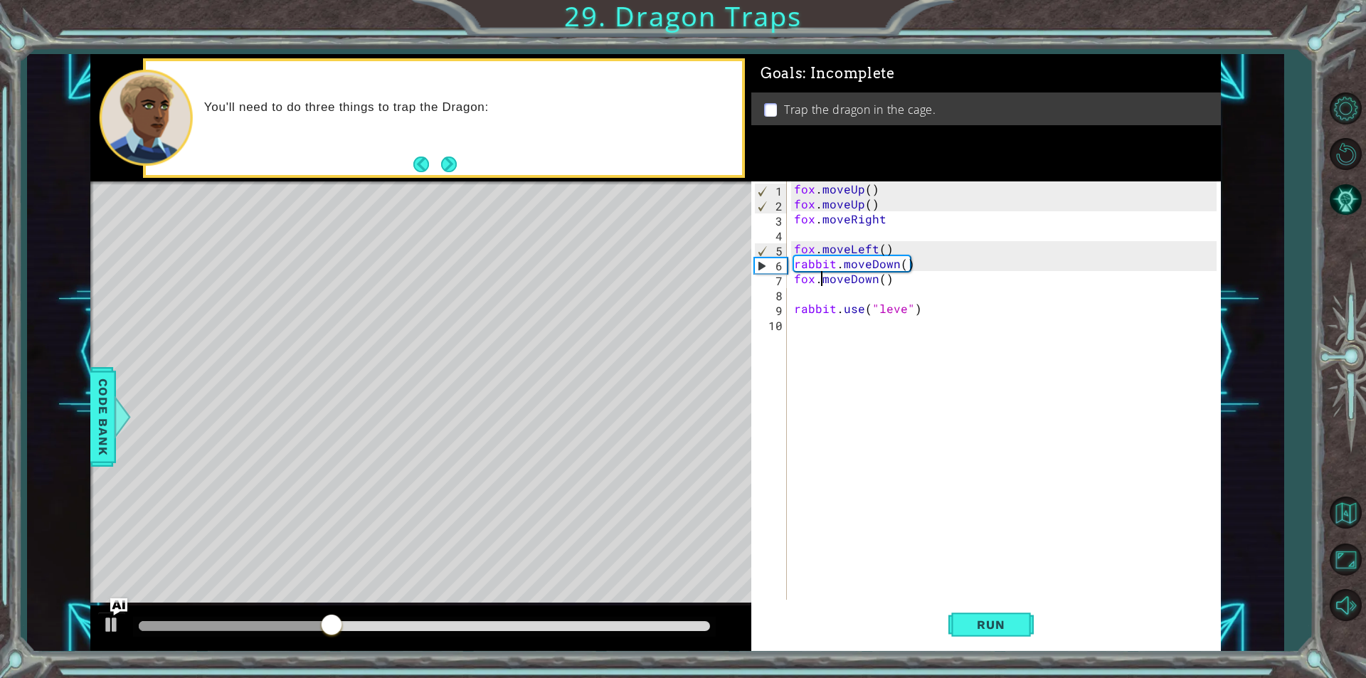
scroll to position [0, 1]
click at [989, 619] on span "Run" at bounding box center [990, 624] width 56 height 14
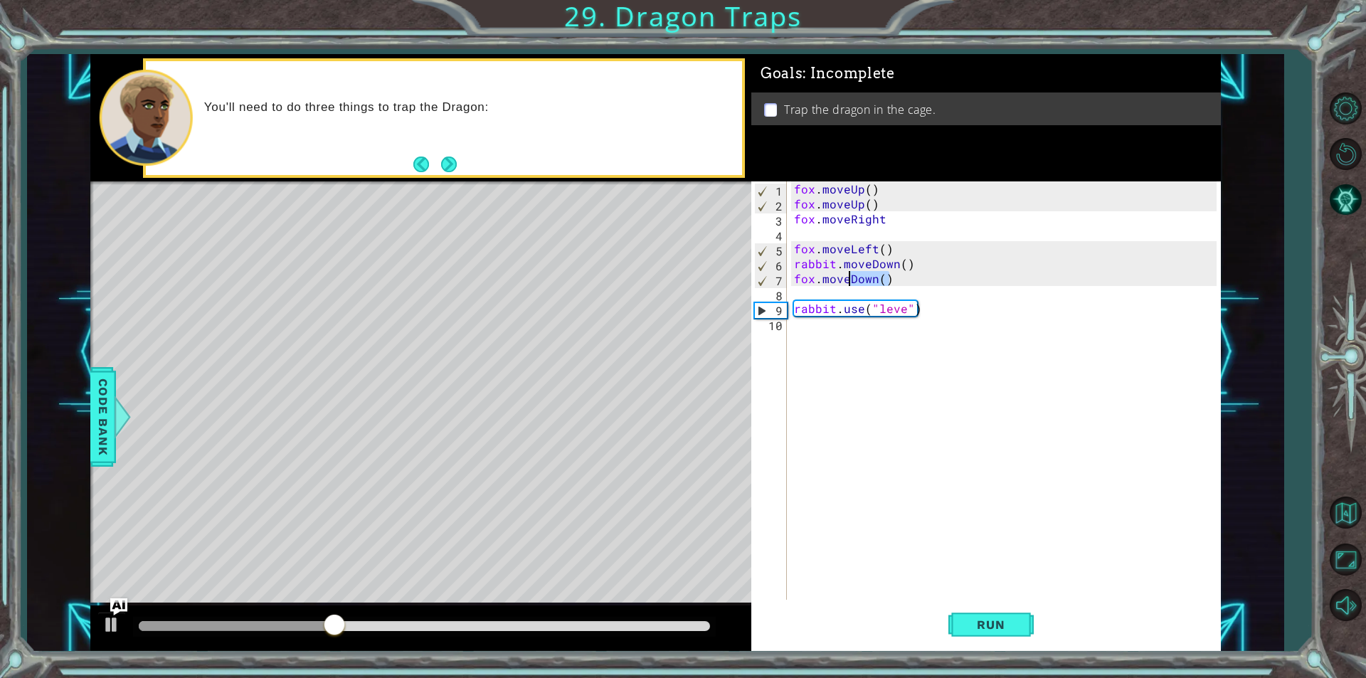
drag, startPoint x: 887, startPoint y: 280, endPoint x: 849, endPoint y: 282, distance: 38.5
click at [849, 282] on div "fox . moveUp ( ) fox . moveUp ( ) fox . moveRight fox . moveLeft ( ) rabbit . m…" at bounding box center [1007, 405] width 432 height 448
click at [873, 277] on div "fox . moveUp ( ) fox . moveUp ( ) fox . moveRight fox . moveLeft ( ) rabbit . m…" at bounding box center [1003, 390] width 425 height 418
drag, startPoint x: 875, startPoint y: 280, endPoint x: 849, endPoint y: 280, distance: 25.6
click at [849, 280] on div "fox . moveUp ( ) fox . moveUp ( ) fox . moveRight fox . moveLeft ( ) rabbit . m…" at bounding box center [1007, 405] width 432 height 448
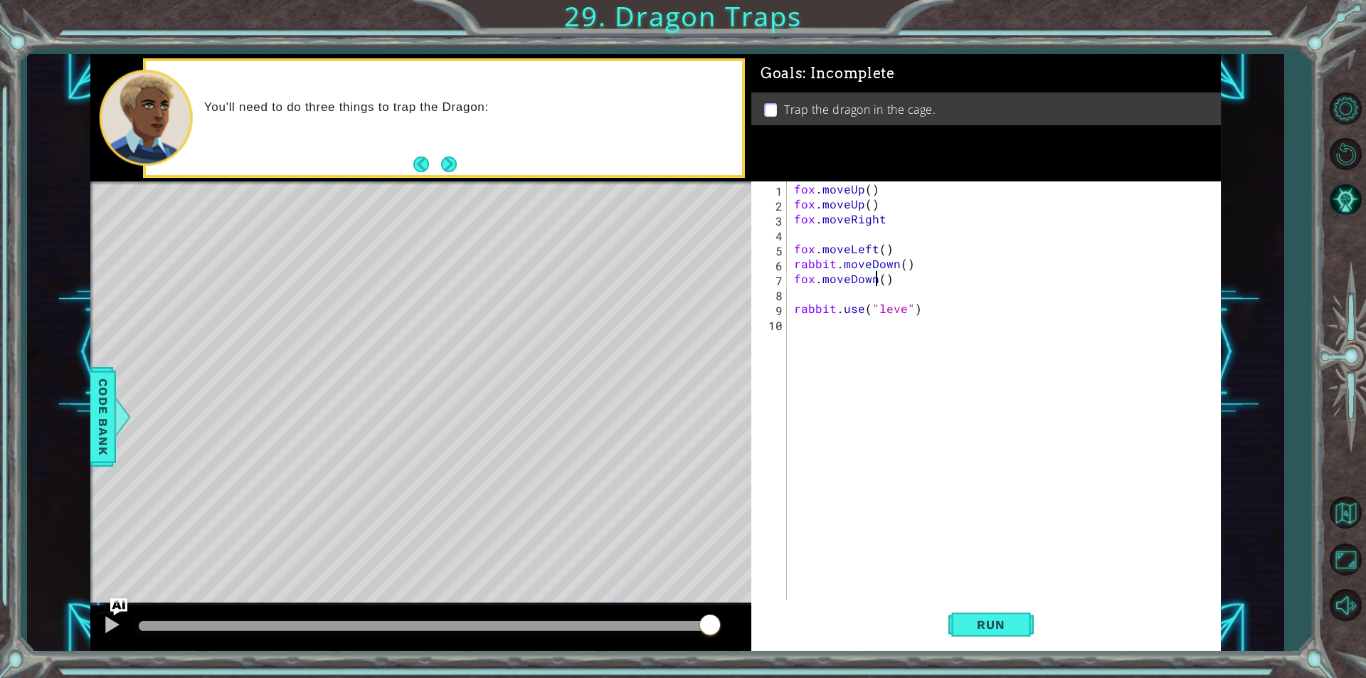
scroll to position [0, 5]
type textarea "fox.moveDown()"
click at [1025, 627] on button "Run" at bounding box center [990, 624] width 85 height 47
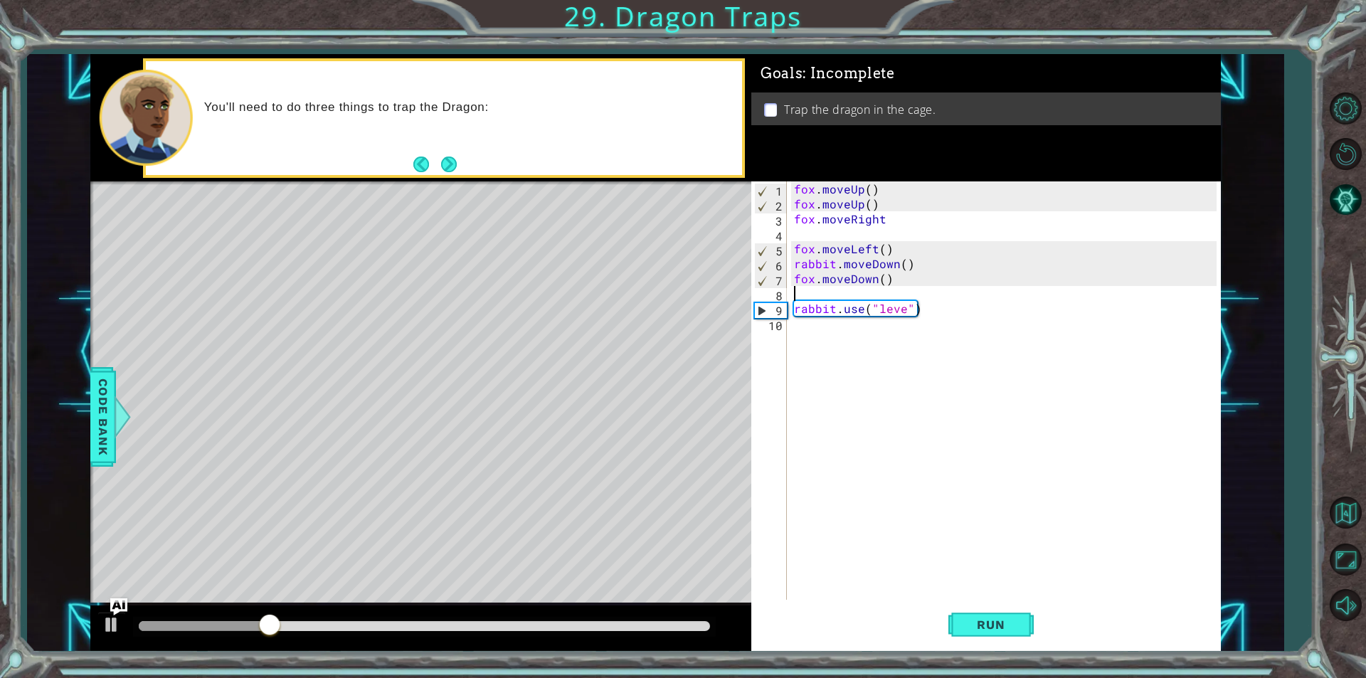
click at [876, 299] on div "fox . moveUp ( ) fox . moveUp ( ) fox . moveRight fox . moveLeft ( ) rabbit . m…" at bounding box center [1007, 405] width 432 height 448
click at [886, 212] on div "fox . moveUp ( ) fox . moveUp ( ) fox . moveRight fox . moveLeft ( ) rabbit . m…" at bounding box center [1007, 405] width 432 height 448
type textarea "fox.moveRight()"
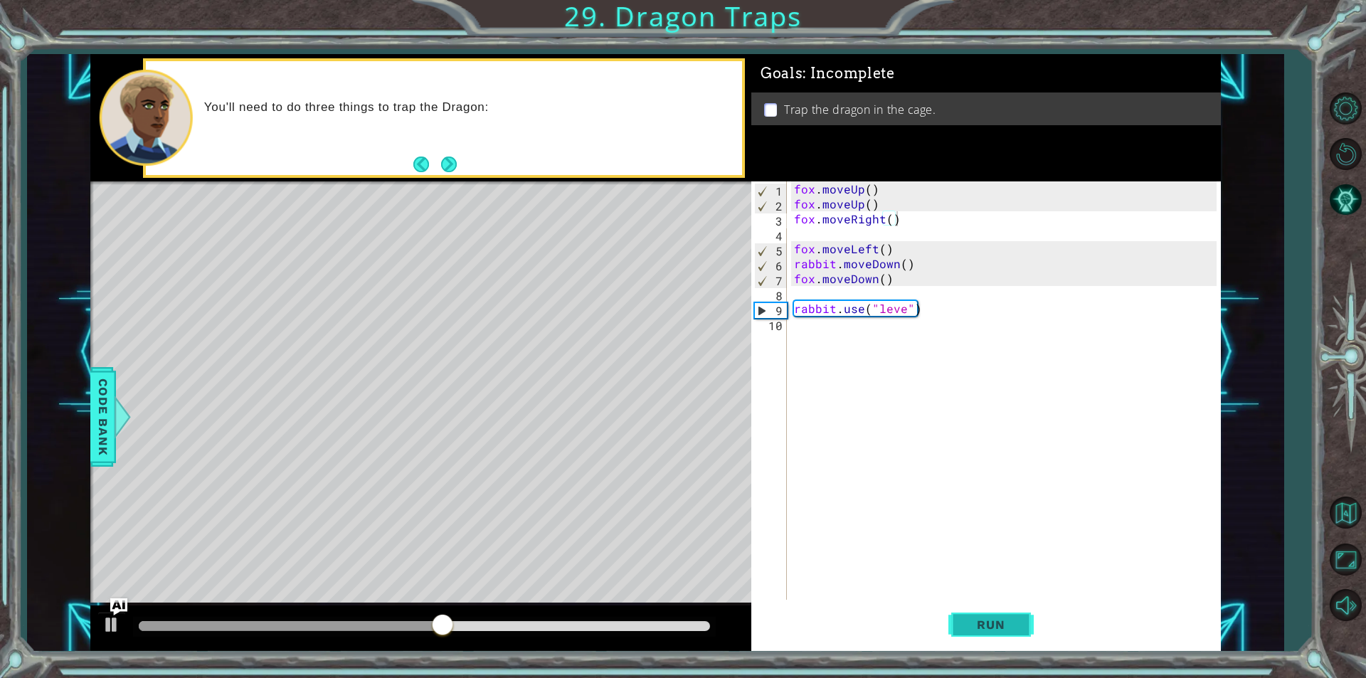
click at [970, 635] on button "Run" at bounding box center [990, 624] width 85 height 47
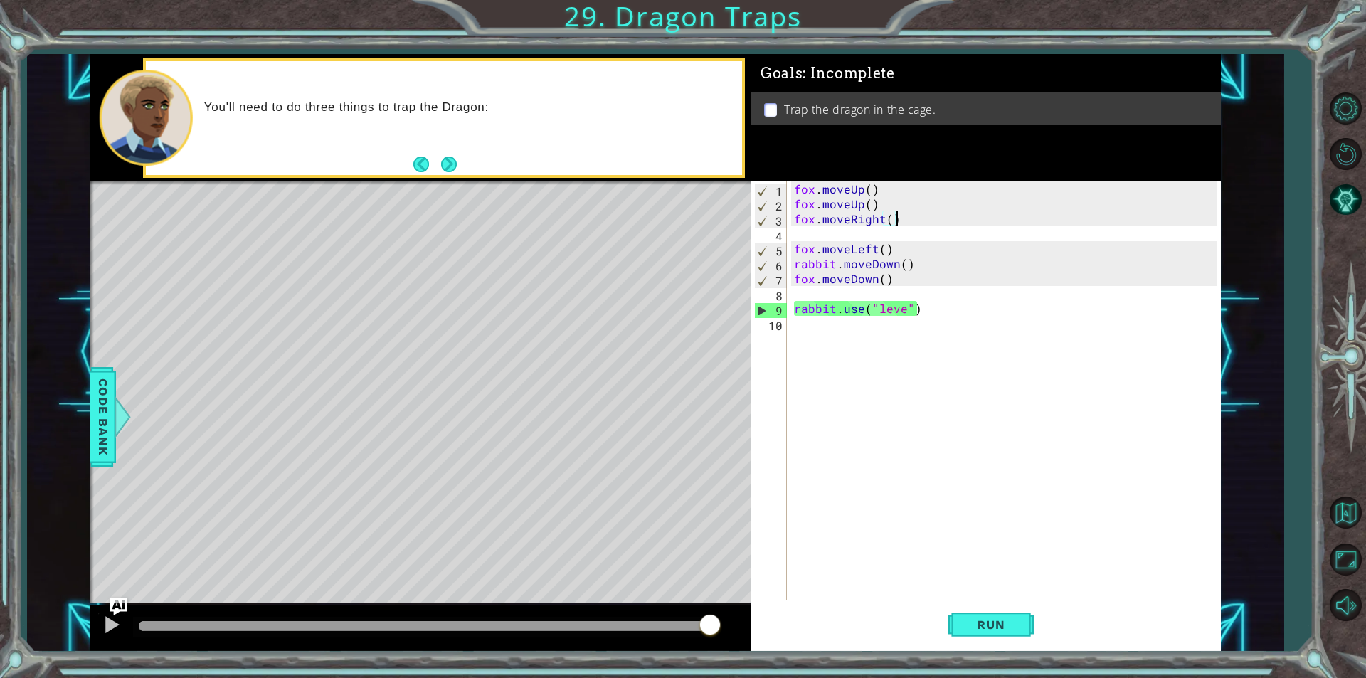
click at [840, 290] on div "fox . moveUp ( ) fox . moveUp ( ) fox . moveRight ( ) fox . moveLeft ( ) rabbit…" at bounding box center [1007, 405] width 432 height 448
click at [1007, 627] on span "Run" at bounding box center [990, 624] width 56 height 14
drag, startPoint x: 910, startPoint y: 265, endPoint x: 786, endPoint y: 265, distance: 123.8
click at [786, 265] on div "1 2 3 4 5 6 7 8 9 10 fox . moveUp ( ) fox . moveUp ( ) fox . moveRight ( ) fox …" at bounding box center [983, 390] width 465 height 418
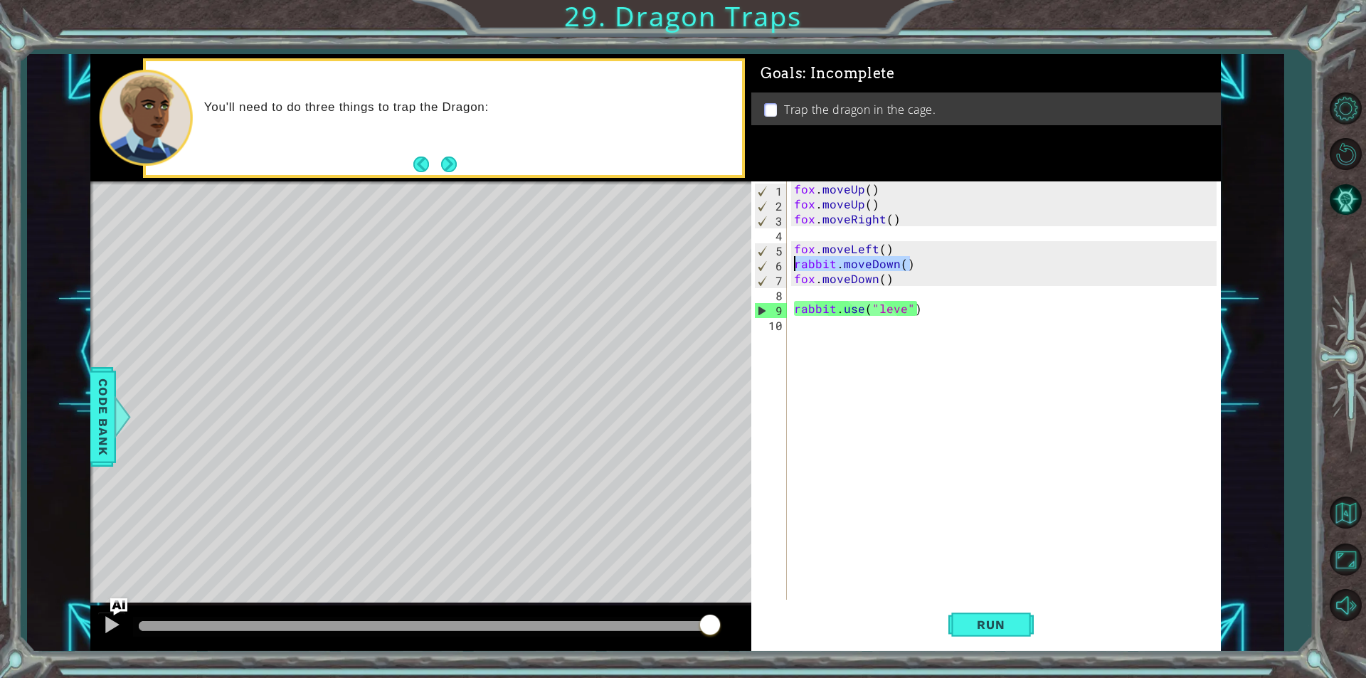
type textarea "rabbit.moveDown()"
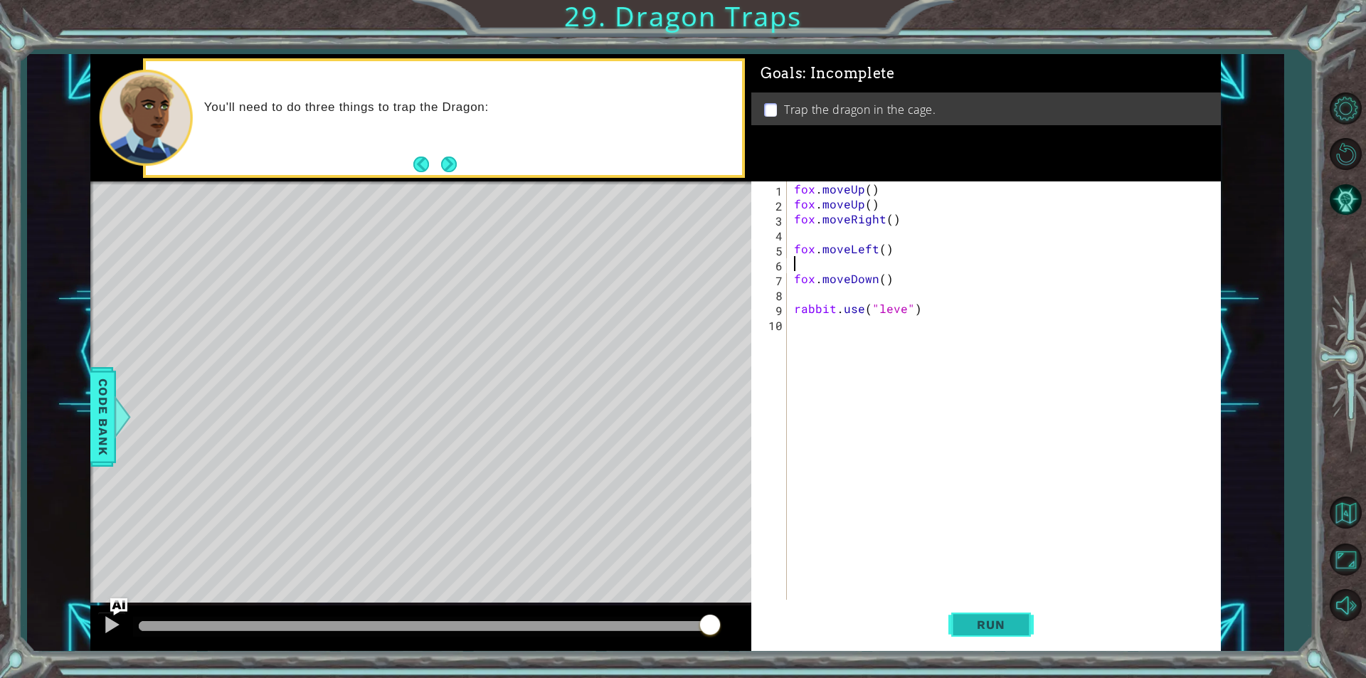
drag, startPoint x: 1017, startPoint y: 622, endPoint x: 1002, endPoint y: 602, distance: 24.9
click at [1008, 609] on button "Run" at bounding box center [990, 624] width 85 height 47
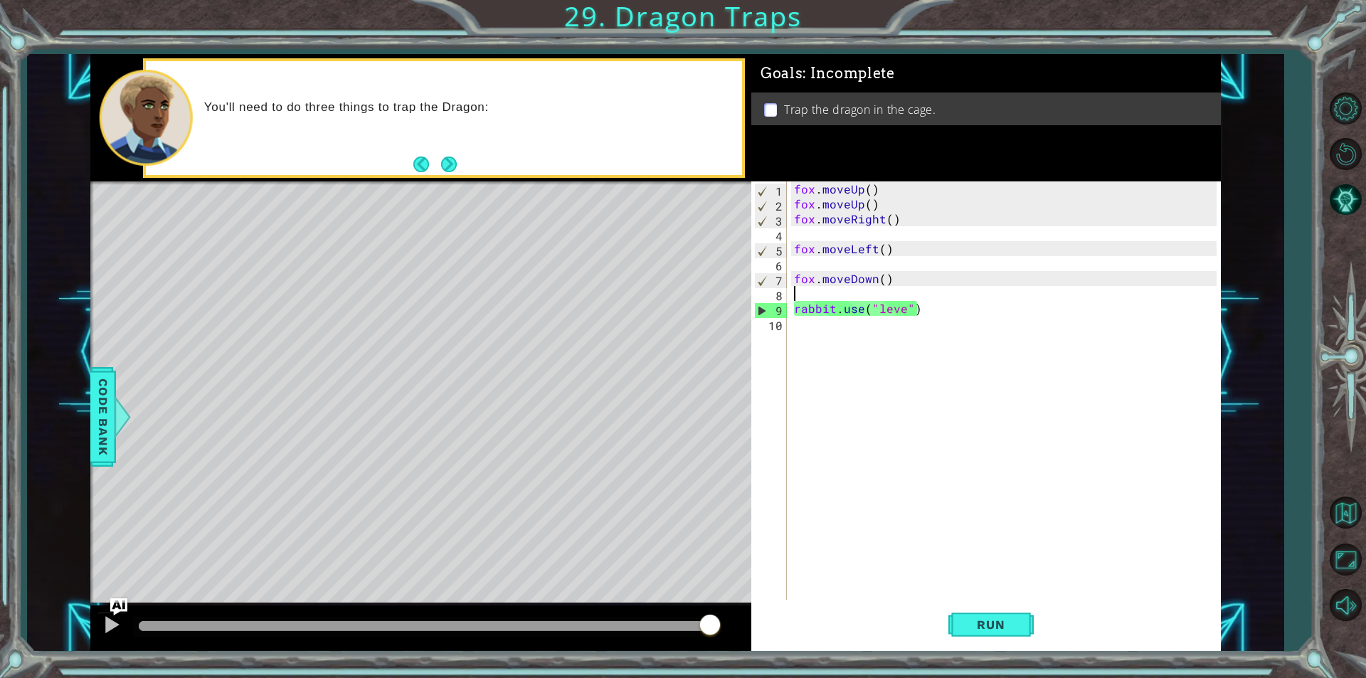
click at [799, 287] on div "fox . moveUp ( ) fox . moveUp ( ) fox . moveRight ( ) fox . moveLeft ( ) fox . …" at bounding box center [1007, 405] width 432 height 448
click at [878, 279] on div "fox . moveUp ( ) fox . moveUp ( ) fox . moveRight ( ) fox . moveLeft ( ) fox . …" at bounding box center [1007, 405] width 432 height 448
click at [883, 279] on div "fox . moveUp ( ) fox . moveUp ( ) fox . moveRight ( ) fox . moveLeft ( ) fox . …" at bounding box center [1007, 405] width 432 height 448
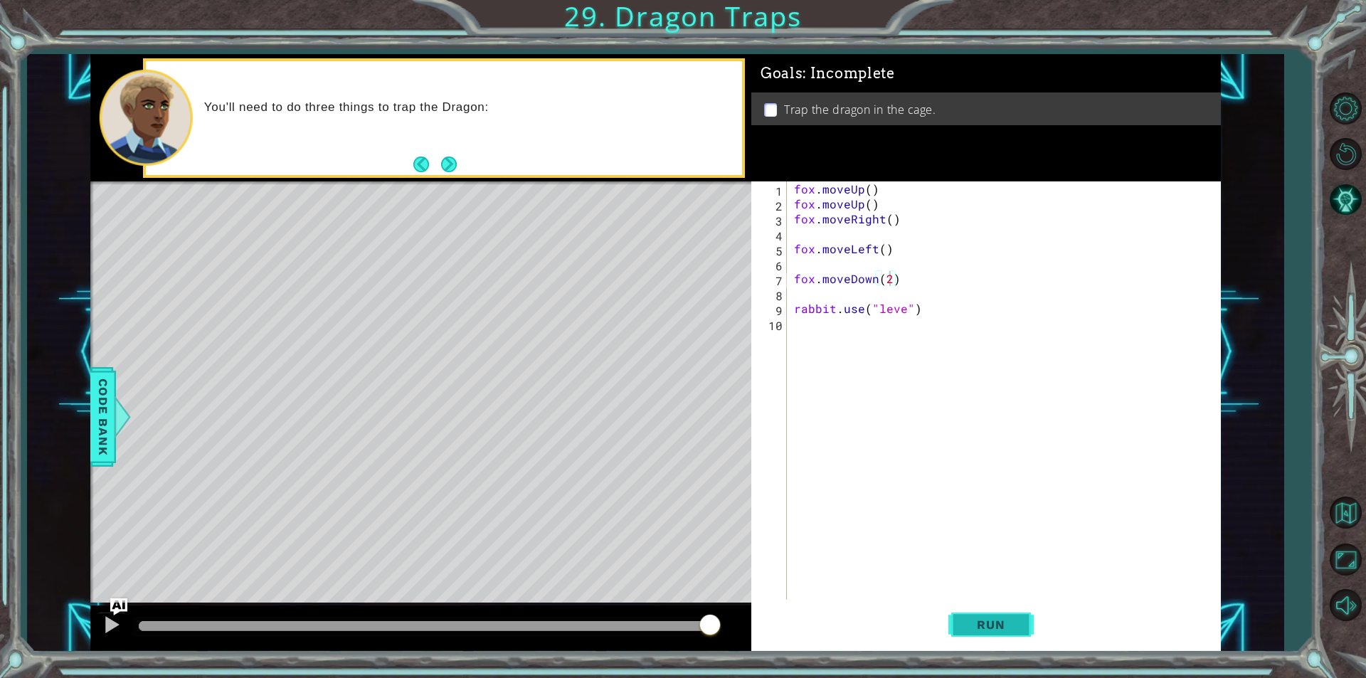
click at [979, 607] on button "Run" at bounding box center [990, 624] width 85 height 47
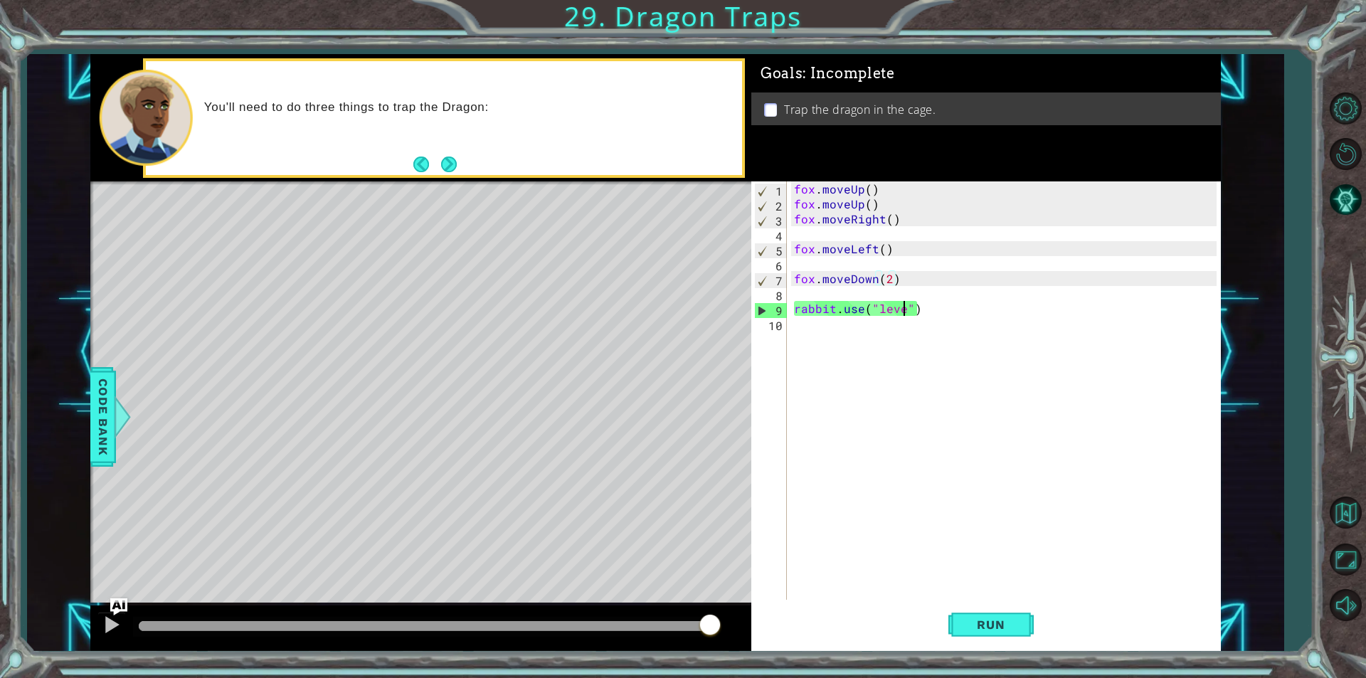
click at [901, 313] on div "fox . moveUp ( ) fox . moveUp ( ) fox . moveRight ( ) fox . moveLeft ( ) fox . …" at bounding box center [1007, 405] width 432 height 448
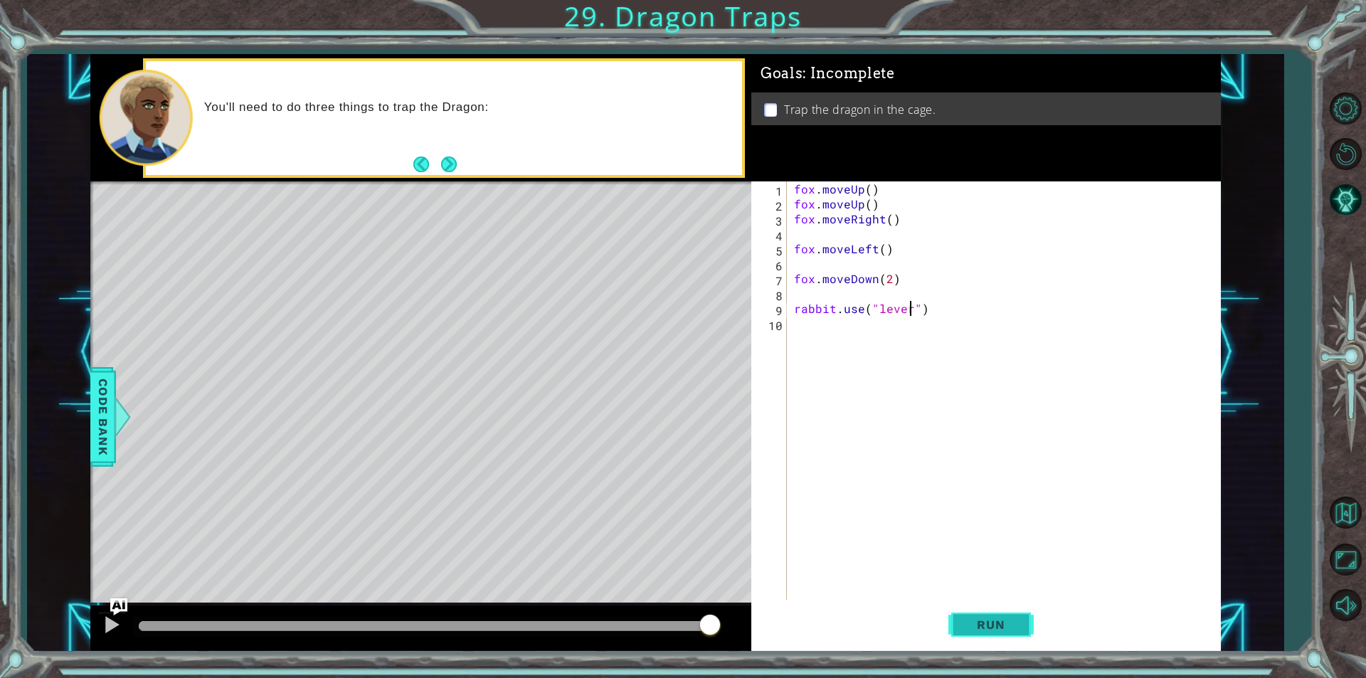
scroll to position [0, 7]
type textarea "rabbit.use("lever")"
click at [977, 634] on button "Run" at bounding box center [990, 624] width 85 height 47
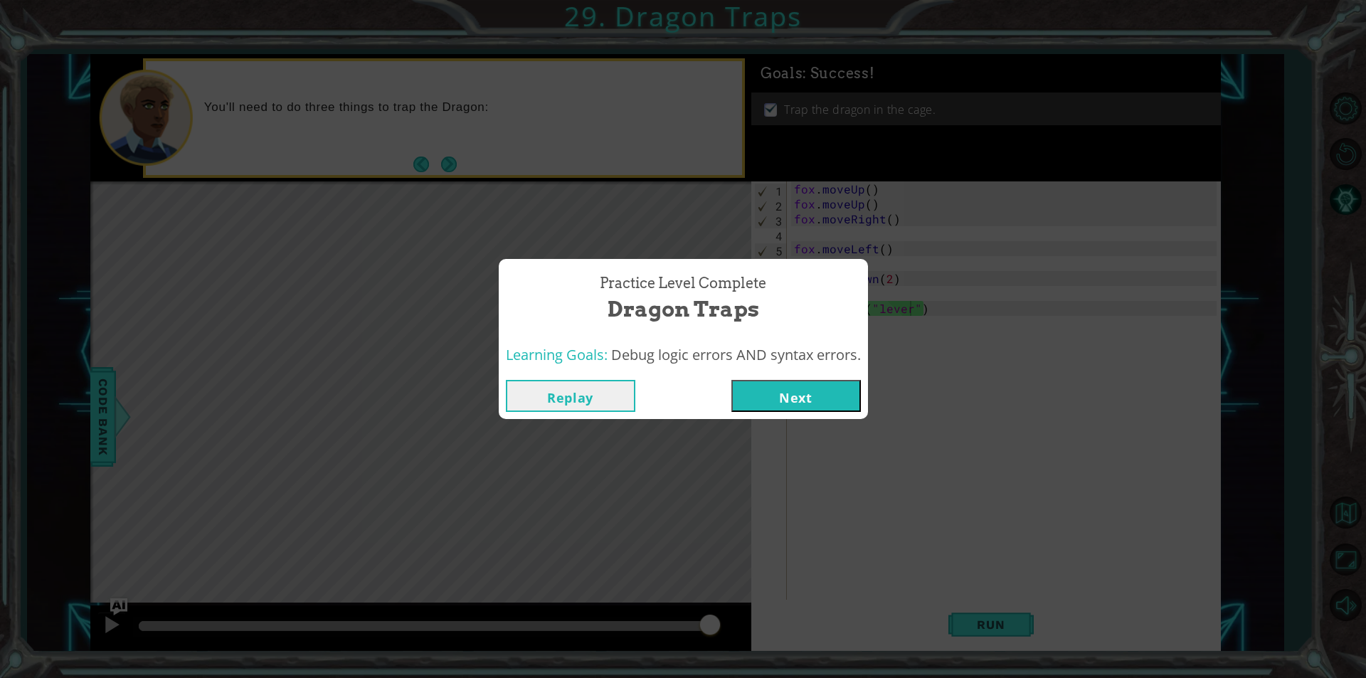
click at [796, 411] on button "Next" at bounding box center [795, 396] width 129 height 32
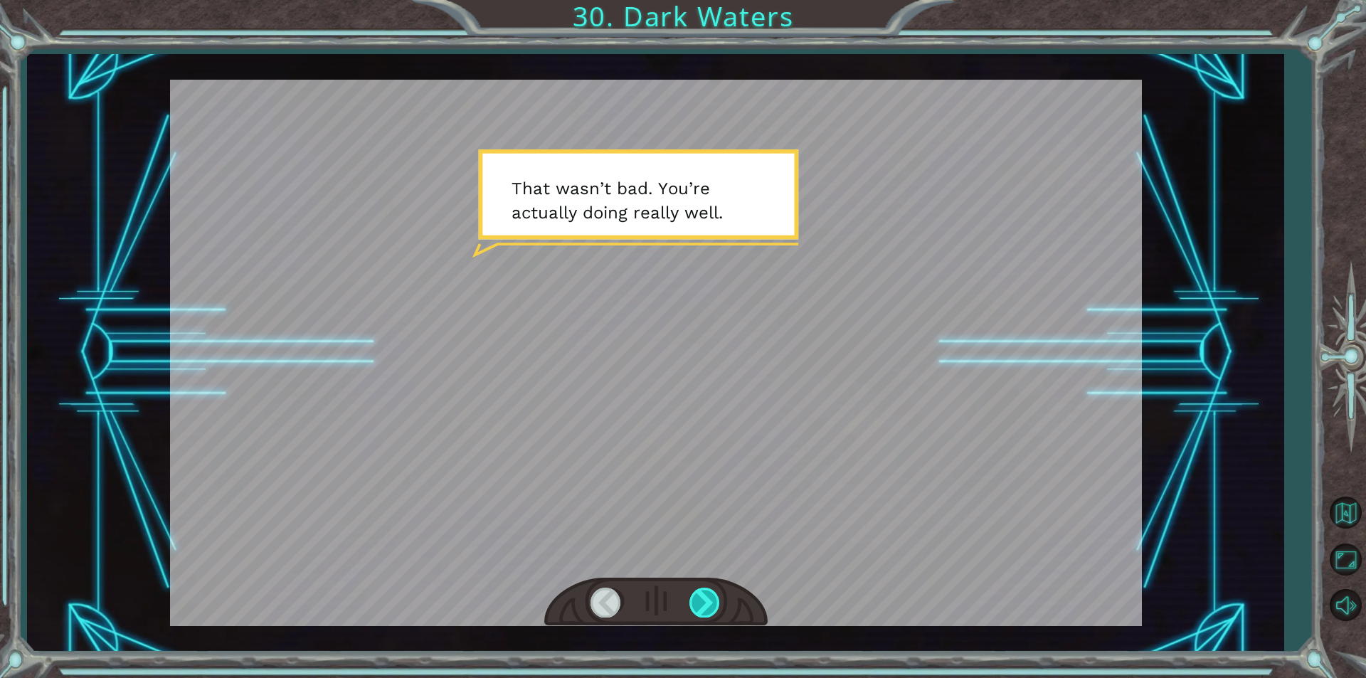
drag, startPoint x: 703, startPoint y: 585, endPoint x: 711, endPoint y: 590, distance: 9.9
click at [704, 585] on div at bounding box center [655, 602] width 223 height 49
click at [711, 590] on div at bounding box center [705, 602] width 32 height 29
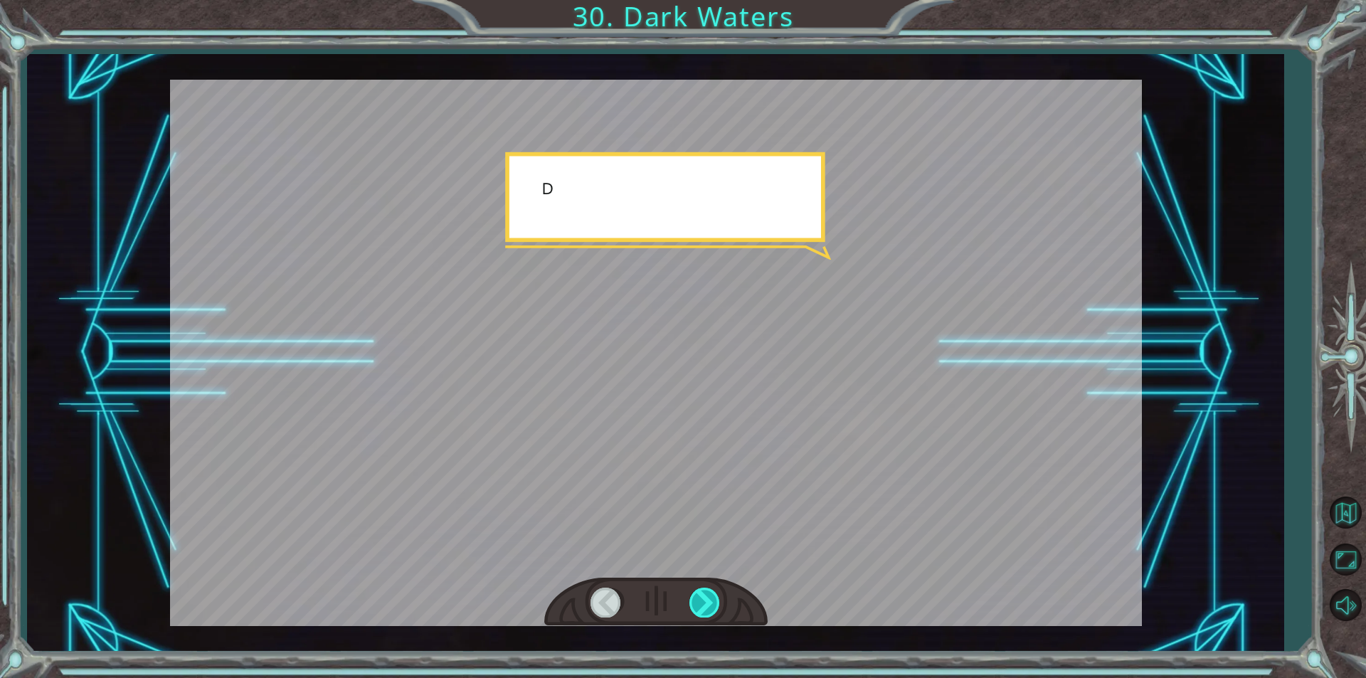
click at [711, 590] on div at bounding box center [705, 602] width 32 height 29
click at [708, 591] on div at bounding box center [705, 602] width 32 height 29
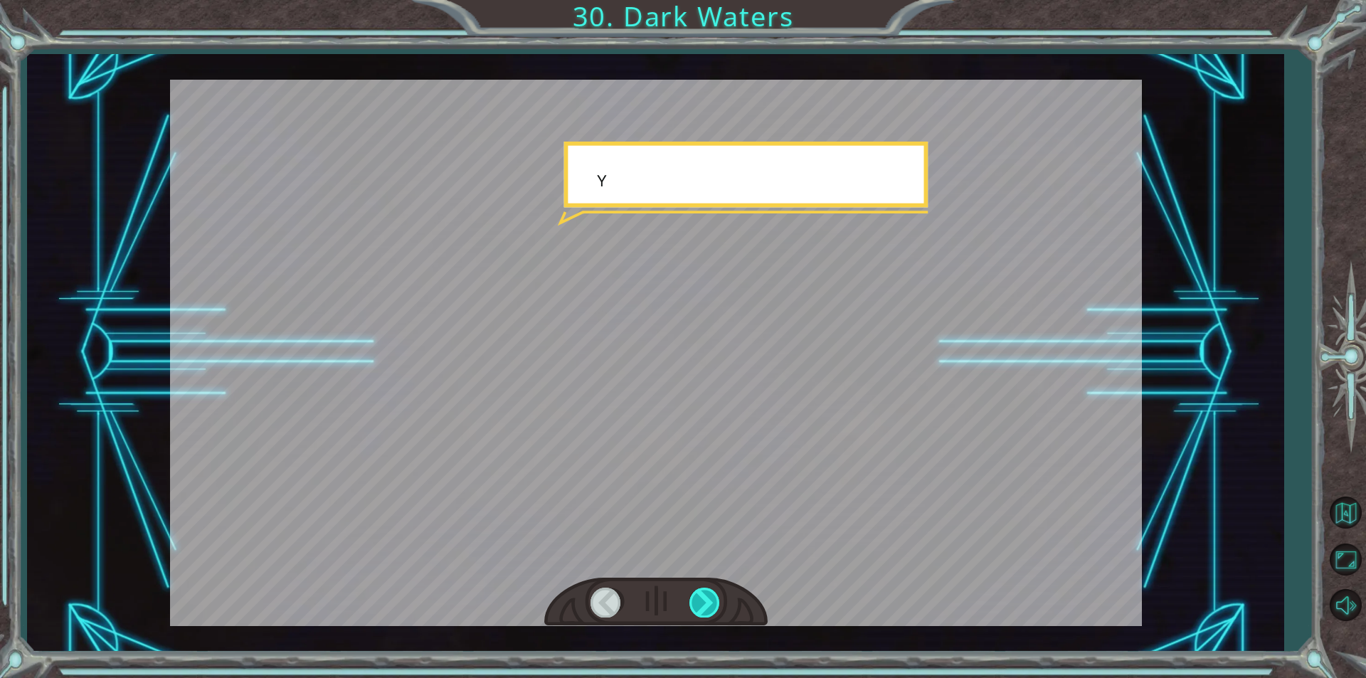
click at [707, 591] on div at bounding box center [705, 602] width 32 height 29
click at [705, 591] on div at bounding box center [705, 602] width 32 height 29
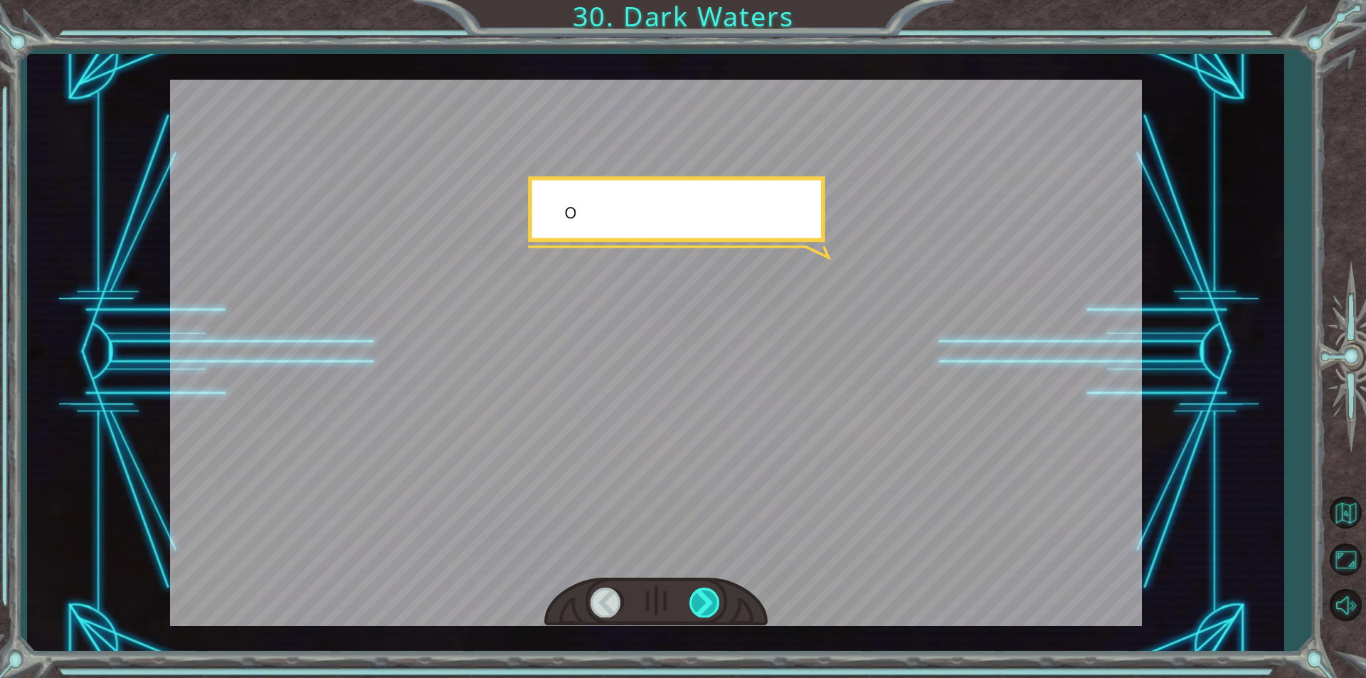
click at [705, 591] on div at bounding box center [705, 602] width 32 height 29
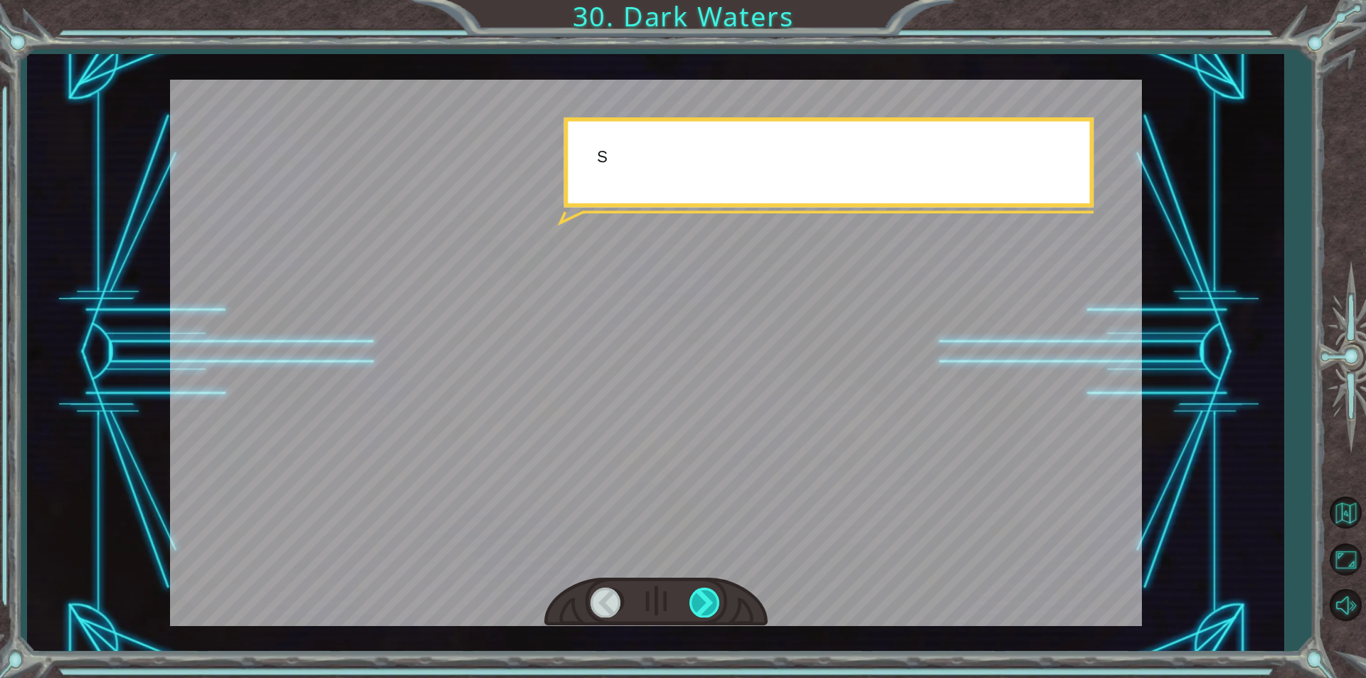
click at [704, 591] on div at bounding box center [705, 602] width 32 height 29
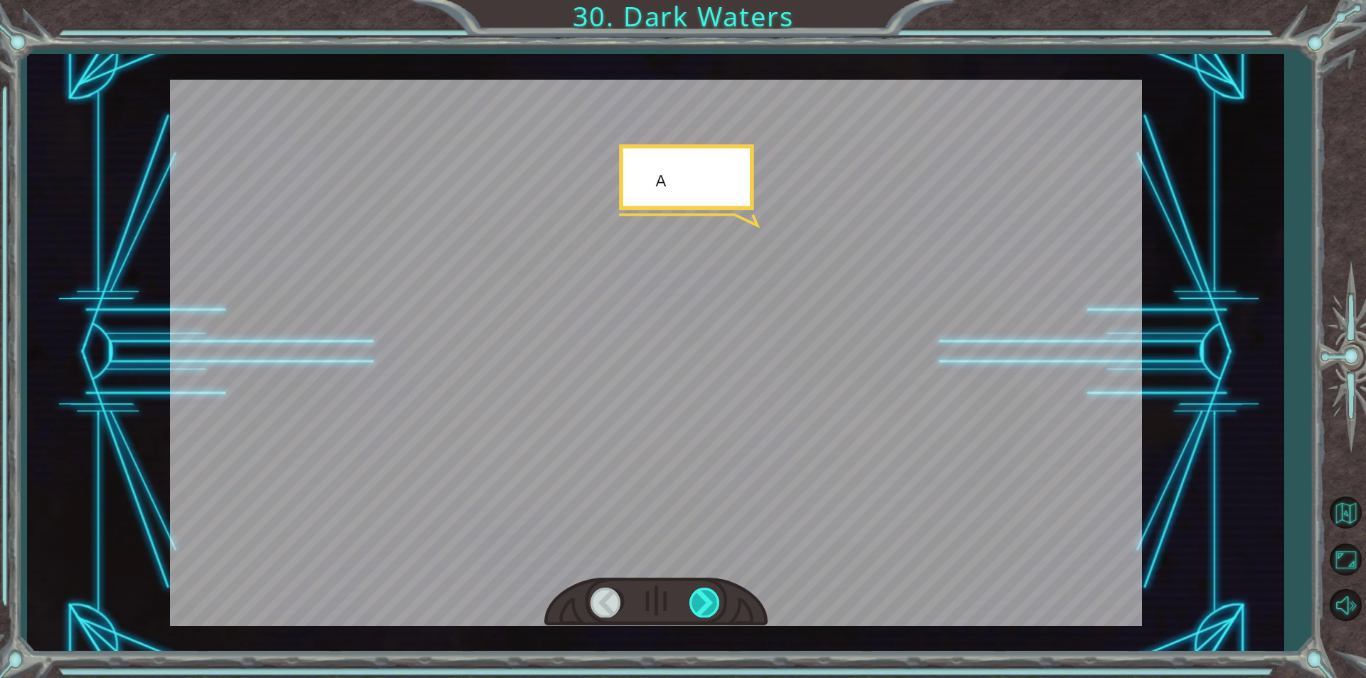
click at [704, 591] on div at bounding box center [705, 602] width 32 height 29
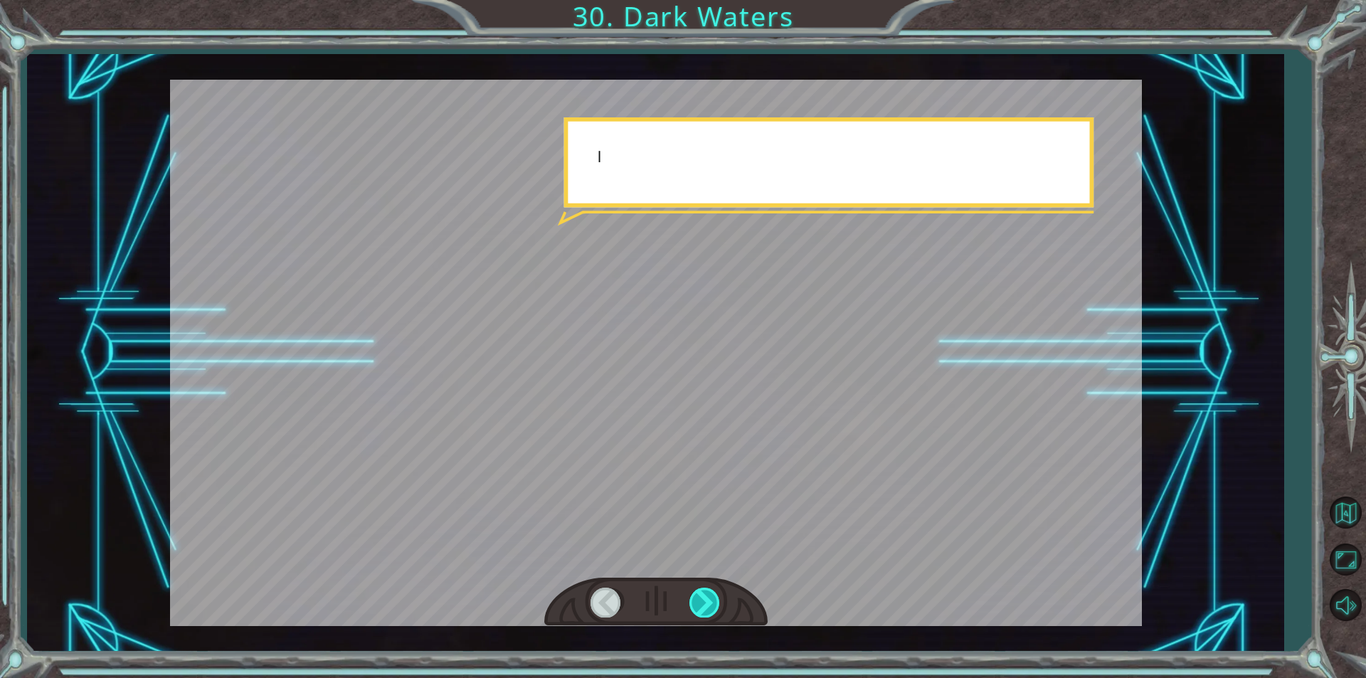
click at [708, 598] on div at bounding box center [705, 602] width 32 height 29
click at [711, 598] on div at bounding box center [705, 602] width 32 height 29
click at [713, 597] on div at bounding box center [705, 602] width 32 height 29
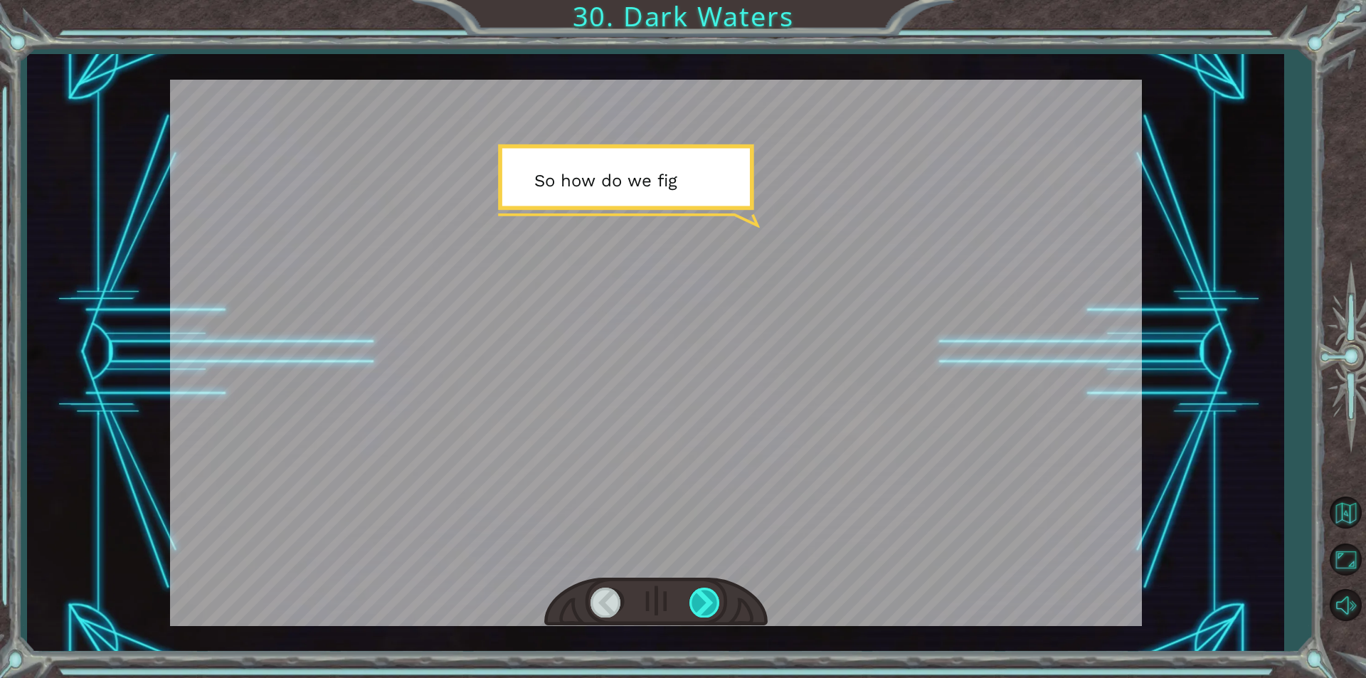
click at [713, 597] on div at bounding box center [705, 602] width 32 height 29
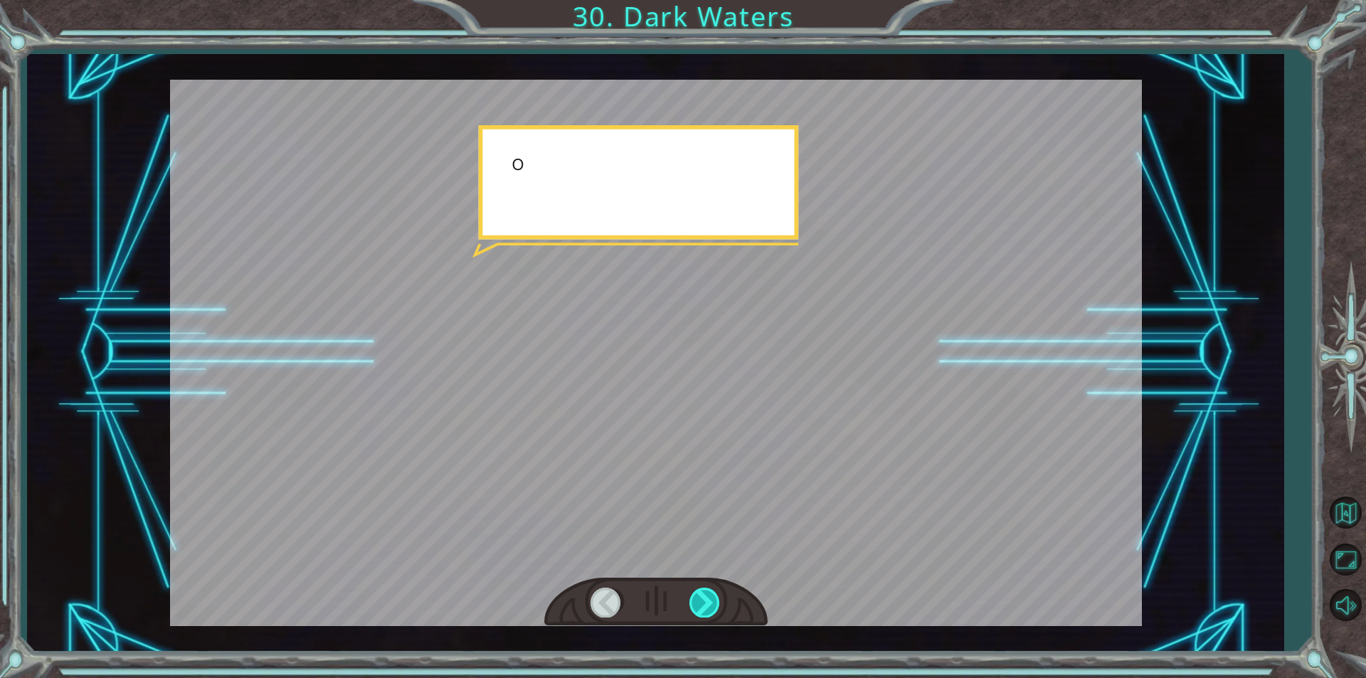
click at [713, 597] on div at bounding box center [705, 602] width 32 height 29
click at [679, 600] on div at bounding box center [655, 602] width 223 height 49
click at [693, 600] on div at bounding box center [705, 602] width 32 height 29
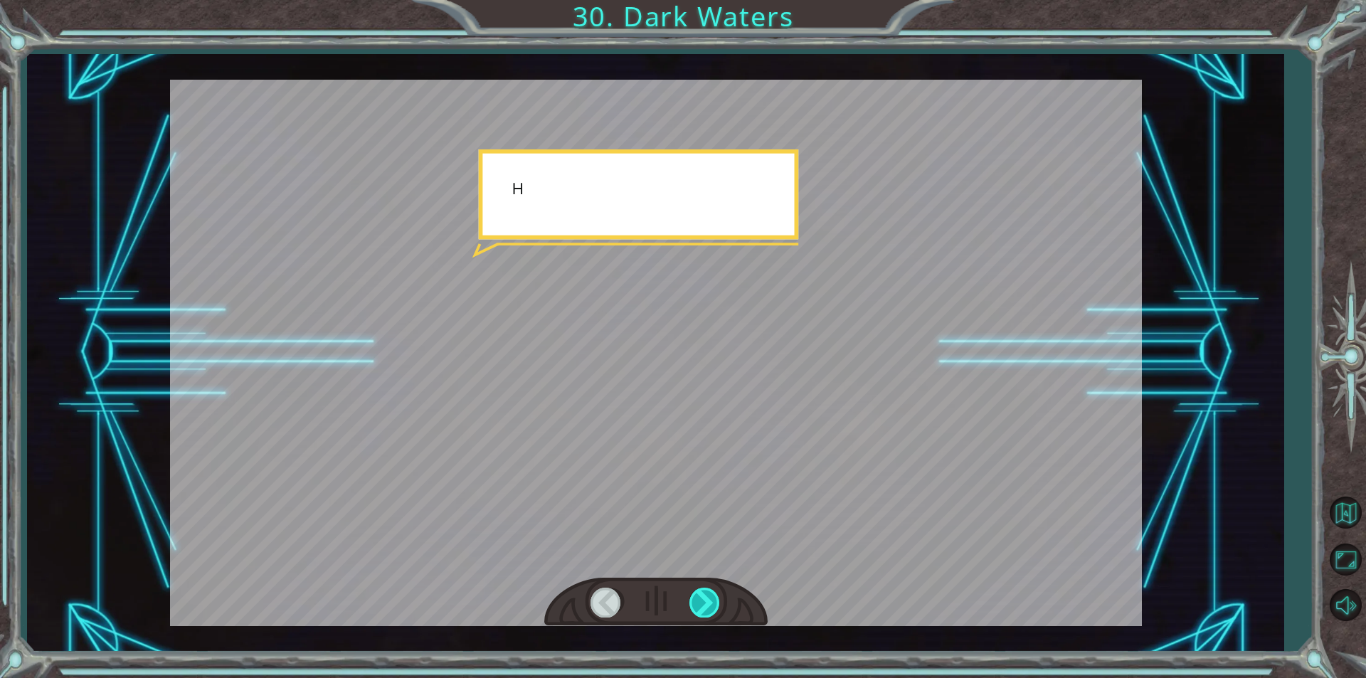
click at [693, 600] on div at bounding box center [705, 602] width 32 height 29
drag, startPoint x: 693, startPoint y: 600, endPoint x: 667, endPoint y: 607, distance: 27.3
click at [691, 600] on div at bounding box center [705, 602] width 32 height 29
click at [667, 0] on div "Temporary Text T h a t w a s n ’ t b a d . Y o u ’ r e a c t u a l l y d o i n …" at bounding box center [683, 0] width 1366 height 0
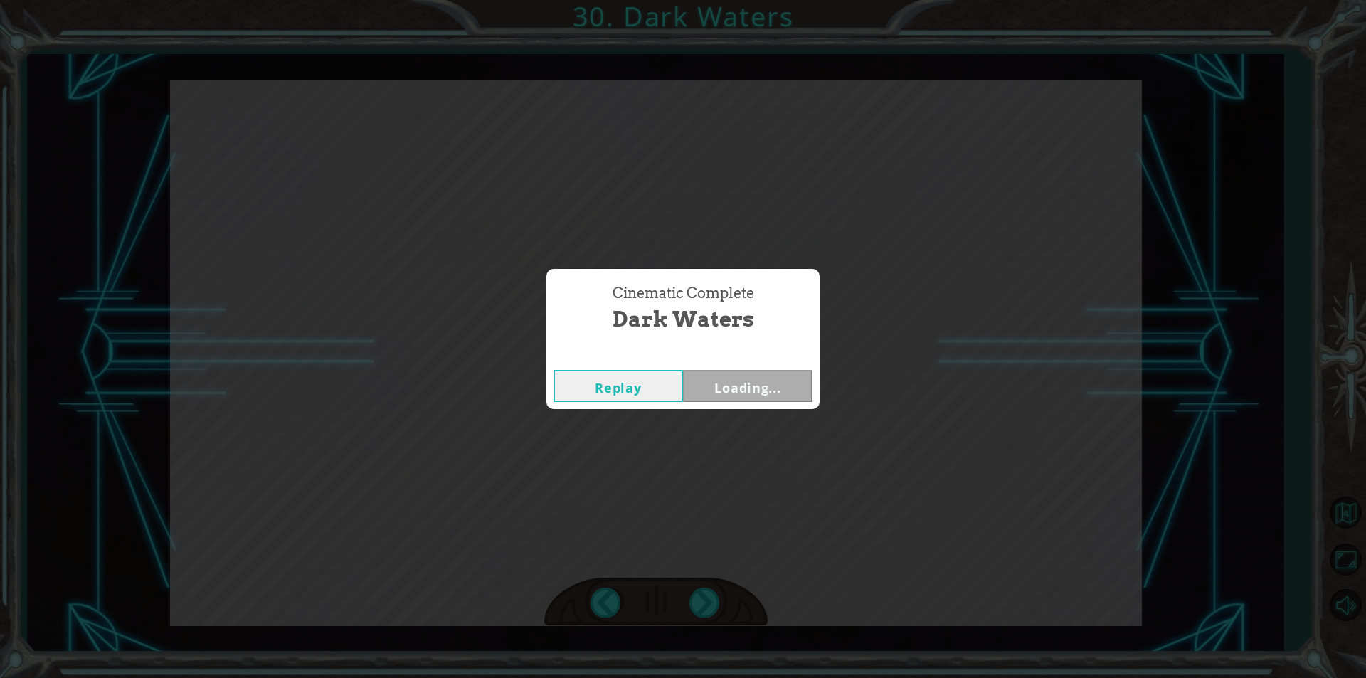
click at [688, 602] on div "Cinematic Complete Dark Waters Replay Loading..." at bounding box center [683, 339] width 1366 height 678
click at [775, 376] on button "Next" at bounding box center [747, 386] width 129 height 32
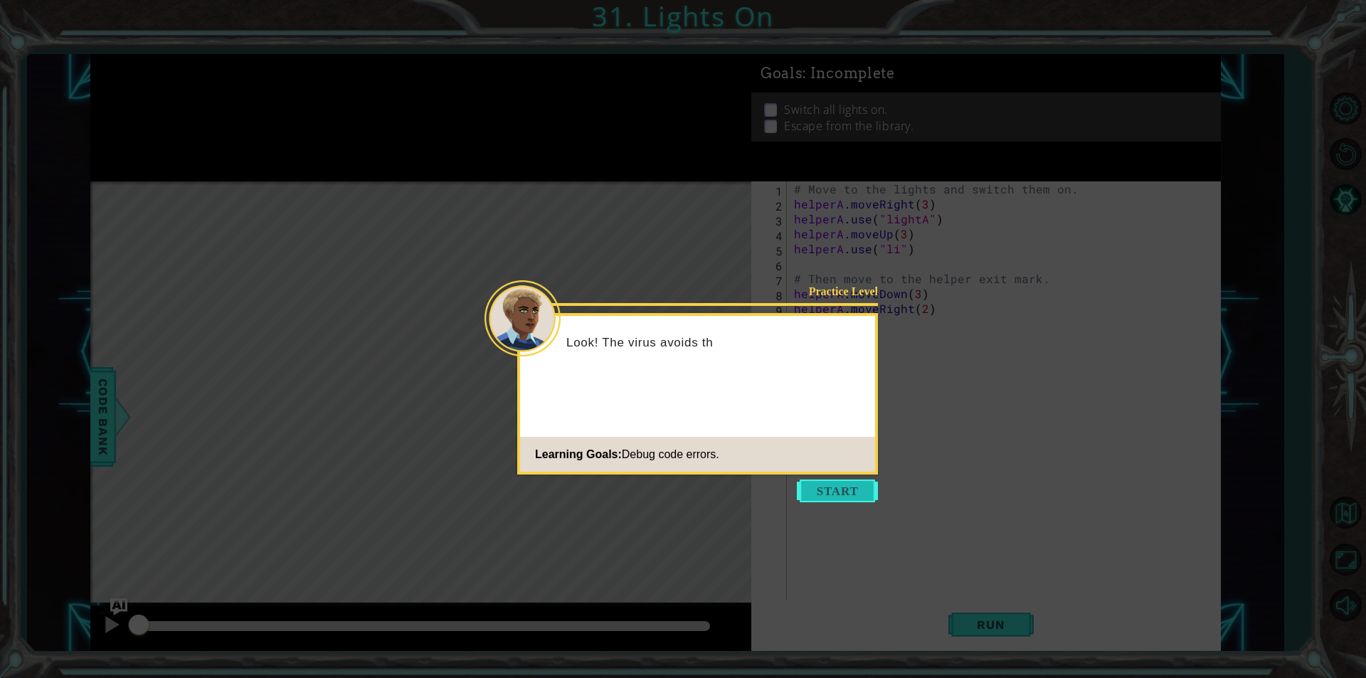
click at [845, 492] on button "Start" at bounding box center [837, 490] width 81 height 23
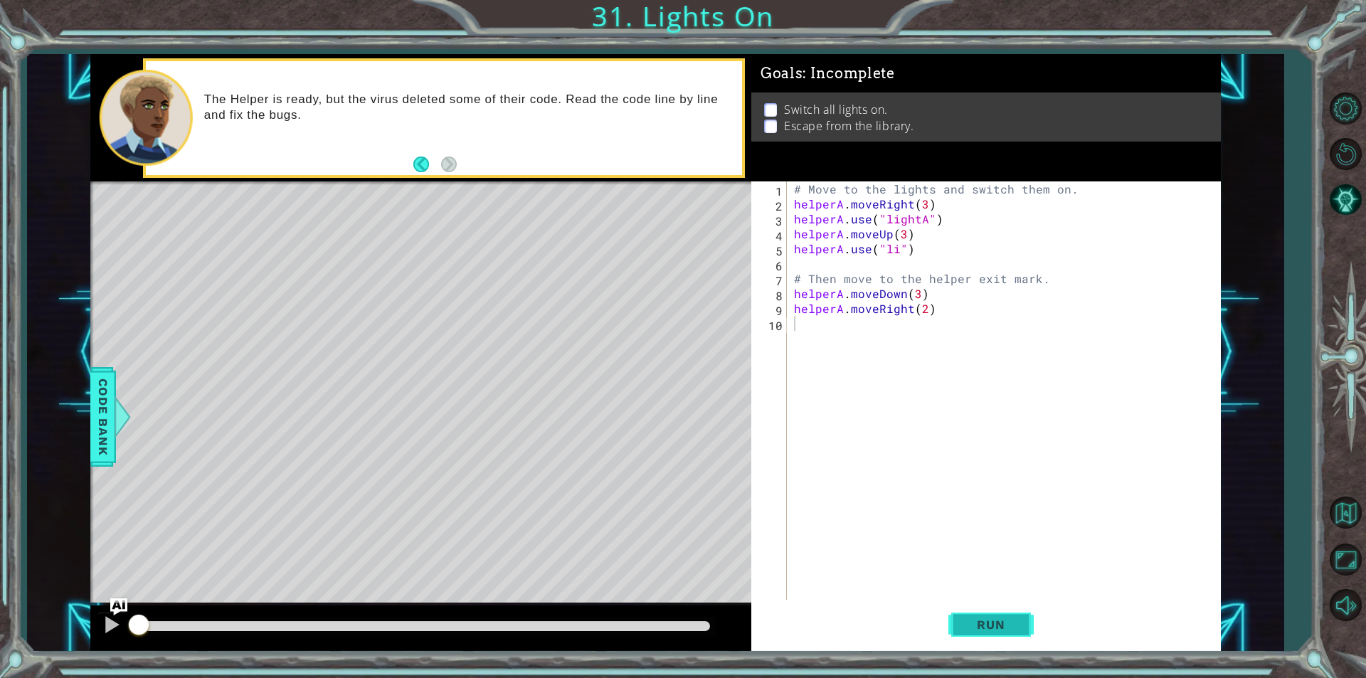
click at [967, 618] on span "Run" at bounding box center [990, 624] width 56 height 14
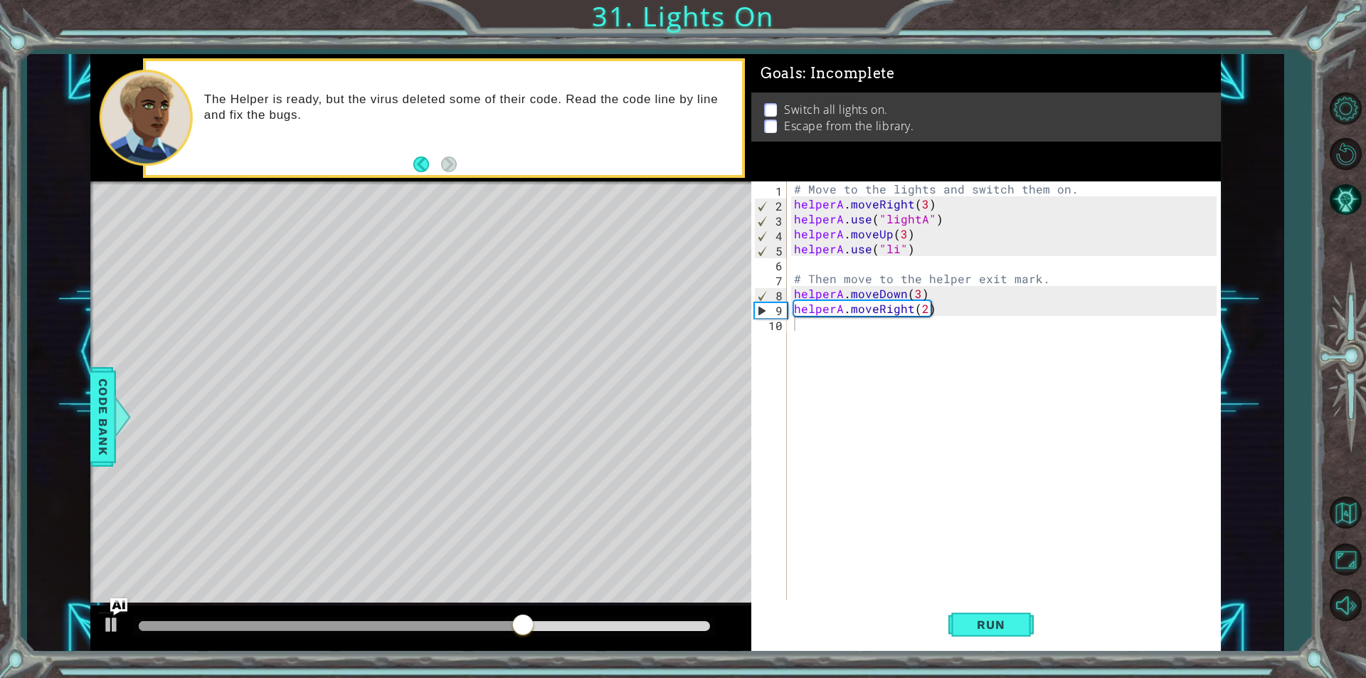
drag, startPoint x: 524, startPoint y: 621, endPoint x: 472, endPoint y: 632, distance: 52.3
click at [403, 632] on div at bounding box center [424, 627] width 583 height 20
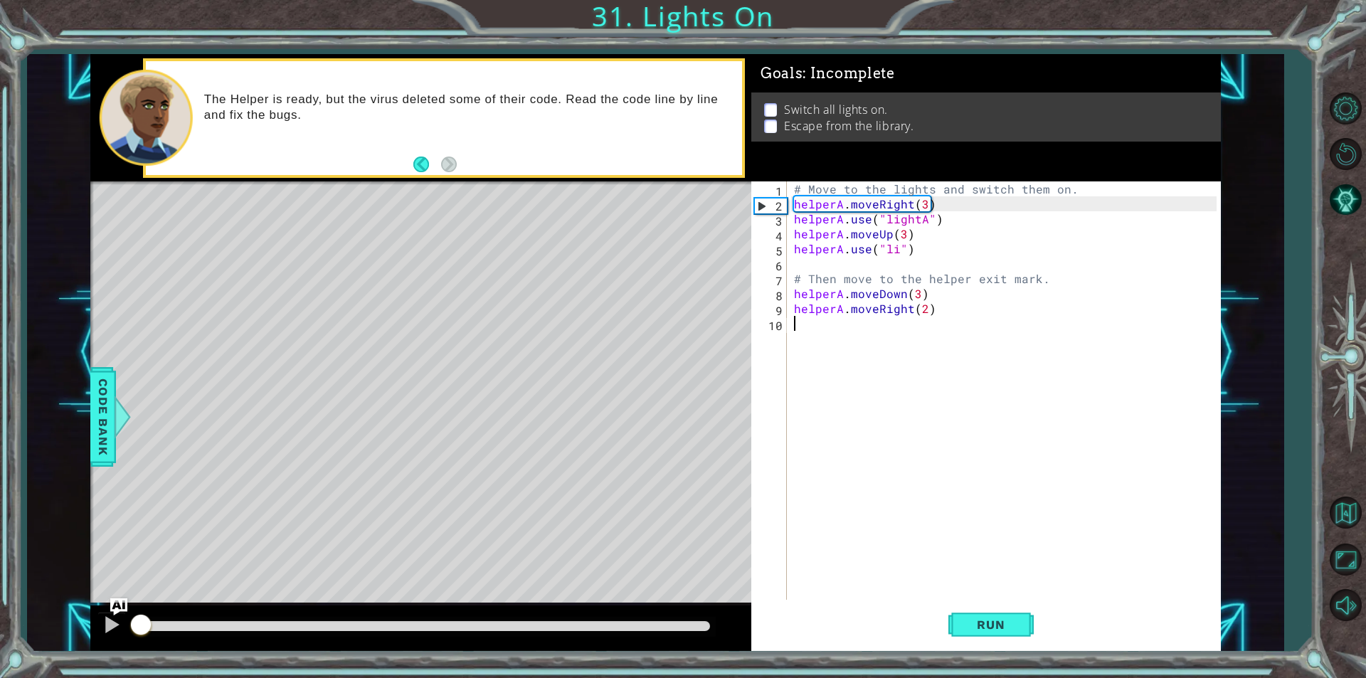
drag, startPoint x: 546, startPoint y: 632, endPoint x: 2, endPoint y: 603, distance: 544.9
click at [2, 605] on div "1 ההההההההההההההההההההההההההההההההההההההההההההההההההההההההההההההההההההההההההההה…" at bounding box center [683, 339] width 1366 height 678
click at [112, 612] on img "Ask AI" at bounding box center [119, 607] width 18 height 18
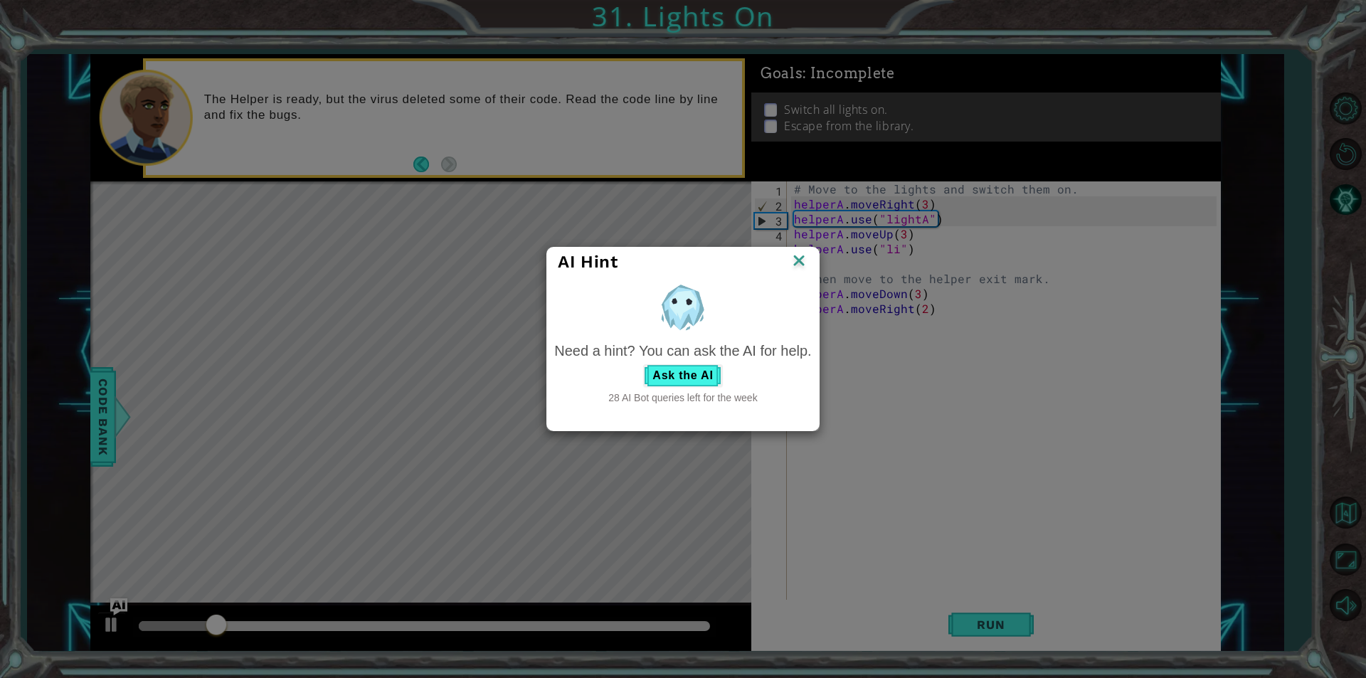
click at [801, 259] on img at bounding box center [799, 261] width 18 height 21
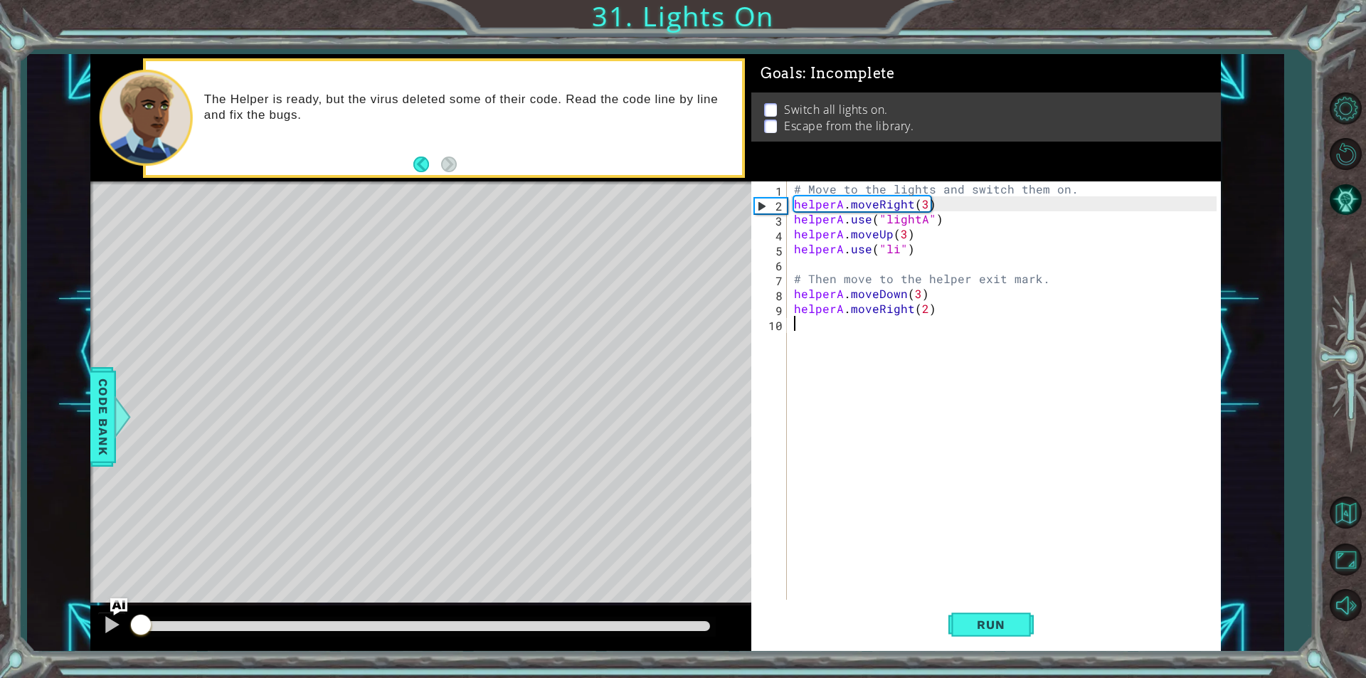
drag, startPoint x: 297, startPoint y: 622, endPoint x: 122, endPoint y: 645, distance: 176.5
click at [123, 645] on div at bounding box center [420, 628] width 661 height 46
click at [109, 625] on div at bounding box center [111, 624] width 18 height 18
click at [896, 251] on div "# Move to the lights and switch them on. helperA . moveRight ( 3 ) helperA . us…" at bounding box center [1007, 405] width 432 height 448
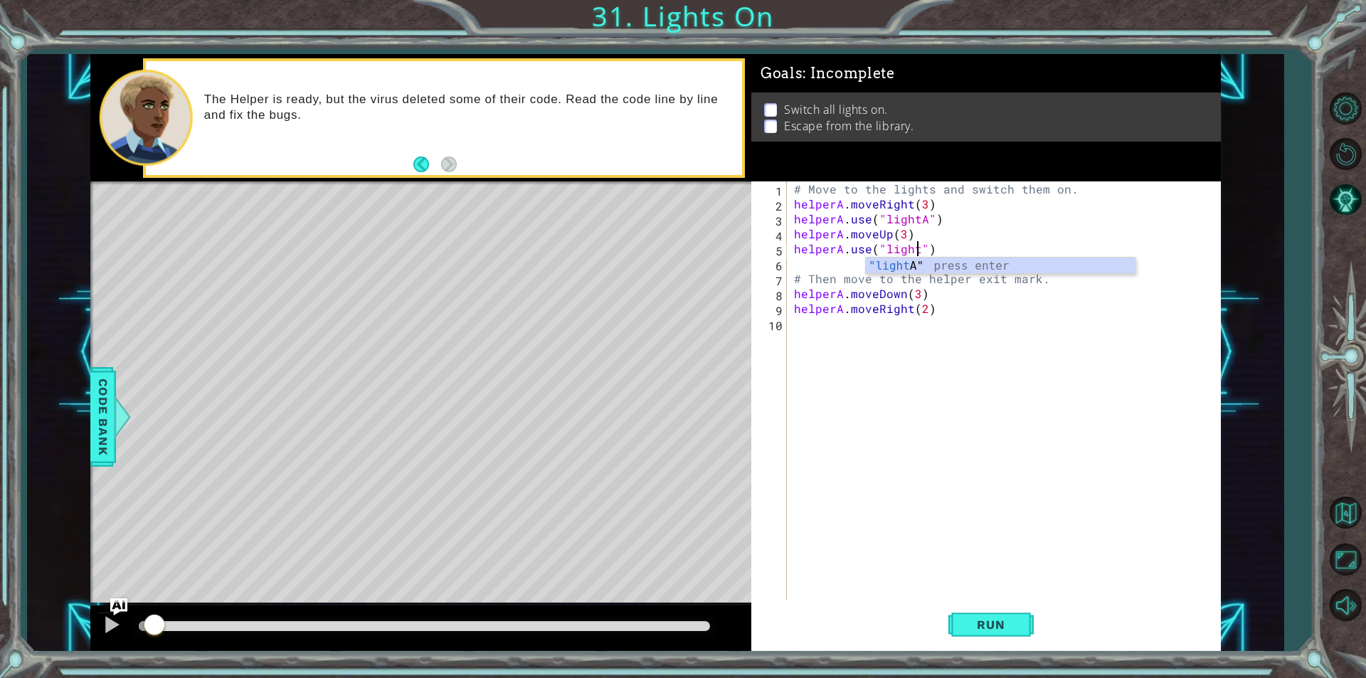
scroll to position [0, 8]
click at [984, 628] on span "Run" at bounding box center [990, 624] width 56 height 14
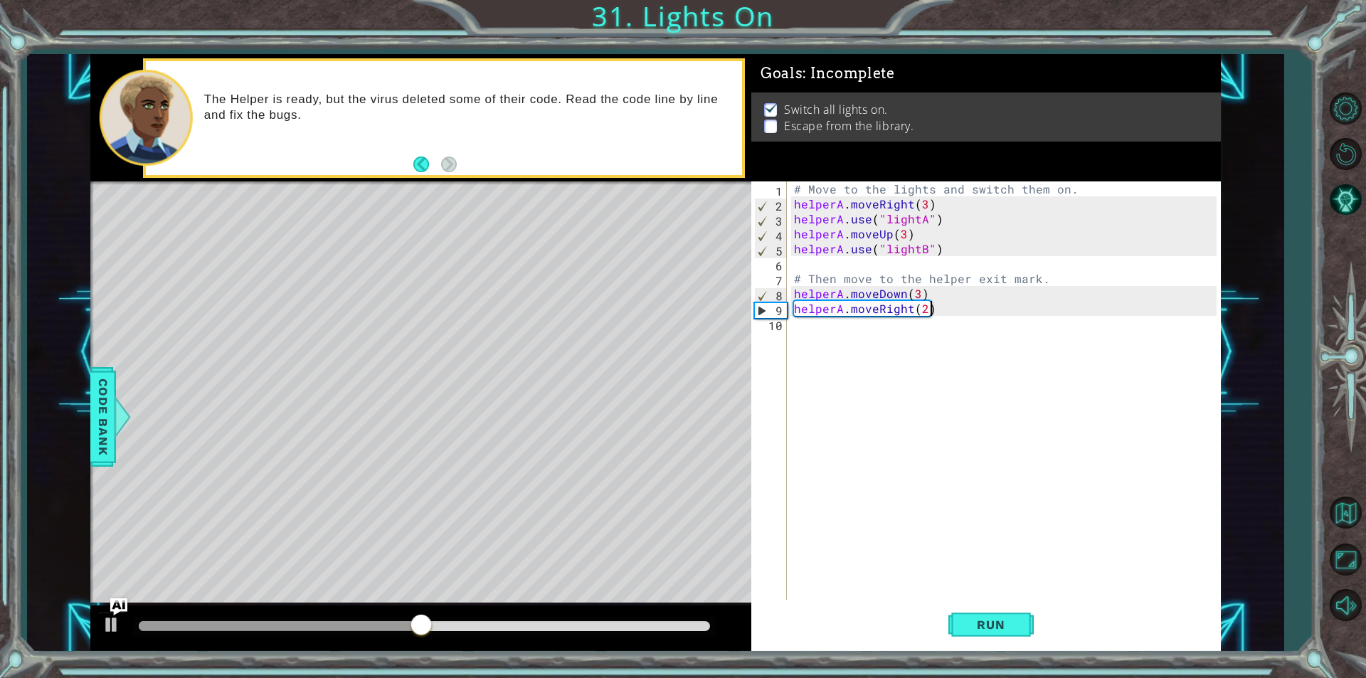
click at [936, 315] on div "# Move to the lights and switch them on. helperA . moveRight ( 3 ) helperA . us…" at bounding box center [1007, 405] width 432 height 448
click at [929, 307] on div "# Move to the lights and switch them on. helperA . moveRight ( 3 ) helperA . us…" at bounding box center [1007, 405] width 432 height 448
click at [917, 297] on div "# Move to the lights and switch them on. helperA . moveRight ( 3 ) helperA . us…" at bounding box center [1007, 405] width 432 height 448
type textarea "helperA.moveDown(1)"
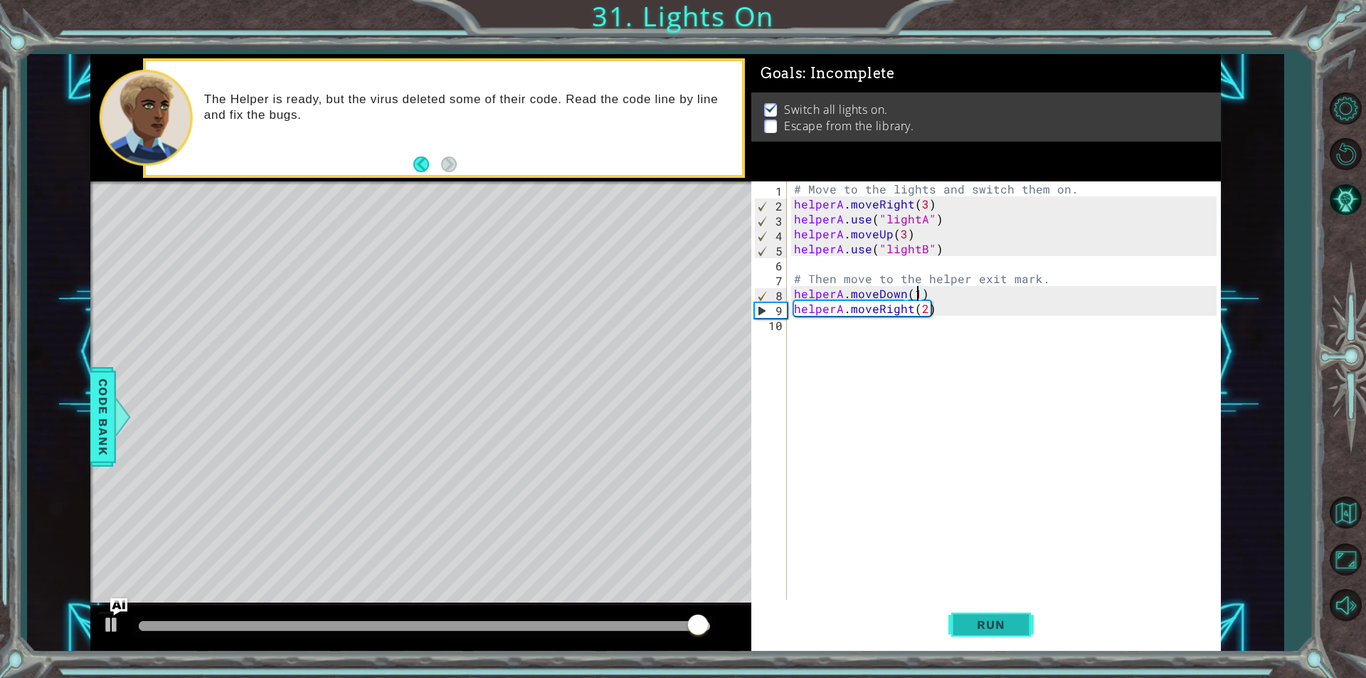
click at [970, 633] on button "Run" at bounding box center [990, 624] width 85 height 47
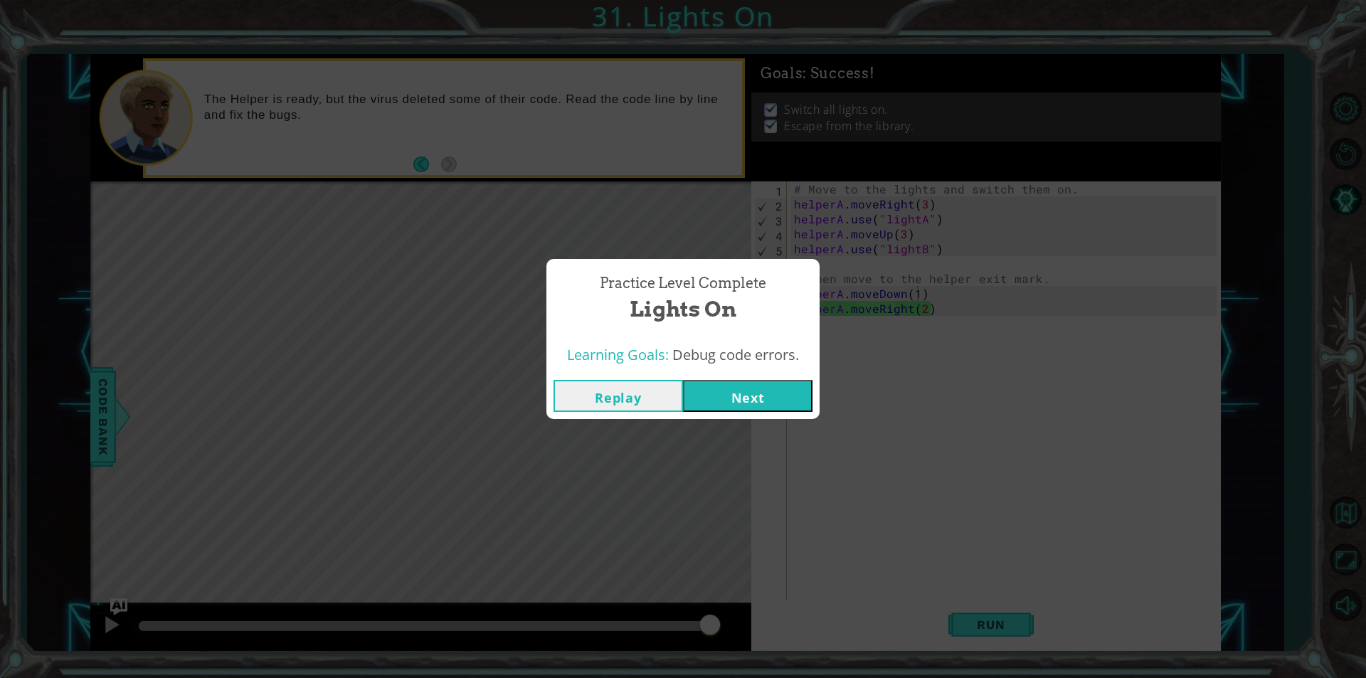
click at [746, 410] on button "Next" at bounding box center [747, 396] width 129 height 32
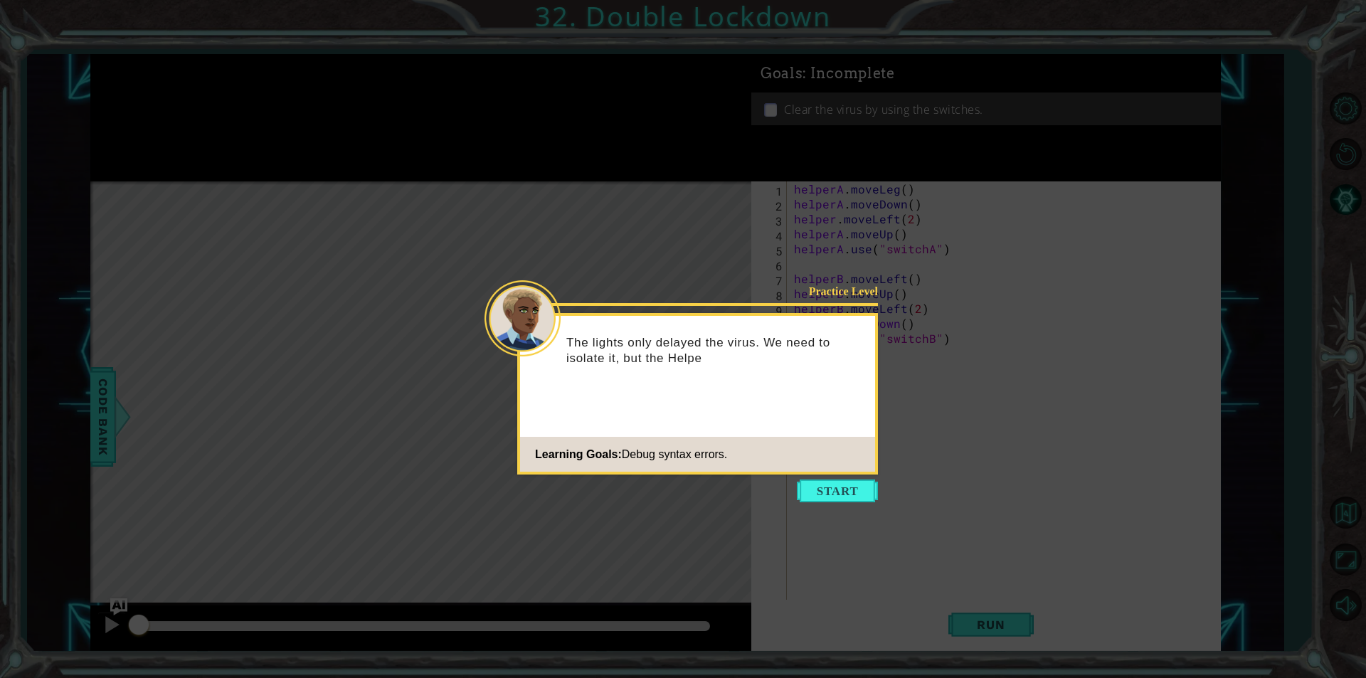
click at [842, 487] on button "Start" at bounding box center [837, 490] width 81 height 23
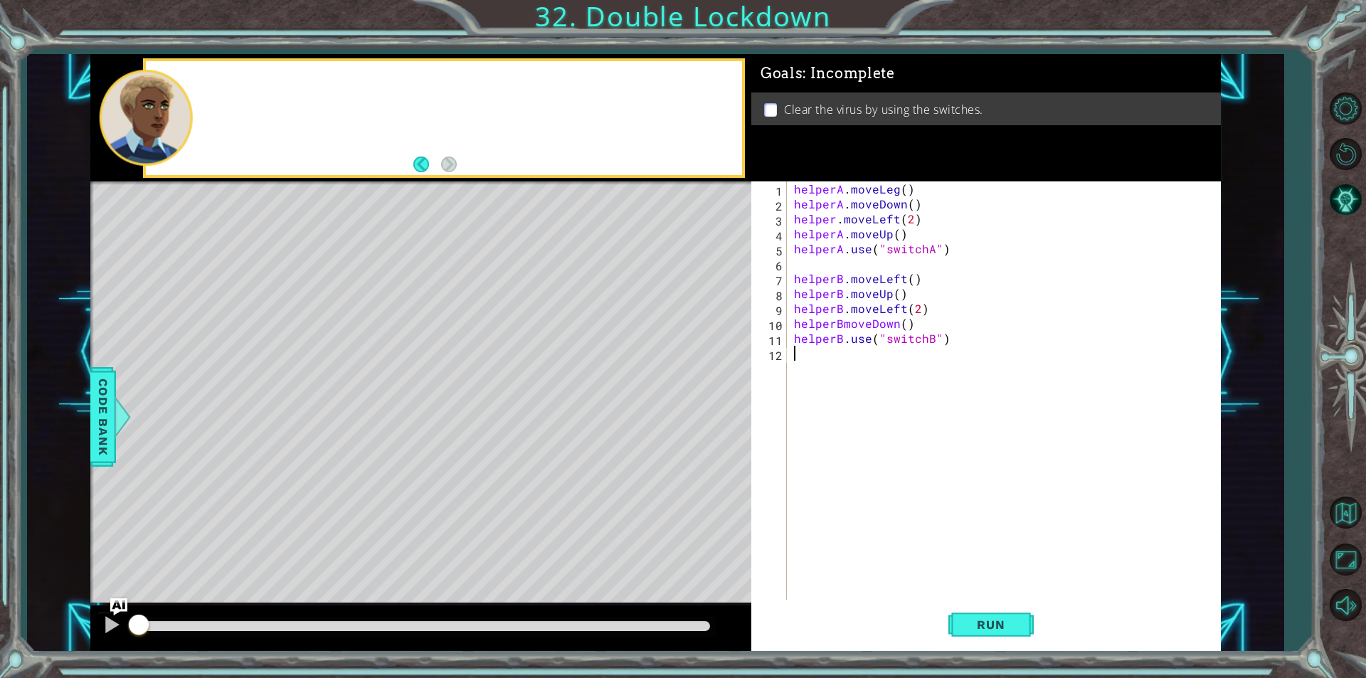
click at [842, 487] on div "helperA . moveLeg ( ) helperA . moveDown ( ) helper . moveLeft ( 2 ) helperA . …" at bounding box center [1007, 405] width 432 height 448
click at [978, 622] on span "Run" at bounding box center [990, 624] width 56 height 14
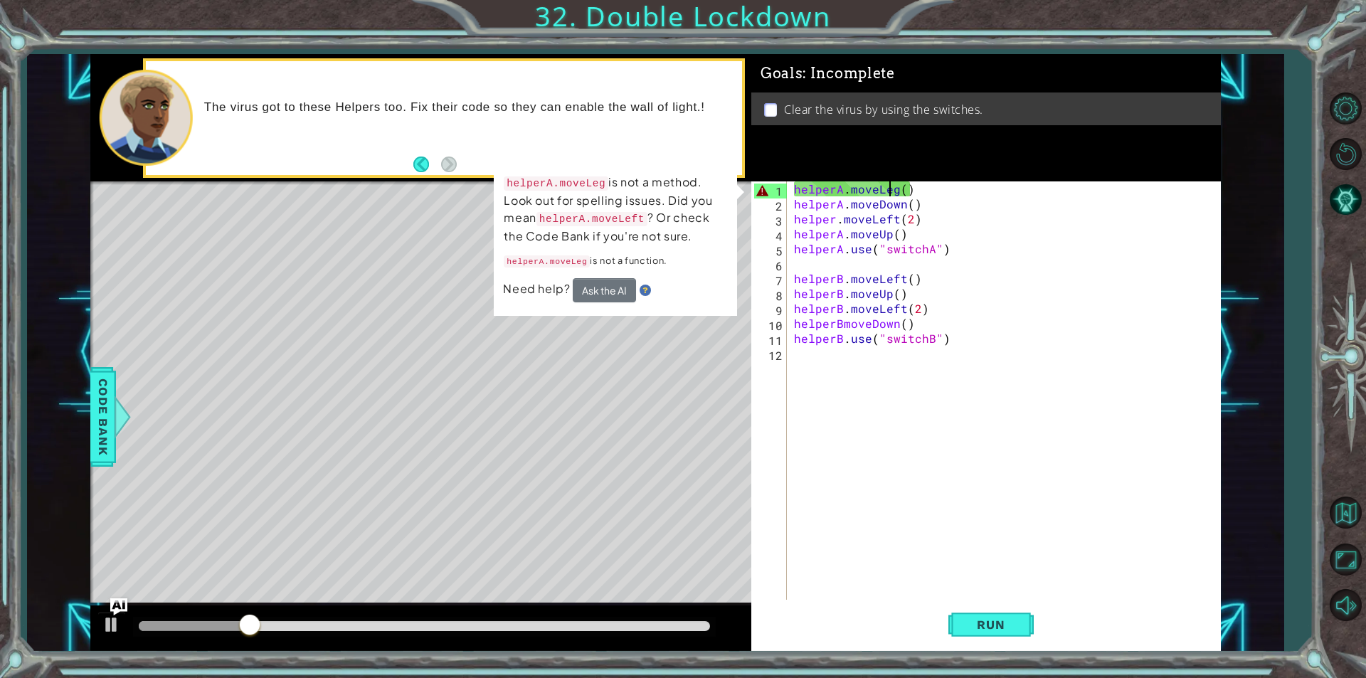
drag, startPoint x: 893, startPoint y: 189, endPoint x: 903, endPoint y: 191, distance: 10.9
click at [895, 189] on div "helperA . moveLeg ( ) helperA . moveDown ( ) helper . moveLeft ( 2 ) helperA . …" at bounding box center [1007, 405] width 432 height 448
click at [895, 190] on div "helperA . moveLeg ( ) helperA . moveDown ( ) helper . moveLeft ( 2 ) helperA . …" at bounding box center [1003, 390] width 425 height 418
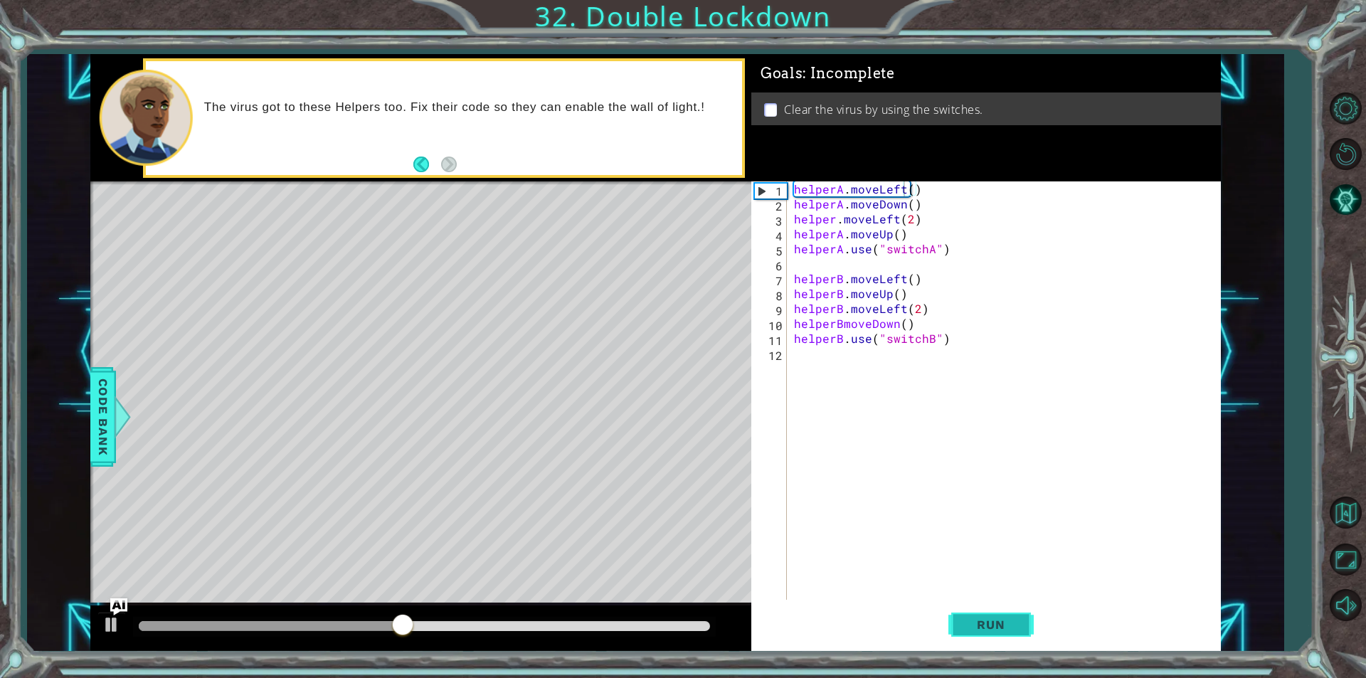
click at [1013, 639] on button "Run" at bounding box center [990, 624] width 85 height 47
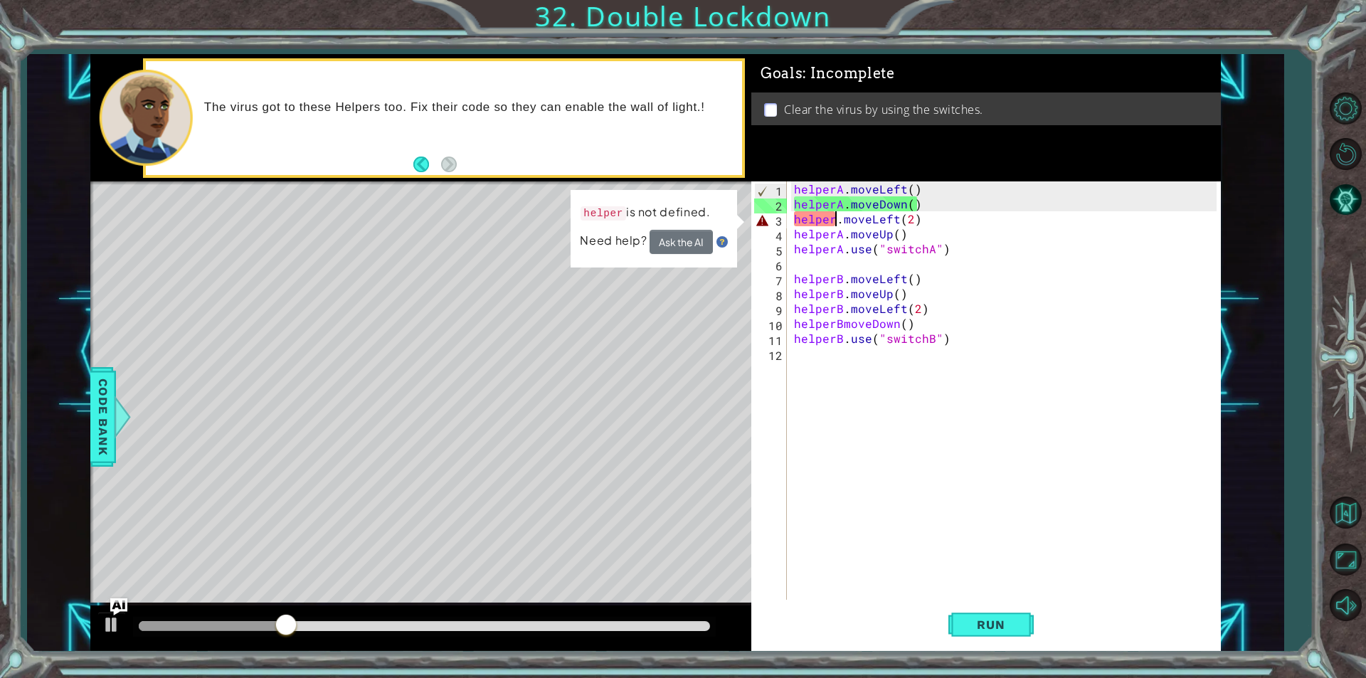
click at [833, 217] on div "helperA . moveLeft ( ) helperA . moveDown ( ) helper . moveLeft ( 2 ) helperA .…" at bounding box center [1007, 405] width 432 height 448
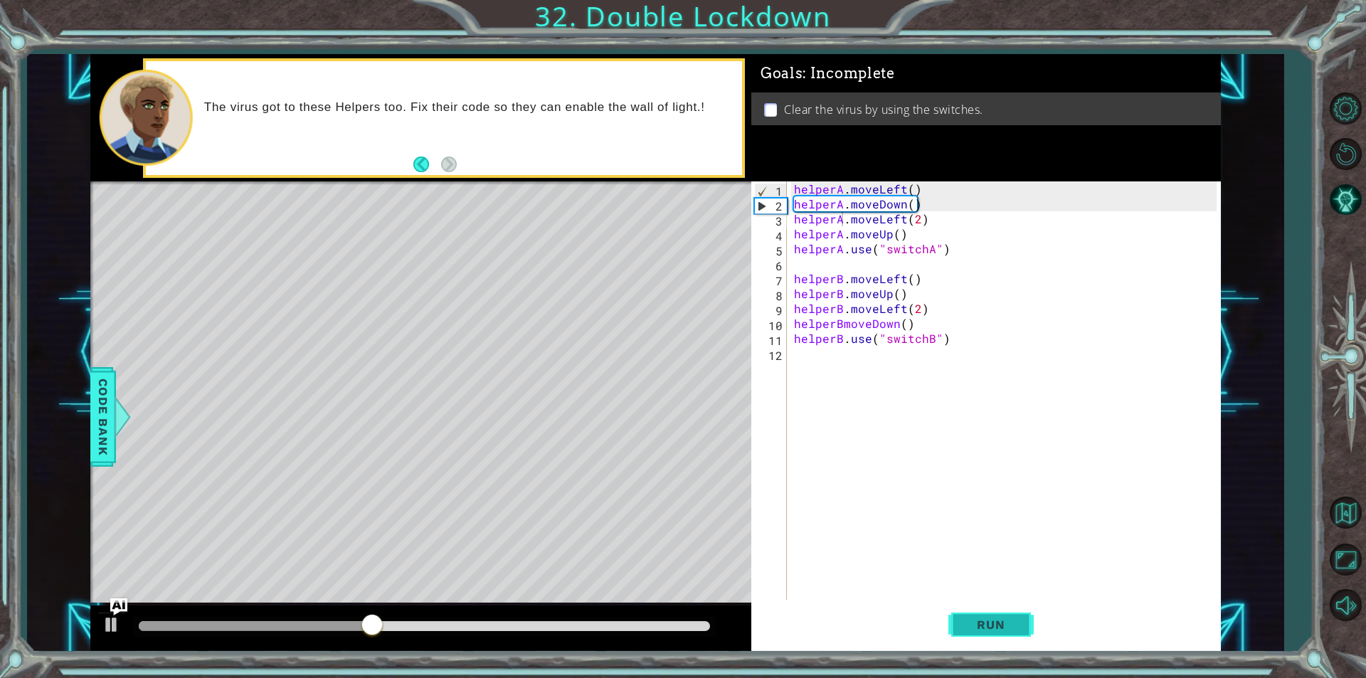
click at [985, 615] on button "Run" at bounding box center [990, 624] width 85 height 47
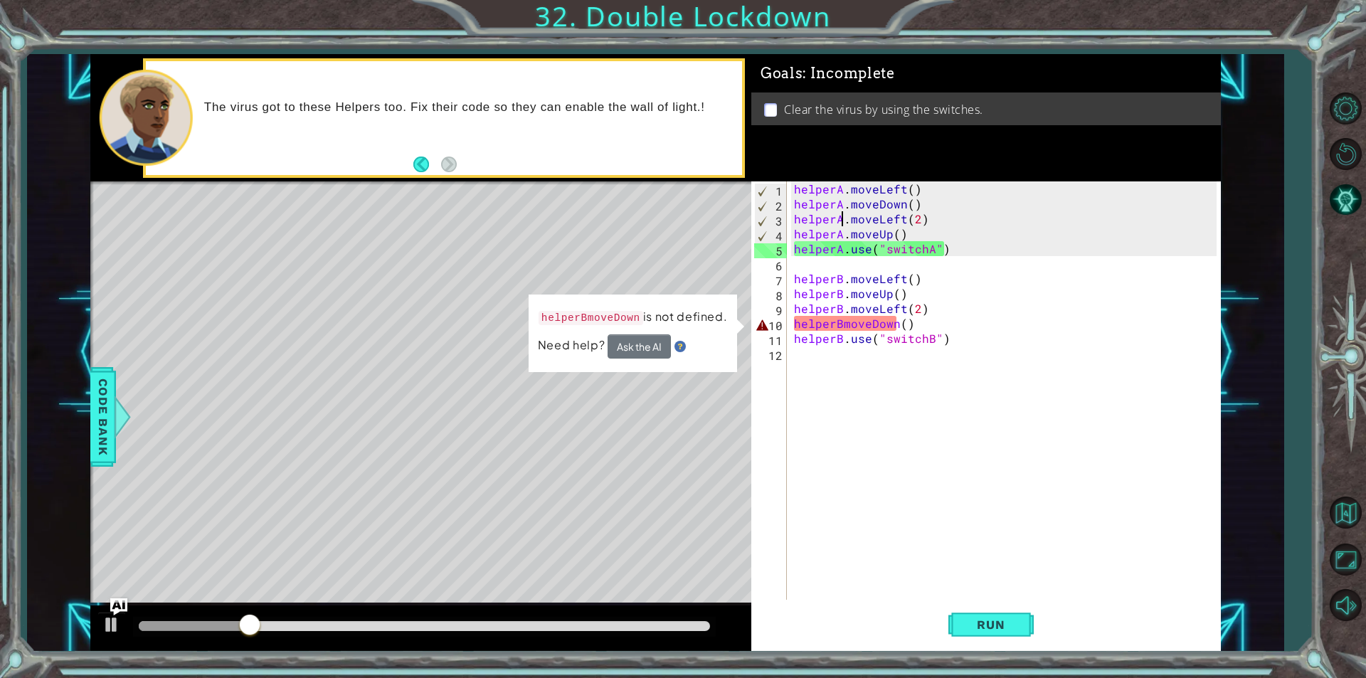
click at [841, 325] on div "helperA . moveLeft ( ) helperA . moveDown ( ) helperA . moveLeft ( 2 ) helperA …" at bounding box center [1007, 405] width 432 height 448
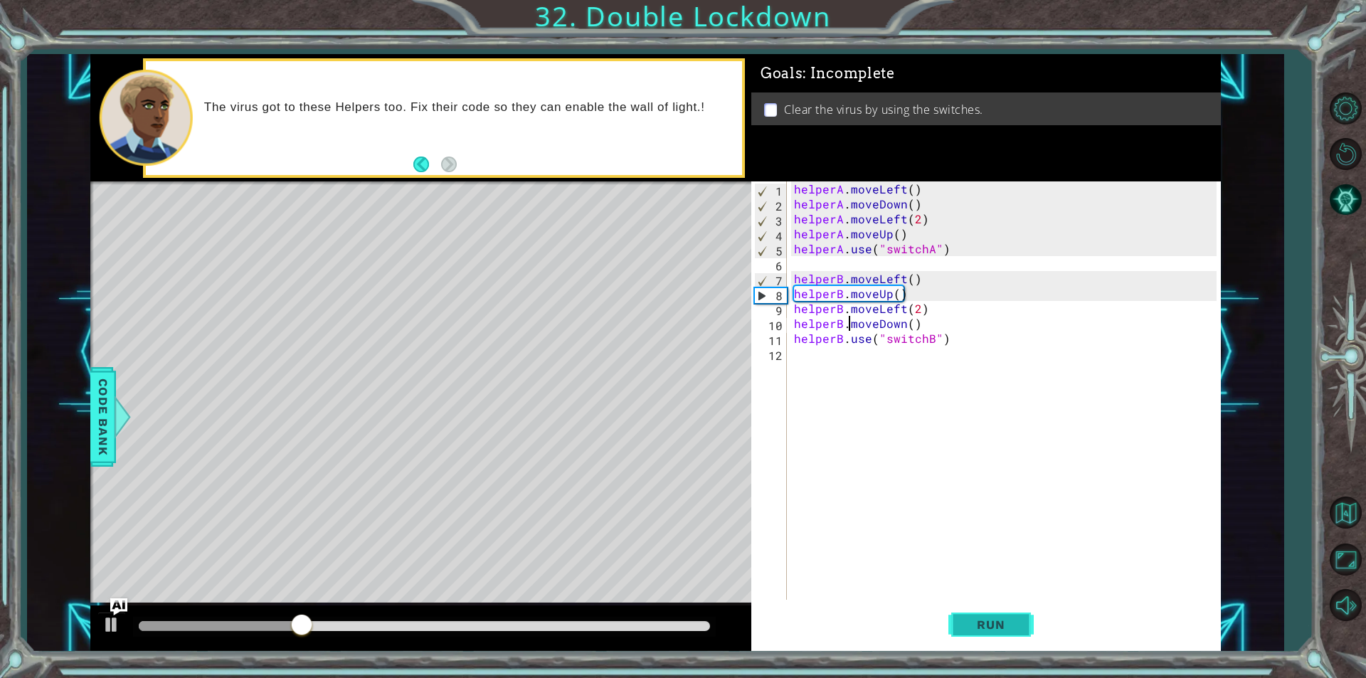
type textarea "helperB.moveDown()"
click at [972, 614] on button "Run" at bounding box center [990, 624] width 85 height 47
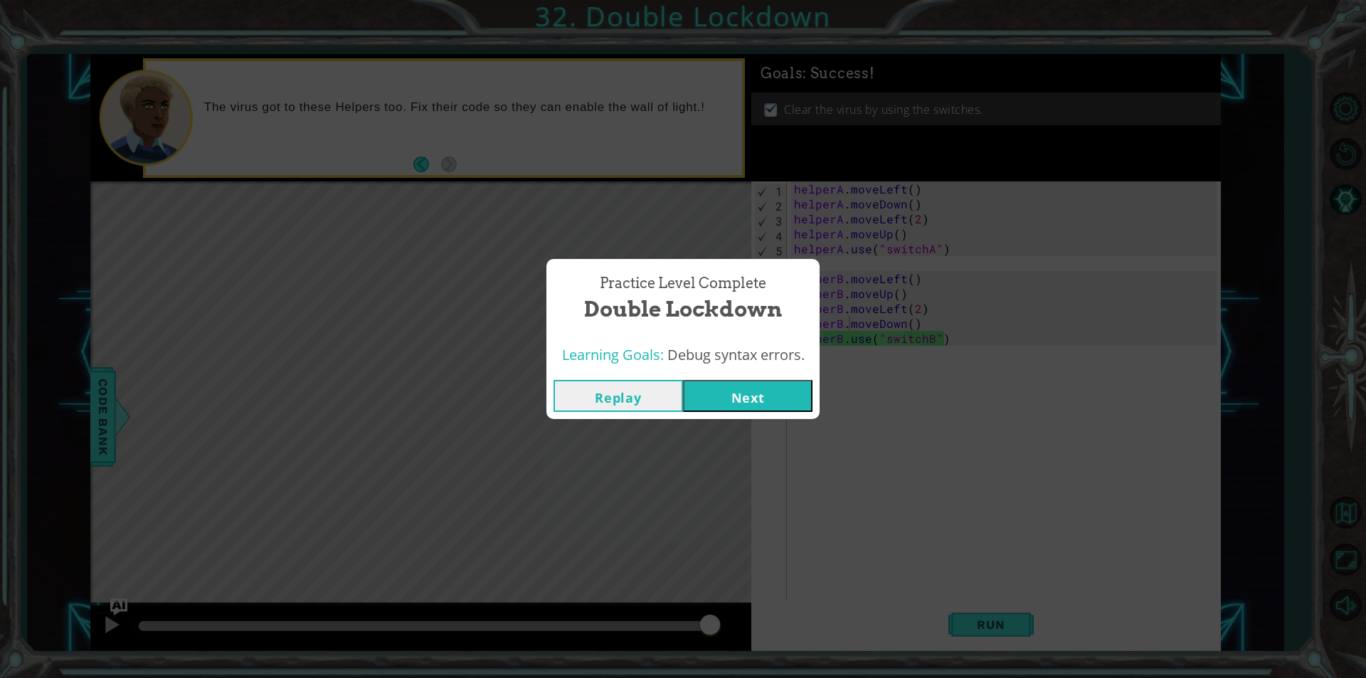
click at [763, 415] on div "Replay Next" at bounding box center [682, 396] width 273 height 46
click at [765, 400] on button "Next" at bounding box center [747, 396] width 129 height 32
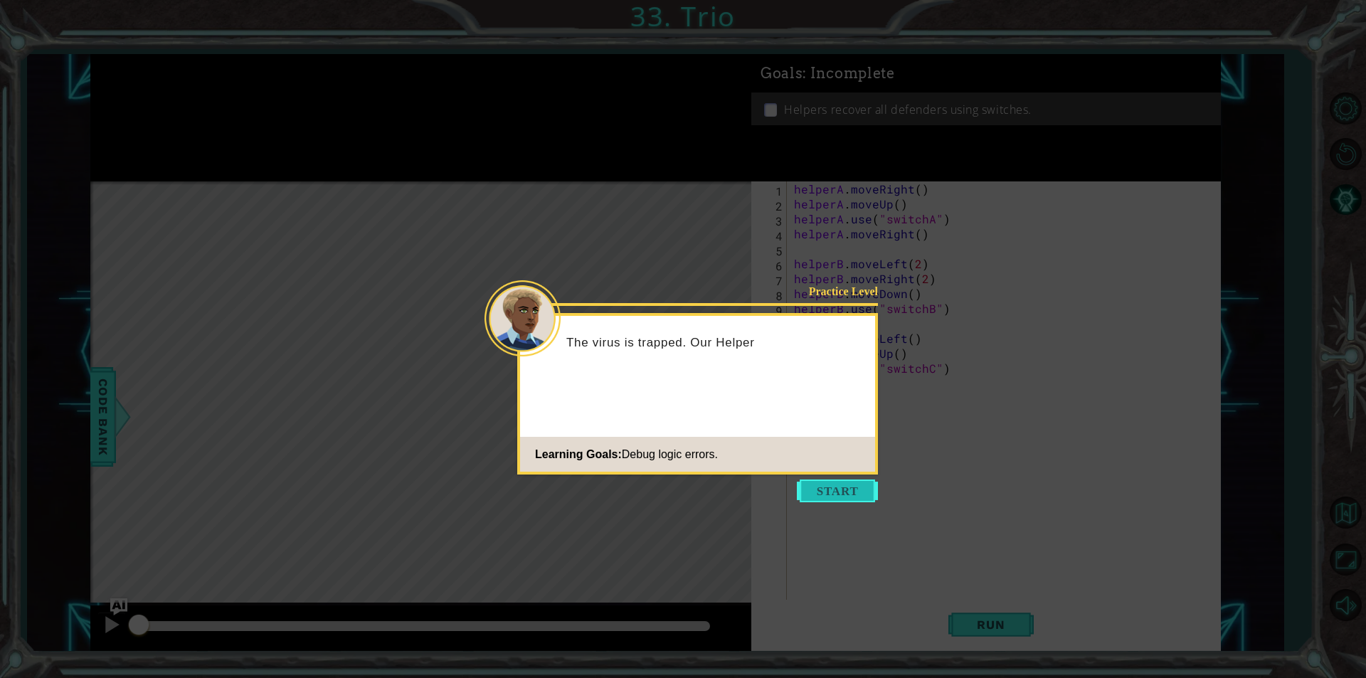
click at [859, 496] on button "Start" at bounding box center [837, 490] width 81 height 23
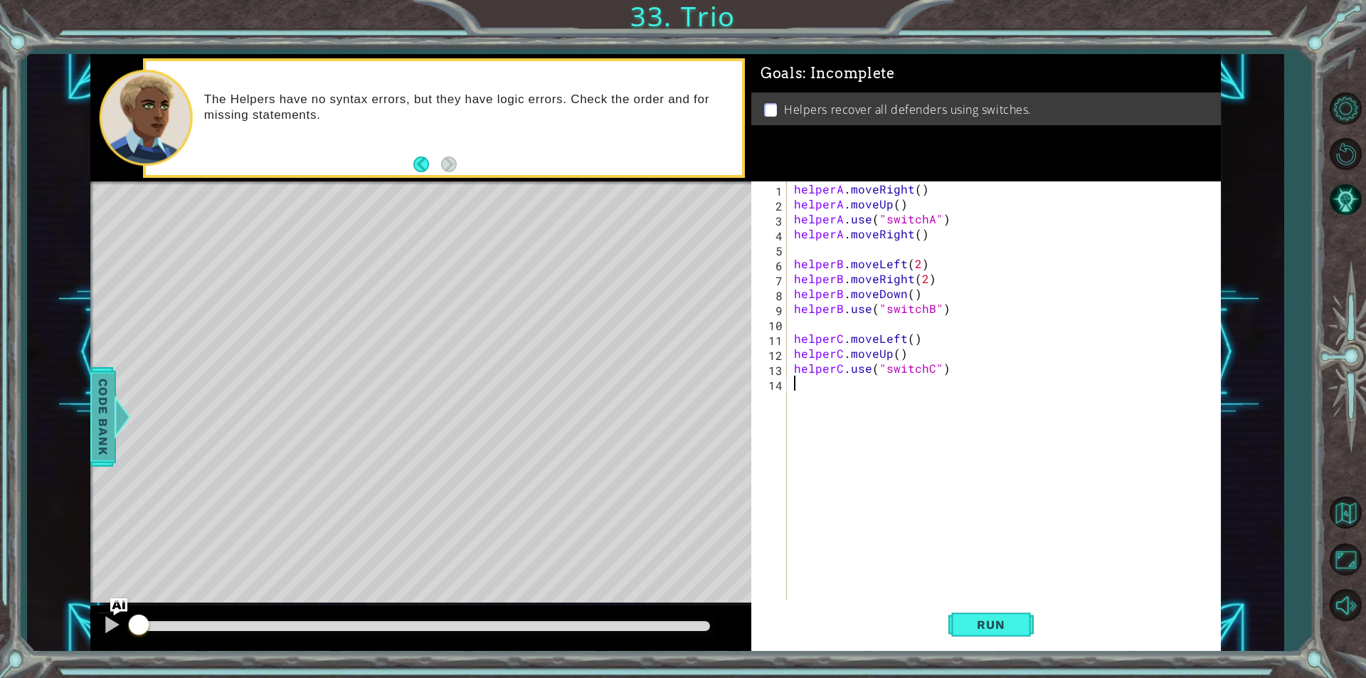
click at [100, 413] on span "Code Bank" at bounding box center [103, 416] width 23 height 87
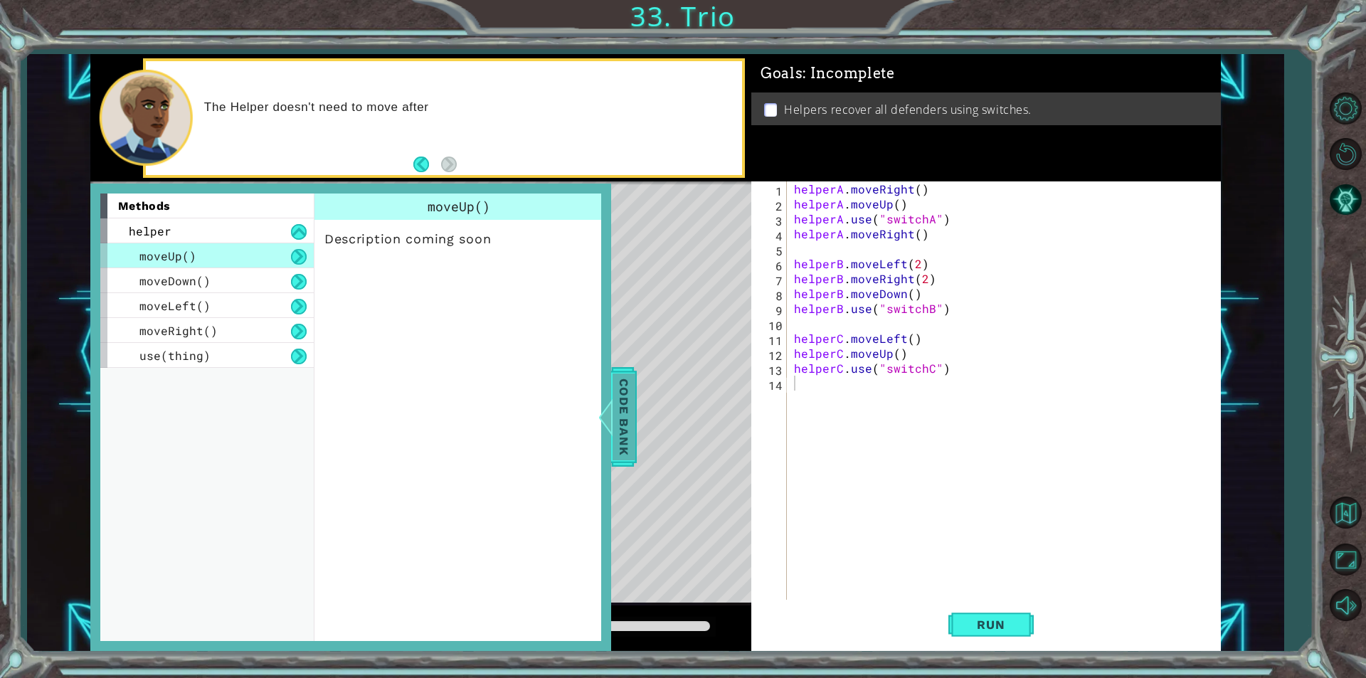
click at [620, 385] on span "Code Bank" at bounding box center [623, 416] width 23 height 87
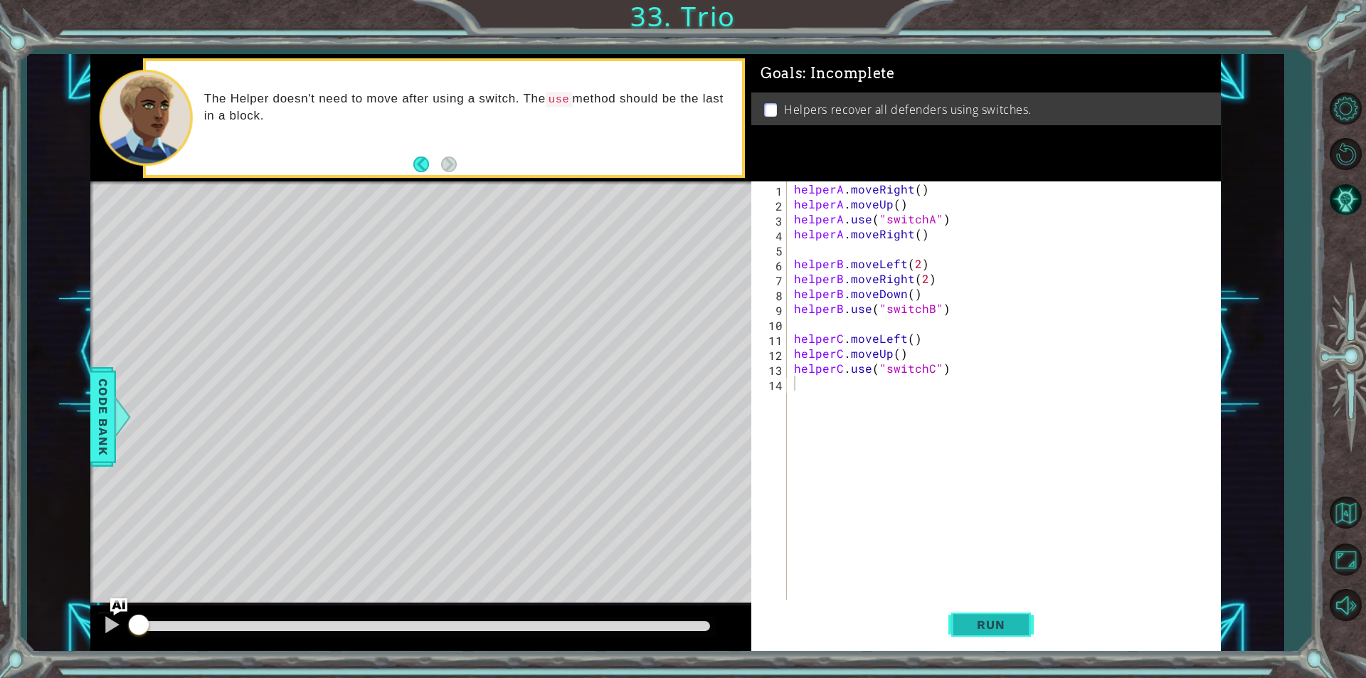
drag, startPoint x: 987, startPoint y: 628, endPoint x: 992, endPoint y: 612, distance: 16.4
click at [989, 615] on button "Run" at bounding box center [990, 624] width 85 height 47
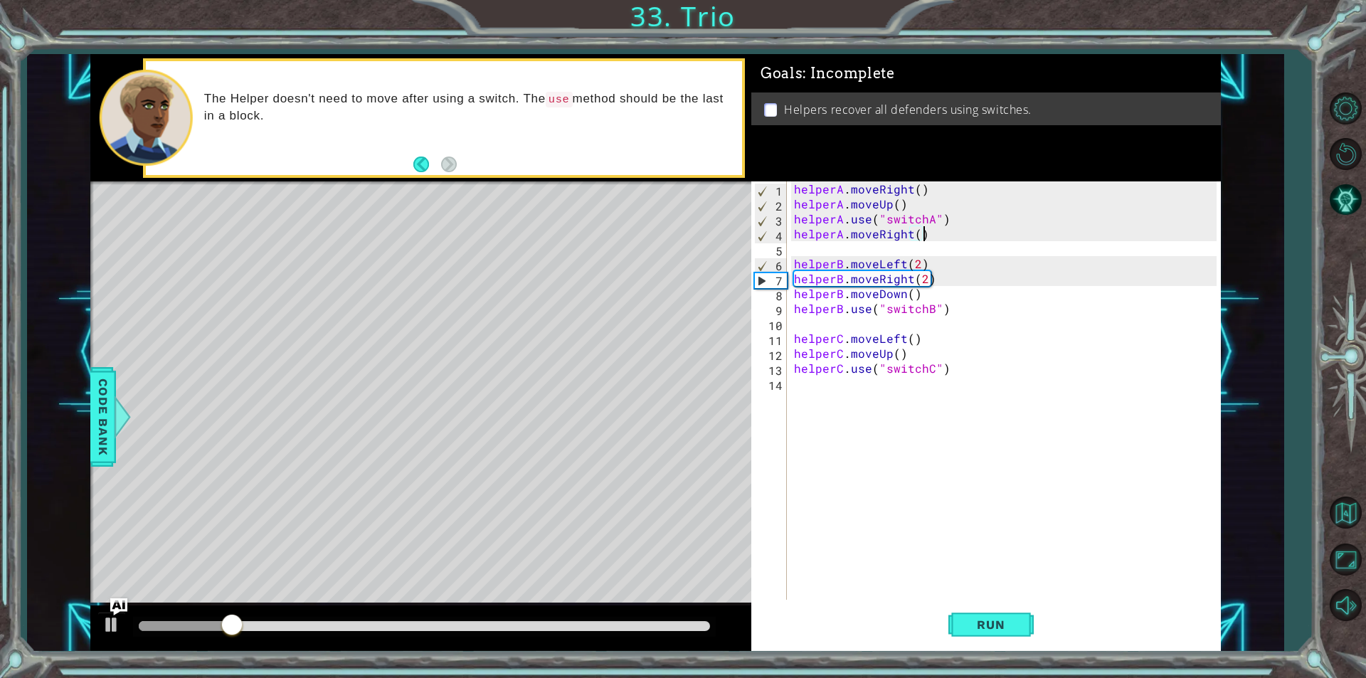
drag, startPoint x: 933, startPoint y: 229, endPoint x: 961, endPoint y: 218, distance: 30.4
click at [956, 220] on div "helperA . moveRight ( ) helperA . moveUp ( ) helperA . use ( "switchA" ) helper…" at bounding box center [1007, 405] width 432 height 448
type textarea "helperA.use helperA.moveRight()("switchA")"
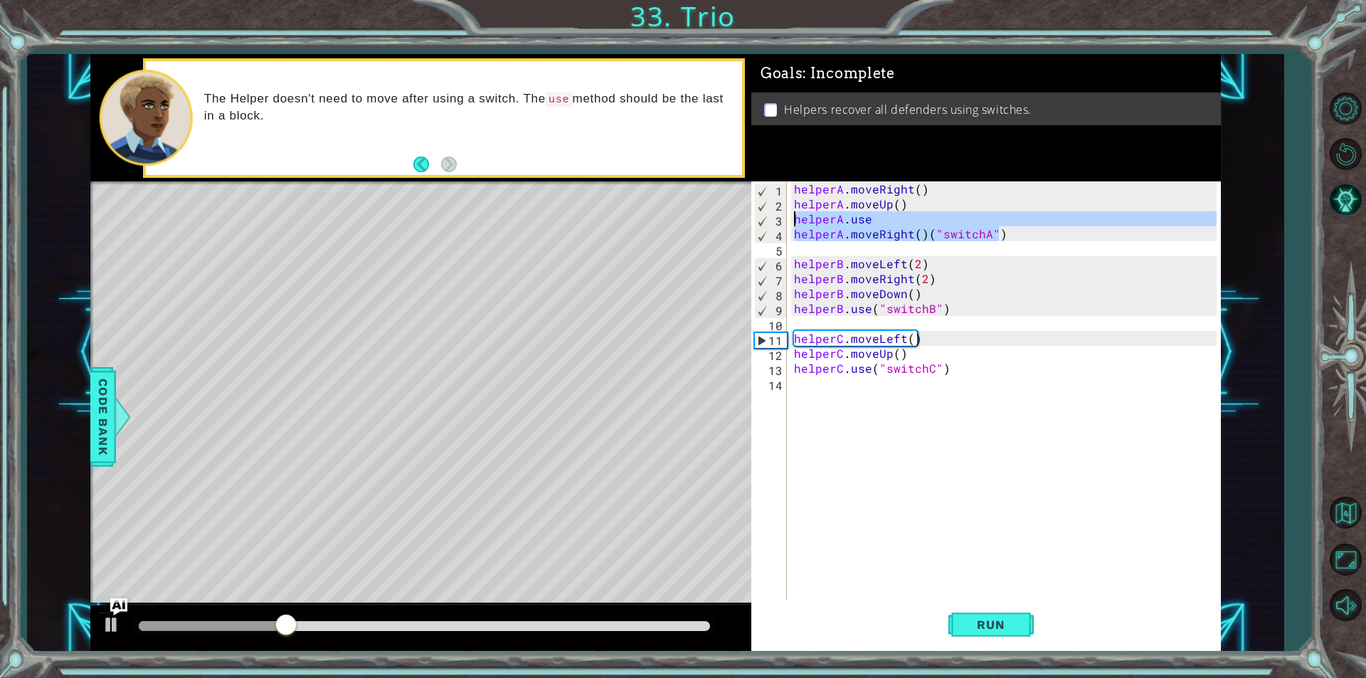
drag, startPoint x: 1004, startPoint y: 234, endPoint x: 760, endPoint y: 223, distance: 243.5
click at [760, 223] on div "helperA.use helperA.moveRight()("switchA") 1 2 3 4 5 6 7 8 9 10 11 12 13 14 hel…" at bounding box center [983, 390] width 465 height 418
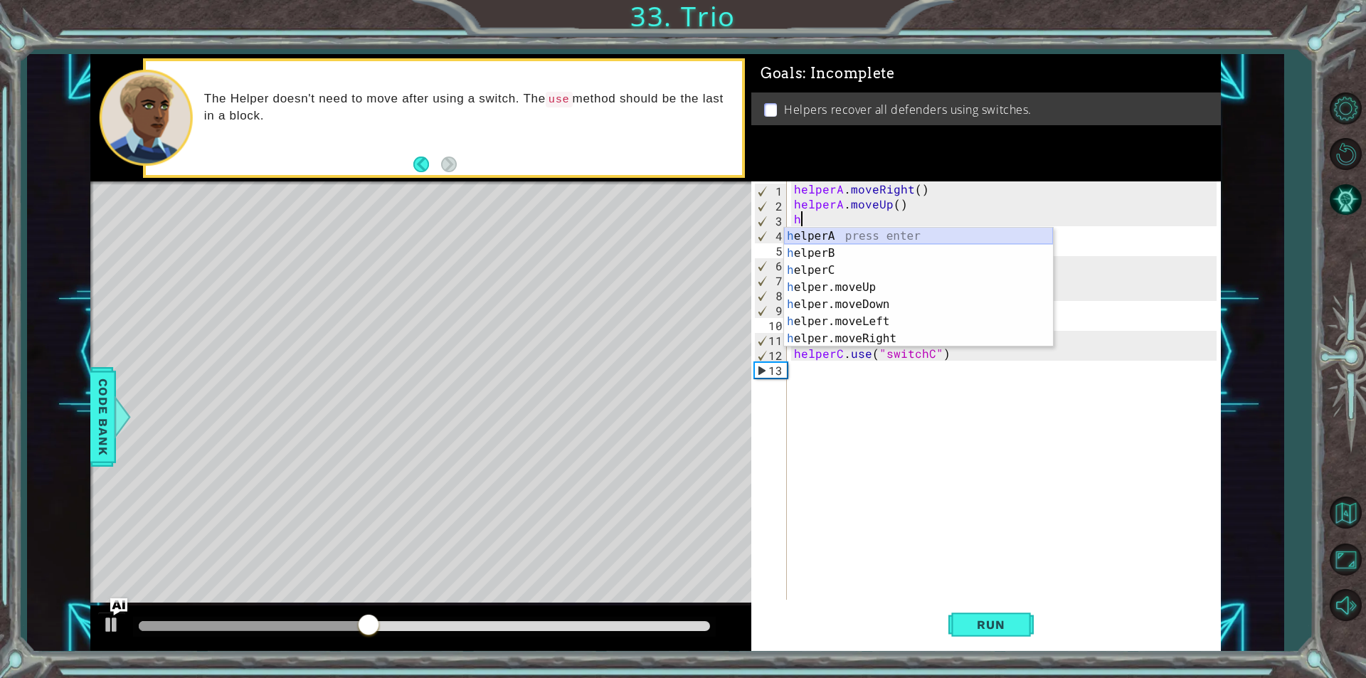
click at [893, 238] on div "h elperA press enter h elperB press enter h elperC press enter h elper.moveUp p…" at bounding box center [918, 305] width 269 height 154
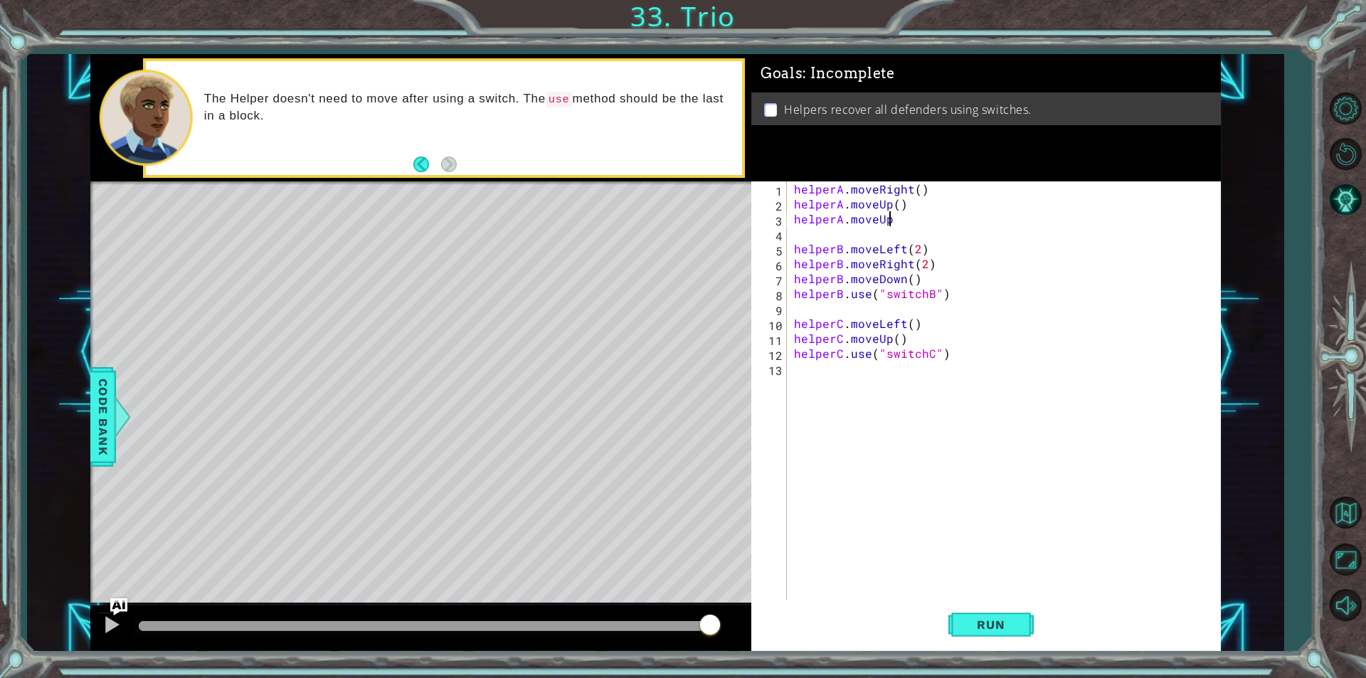
scroll to position [0, 6]
type textarea "helperA.moveUp()"
click at [978, 615] on button "Run" at bounding box center [990, 624] width 85 height 47
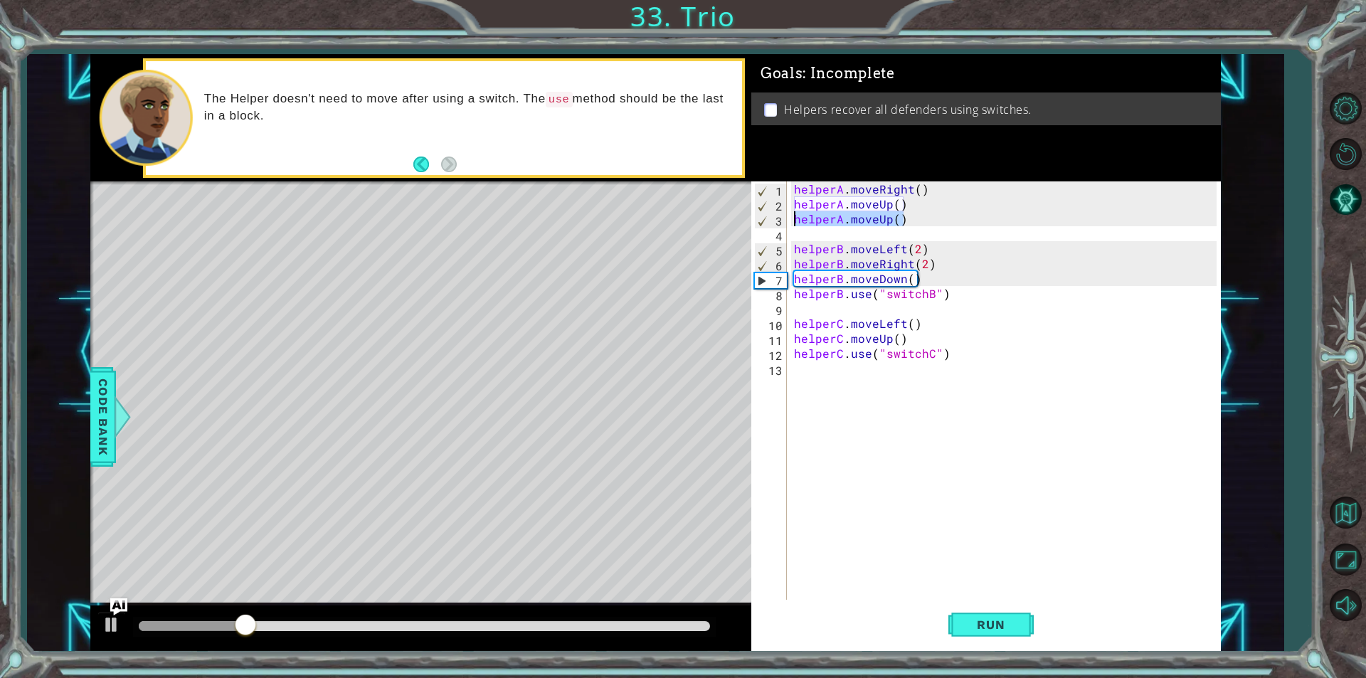
drag, startPoint x: 906, startPoint y: 213, endPoint x: 787, endPoint y: 220, distance: 119.7
click at [787, 220] on div "helperA.moveUp() 1 2 3 4 5 6 7 8 9 10 11 12 13 helperA . moveRight ( ) helperA …" at bounding box center [983, 390] width 465 height 418
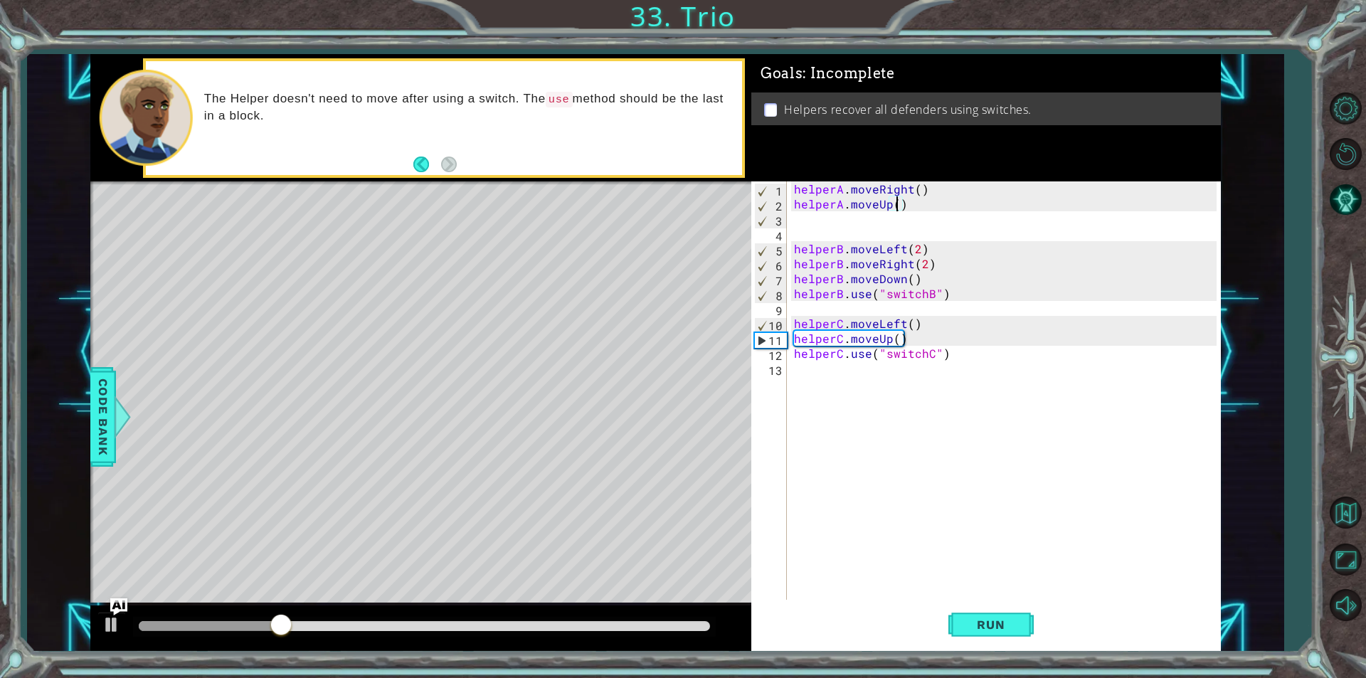
click at [894, 202] on div "helperA . moveRight ( ) helperA . moveUp ( ) helperB . moveLeft ( 2 ) helperB .…" at bounding box center [1007, 405] width 432 height 448
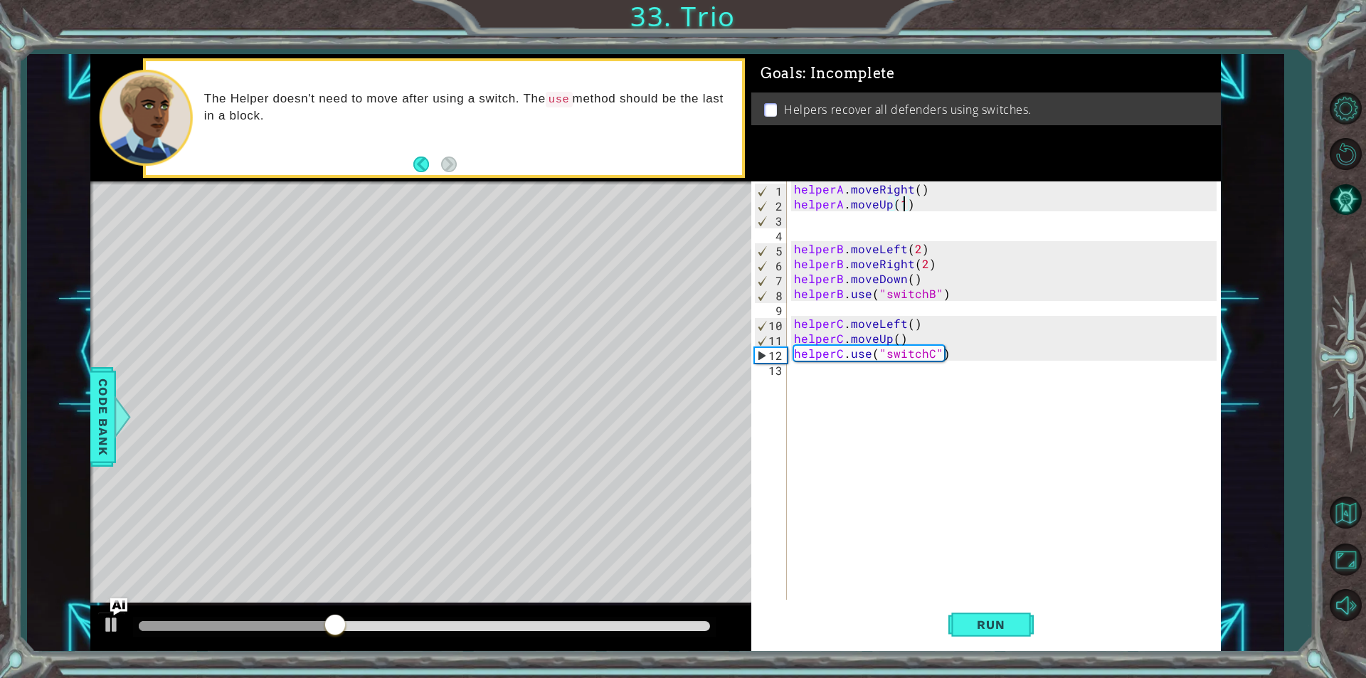
scroll to position [0, 6]
drag, startPoint x: 1004, startPoint y: 655, endPoint x: 989, endPoint y: 637, distance: 23.8
click at [989, 637] on div "1 ההההההההההההההההההההההההההההההההההההההההההההההההההההההההההההההההההההההההההההה…" at bounding box center [683, 339] width 1366 height 678
click at [982, 630] on span "Run" at bounding box center [990, 624] width 56 height 14
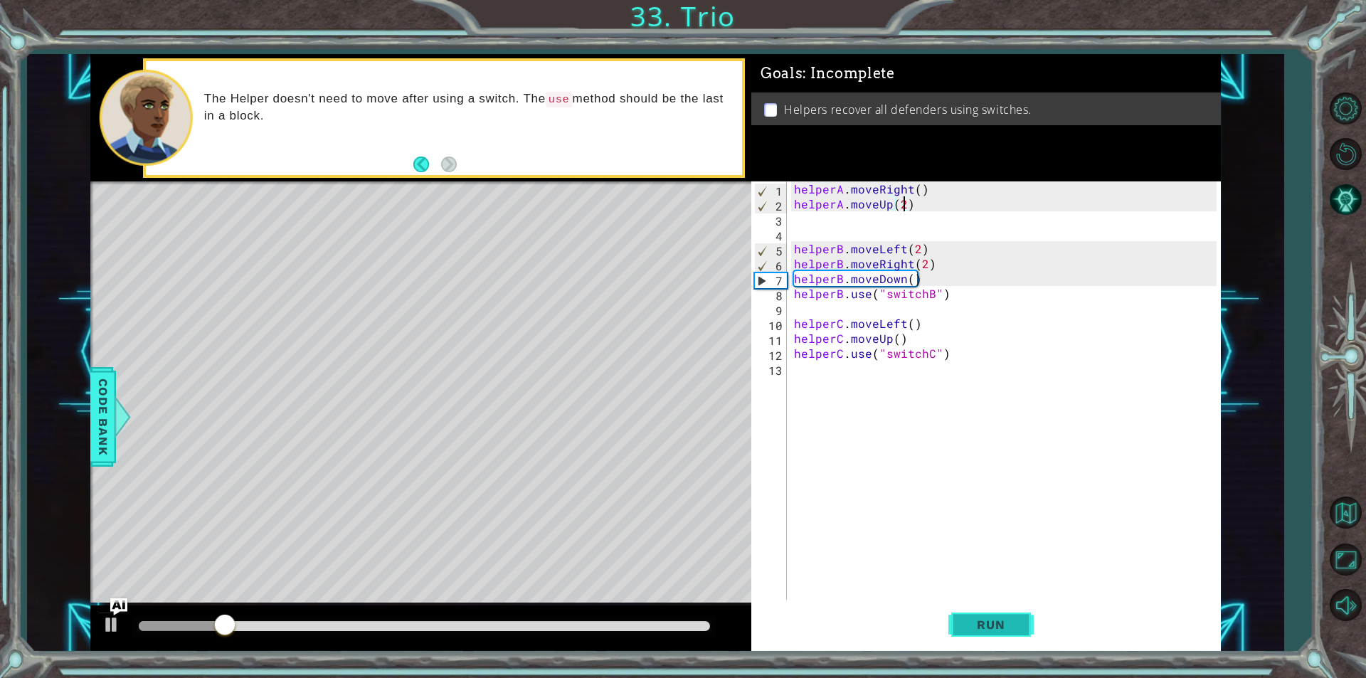
type textarea "helperA.moveUp(2)"
click at [980, 624] on span "Run" at bounding box center [990, 624] width 56 height 14
click at [871, 220] on div "helperA . moveRight ( ) helperA . moveUp ( 2 ) helperB . moveLeft ( 2 ) helperB…" at bounding box center [1007, 405] width 432 height 448
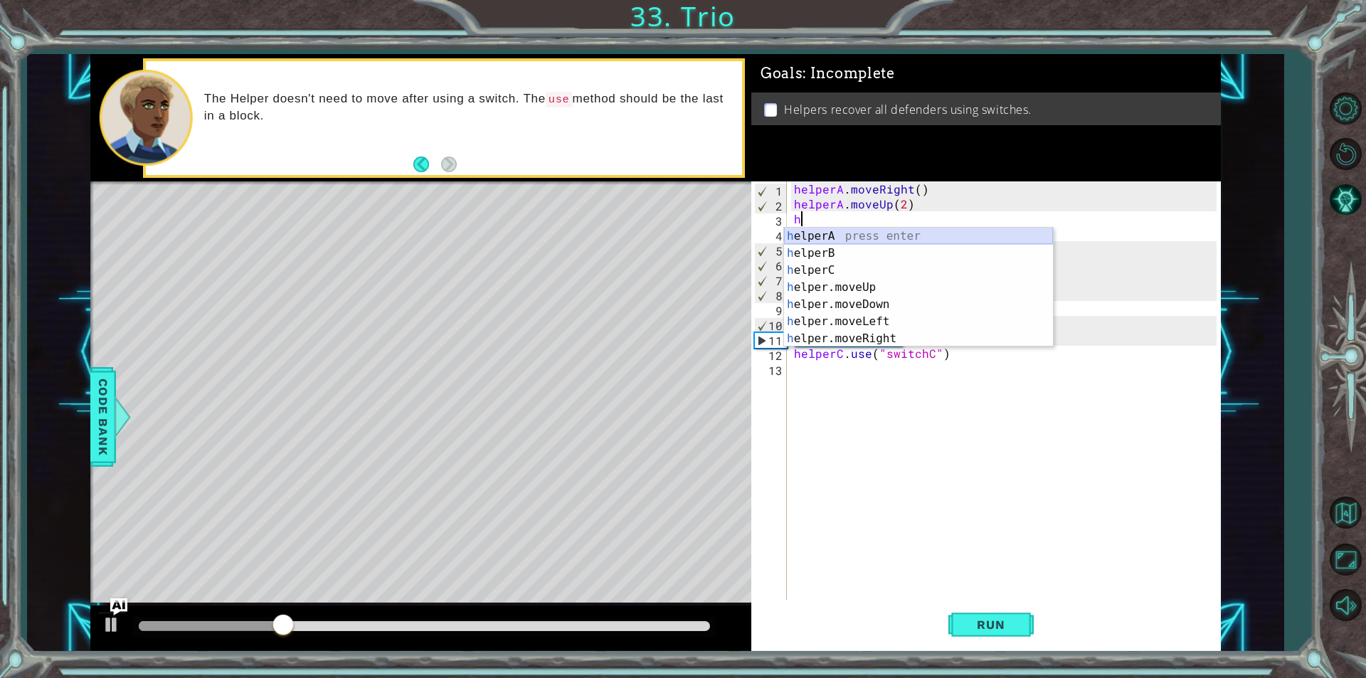
click at [865, 235] on div "h elperA press enter h elperB press enter h elperC press enter h elper.moveUp p…" at bounding box center [918, 305] width 269 height 154
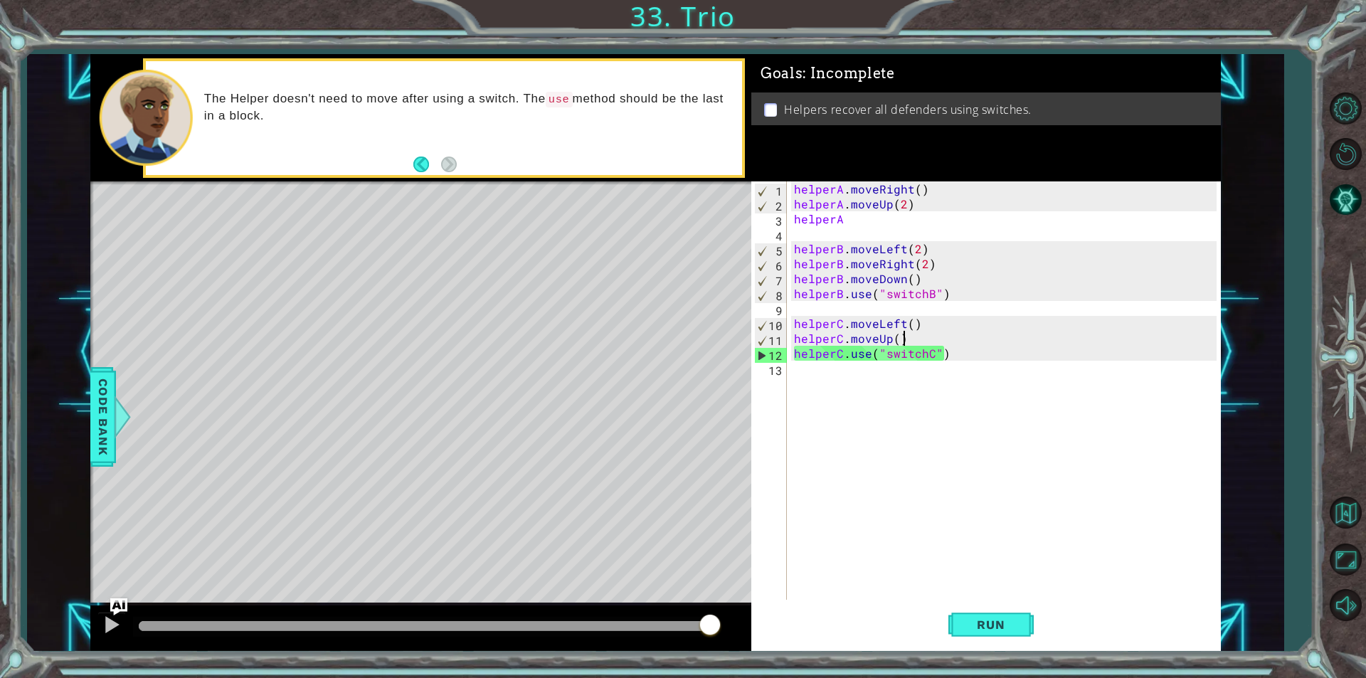
click at [906, 342] on div "helperA . moveRight ( ) helperA . moveUp ( 2 ) helperA helperB . moveLeft ( 2 )…" at bounding box center [1007, 405] width 432 height 448
type textarea "helperC.moveUp()"
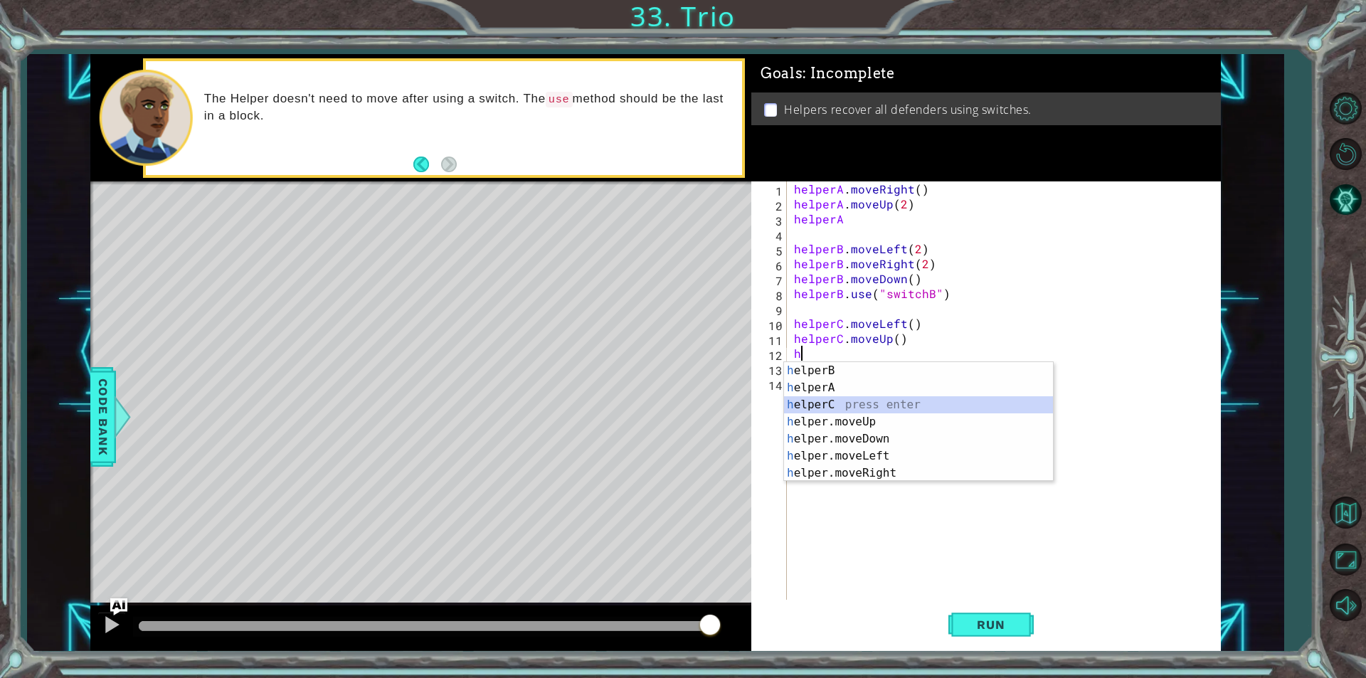
click at [854, 407] on div "h elperB press enter h elperA press enter h elperC press enter h elper.moveUp p…" at bounding box center [918, 439] width 269 height 154
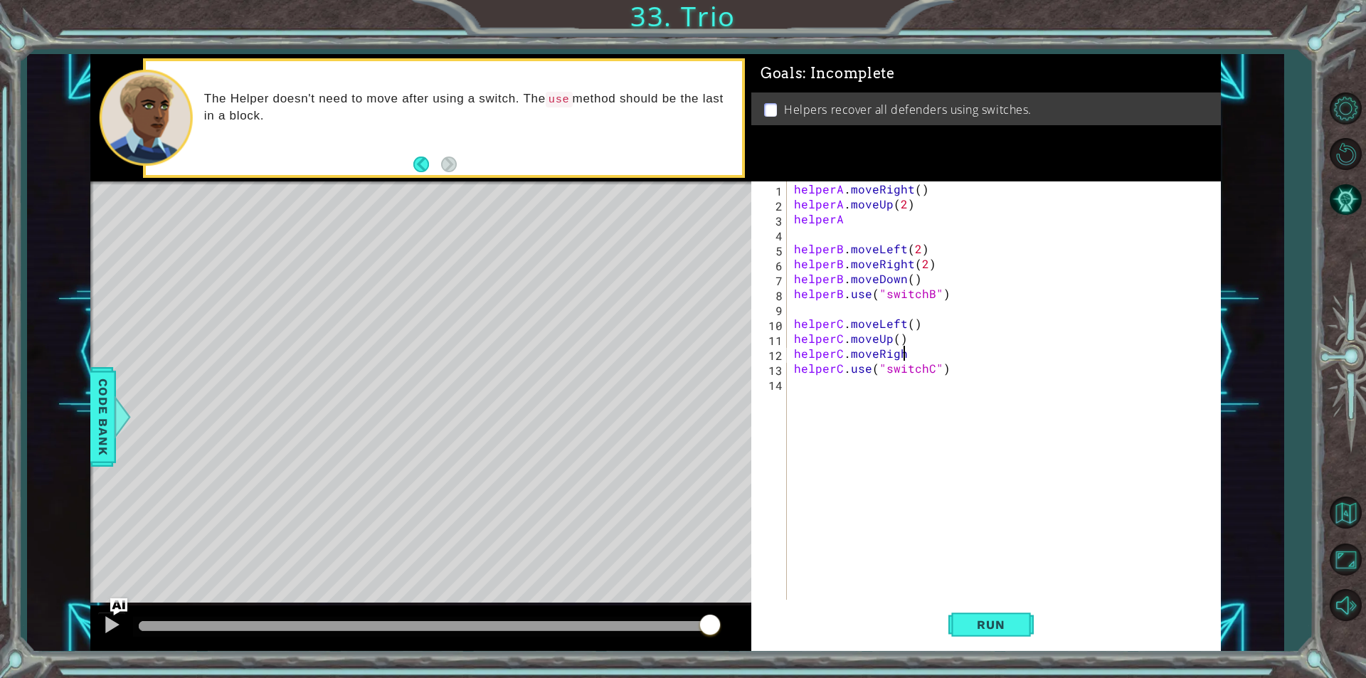
scroll to position [0, 6]
click at [967, 616] on button "Run" at bounding box center [990, 624] width 85 height 47
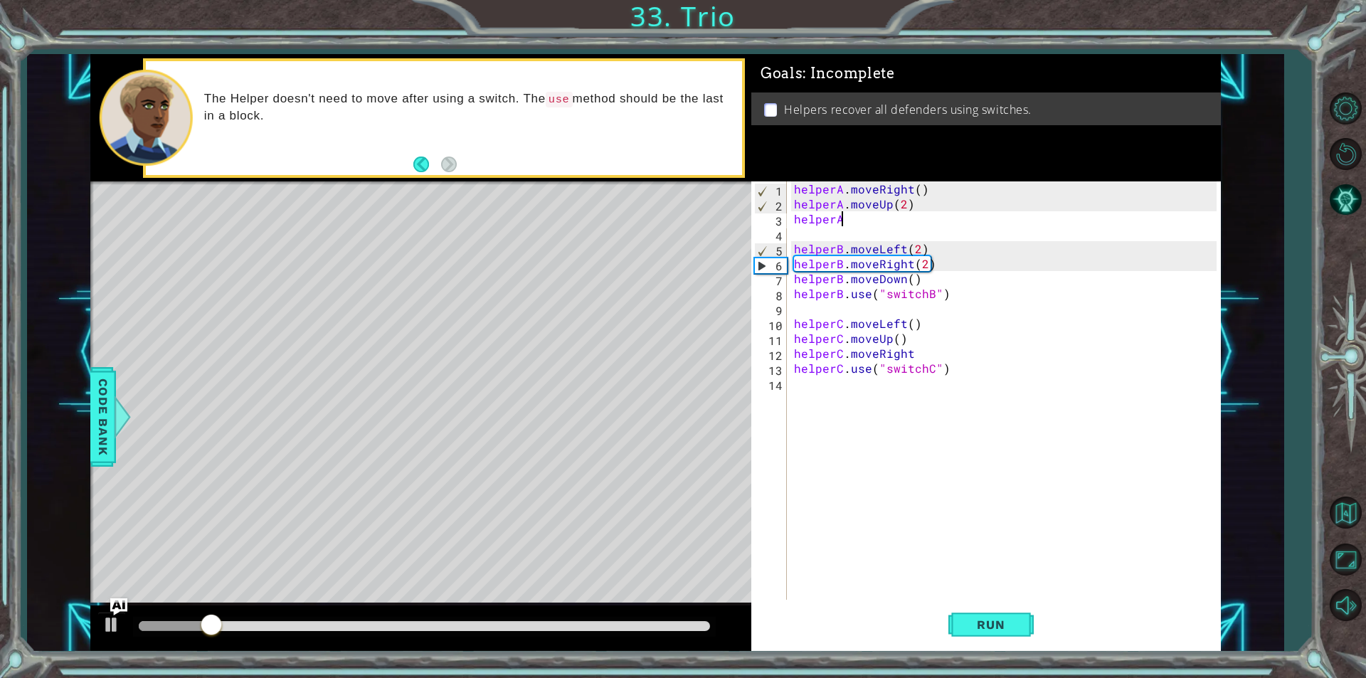
click at [869, 223] on div "helperA . moveRight ( ) helperA . moveUp ( 2 ) helperA helperB . moveLeft ( 2 )…" at bounding box center [1007, 405] width 432 height 448
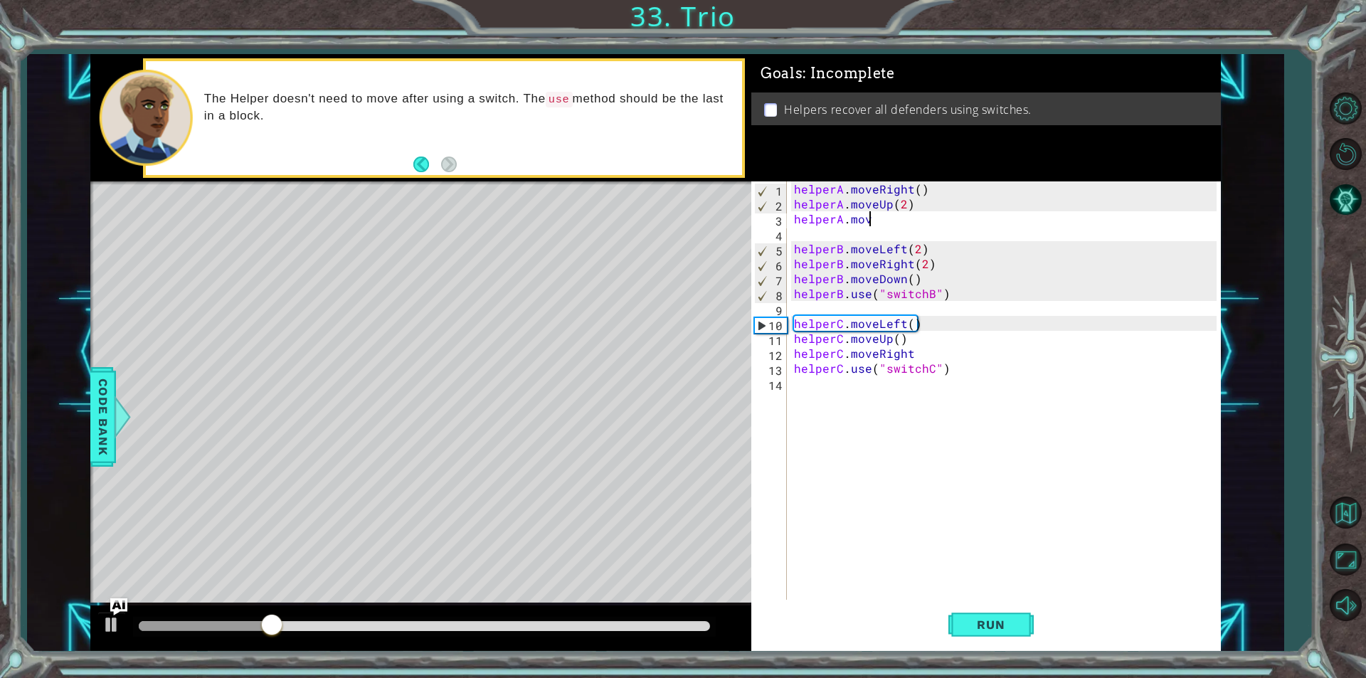
scroll to position [0, 4]
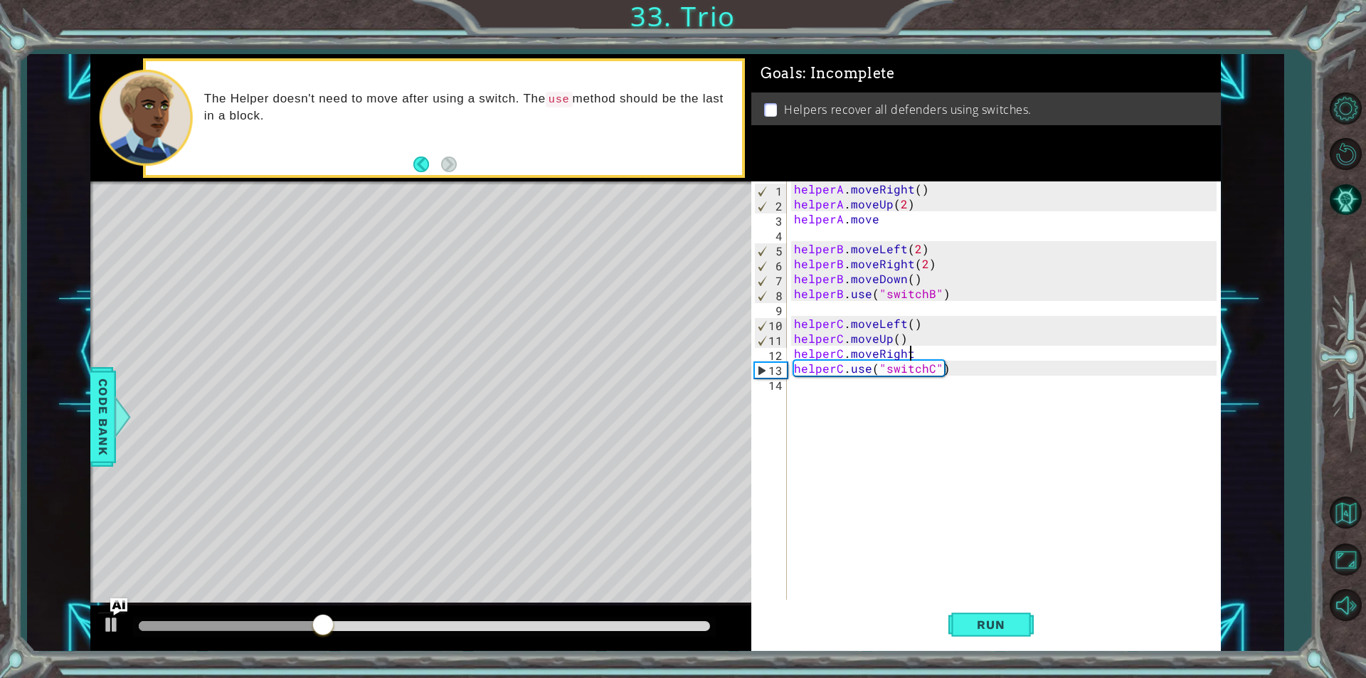
click at [922, 346] on div "helperA . moveRight ( ) helperA . moveUp ( 2 ) helperA . move helperB . moveLef…" at bounding box center [1007, 405] width 432 height 448
click at [884, 216] on div "helperA . moveRight ( ) helperA . moveUp ( 2 ) helperA . move helperB . moveLef…" at bounding box center [1007, 405] width 432 height 448
click at [884, 222] on div "helperA . moveRight ( ) helperA . moveUp ( 2 ) helperA . moveright helperB . mo…" at bounding box center [1007, 405] width 432 height 448
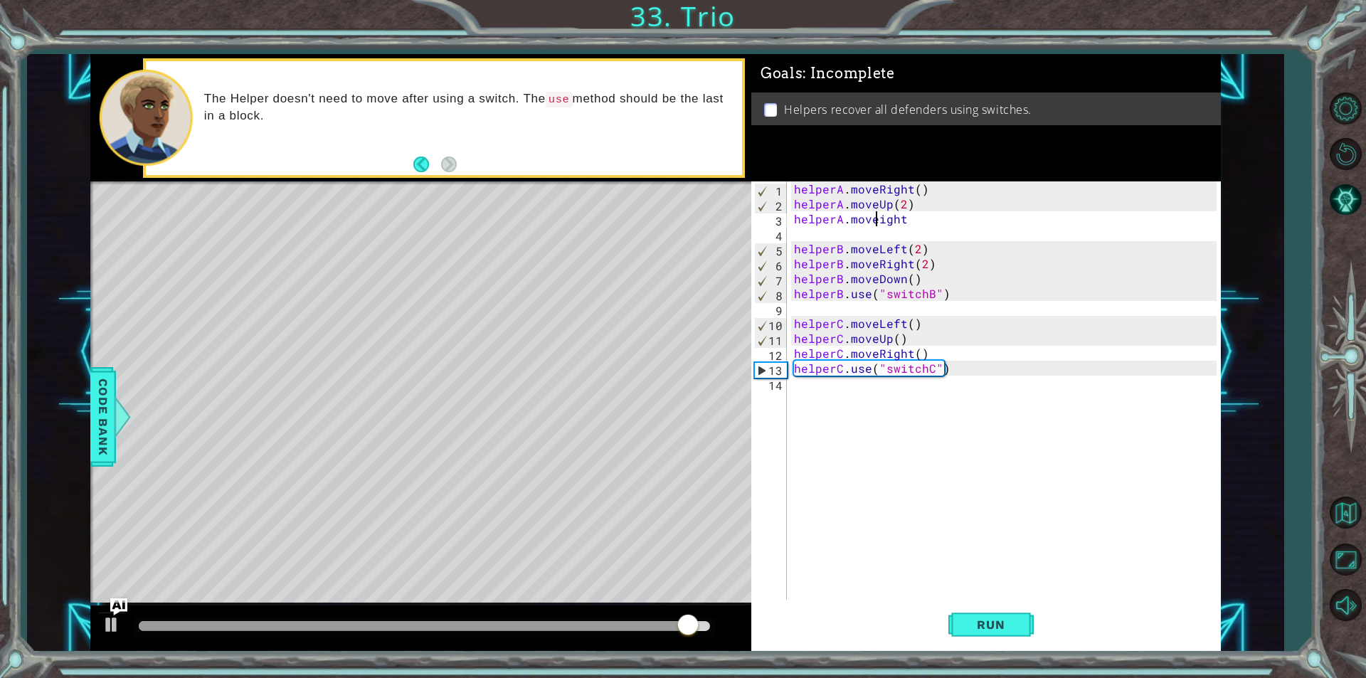
scroll to position [0, 5]
click at [924, 218] on div "helperA . moveRight ( ) helperA . moveUp ( 2 ) helperA . moveRight helperB . mo…" at bounding box center [1007, 405] width 432 height 448
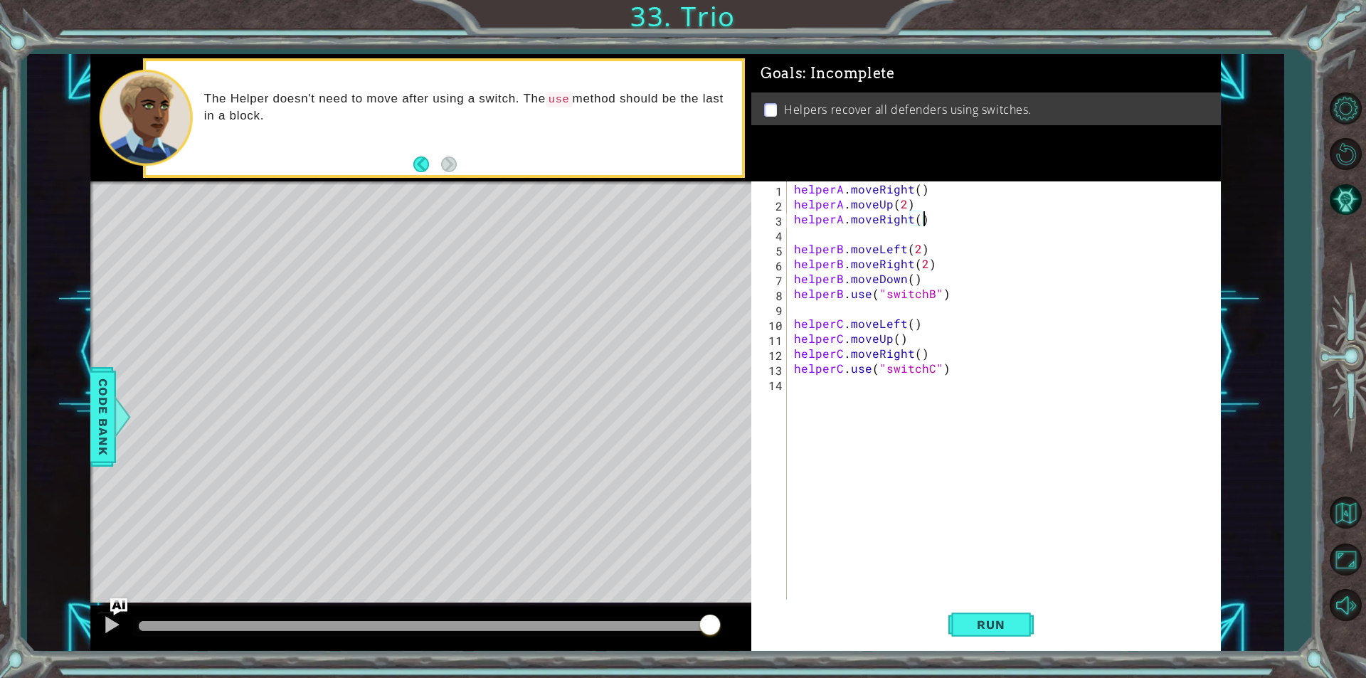
scroll to position [0, 7]
type textarea "helperA.moveRight()"
click at [970, 631] on span "Run" at bounding box center [990, 624] width 56 height 14
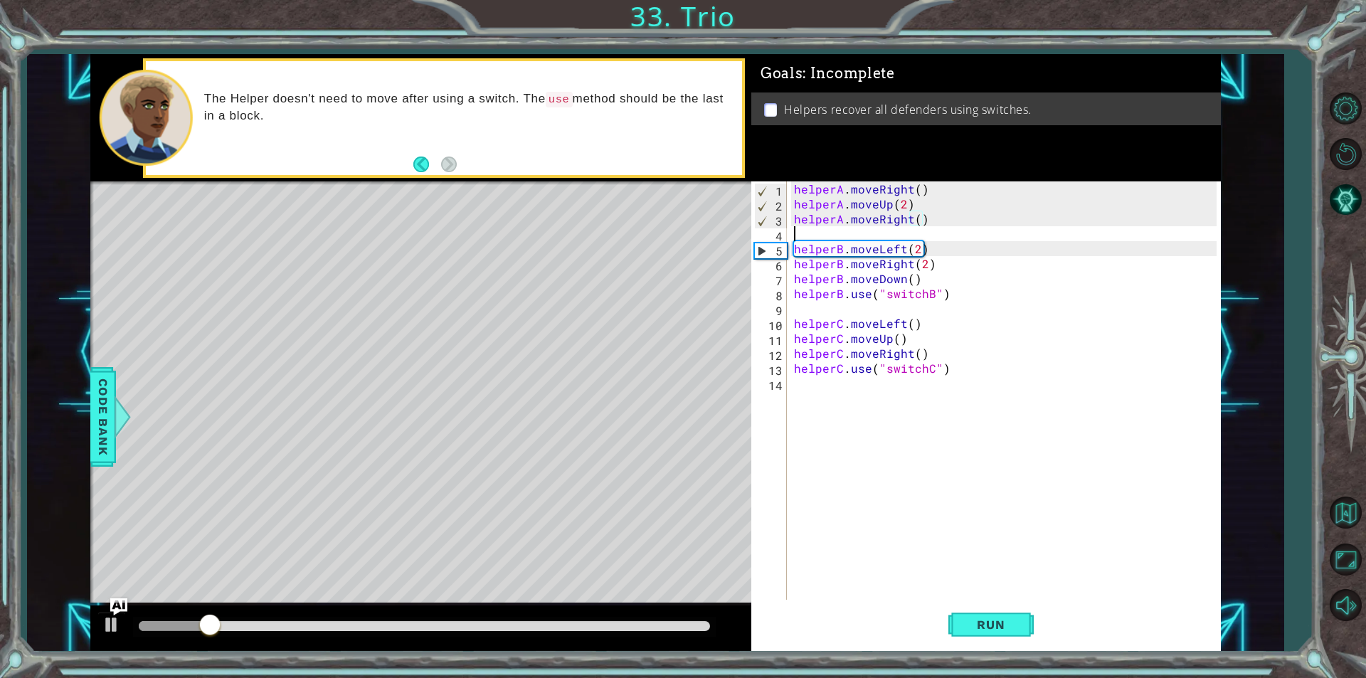
click at [871, 233] on div "helperA . moveRight ( ) helperA . moveUp ( 2 ) helperA . moveRight ( ) helperB …" at bounding box center [1007, 405] width 432 height 448
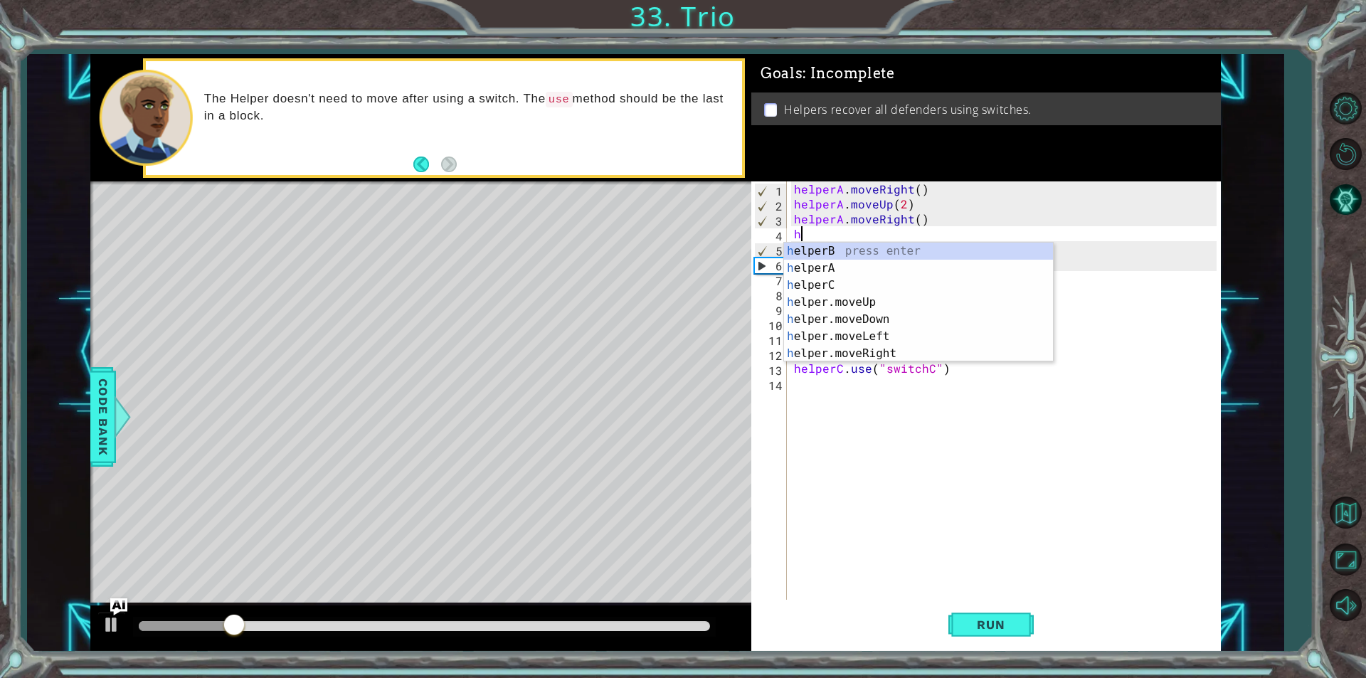
type textarea "hl"
click at [879, 269] on div "h e l perB press enter h e l perA press enter h e l perC press enter h e l per.…" at bounding box center [918, 320] width 269 height 154
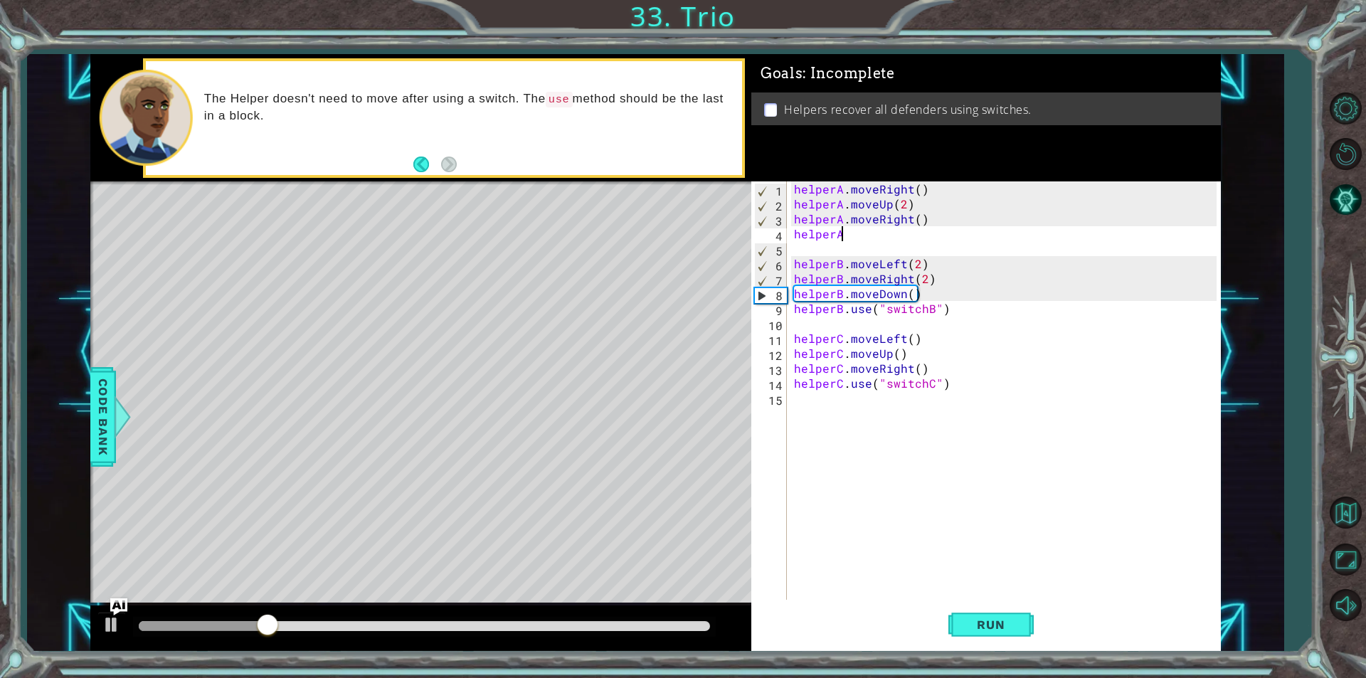
click at [868, 238] on div "helperA . moveRight ( ) helperA . moveUp ( 2 ) helperA . moveRight ( ) helperA …" at bounding box center [1007, 405] width 432 height 448
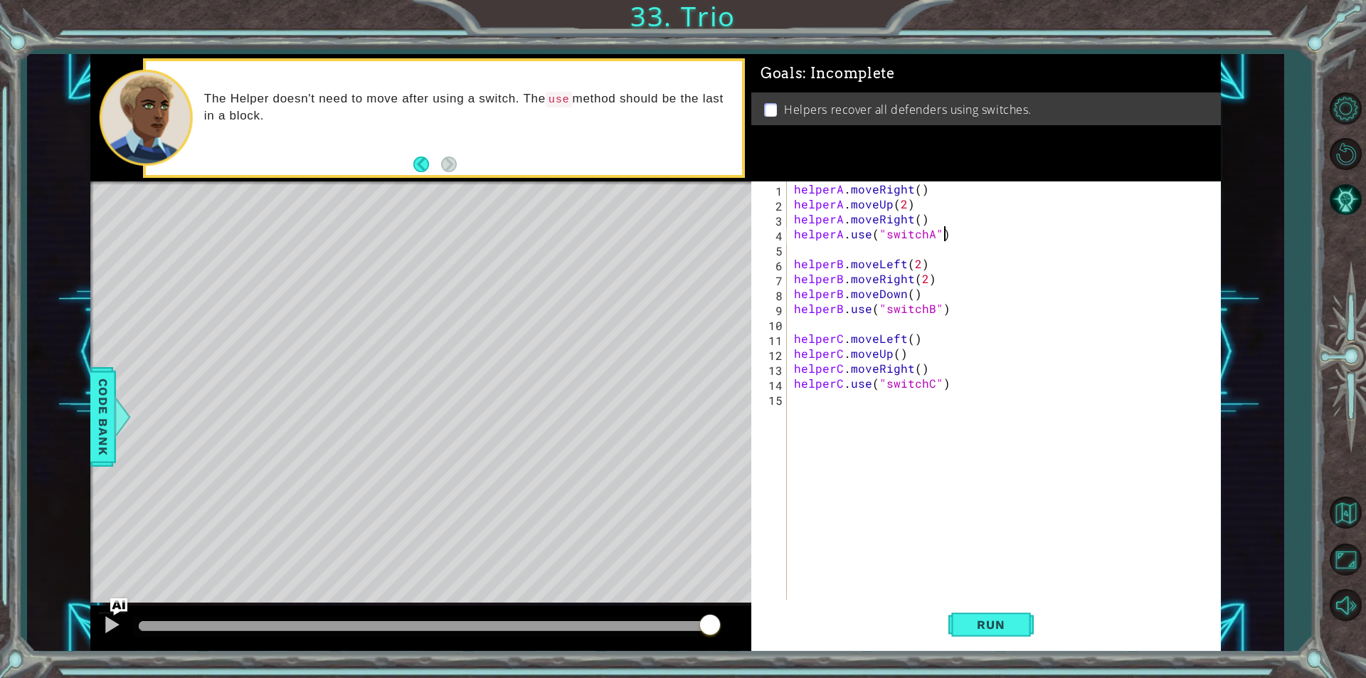
scroll to position [0, 9]
click at [970, 625] on span "Run" at bounding box center [990, 624] width 56 height 14
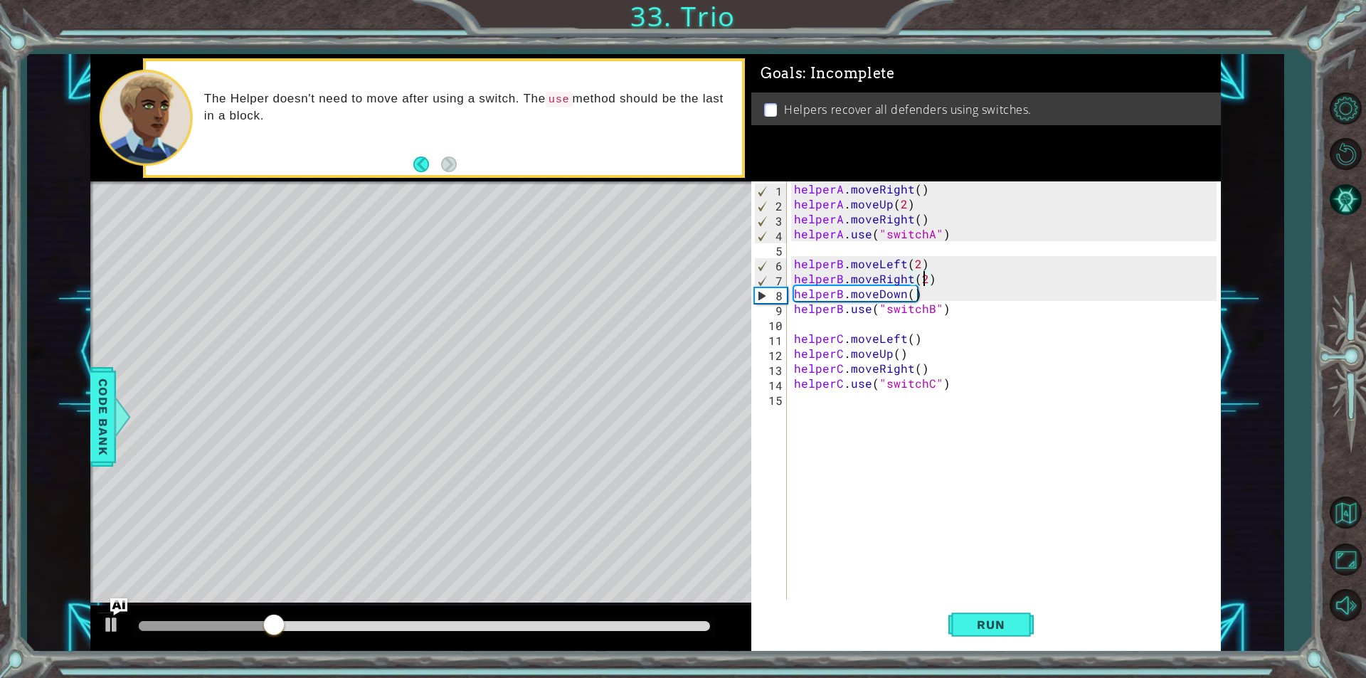
click at [923, 275] on div "helperA . moveRight ( ) helperA . moveUp ( 2 ) helperA . moveRight ( ) helperA …" at bounding box center [1007, 405] width 432 height 448
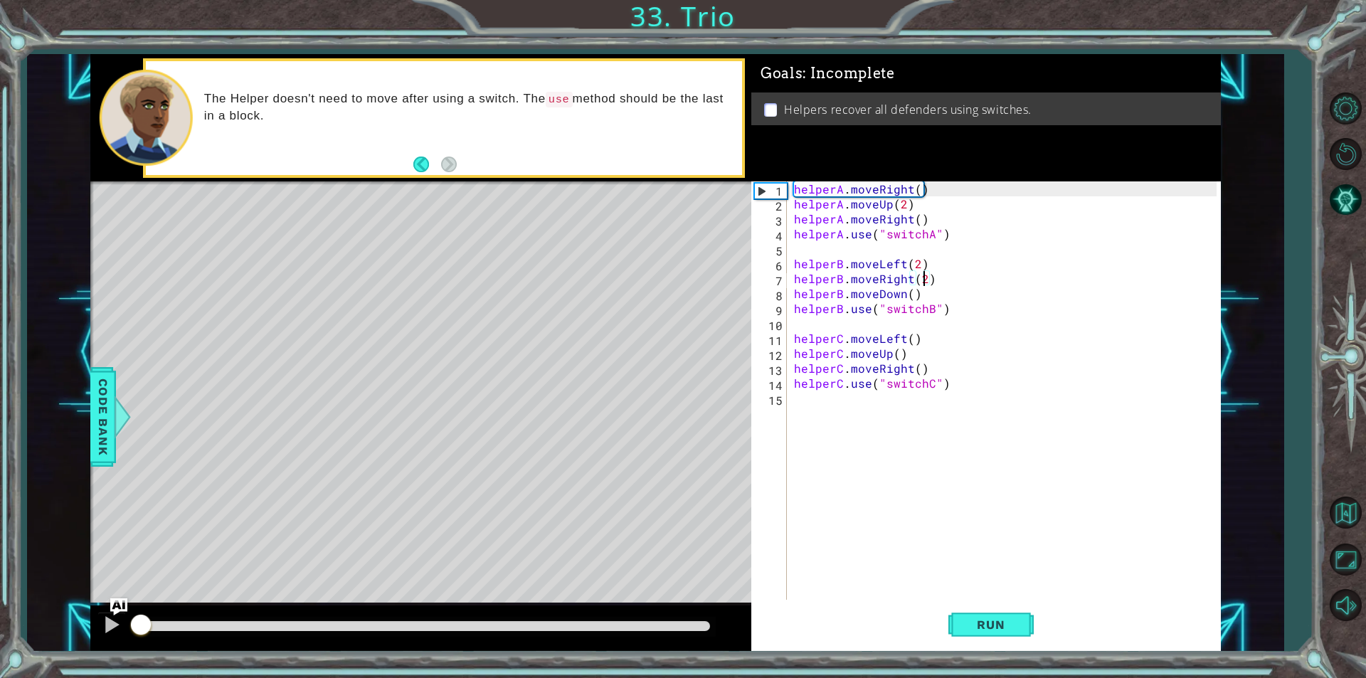
drag, startPoint x: 332, startPoint y: 622, endPoint x: 141, endPoint y: 658, distance: 194.8
click at [141, 658] on div "1 ההההההההההההההההההההההההההההההההההההההההההההההההההההההההההההההההההההההההההההה…" at bounding box center [683, 339] width 1366 height 678
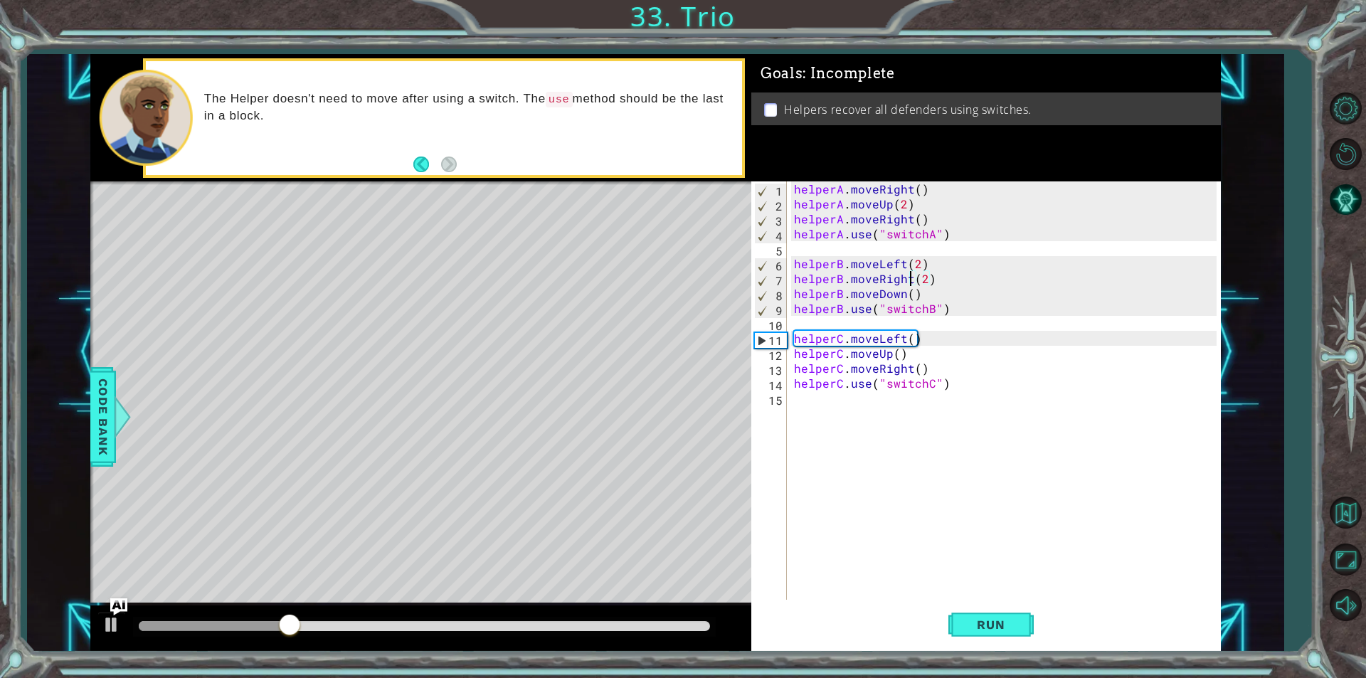
click at [911, 280] on div "helperA . moveRight ( ) helperA . moveUp ( 2 ) helperA . moveRight ( ) helperA …" at bounding box center [1007, 405] width 432 height 448
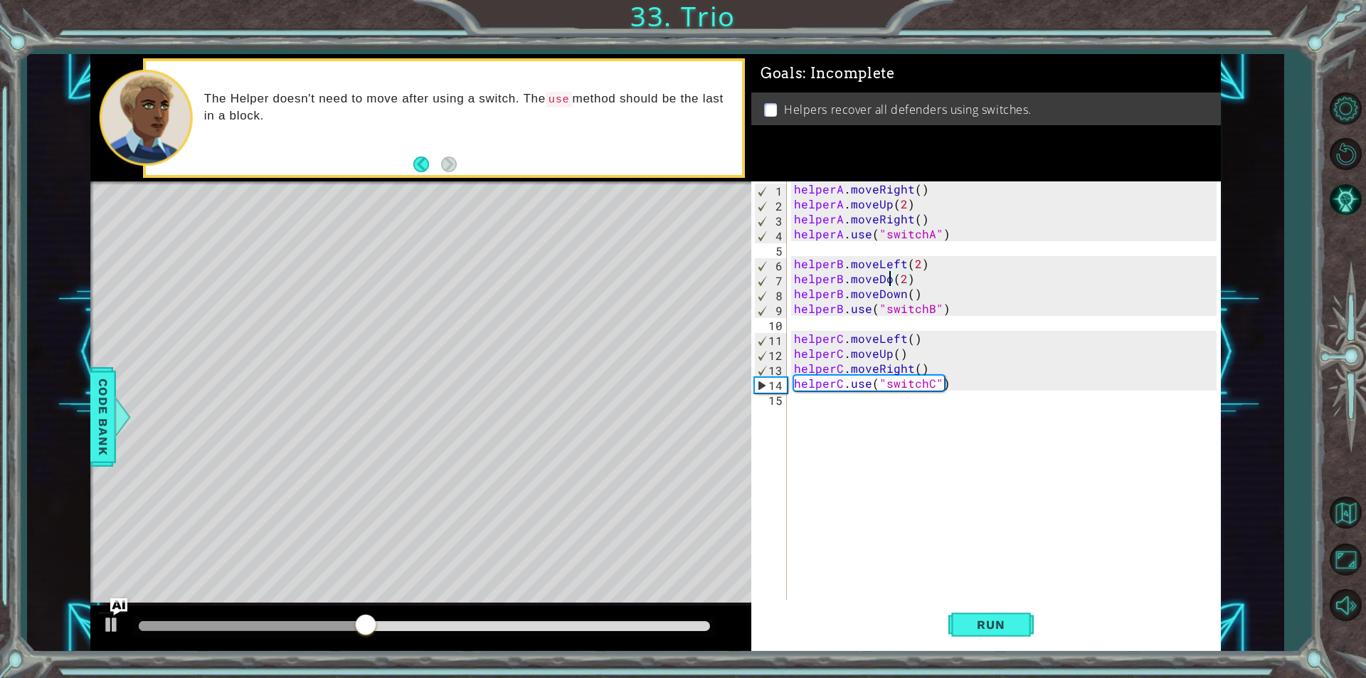
scroll to position [0, 6]
click at [917, 280] on div "helperA . moveRight ( ) helperA . moveUp ( 2 ) helperA . moveRight ( ) helperA …" at bounding box center [1007, 405] width 432 height 448
type textarea "helperB.moveDown(1)"
